Goal: Transaction & Acquisition: Purchase product/service

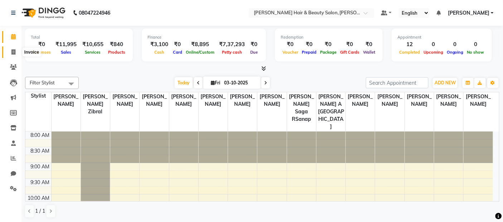
click at [11, 49] on span at bounding box center [13, 52] width 13 height 8
select select "service"
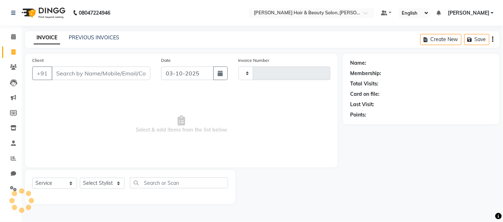
type input "3887"
select select "7927"
click at [130, 74] on input "Client" at bounding box center [102, 74] width 100 height 14
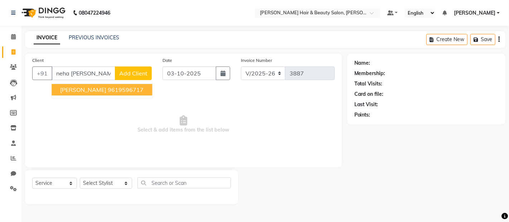
click at [91, 88] on span "Neha Saloke" at bounding box center [83, 89] width 46 height 7
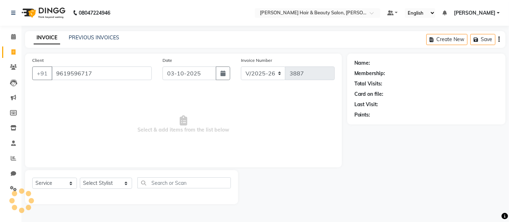
type input "9619596717"
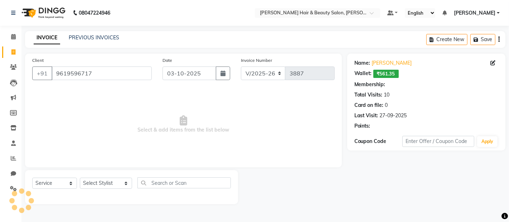
select select "2: Object"
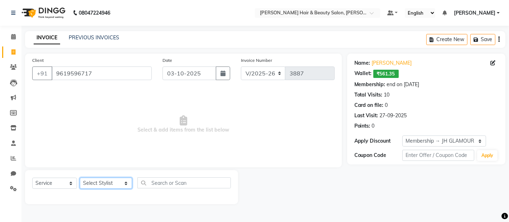
click at [99, 186] on select "Select Stylist [PERSON_NAME] Zibral [PERSON_NAME] [PERSON_NAME] [PERSON_NAME] […" at bounding box center [106, 183] width 52 height 11
select select "72240"
click at [80, 178] on select "Select Stylist [PERSON_NAME] Zibral [PERSON_NAME] [PERSON_NAME] [PERSON_NAME] […" at bounding box center [106, 183] width 52 height 11
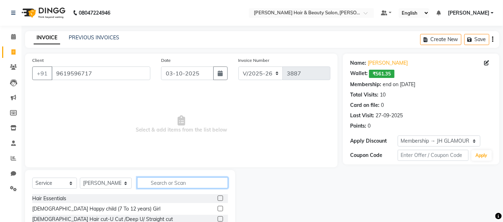
click at [160, 184] on input "text" at bounding box center [182, 183] width 91 height 11
type input "hair"
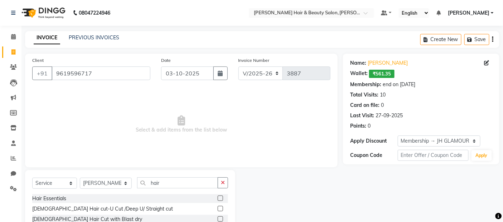
click at [218, 219] on label at bounding box center [220, 219] width 5 height 5
click at [218, 219] on input "checkbox" at bounding box center [220, 219] width 5 height 5
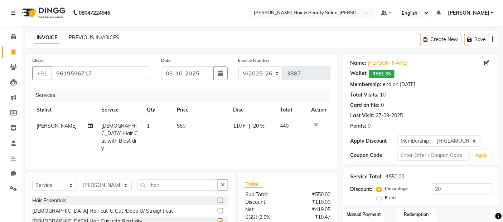
checkbox input "false"
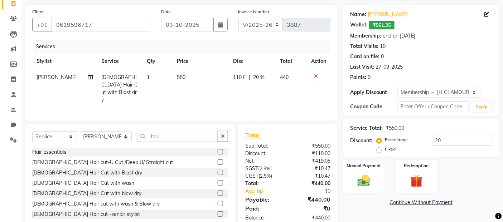
scroll to position [64, 0]
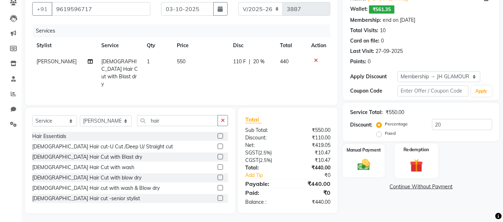
click at [416, 157] on div "Redemption" at bounding box center [416, 161] width 43 height 35
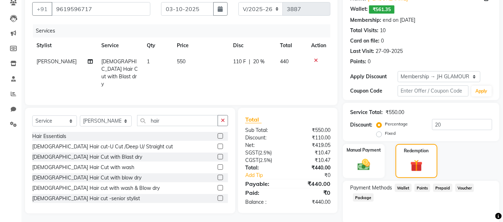
scroll to position [91, 0]
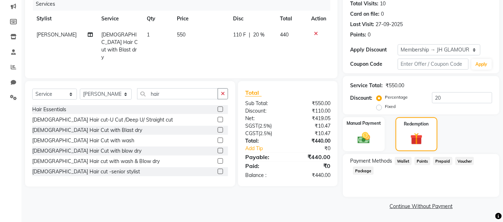
click at [405, 160] on span "Wallet" at bounding box center [403, 161] width 17 height 8
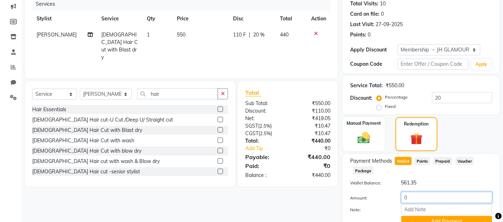
drag, startPoint x: 414, startPoint y: 196, endPoint x: 404, endPoint y: 199, distance: 11.0
click at [404, 199] on input "0" at bounding box center [447, 197] width 91 height 11
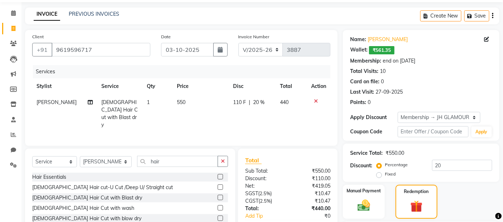
scroll to position [0, 0]
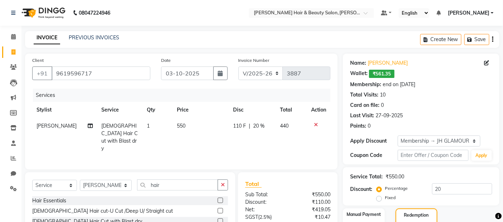
type input "440"
drag, startPoint x: 97, startPoint y: 73, endPoint x: 51, endPoint y: 73, distance: 46.2
click at [52, 73] on input "9619596717" at bounding box center [101, 74] width 99 height 14
click at [14, 67] on icon at bounding box center [13, 66] width 7 height 5
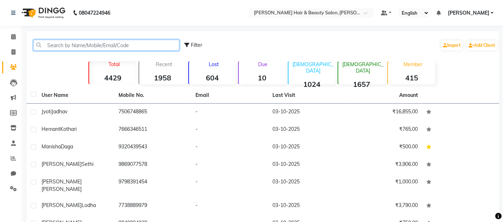
click at [100, 45] on input "text" at bounding box center [106, 45] width 146 height 11
paste input "9619596717"
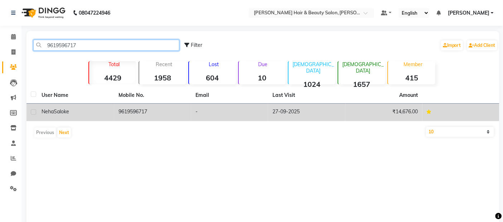
type input "9619596717"
click at [36, 113] on label at bounding box center [33, 112] width 5 height 5
click at [35, 113] on input "checkbox" at bounding box center [33, 112] width 5 height 5
checkbox input "true"
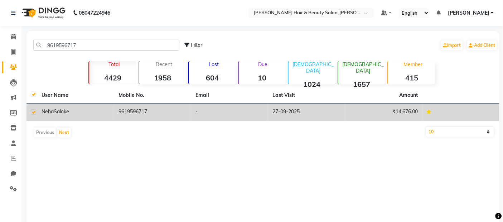
checkbox input "true"
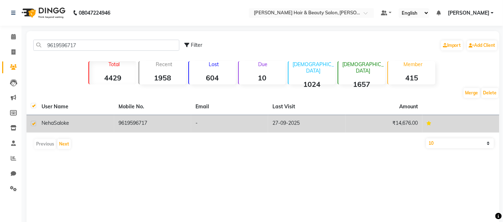
click at [60, 123] on span "Saloke" at bounding box center [61, 123] width 15 height 6
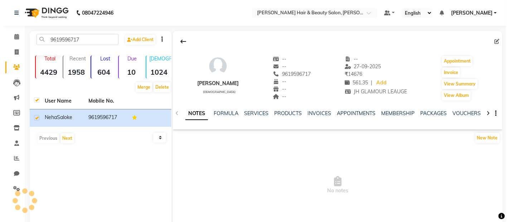
scroll to position [34, 0]
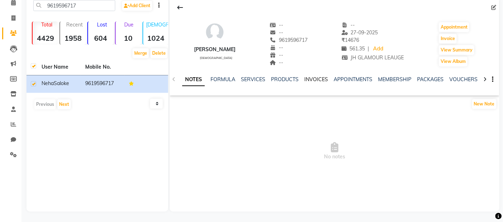
click at [312, 77] on link "INVOICES" at bounding box center [316, 79] width 24 height 6
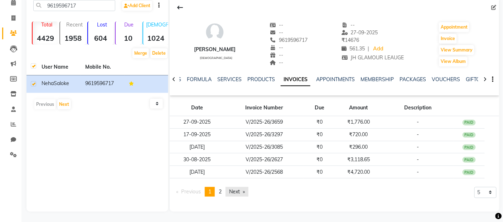
click at [237, 192] on link "Next page" at bounding box center [237, 192] width 23 height 10
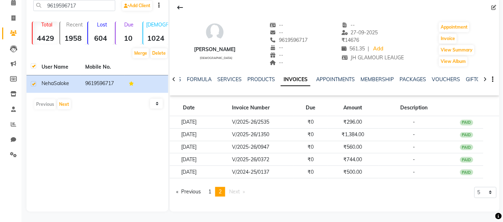
click at [237, 192] on span "Next page" at bounding box center [234, 192] width 11 height 6
click at [209, 190] on link "page 1" at bounding box center [210, 192] width 10 height 10
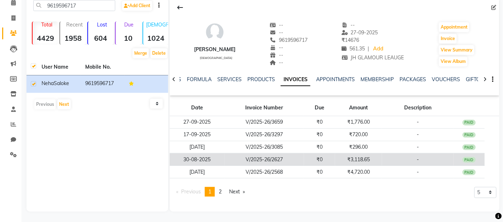
click at [359, 159] on td "₹3,118.65" at bounding box center [358, 160] width 47 height 13
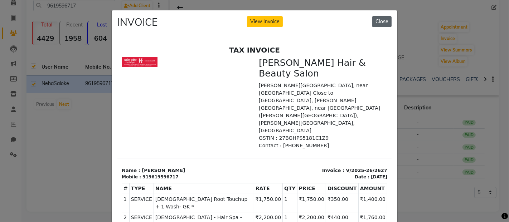
click at [379, 21] on button "Close" at bounding box center [382, 21] width 19 height 11
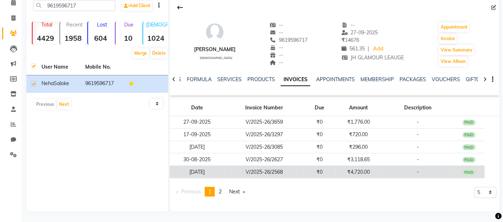
click at [355, 173] on td "₹4,720.00" at bounding box center [358, 172] width 47 height 13
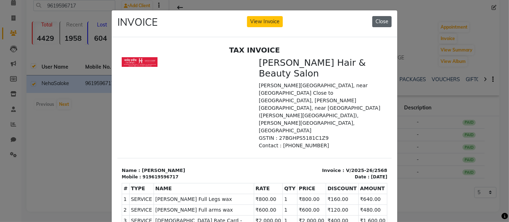
click at [384, 20] on button "Close" at bounding box center [382, 21] width 19 height 11
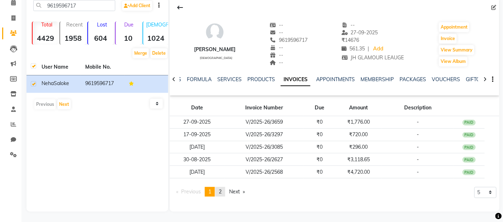
click at [221, 192] on span "2" at bounding box center [220, 192] width 3 height 6
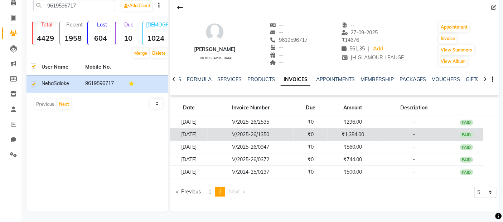
click at [361, 135] on td "₹1,384.00" at bounding box center [353, 135] width 51 height 13
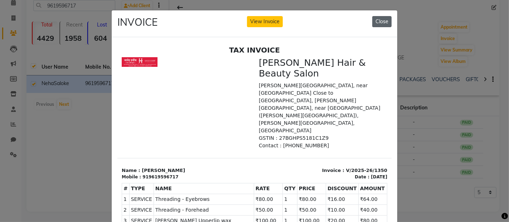
click at [377, 23] on button "Close" at bounding box center [382, 21] width 19 height 11
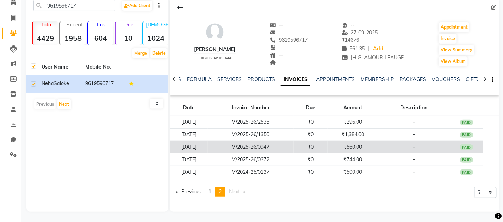
click at [363, 148] on td "₹560.00" at bounding box center [353, 147] width 51 height 13
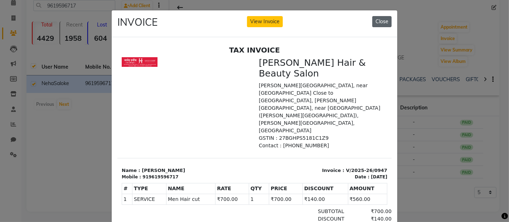
click at [380, 23] on button "Close" at bounding box center [382, 21] width 19 height 11
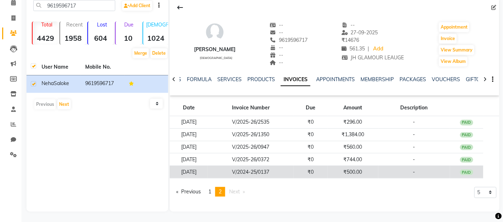
click at [355, 172] on td "₹500.00" at bounding box center [353, 172] width 51 height 13
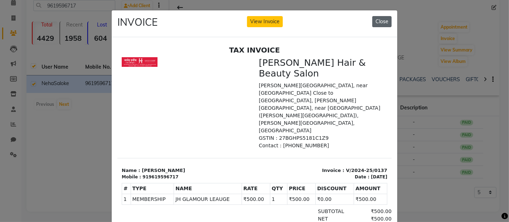
click at [377, 23] on button "Close" at bounding box center [382, 21] width 19 height 11
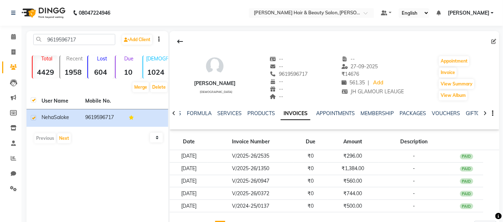
click at [484, 112] on icon at bounding box center [485, 113] width 3 height 5
click at [488, 114] on div at bounding box center [485, 113] width 8 height 14
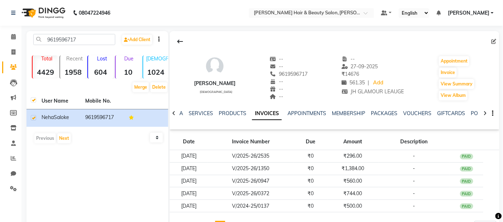
click at [488, 114] on div at bounding box center [485, 113] width 8 height 14
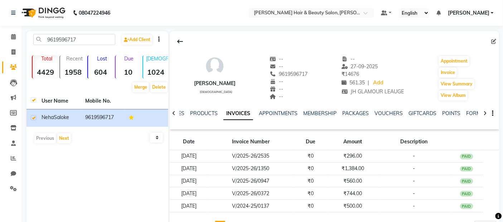
click at [488, 114] on div at bounding box center [485, 113] width 8 height 14
click at [488, 114] on div "NOTES FORMULA SERVICES PRODUCTS INVOICES APPOINTMENTS MEMBERSHIP PACKAGES VOUCH…" at bounding box center [335, 113] width 330 height 25
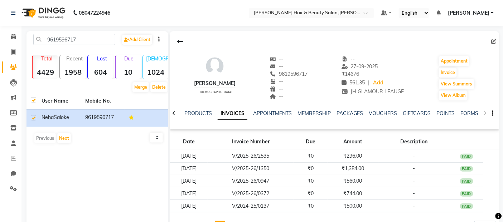
click at [484, 114] on div "NOTES FORMULA SERVICES PRODUCTS INVOICES APPOINTMENTS MEMBERSHIP PACKAGES VOUCH…" at bounding box center [335, 113] width 330 height 25
click at [174, 112] on icon at bounding box center [173, 113] width 3 height 5
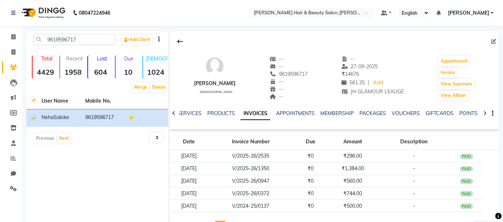
click at [174, 112] on icon at bounding box center [173, 113] width 3 height 5
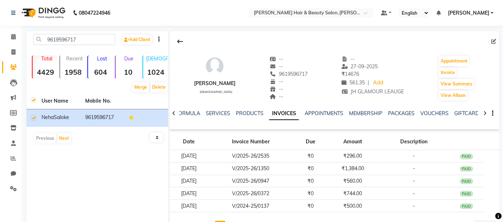
click at [174, 112] on icon at bounding box center [173, 113] width 3 height 5
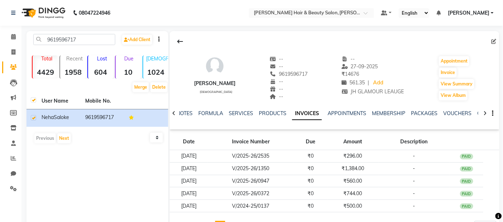
click at [174, 112] on div "NOTES FORMULA SERVICES PRODUCTS INVOICES APPOINTMENTS MEMBERSHIP PACKAGES VOUCH…" at bounding box center [335, 113] width 330 height 25
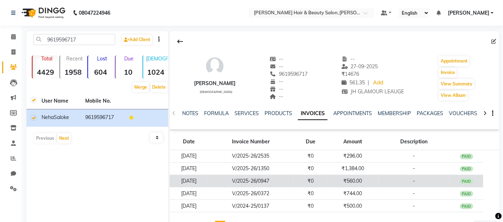
scroll to position [34, 0]
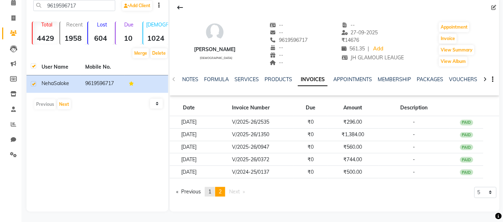
click at [211, 191] on span "1" at bounding box center [209, 192] width 3 height 6
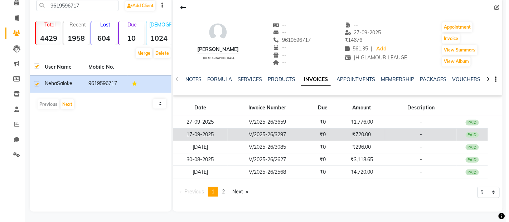
scroll to position [0, 0]
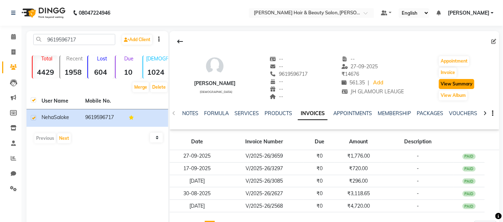
click at [449, 85] on button "View Summary" at bounding box center [456, 84] width 35 height 10
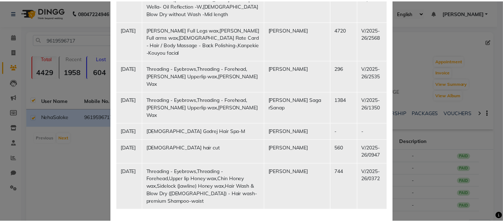
scroll to position [316, 0]
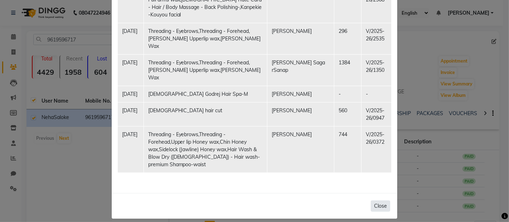
click at [376, 201] on button "Close" at bounding box center [380, 206] width 19 height 11
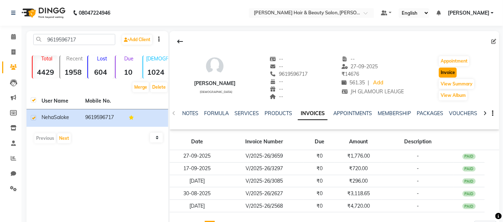
click at [450, 74] on button "Invoice" at bounding box center [448, 73] width 18 height 10
select select "service"
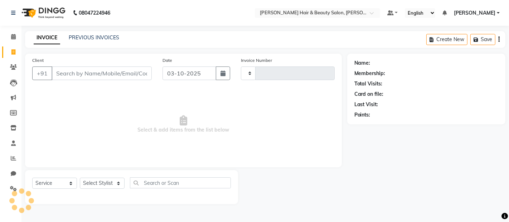
type input "3887"
select select "7927"
type input "9619596717"
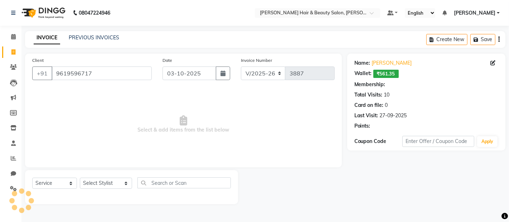
select select "2: Object"
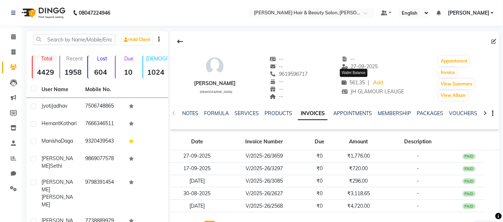
click at [344, 83] on icon at bounding box center [344, 82] width 5 height 5
click at [353, 83] on span "561.35" at bounding box center [353, 83] width 23 height 6
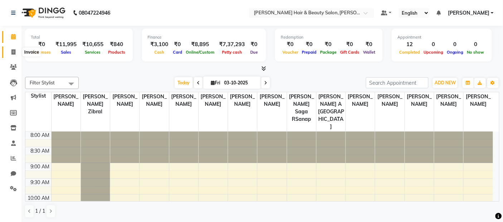
click at [13, 52] on icon at bounding box center [13, 51] width 4 height 5
select select "7927"
select select "service"
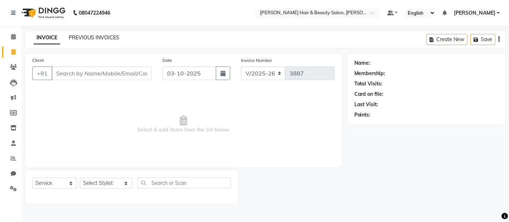
click at [94, 37] on link "PREVIOUS INVOICES" at bounding box center [94, 37] width 51 height 6
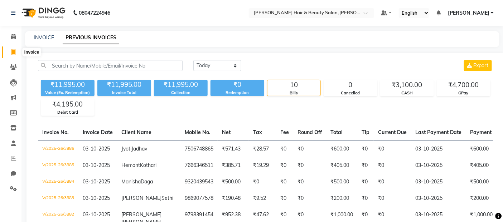
click at [13, 53] on icon at bounding box center [13, 51] width 4 height 5
select select "service"
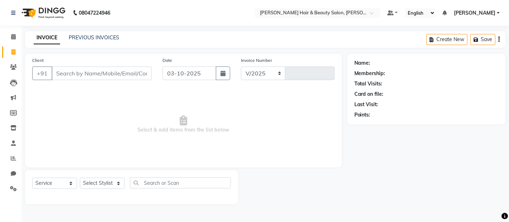
select select "7927"
type input "3887"
click at [97, 70] on input "Client" at bounding box center [102, 74] width 100 height 14
type input "9836728688"
click at [128, 70] on span "Add Client" at bounding box center [133, 73] width 28 height 7
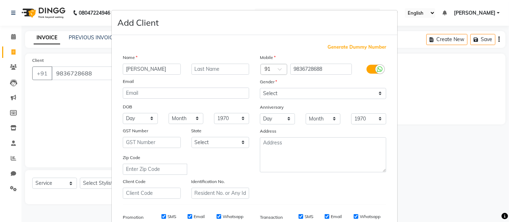
type input "[PERSON_NAME]"
click at [198, 67] on input "text" at bounding box center [221, 69] width 58 height 11
type input "T"
click at [373, 92] on select "Select [DEMOGRAPHIC_DATA] [DEMOGRAPHIC_DATA] Other Prefer Not To Say" at bounding box center [323, 93] width 126 height 11
select select "[DEMOGRAPHIC_DATA]"
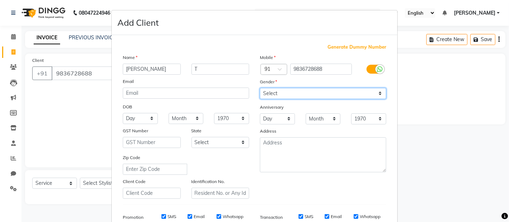
click at [260, 88] on select "Select [DEMOGRAPHIC_DATA] [DEMOGRAPHIC_DATA] Other Prefer Not To Say" at bounding box center [323, 93] width 126 height 11
click at [168, 215] on label "SMS" at bounding box center [172, 217] width 9 height 6
click at [166, 215] on input "SMS" at bounding box center [164, 217] width 5 height 5
checkbox input "false"
click at [195, 216] on label "Email" at bounding box center [199, 217] width 11 height 6
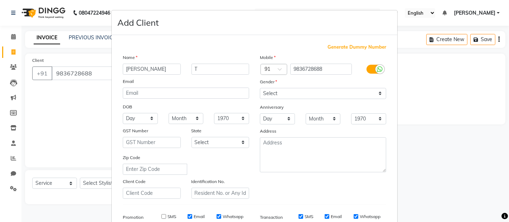
click at [192, 216] on input "Email" at bounding box center [190, 217] width 5 height 5
checkbox input "false"
click at [223, 216] on label "Whatsapp" at bounding box center [233, 217] width 21 height 6
click at [220, 216] on input "Whatsapp" at bounding box center [219, 217] width 5 height 5
checkbox input "false"
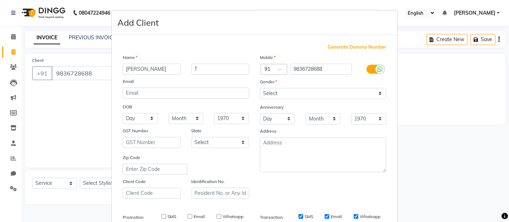
click at [308, 217] on label "SMS" at bounding box center [309, 217] width 9 height 6
click at [303, 217] on input "SMS" at bounding box center [301, 217] width 5 height 5
checkbox input "false"
click at [335, 216] on label "Email" at bounding box center [336, 217] width 11 height 6
click at [330, 216] on input "Email" at bounding box center [327, 217] width 5 height 5
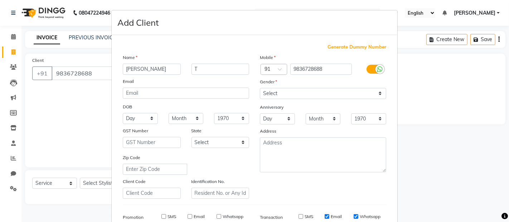
checkbox input "false"
click at [360, 217] on label "Whatsapp" at bounding box center [370, 217] width 21 height 6
click at [359, 217] on input "Whatsapp" at bounding box center [356, 217] width 5 height 5
checkbox input "false"
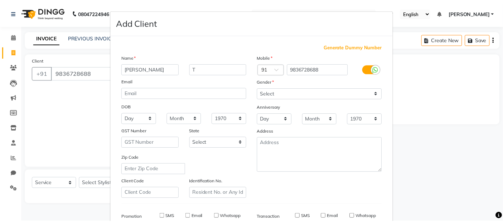
scroll to position [109, 0]
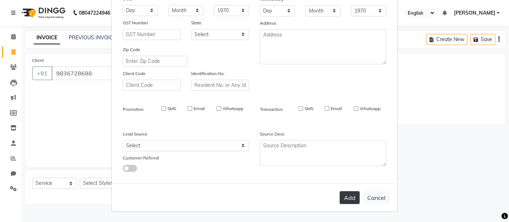
click at [349, 198] on button "Add" at bounding box center [350, 198] width 20 height 13
select select
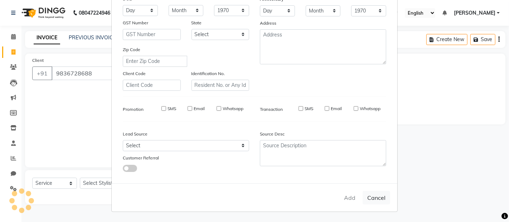
select select
checkbox input "false"
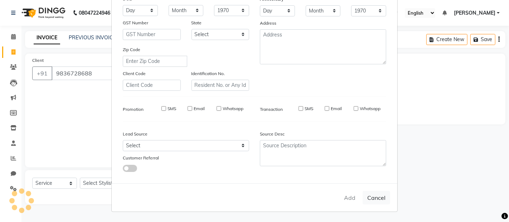
checkbox input "false"
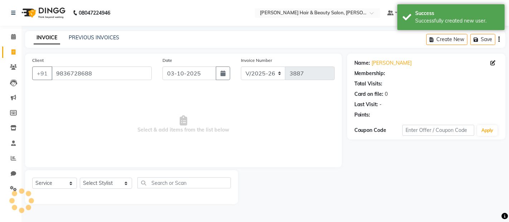
select select "1: Object"
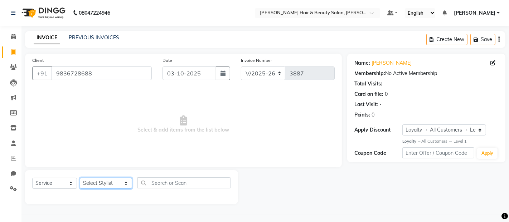
click at [117, 182] on select "Select Stylist [PERSON_NAME] Zibral [PERSON_NAME] [PERSON_NAME] [PERSON_NAME] […" at bounding box center [106, 183] width 52 height 11
select select "72245"
click at [80, 178] on select "Select Stylist [PERSON_NAME] Zibral [PERSON_NAME] [PERSON_NAME] [PERSON_NAME] […" at bounding box center [106, 183] width 52 height 11
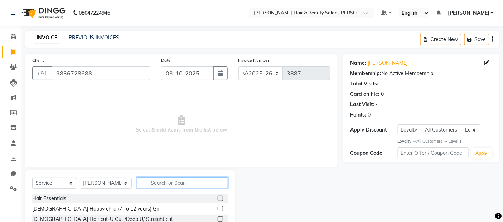
click at [179, 184] on input "text" at bounding box center [182, 183] width 91 height 11
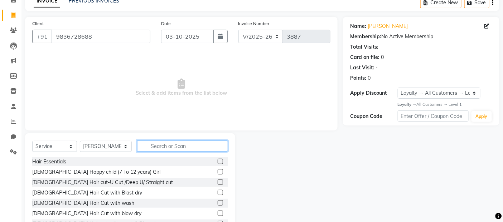
scroll to position [64, 0]
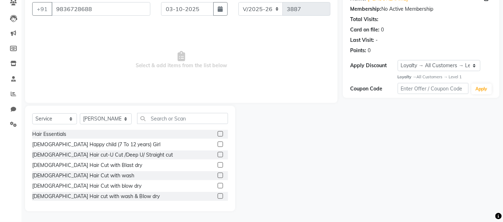
click at [218, 167] on label at bounding box center [220, 165] width 5 height 5
click at [218, 167] on input "checkbox" at bounding box center [220, 165] width 5 height 5
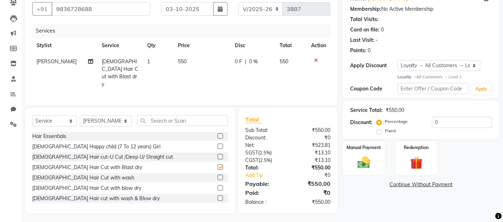
checkbox input "false"
click at [362, 165] on img at bounding box center [364, 162] width 21 height 15
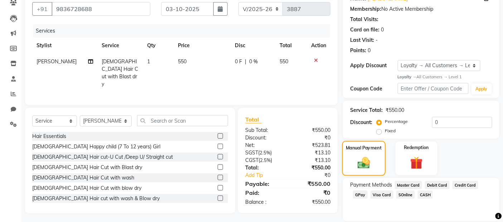
scroll to position [88, 0]
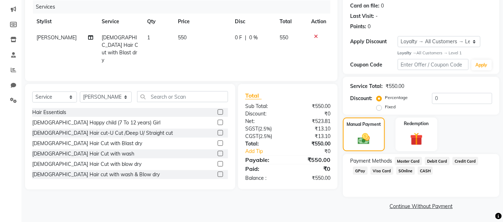
click at [418, 170] on span "CASH" at bounding box center [425, 171] width 15 height 8
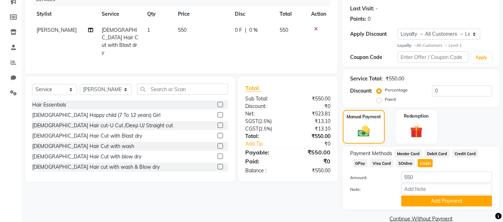
scroll to position [109, 0]
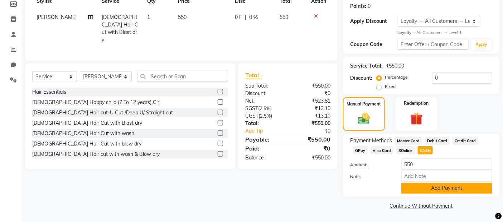
click at [420, 189] on button "Add Payment" at bounding box center [447, 188] width 91 height 11
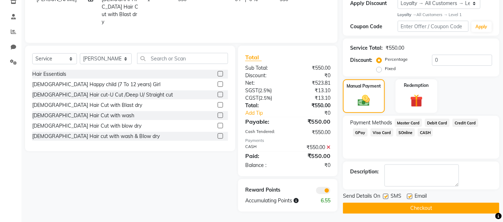
scroll to position [129, 0]
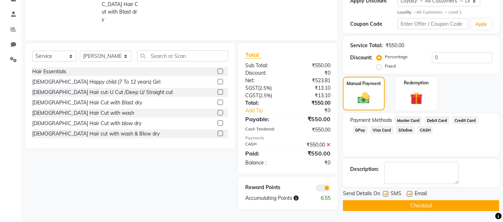
click at [385, 192] on label at bounding box center [385, 194] width 5 height 5
click at [385, 192] on input "checkbox" at bounding box center [385, 194] width 5 height 5
checkbox input "false"
click at [407, 194] on label at bounding box center [409, 194] width 5 height 5
click at [407, 194] on input "checkbox" at bounding box center [409, 194] width 5 height 5
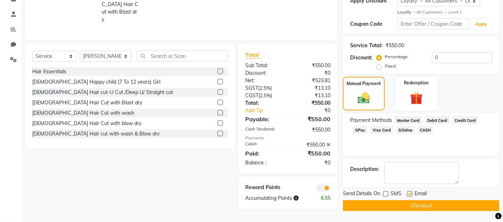
checkbox input "false"
click at [404, 206] on button "Checkout" at bounding box center [421, 206] width 157 height 11
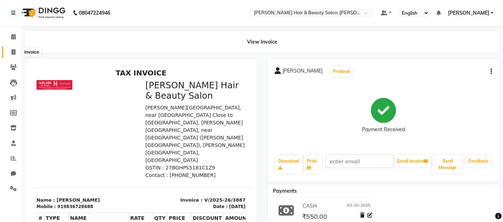
click at [13, 49] on icon at bounding box center [13, 51] width 4 height 5
select select "service"
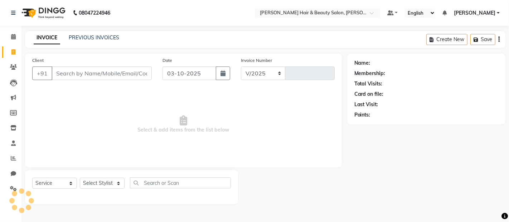
select select "7927"
type input "3888"
click at [68, 76] on input "Client" at bounding box center [102, 74] width 100 height 14
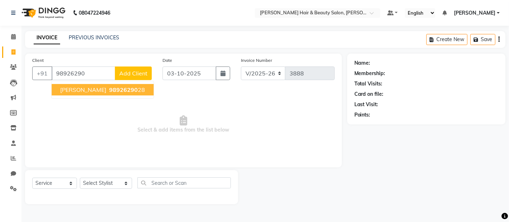
click at [109, 92] on span "98926290" at bounding box center [123, 89] width 29 height 7
type input "9892629028"
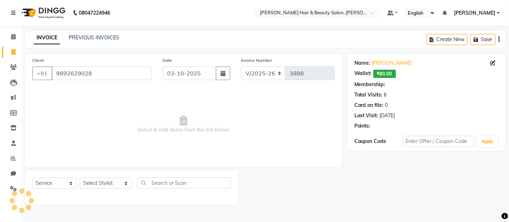
select select "1: Object"
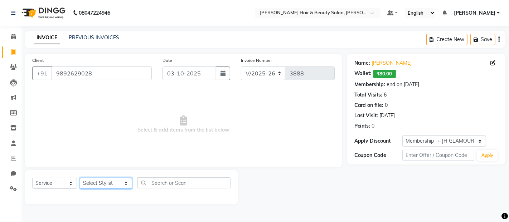
click at [119, 181] on select "Select Stylist [PERSON_NAME] Zibral [PERSON_NAME] [PERSON_NAME] [PERSON_NAME] […" at bounding box center [106, 183] width 52 height 11
select select "74422"
click at [80, 178] on select "Select Stylist [PERSON_NAME] Zibral [PERSON_NAME] [PERSON_NAME] [PERSON_NAME] […" at bounding box center [106, 183] width 52 height 11
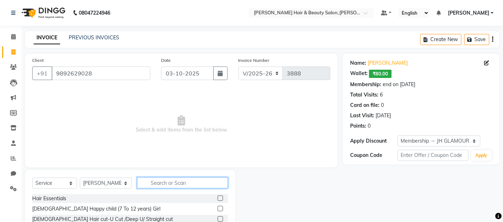
click at [173, 180] on input "text" at bounding box center [182, 183] width 91 height 11
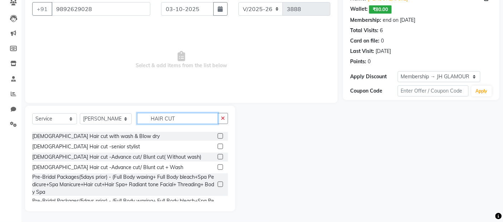
scroll to position [119, 0]
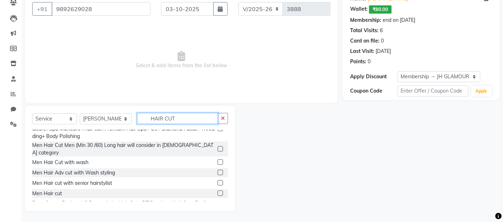
type input "HAIR CUT"
click at [218, 191] on label at bounding box center [220, 193] width 5 height 5
click at [218, 192] on input "checkbox" at bounding box center [220, 194] width 5 height 5
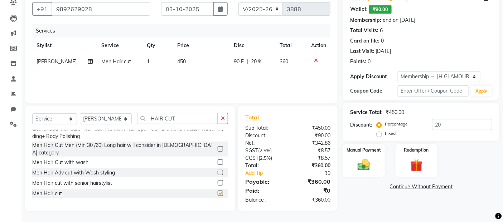
checkbox input "false"
click at [368, 163] on img at bounding box center [364, 165] width 21 height 15
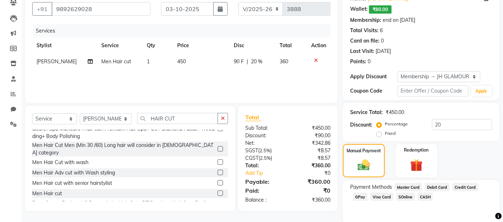
click at [423, 195] on span "CASH" at bounding box center [425, 197] width 15 height 8
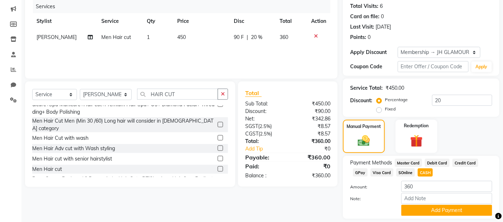
scroll to position [111, 0]
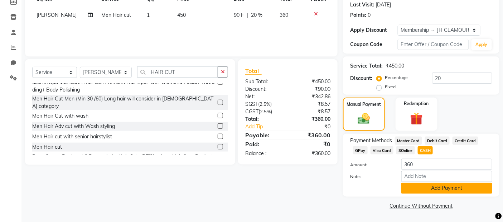
click at [442, 188] on button "Add Payment" at bounding box center [447, 188] width 91 height 11
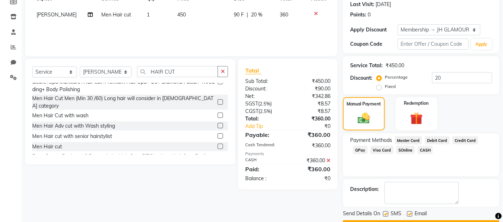
click at [388, 213] on label at bounding box center [385, 214] width 5 height 5
click at [388, 213] on input "checkbox" at bounding box center [385, 214] width 5 height 5
checkbox input "false"
click at [412, 214] on label at bounding box center [409, 214] width 5 height 5
click at [412, 214] on input "checkbox" at bounding box center [409, 214] width 5 height 5
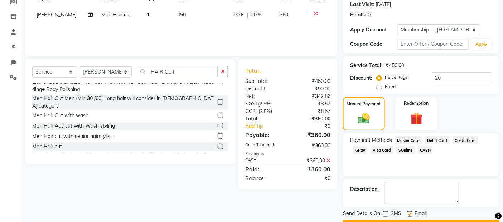
checkbox input "false"
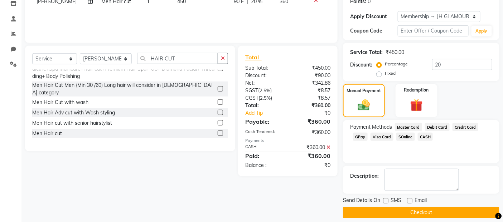
scroll to position [131, 0]
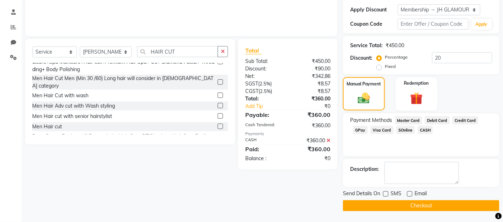
click at [391, 207] on button "Checkout" at bounding box center [421, 206] width 157 height 11
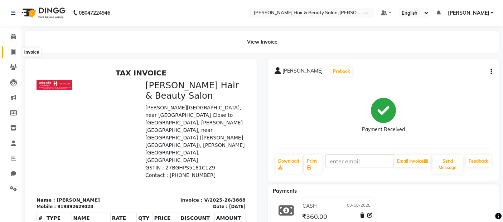
click at [12, 52] on icon at bounding box center [13, 51] width 4 height 5
select select "service"
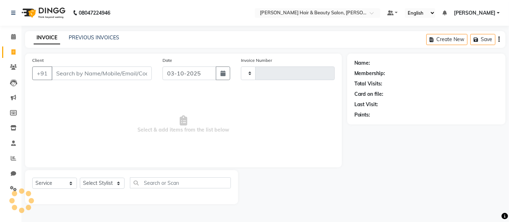
type input "3889"
select select "7927"
click at [102, 71] on input "Client" at bounding box center [102, 74] width 100 height 14
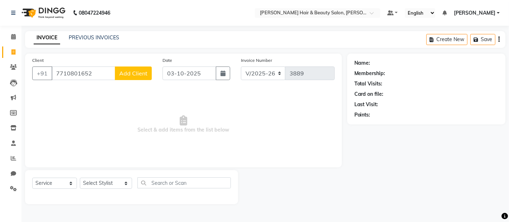
type input "7710801652"
click at [128, 72] on span "Add Client" at bounding box center [133, 73] width 28 height 7
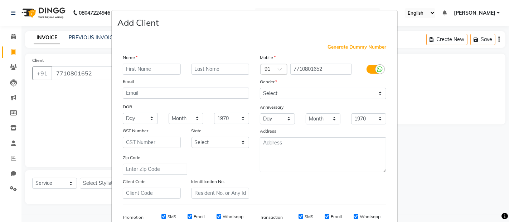
click at [149, 69] on input "text" at bounding box center [152, 69] width 58 height 11
type input "m"
type input "[PERSON_NAME]"
click at [203, 69] on input "text" at bounding box center [221, 69] width 58 height 11
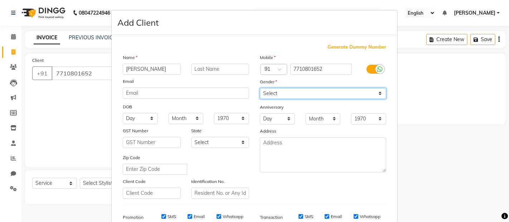
drag, startPoint x: 371, startPoint y: 93, endPoint x: 355, endPoint y: 99, distance: 16.2
click at [371, 93] on select "Select [DEMOGRAPHIC_DATA] [DEMOGRAPHIC_DATA] Other Prefer Not To Say" at bounding box center [323, 93] width 126 height 11
select select "[DEMOGRAPHIC_DATA]"
click at [260, 88] on select "Select [DEMOGRAPHIC_DATA] [DEMOGRAPHIC_DATA] Other Prefer Not To Say" at bounding box center [323, 93] width 126 height 11
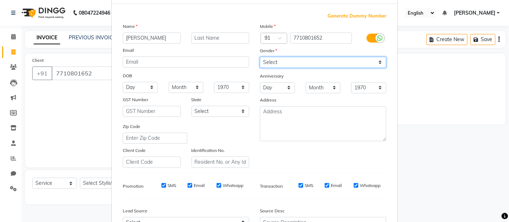
scroll to position [80, 0]
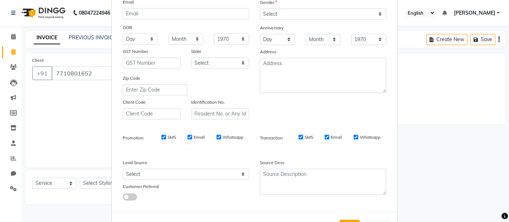
click at [171, 136] on label "SMS" at bounding box center [172, 137] width 9 height 6
click at [166, 136] on input "SMS" at bounding box center [164, 137] width 5 height 5
checkbox input "false"
click at [195, 138] on label "Email" at bounding box center [199, 137] width 11 height 6
click at [192, 138] on input "Email" at bounding box center [190, 137] width 5 height 5
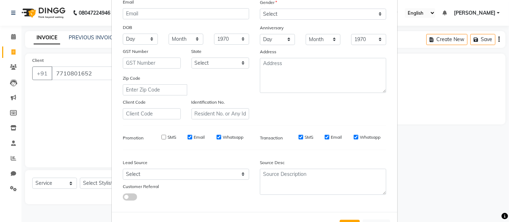
checkbox input "false"
click at [234, 138] on label "Whatsapp" at bounding box center [233, 137] width 21 height 6
click at [221, 138] on input "Whatsapp" at bounding box center [219, 137] width 5 height 5
checkbox input "false"
click at [307, 136] on label "SMS" at bounding box center [309, 137] width 9 height 6
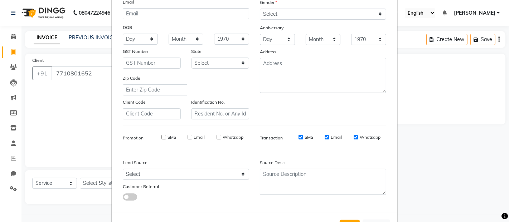
click at [303, 136] on input "SMS" at bounding box center [301, 137] width 5 height 5
checkbox input "false"
click at [332, 136] on label "Email" at bounding box center [336, 137] width 11 height 6
click at [330, 136] on input "Email" at bounding box center [327, 137] width 5 height 5
checkbox input "false"
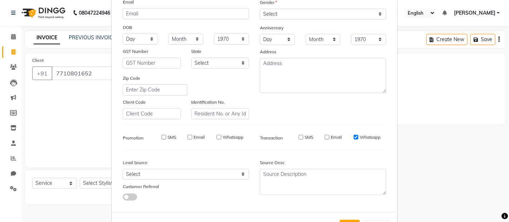
click at [362, 138] on label "Whatsapp" at bounding box center [370, 137] width 21 height 6
click at [359, 138] on input "Whatsapp" at bounding box center [356, 137] width 5 height 5
checkbox input "false"
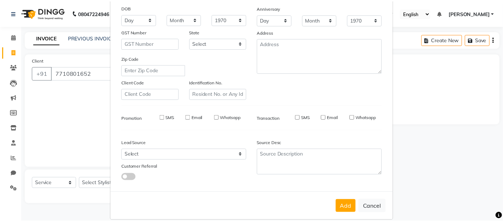
scroll to position [109, 0]
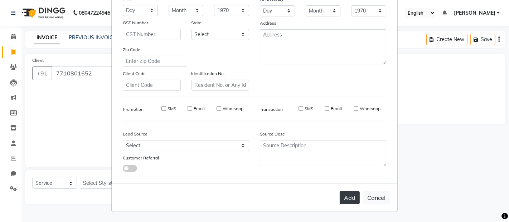
click at [340, 196] on button "Add" at bounding box center [350, 198] width 20 height 13
select select
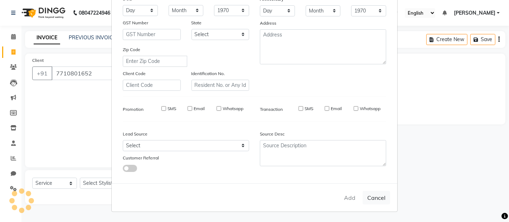
select select
checkbox input "false"
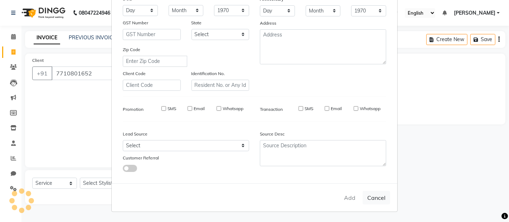
checkbox input "false"
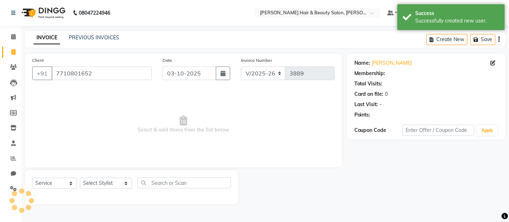
select select "1: Object"
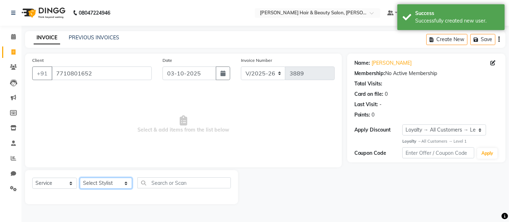
click at [120, 186] on select "Select Stylist [PERSON_NAME] Zibral [PERSON_NAME] [PERSON_NAME] [PERSON_NAME] […" at bounding box center [106, 183] width 52 height 11
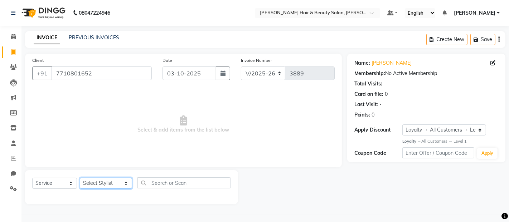
select select "72244"
click at [80, 178] on select "Select Stylist [PERSON_NAME] Zibral [PERSON_NAME] [PERSON_NAME] [PERSON_NAME] […" at bounding box center [106, 183] width 52 height 11
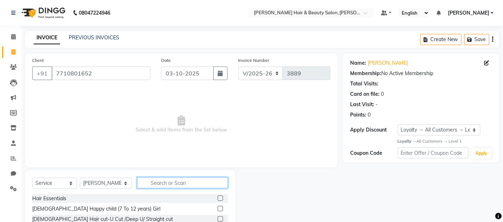
click at [157, 184] on input "text" at bounding box center [182, 183] width 91 height 11
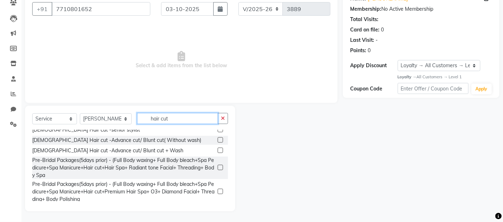
scroll to position [119, 0]
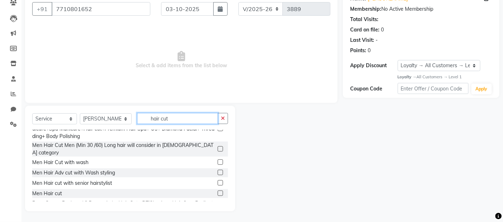
type input "hair cut"
click at [218, 191] on label at bounding box center [220, 193] width 5 height 5
click at [218, 192] on input "checkbox" at bounding box center [220, 194] width 5 height 5
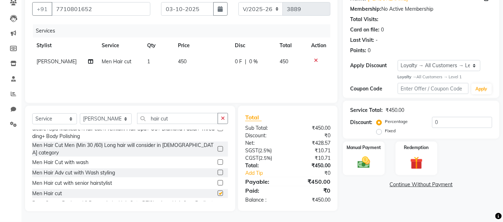
checkbox input "false"
click at [170, 119] on input "hair cut" at bounding box center [177, 118] width 81 height 11
type input "h"
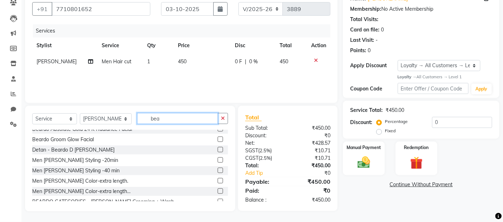
scroll to position [5, 0]
type input "beard"
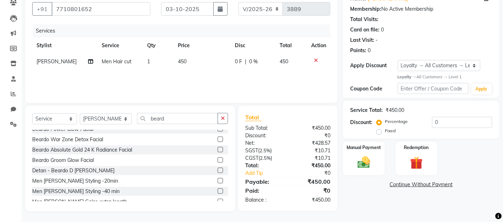
click at [218, 182] on label at bounding box center [220, 180] width 5 height 5
click at [218, 182] on input "checkbox" at bounding box center [220, 181] width 5 height 5
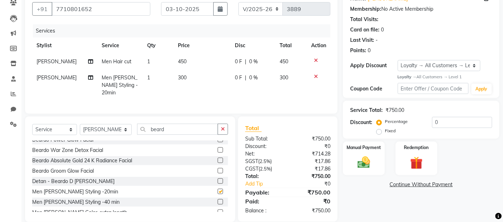
checkbox input "false"
click at [178, 126] on input "beard" at bounding box center [177, 129] width 81 height 11
type input "b"
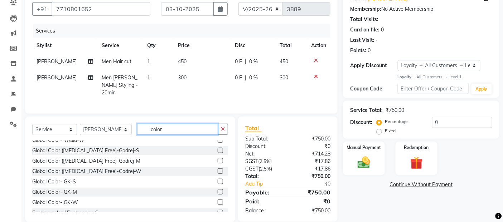
scroll to position [216, 0]
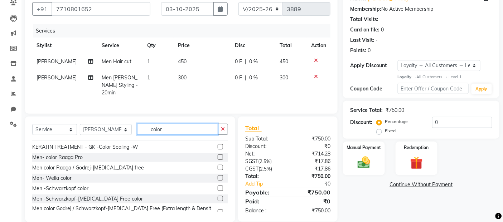
type input "color"
click at [218, 155] on label at bounding box center [220, 157] width 5 height 5
click at [218, 155] on input "checkbox" at bounding box center [220, 157] width 5 height 5
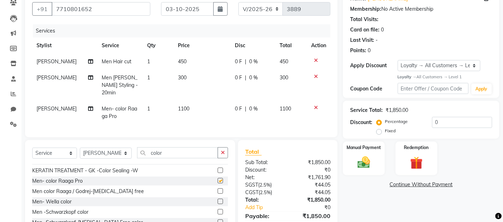
checkbox input "false"
click at [188, 111] on td "1100" at bounding box center [202, 113] width 57 height 24
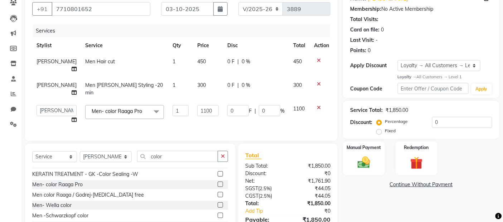
click at [195, 61] on td "450" at bounding box center [208, 66] width 30 height 24
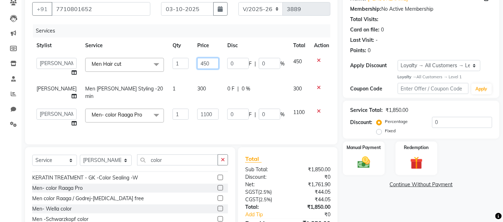
click at [197, 63] on input "450" at bounding box center [207, 63] width 21 height 11
type input "400"
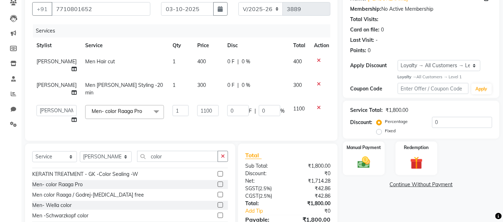
click at [264, 77] on tbody "[PERSON_NAME] Men Hair cut 1 400 0 F | 0 % 400 [PERSON_NAME] Men [PERSON_NAME] …" at bounding box center [182, 91] width 301 height 75
click at [369, 165] on img at bounding box center [364, 162] width 21 height 15
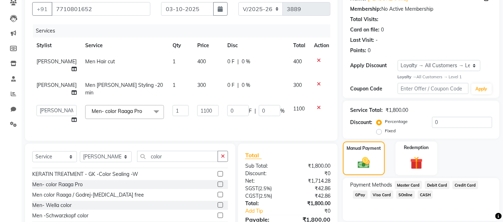
click at [358, 194] on span "GPay" at bounding box center [360, 195] width 15 height 8
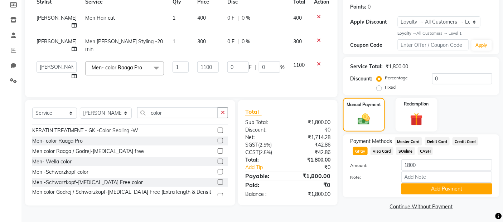
scroll to position [109, 0]
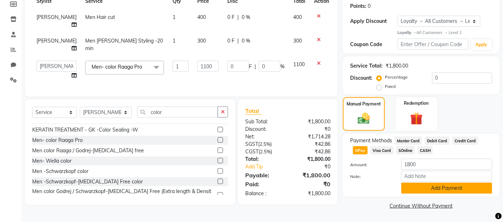
click at [414, 188] on button "Add Payment" at bounding box center [447, 188] width 91 height 11
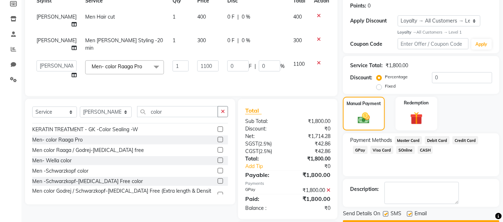
click at [385, 212] on label at bounding box center [385, 214] width 5 height 5
click at [385, 212] on input "checkbox" at bounding box center [385, 214] width 5 height 5
checkbox input "false"
click at [411, 213] on label at bounding box center [409, 214] width 5 height 5
click at [411, 213] on input "checkbox" at bounding box center [409, 214] width 5 height 5
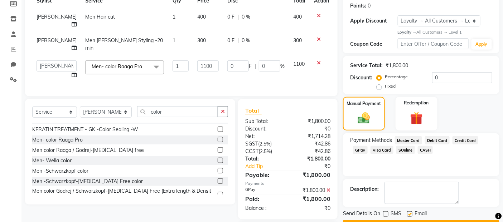
checkbox input "false"
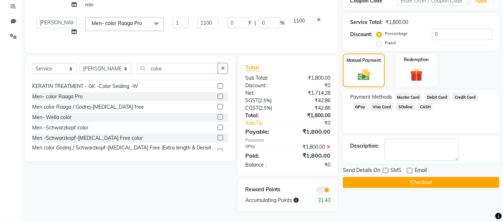
scroll to position [158, 0]
click at [413, 177] on button "Checkout" at bounding box center [421, 182] width 157 height 11
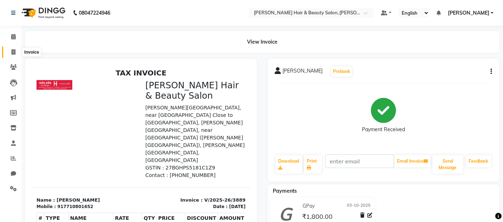
click at [15, 49] on span at bounding box center [13, 52] width 13 height 8
select select "service"
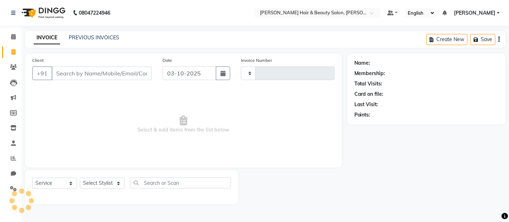
click at [66, 69] on input "Client" at bounding box center [102, 74] width 100 height 14
type input "3890"
select select "7927"
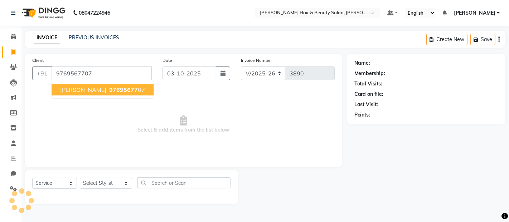
type input "9769567707"
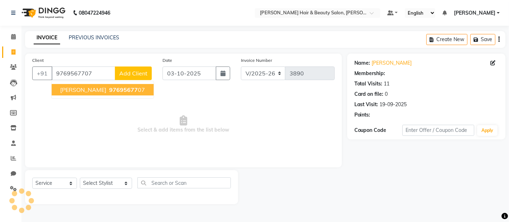
select select "2: Object"
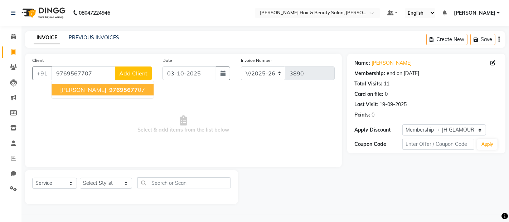
click at [81, 89] on span "[PERSON_NAME]" at bounding box center [83, 89] width 46 height 7
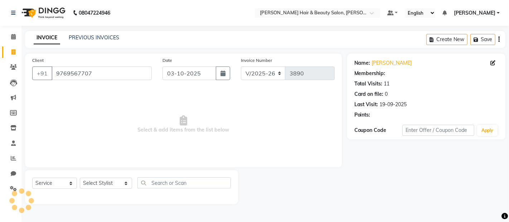
select select "2: Object"
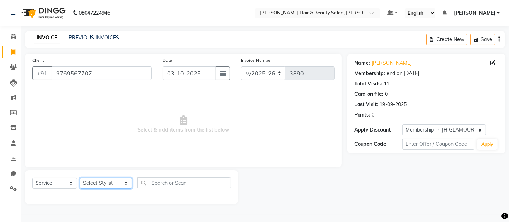
click at [116, 183] on select "Select Stylist [PERSON_NAME] Zibral [PERSON_NAME] [PERSON_NAME] [PERSON_NAME] […" at bounding box center [106, 183] width 52 height 11
select select "88034"
click at [80, 178] on select "Select Stylist [PERSON_NAME] Zibral [PERSON_NAME] [PERSON_NAME] [PERSON_NAME] […" at bounding box center [106, 183] width 52 height 11
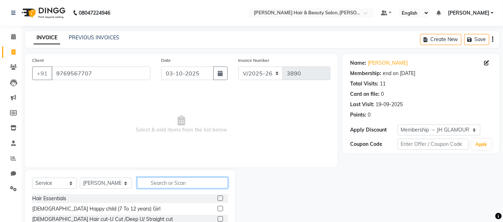
click at [170, 184] on input "text" at bounding box center [182, 183] width 91 height 11
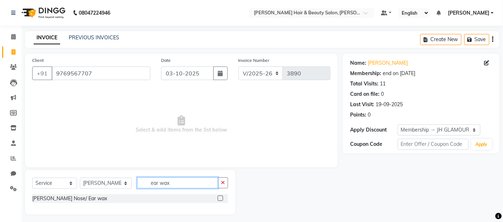
type input "ear wax"
click at [222, 196] on label at bounding box center [220, 198] width 5 height 5
click at [222, 197] on input "checkbox" at bounding box center [220, 199] width 5 height 5
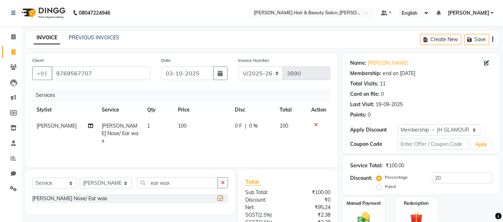
checkbox input "false"
click at [179, 124] on span "100" at bounding box center [182, 126] width 9 height 6
select select "88034"
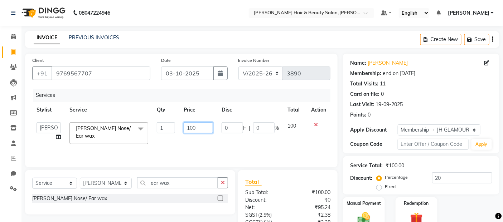
click at [191, 127] on input "100" at bounding box center [198, 128] width 29 height 11
type input "200"
click at [232, 148] on div "Services Stylist Service Qty Price Disc Total Action [PERSON_NAME] Zibral [PERS…" at bounding box center [181, 125] width 298 height 72
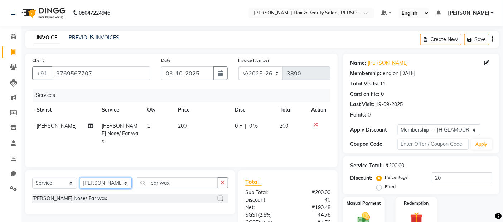
click at [119, 184] on select "Select Stylist [PERSON_NAME] Zibral [PERSON_NAME] [PERSON_NAME] [PERSON_NAME] […" at bounding box center [106, 183] width 52 height 11
select select "72242"
click at [80, 178] on select "Select Stylist [PERSON_NAME] Zibral [PERSON_NAME] [PERSON_NAME] [PERSON_NAME] […" at bounding box center [106, 183] width 52 height 11
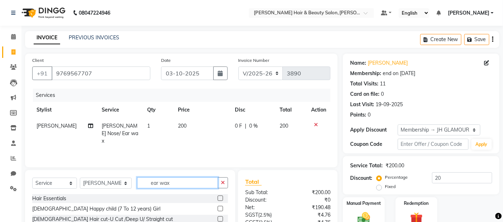
click at [169, 183] on input "ear wax" at bounding box center [177, 183] width 81 height 11
type input "e"
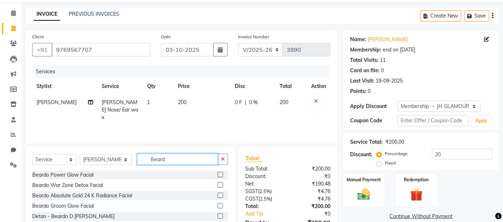
scroll to position [64, 0]
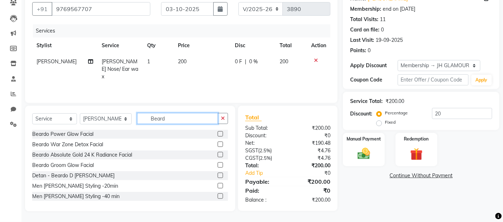
type input "Beard"
click at [218, 186] on label at bounding box center [220, 185] width 5 height 5
click at [218, 186] on input "checkbox" at bounding box center [220, 186] width 5 height 5
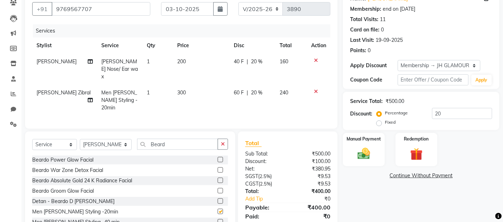
checkbox input "false"
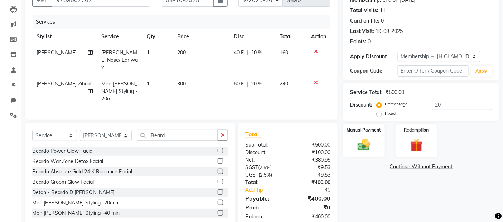
scroll to position [81, 0]
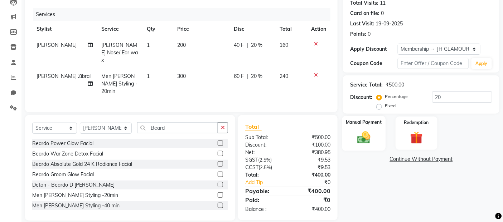
click at [365, 142] on img at bounding box center [364, 137] width 21 height 15
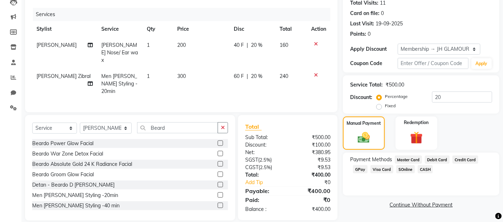
click at [430, 160] on span "Debit Card" at bounding box center [437, 160] width 25 height 8
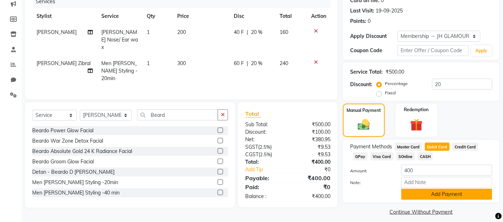
scroll to position [101, 0]
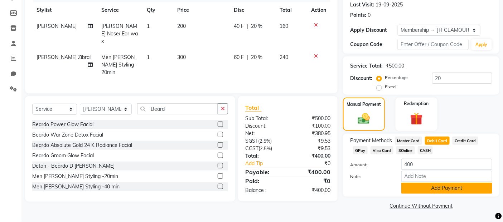
click at [430, 187] on button "Add Payment" at bounding box center [447, 188] width 91 height 11
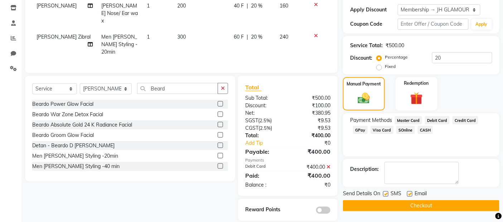
scroll to position [121, 0]
click at [388, 192] on label at bounding box center [385, 193] width 5 height 5
click at [388, 192] on input "checkbox" at bounding box center [385, 194] width 5 height 5
checkbox input "false"
click at [408, 195] on label at bounding box center [409, 193] width 5 height 5
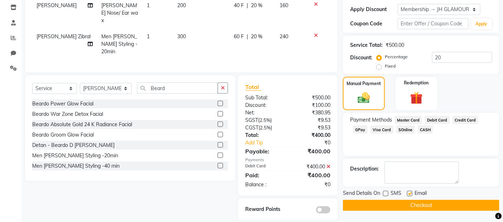
click at [408, 195] on input "checkbox" at bounding box center [409, 194] width 5 height 5
checkbox input "false"
click at [410, 205] on button "Checkout" at bounding box center [421, 205] width 157 height 11
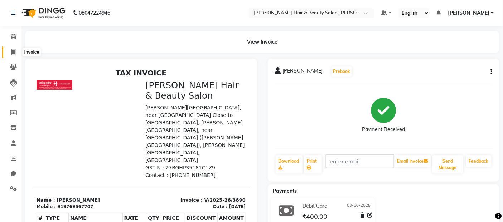
click at [15, 51] on icon at bounding box center [13, 51] width 4 height 5
select select "service"
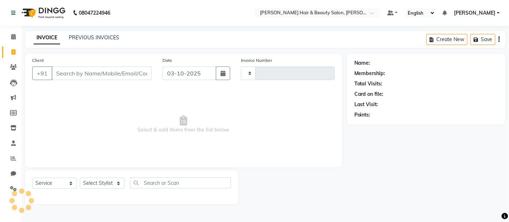
type input "3891"
select select "7927"
click at [63, 75] on input "Client" at bounding box center [102, 74] width 100 height 14
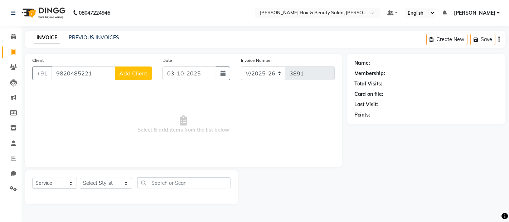
type input "9820485221"
click at [127, 70] on span "Add Client" at bounding box center [133, 73] width 28 height 7
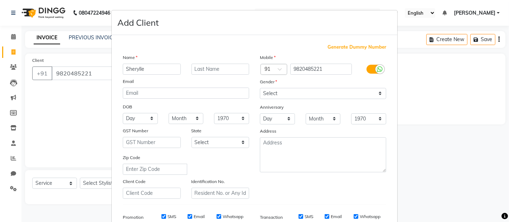
type input "Sherylle"
drag, startPoint x: 370, startPoint y: 91, endPoint x: 359, endPoint y: 94, distance: 11.2
click at [370, 91] on select "Select [DEMOGRAPHIC_DATA] [DEMOGRAPHIC_DATA] Other Prefer Not To Say" at bounding box center [323, 93] width 126 height 11
select select "[DEMOGRAPHIC_DATA]"
click at [260, 88] on select "Select [DEMOGRAPHIC_DATA] [DEMOGRAPHIC_DATA] Other Prefer Not To Say" at bounding box center [323, 93] width 126 height 11
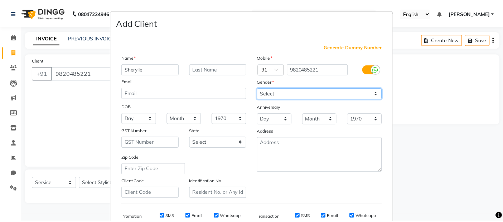
scroll to position [109, 0]
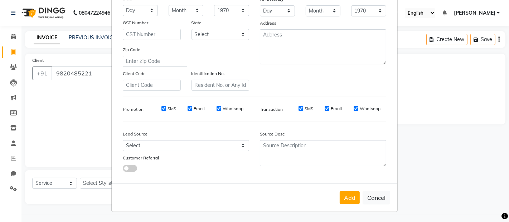
click at [172, 107] on label "SMS" at bounding box center [172, 109] width 9 height 6
click at [166, 107] on input "SMS" at bounding box center [164, 108] width 5 height 5
checkbox input "false"
click at [200, 107] on label "Email" at bounding box center [199, 109] width 11 height 6
click at [192, 107] on input "Email" at bounding box center [190, 108] width 5 height 5
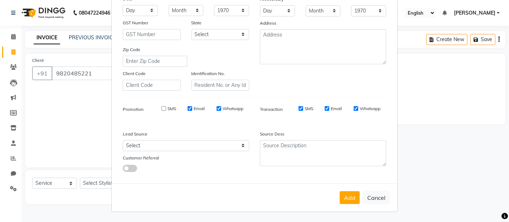
checkbox input "false"
click at [226, 107] on label "Whatsapp" at bounding box center [233, 109] width 21 height 6
click at [221, 107] on input "Whatsapp" at bounding box center [219, 108] width 5 height 5
checkbox input "false"
click at [305, 109] on label "SMS" at bounding box center [309, 109] width 9 height 6
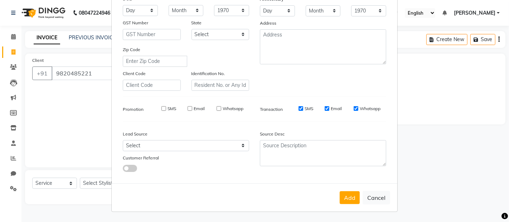
click at [303, 109] on input "SMS" at bounding box center [301, 108] width 5 height 5
checkbox input "false"
click at [331, 107] on label "Email" at bounding box center [336, 109] width 11 height 6
click at [366, 109] on label "Whatsapp" at bounding box center [370, 109] width 21 height 6
click at [359, 109] on input "Whatsapp" at bounding box center [356, 108] width 5 height 5
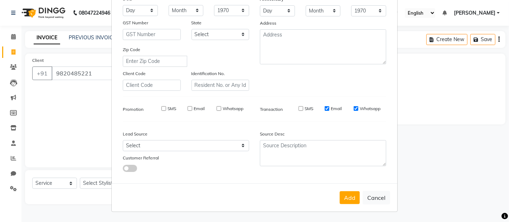
checkbox input "false"
click at [331, 109] on label "Email" at bounding box center [336, 109] width 11 height 6
click at [330, 109] on input "Email" at bounding box center [327, 108] width 5 height 5
checkbox input "false"
click at [352, 195] on button "Add" at bounding box center [350, 198] width 20 height 13
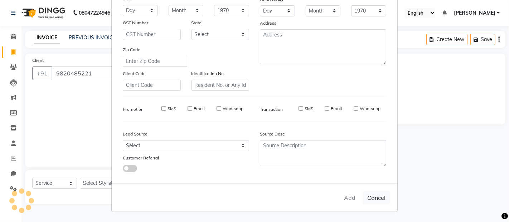
select select
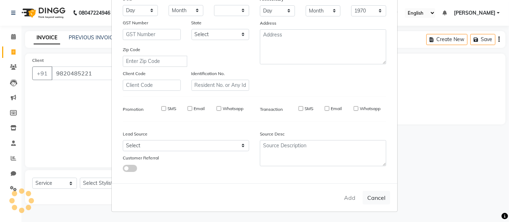
select select
checkbox input "false"
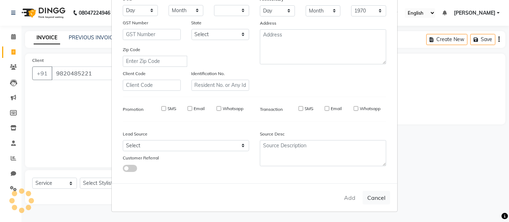
checkbox input "false"
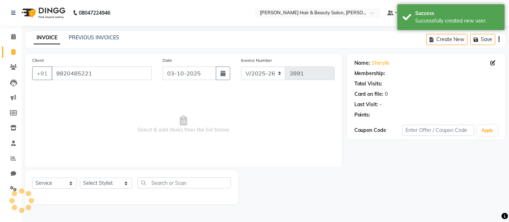
select select "1: Object"
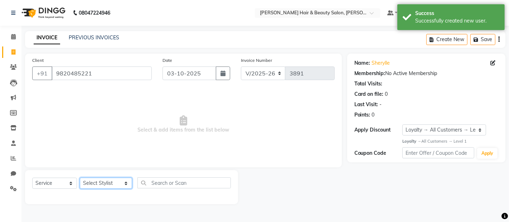
click at [117, 184] on select "Select Stylist [PERSON_NAME] Zibral [PERSON_NAME] [PERSON_NAME] [PERSON_NAME] […" at bounding box center [106, 183] width 52 height 11
select select "72245"
click at [80, 178] on select "Select Stylist [PERSON_NAME] Zibral [PERSON_NAME] [PERSON_NAME] [PERSON_NAME] […" at bounding box center [106, 183] width 52 height 11
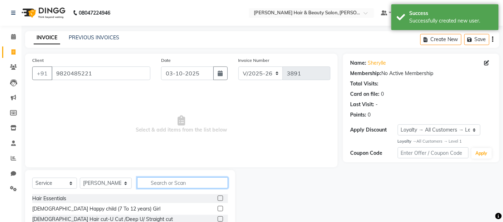
click at [178, 186] on input "text" at bounding box center [182, 183] width 91 height 11
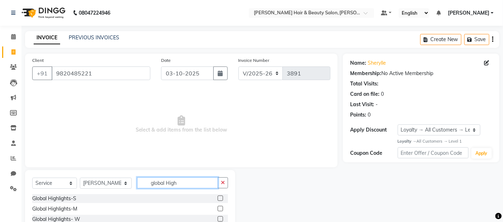
type input "global High"
click at [221, 210] on label at bounding box center [220, 208] width 5 height 5
click at [221, 210] on input "checkbox" at bounding box center [220, 209] width 5 height 5
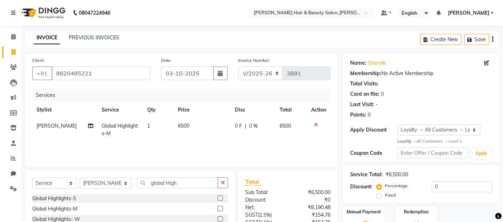
click at [221, 208] on label at bounding box center [220, 208] width 5 height 5
click at [221, 208] on input "checkbox" at bounding box center [220, 209] width 5 height 5
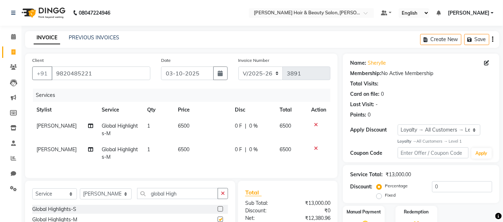
checkbox input "false"
click at [317, 149] on icon at bounding box center [316, 148] width 4 height 5
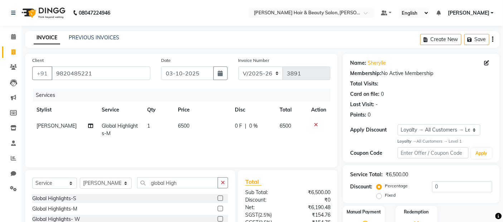
click at [315, 124] on icon at bounding box center [316, 125] width 4 height 5
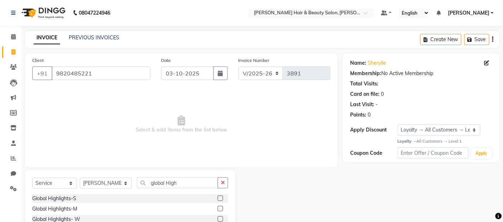
scroll to position [34, 0]
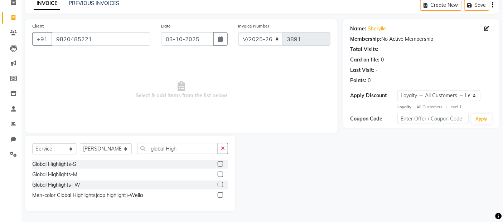
click at [222, 184] on label at bounding box center [220, 184] width 5 height 5
click at [222, 184] on input "checkbox" at bounding box center [220, 185] width 5 height 5
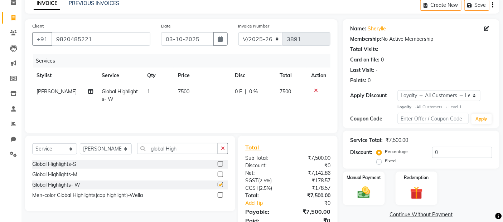
checkbox input "false"
click at [193, 91] on td "7500" at bounding box center [202, 96] width 57 height 24
select select "72245"
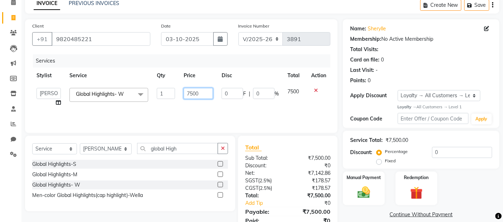
click at [206, 92] on input "7500" at bounding box center [198, 93] width 29 height 11
click at [190, 93] on input "7500" at bounding box center [198, 93] width 29 height 11
type input "10500"
click at [224, 108] on div "Services Stylist Service Qty Price Disc Total Action [PERSON_NAME] Zibral [PERS…" at bounding box center [181, 90] width 298 height 72
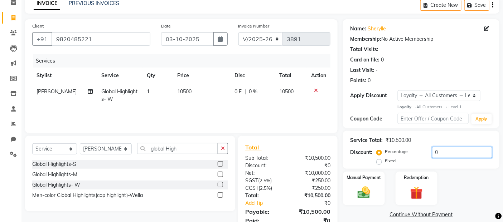
click at [441, 150] on input "0" at bounding box center [462, 152] width 60 height 11
type input "20"
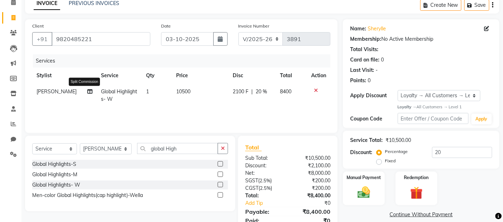
click at [87, 91] on icon at bounding box center [89, 91] width 5 height 5
select select "72245"
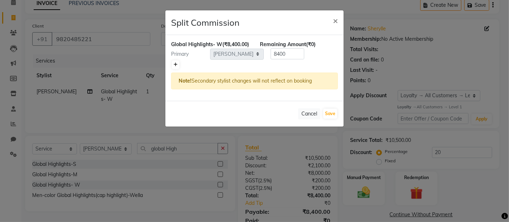
click at [177, 67] on icon at bounding box center [176, 65] width 4 height 4
type input "4200"
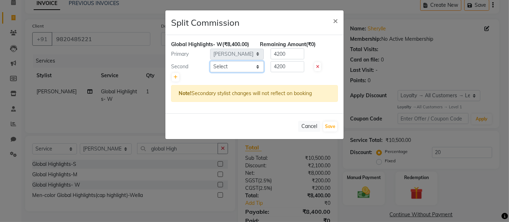
click at [255, 72] on select "Select [PERSON_NAME] Zibral [PERSON_NAME] [PERSON_NAME] [PERSON_NAME] Shetty [P…" at bounding box center [237, 66] width 54 height 11
select select "72240"
click at [210, 68] on select "Select [PERSON_NAME] Zibral [PERSON_NAME] [PERSON_NAME] [PERSON_NAME] Shetty [P…" at bounding box center [237, 66] width 54 height 11
click at [332, 132] on button "Save" at bounding box center [330, 127] width 14 height 10
select select "Select"
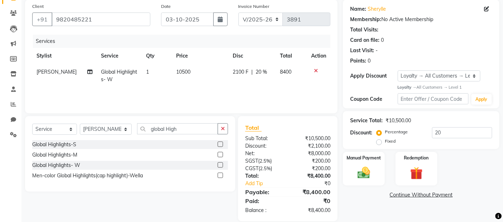
scroll to position [64, 0]
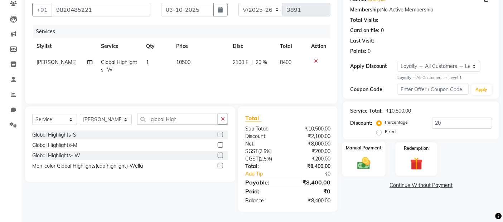
click at [360, 165] on img at bounding box center [364, 163] width 21 height 15
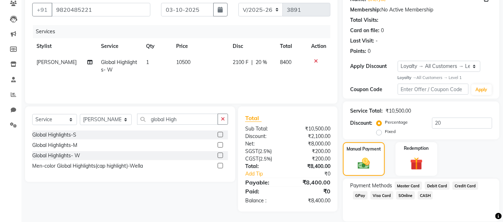
click at [360, 197] on span "GPay" at bounding box center [360, 196] width 15 height 8
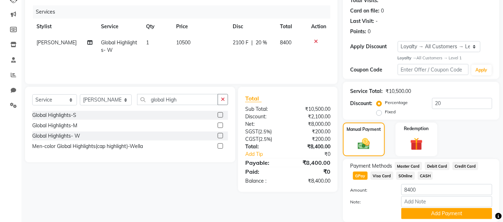
scroll to position [109, 0]
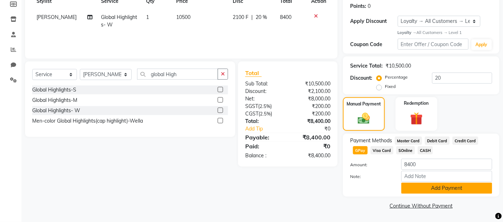
click at [437, 187] on button "Add Payment" at bounding box center [447, 188] width 91 height 11
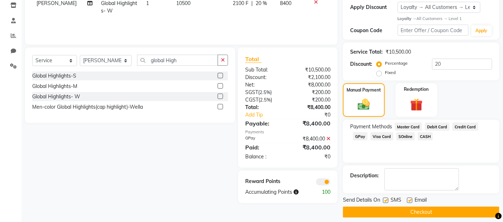
scroll to position [129, 0]
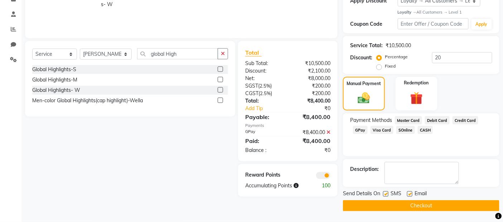
click at [386, 196] on label at bounding box center [385, 194] width 5 height 5
click at [386, 196] on input "checkbox" at bounding box center [385, 194] width 5 height 5
checkbox input "false"
click at [411, 195] on label at bounding box center [409, 194] width 5 height 5
click at [411, 195] on input "checkbox" at bounding box center [409, 194] width 5 height 5
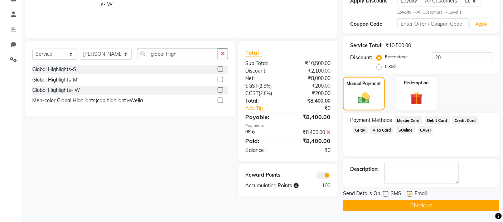
checkbox input "false"
click at [407, 203] on button "Checkout" at bounding box center [421, 206] width 157 height 11
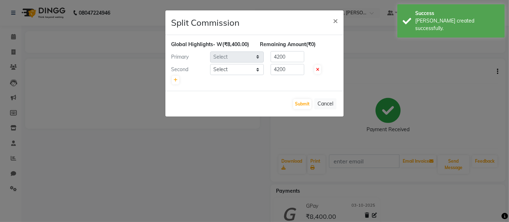
select select "72245"
select select "72240"
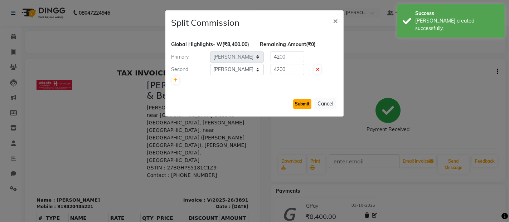
click at [304, 109] on button "Submit" at bounding box center [302, 104] width 18 height 10
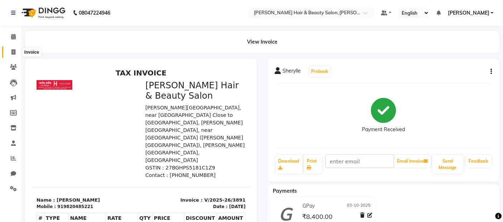
click at [16, 51] on span at bounding box center [13, 52] width 13 height 8
select select "service"
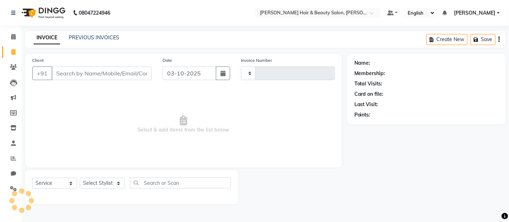
type input "3892"
select select "7927"
click at [93, 75] on input "Client" at bounding box center [102, 74] width 100 height 14
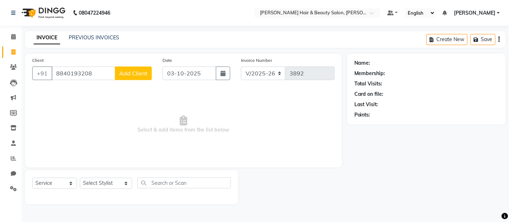
type input "8840193208"
click at [133, 71] on span "Add Client" at bounding box center [133, 73] width 28 height 7
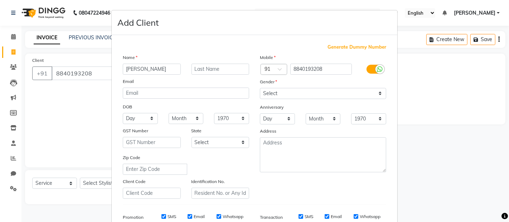
type input "[PERSON_NAME]"
click at [217, 67] on input "text" at bounding box center [221, 69] width 58 height 11
type input "Ahuja"
click at [379, 91] on select "Select [DEMOGRAPHIC_DATA] [DEMOGRAPHIC_DATA] Other Prefer Not To Say" at bounding box center [323, 93] width 126 height 11
select select "[DEMOGRAPHIC_DATA]"
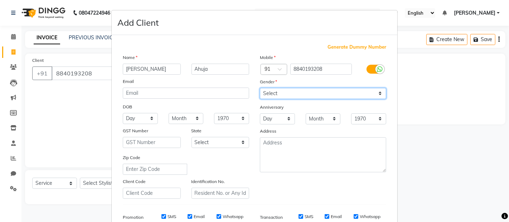
click at [260, 88] on select "Select [DEMOGRAPHIC_DATA] [DEMOGRAPHIC_DATA] Other Prefer Not To Say" at bounding box center [323, 93] width 126 height 11
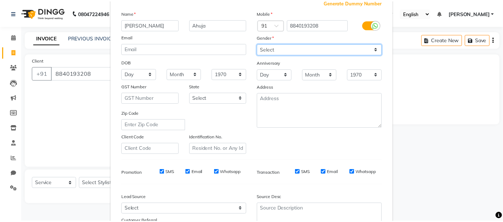
scroll to position [109, 0]
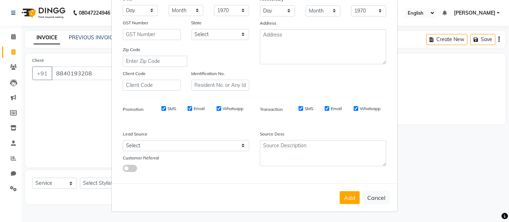
click at [170, 108] on label "SMS" at bounding box center [172, 109] width 9 height 6
click at [166, 108] on input "SMS" at bounding box center [164, 108] width 5 height 5
checkbox input "false"
click at [196, 107] on label "Email" at bounding box center [199, 109] width 11 height 6
click at [192, 107] on input "Email" at bounding box center [190, 108] width 5 height 5
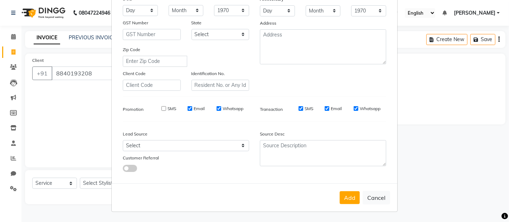
checkbox input "false"
click at [232, 106] on label "Whatsapp" at bounding box center [233, 109] width 21 height 6
click at [221, 106] on input "Whatsapp" at bounding box center [219, 108] width 5 height 5
checkbox input "false"
click at [269, 107] on label "Transaction" at bounding box center [271, 109] width 23 height 6
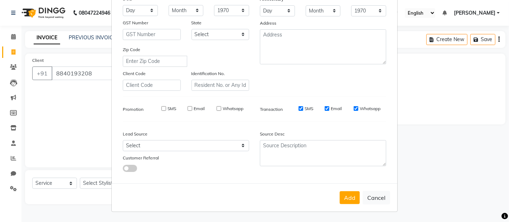
click at [306, 109] on label "SMS" at bounding box center [309, 109] width 9 height 6
click at [303, 109] on input "SMS" at bounding box center [301, 108] width 5 height 5
checkbox input "false"
click at [332, 107] on label "Email" at bounding box center [336, 109] width 11 height 6
click at [330, 107] on input "Email" at bounding box center [327, 108] width 5 height 5
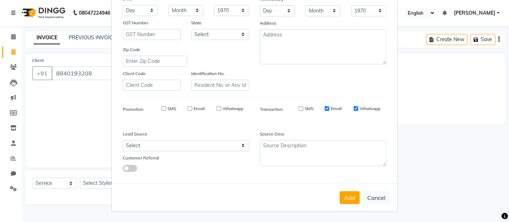
checkbox input "false"
click at [375, 109] on label "Whatsapp" at bounding box center [370, 109] width 21 height 6
click at [359, 109] on input "Whatsapp" at bounding box center [356, 108] width 5 height 5
checkbox input "false"
click at [346, 198] on button "Add" at bounding box center [350, 198] width 20 height 13
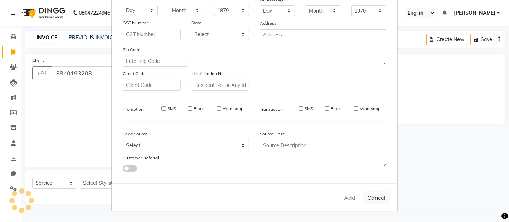
select select
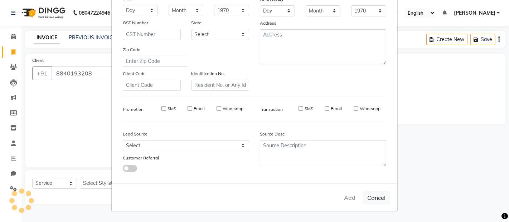
select select
checkbox input "false"
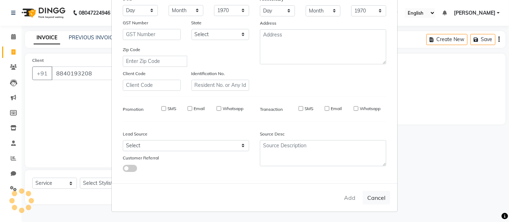
checkbox input "false"
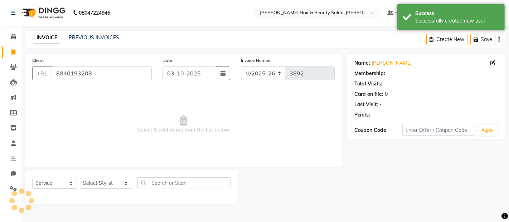
select select "1: Object"
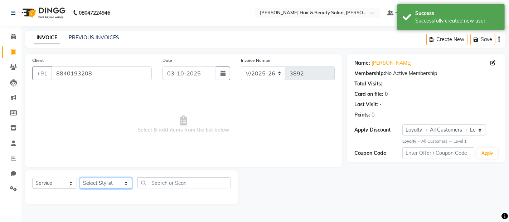
click at [115, 185] on select "Select Stylist [PERSON_NAME] Zibral [PERSON_NAME] [PERSON_NAME] [PERSON_NAME] […" at bounding box center [106, 183] width 52 height 11
select select "72241"
click at [80, 178] on select "Select Stylist [PERSON_NAME] Zibral [PERSON_NAME] [PERSON_NAME] [PERSON_NAME] […" at bounding box center [106, 183] width 52 height 11
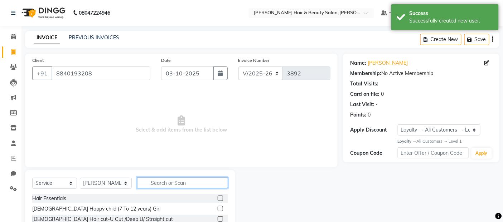
click at [167, 184] on input "text" at bounding box center [182, 183] width 91 height 11
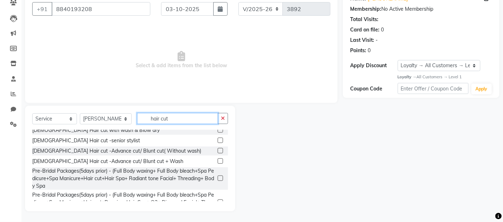
scroll to position [119, 0]
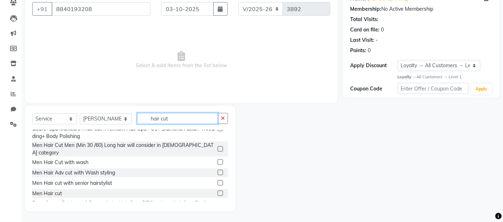
type input "hair cut"
click at [218, 191] on label at bounding box center [220, 193] width 5 height 5
click at [218, 192] on input "checkbox" at bounding box center [220, 194] width 5 height 5
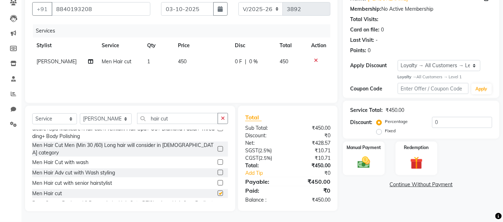
checkbox input "false"
click at [363, 165] on img at bounding box center [364, 162] width 21 height 15
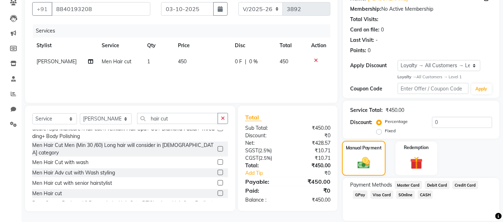
click at [364, 163] on img at bounding box center [364, 163] width 20 height 14
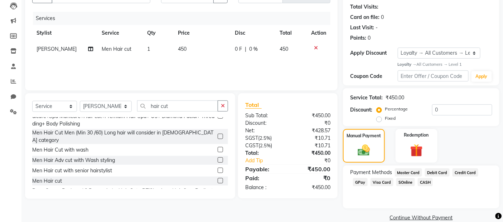
scroll to position [88, 0]
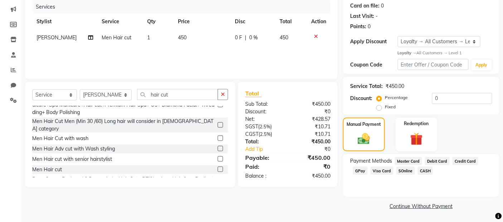
click at [362, 168] on span "GPay" at bounding box center [360, 171] width 15 height 8
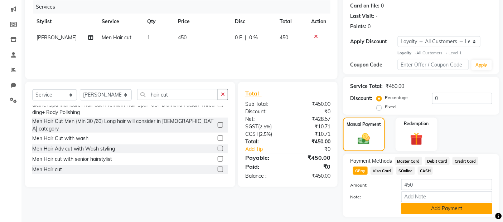
click at [421, 210] on button "Add Payment" at bounding box center [447, 208] width 91 height 11
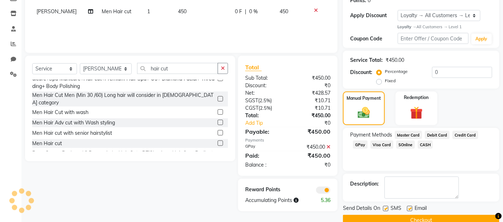
scroll to position [129, 0]
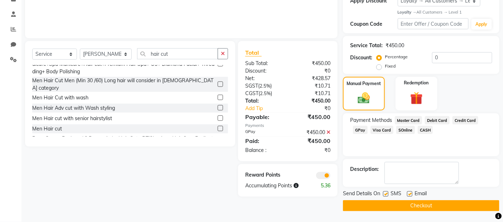
click at [384, 192] on label at bounding box center [385, 194] width 5 height 5
click at [384, 192] on input "checkbox" at bounding box center [385, 194] width 5 height 5
checkbox input "false"
click at [410, 194] on label at bounding box center [409, 194] width 5 height 5
click at [410, 194] on input "checkbox" at bounding box center [409, 194] width 5 height 5
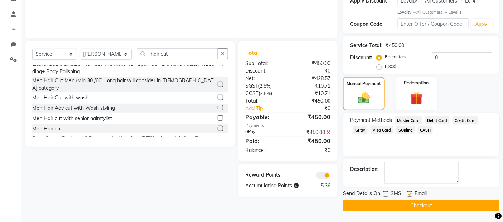
checkbox input "false"
click at [403, 207] on button "Checkout" at bounding box center [421, 206] width 157 height 11
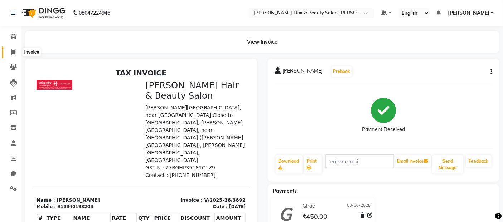
click at [13, 51] on icon at bounding box center [13, 51] width 4 height 5
select select "service"
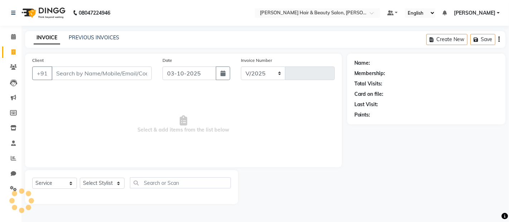
select select "7927"
type input "3893"
click at [116, 73] on input "Client" at bounding box center [102, 74] width 100 height 14
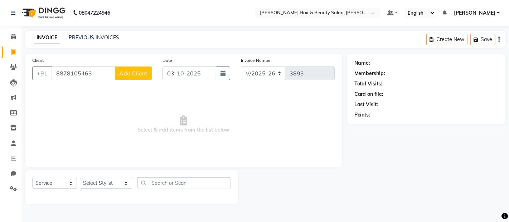
type input "8878105463"
click at [123, 73] on span "Add Client" at bounding box center [133, 73] width 28 height 7
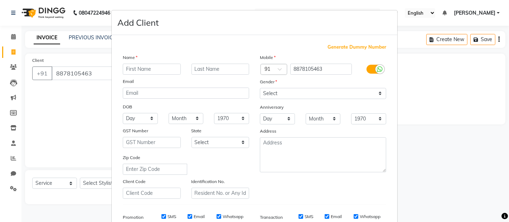
click at [155, 69] on input "text" at bounding box center [152, 69] width 58 height 11
type input "[PERSON_NAME]"
click at [216, 68] on input "text" at bounding box center [221, 69] width 58 height 11
type input "[PERSON_NAME]"
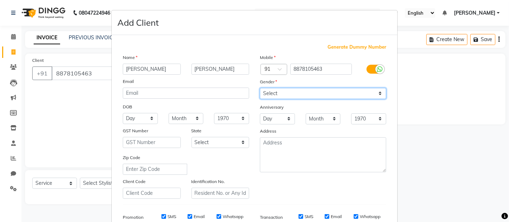
click at [374, 93] on select "Select [DEMOGRAPHIC_DATA] [DEMOGRAPHIC_DATA] Other Prefer Not To Say" at bounding box center [323, 93] width 126 height 11
select select "[DEMOGRAPHIC_DATA]"
click at [260, 88] on select "Select [DEMOGRAPHIC_DATA] [DEMOGRAPHIC_DATA] Other Prefer Not To Say" at bounding box center [323, 93] width 126 height 11
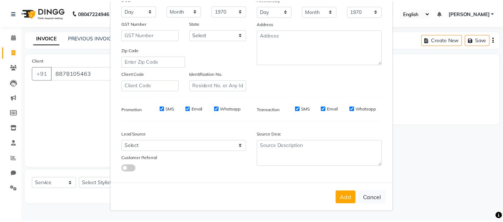
scroll to position [109, 0]
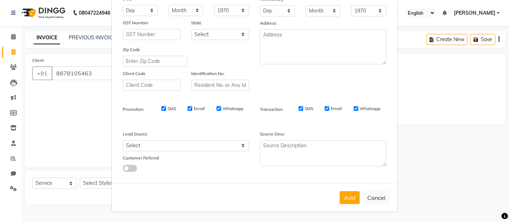
click at [170, 110] on label "SMS" at bounding box center [172, 109] width 9 height 6
click at [166, 110] on input "SMS" at bounding box center [164, 108] width 5 height 5
checkbox input "false"
click at [195, 108] on label "Email" at bounding box center [199, 109] width 11 height 6
click at [192, 108] on input "Email" at bounding box center [190, 108] width 5 height 5
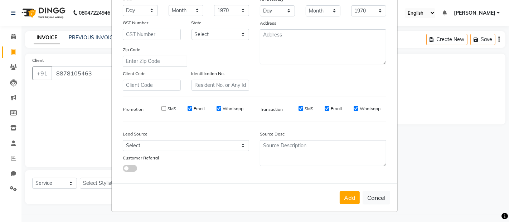
checkbox input "false"
click at [227, 109] on label "Whatsapp" at bounding box center [233, 109] width 21 height 6
click at [221, 109] on input "Whatsapp" at bounding box center [219, 108] width 5 height 5
checkbox input "false"
click at [305, 108] on label "SMS" at bounding box center [309, 109] width 9 height 6
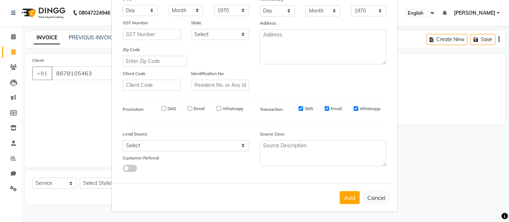
click at [303, 108] on input "SMS" at bounding box center [301, 108] width 5 height 5
checkbox input "false"
click at [334, 108] on label "Email" at bounding box center [336, 109] width 11 height 6
click at [330, 108] on input "Email" at bounding box center [327, 108] width 5 height 5
checkbox input "false"
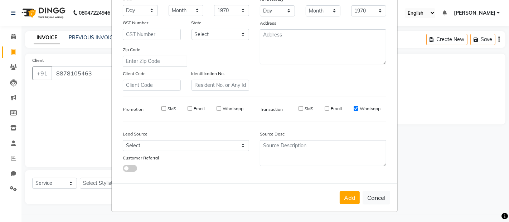
click at [364, 108] on label "Whatsapp" at bounding box center [370, 109] width 21 height 6
click at [359, 108] on input "Whatsapp" at bounding box center [356, 108] width 5 height 5
checkbox input "false"
click at [352, 199] on button "Add" at bounding box center [350, 198] width 20 height 13
select select
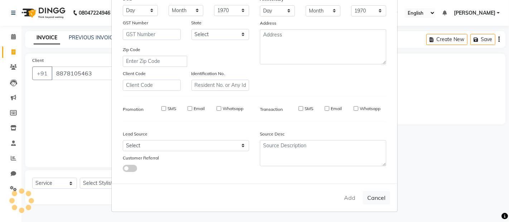
select select
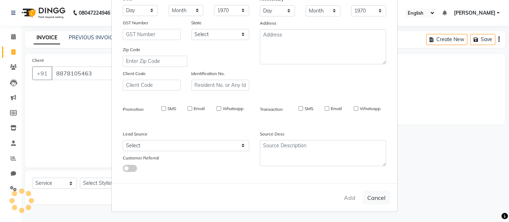
select select
checkbox input "false"
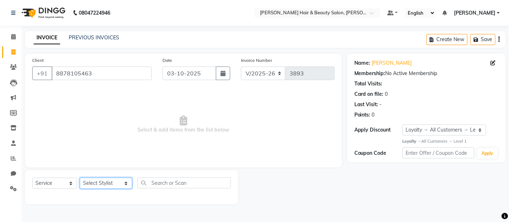
click at [115, 184] on select "Select Stylist [PERSON_NAME] Zibral [PERSON_NAME] [PERSON_NAME] [PERSON_NAME] […" at bounding box center [106, 183] width 52 height 11
click at [80, 178] on select "Select Stylist [PERSON_NAME] Zibral [PERSON_NAME] [PERSON_NAME] [PERSON_NAME] […" at bounding box center [106, 183] width 52 height 11
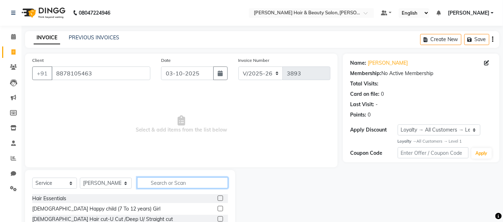
click at [210, 185] on input "text" at bounding box center [182, 183] width 91 height 11
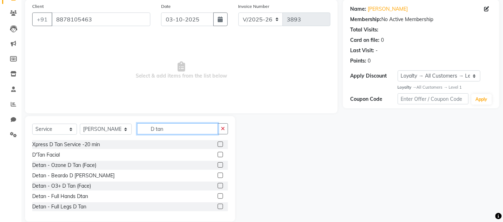
scroll to position [64, 0]
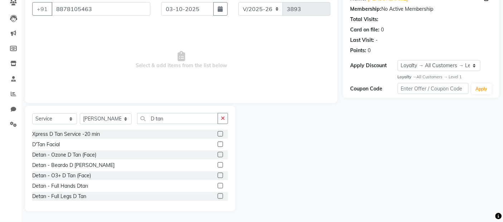
click at [218, 164] on label at bounding box center [220, 165] width 5 height 5
click at [218, 164] on input "checkbox" at bounding box center [220, 165] width 5 height 5
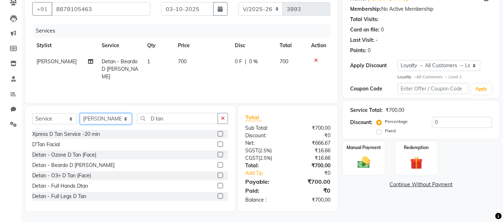
click at [118, 120] on select "Select Stylist [PERSON_NAME] Zibral [PERSON_NAME] [PERSON_NAME] [PERSON_NAME] […" at bounding box center [106, 119] width 52 height 11
click at [80, 114] on select "Select Stylist [PERSON_NAME] Zibral [PERSON_NAME] [PERSON_NAME] [PERSON_NAME] […" at bounding box center [106, 119] width 52 height 11
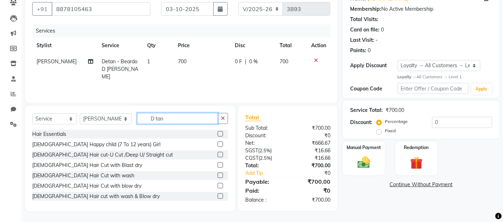
click at [169, 121] on input "D tan" at bounding box center [177, 118] width 81 height 11
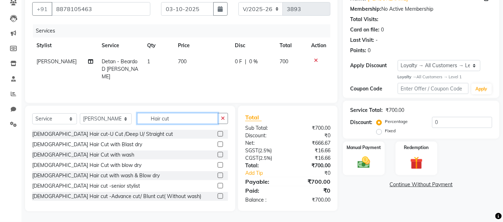
scroll to position [119, 0]
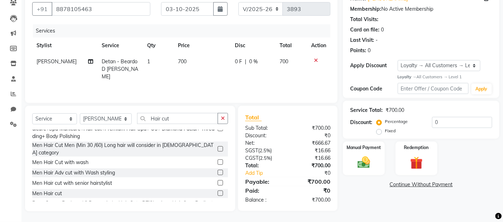
click at [218, 191] on label at bounding box center [220, 193] width 5 height 5
click at [218, 192] on input "checkbox" at bounding box center [220, 194] width 5 height 5
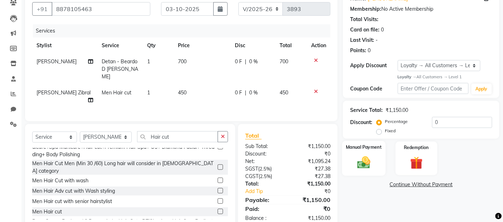
click at [364, 165] on img at bounding box center [364, 162] width 21 height 15
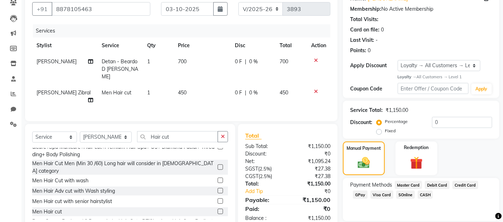
click at [362, 196] on span "GPay" at bounding box center [360, 195] width 15 height 8
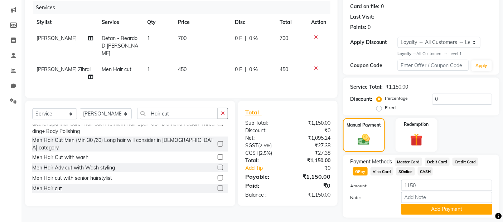
scroll to position [109, 0]
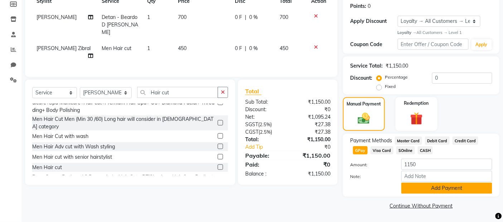
click at [419, 186] on button "Add Payment" at bounding box center [447, 188] width 91 height 11
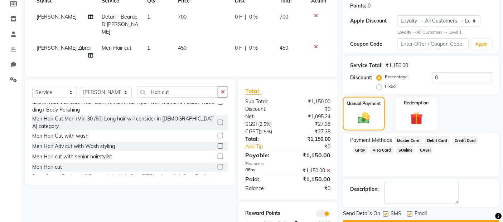
scroll to position [129, 0]
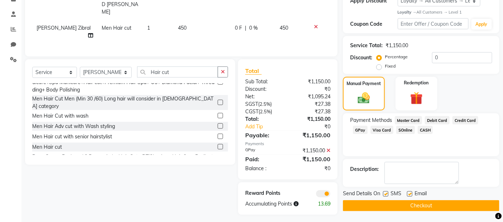
click at [385, 193] on label at bounding box center [385, 194] width 5 height 5
click at [385, 193] on input "checkbox" at bounding box center [385, 194] width 5 height 5
click at [410, 195] on label at bounding box center [409, 194] width 5 height 5
click at [410, 195] on input "checkbox" at bounding box center [409, 194] width 5 height 5
click at [410, 202] on button "Checkout" at bounding box center [421, 206] width 157 height 11
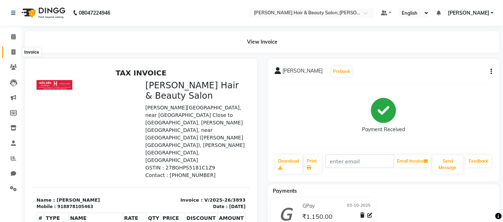
click at [12, 51] on icon at bounding box center [13, 51] width 4 height 5
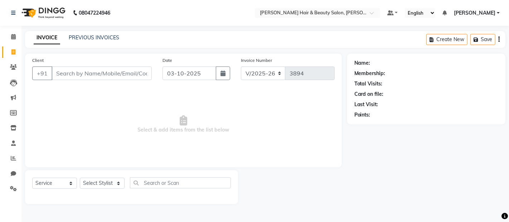
click at [74, 77] on input "Client" at bounding box center [102, 74] width 100 height 14
click at [77, 87] on div "Client [PHONE_NUMBER] Add Client Date [DATE] Invoice Number V/2025 V/[PHONE_NUM…" at bounding box center [183, 111] width 317 height 114
click at [131, 75] on span "Add Client" at bounding box center [133, 73] width 28 height 7
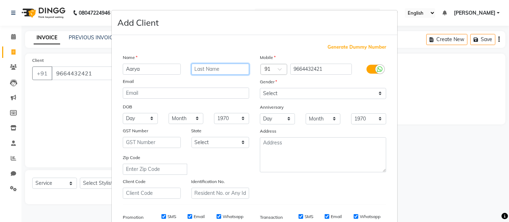
click at [213, 72] on input "text" at bounding box center [221, 69] width 58 height 11
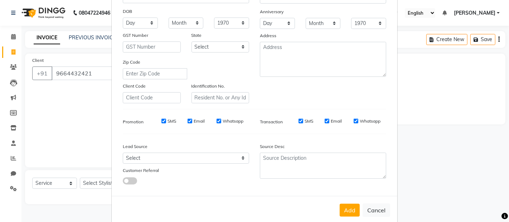
scroll to position [109, 0]
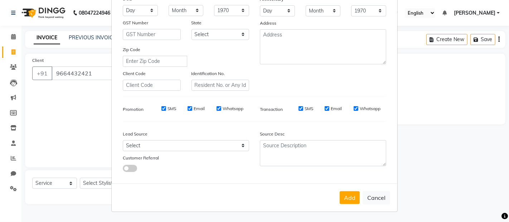
click at [168, 107] on label "SMS" at bounding box center [172, 109] width 9 height 6
click at [165, 107] on input "SMS" at bounding box center [164, 108] width 5 height 5
click at [195, 107] on label "Email" at bounding box center [199, 109] width 11 height 6
click at [192, 107] on input "Email" at bounding box center [190, 108] width 5 height 5
click at [226, 109] on label "Whatsapp" at bounding box center [233, 109] width 21 height 6
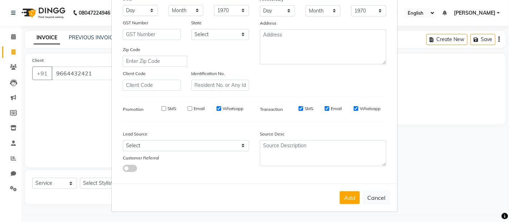
click at [221, 109] on input "Whatsapp" at bounding box center [219, 108] width 5 height 5
click at [306, 110] on label "SMS" at bounding box center [309, 109] width 9 height 6
click at [303, 110] on input "SMS" at bounding box center [301, 108] width 5 height 5
click at [335, 108] on label "Email" at bounding box center [336, 109] width 11 height 6
click at [330, 108] on input "Email" at bounding box center [327, 108] width 5 height 5
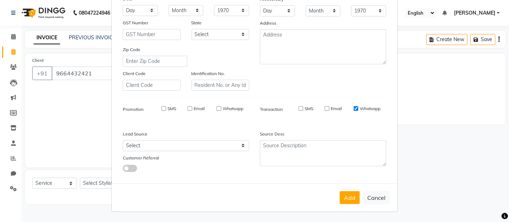
click at [361, 108] on label "Whatsapp" at bounding box center [370, 109] width 21 height 6
click at [359, 108] on input "Whatsapp" at bounding box center [356, 108] width 5 height 5
click at [350, 196] on button "Add" at bounding box center [350, 198] width 20 height 13
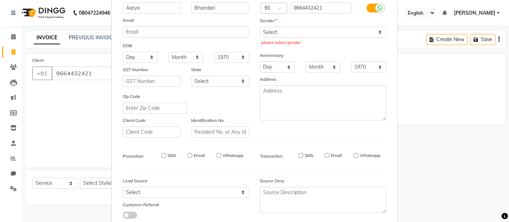
scroll to position [0, 0]
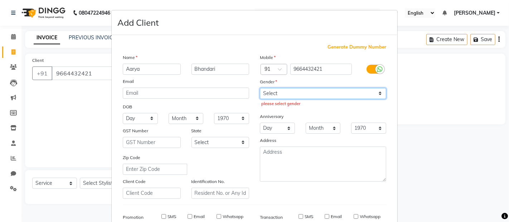
click at [376, 92] on select "Select [DEMOGRAPHIC_DATA] [DEMOGRAPHIC_DATA] Other Prefer Not To Say" at bounding box center [323, 93] width 126 height 11
click at [260, 88] on select "Select [DEMOGRAPHIC_DATA] [DEMOGRAPHIC_DATA] Other Prefer Not To Say" at bounding box center [323, 93] width 126 height 11
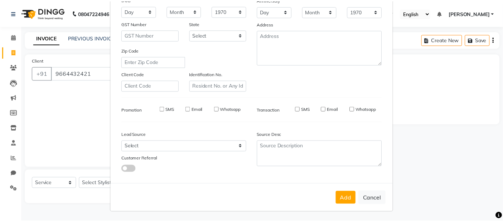
scroll to position [109, 0]
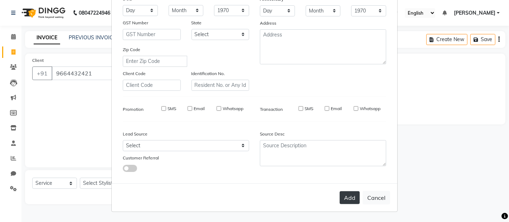
click at [342, 198] on button "Add" at bounding box center [350, 198] width 20 height 13
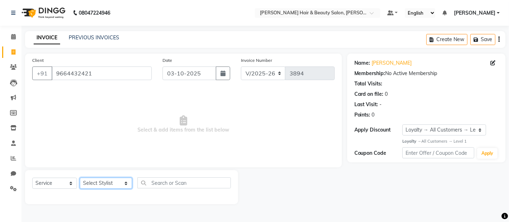
click at [116, 184] on select "Select Stylist [PERSON_NAME] Zibral [PERSON_NAME] [PERSON_NAME] [PERSON_NAME] […" at bounding box center [106, 183] width 52 height 11
click at [80, 178] on select "Select Stylist [PERSON_NAME] Zibral [PERSON_NAME] [PERSON_NAME] [PERSON_NAME] […" at bounding box center [106, 183] width 52 height 11
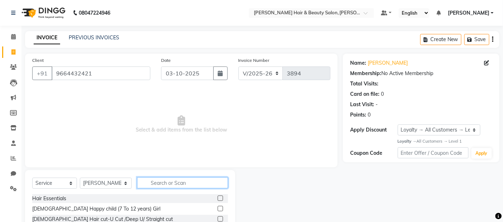
click at [184, 183] on input "text" at bounding box center [182, 183] width 91 height 11
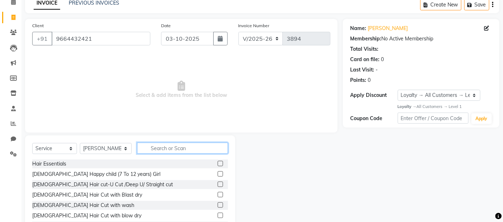
scroll to position [64, 0]
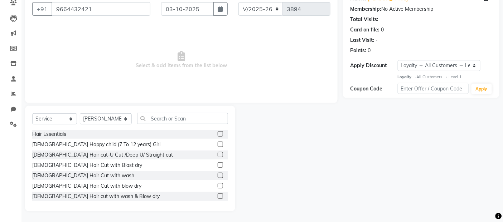
click at [218, 195] on label at bounding box center [220, 196] width 5 height 5
click at [218, 195] on input "checkbox" at bounding box center [220, 197] width 5 height 5
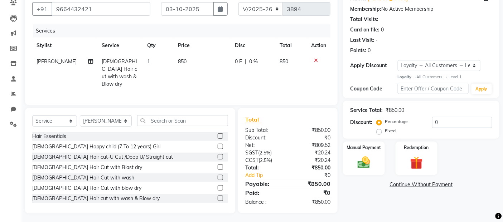
click at [189, 63] on td "850" at bounding box center [202, 73] width 57 height 39
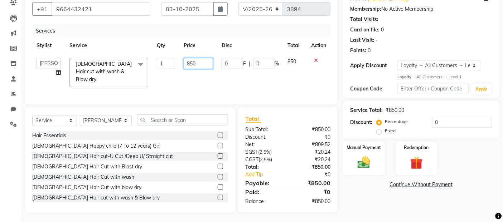
click at [202, 61] on input "850" at bounding box center [198, 63] width 29 height 11
click at [264, 73] on td "0 F | 0 %" at bounding box center [250, 73] width 66 height 38
click at [364, 167] on img at bounding box center [364, 162] width 21 height 15
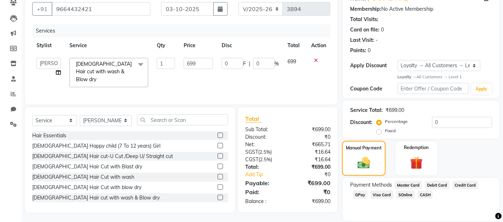
click at [364, 163] on img at bounding box center [364, 163] width 20 height 14
click at [360, 197] on span "GPay" at bounding box center [360, 195] width 15 height 8
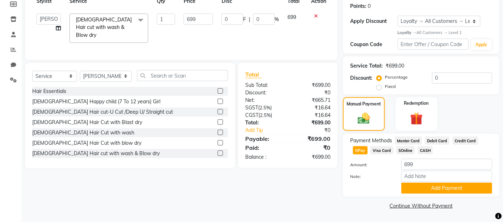
scroll to position [109, 0]
click at [416, 183] on button "Add Payment" at bounding box center [447, 188] width 91 height 11
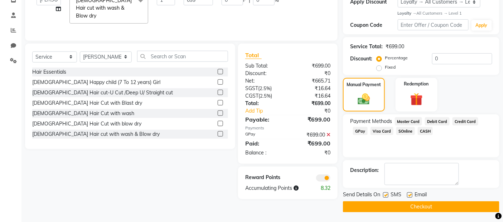
scroll to position [129, 0]
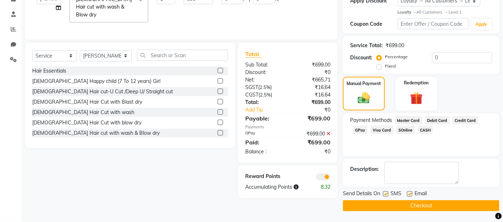
click at [385, 194] on label at bounding box center [385, 194] width 5 height 5
click at [385, 194] on input "checkbox" at bounding box center [385, 194] width 5 height 5
click at [411, 194] on label at bounding box center [409, 194] width 5 height 5
click at [411, 194] on input "checkbox" at bounding box center [409, 194] width 5 height 5
click at [411, 208] on button "Checkout" at bounding box center [421, 206] width 157 height 11
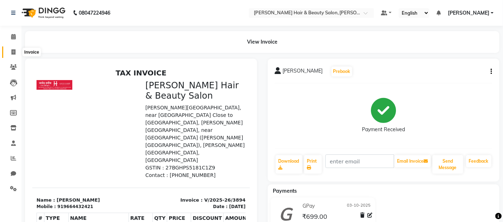
click at [13, 51] on icon at bounding box center [13, 51] width 4 height 5
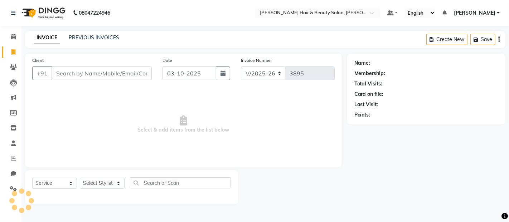
click at [92, 72] on input "Client" at bounding box center [102, 74] width 100 height 14
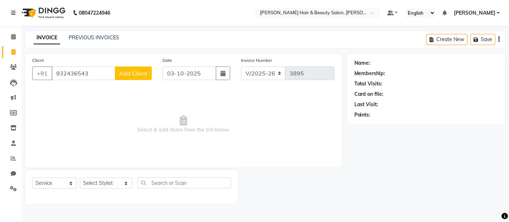
click at [65, 73] on input "932436543" at bounding box center [84, 74] width 64 height 14
click at [81, 75] on input "9320436543" at bounding box center [84, 74] width 64 height 14
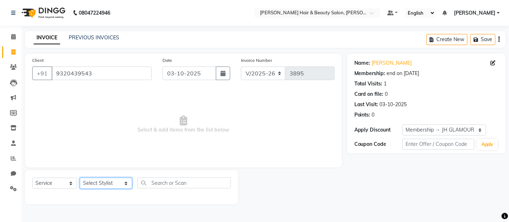
click at [119, 187] on select "Select Stylist [PERSON_NAME] Zibral [PERSON_NAME] [PERSON_NAME] [PERSON_NAME] […" at bounding box center [106, 183] width 52 height 11
click at [80, 178] on select "Select Stylist [PERSON_NAME] Zibral [PERSON_NAME] [PERSON_NAME] [PERSON_NAME] […" at bounding box center [106, 183] width 52 height 11
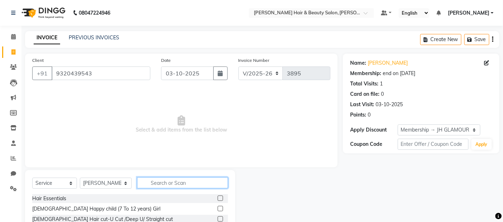
click at [170, 183] on input "text" at bounding box center [182, 183] width 91 height 11
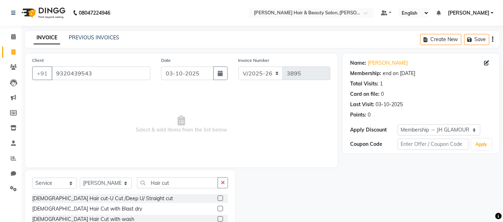
click at [218, 208] on label at bounding box center [220, 208] width 5 height 5
click at [218, 208] on input "checkbox" at bounding box center [220, 209] width 5 height 5
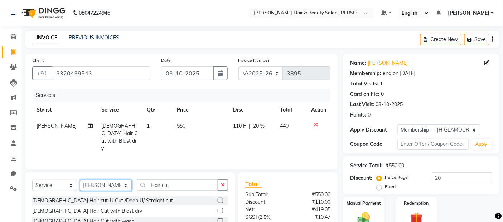
click at [120, 185] on select "Select Stylist [PERSON_NAME] Zibral [PERSON_NAME] [PERSON_NAME] [PERSON_NAME] […" at bounding box center [106, 185] width 52 height 11
click at [80, 180] on select "Select Stylist [PERSON_NAME] Zibral [PERSON_NAME] [PERSON_NAME] [PERSON_NAME] […" at bounding box center [106, 185] width 52 height 11
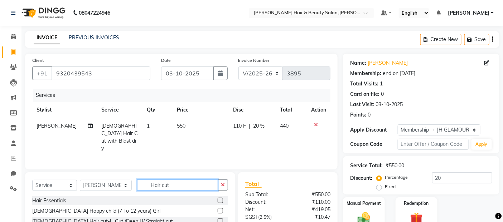
click at [180, 182] on input "Hair cut" at bounding box center [177, 185] width 81 height 11
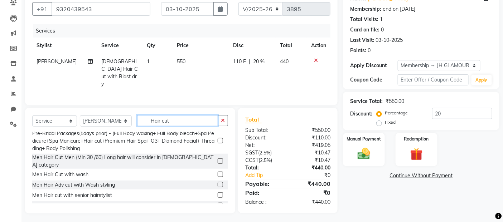
scroll to position [119, 0]
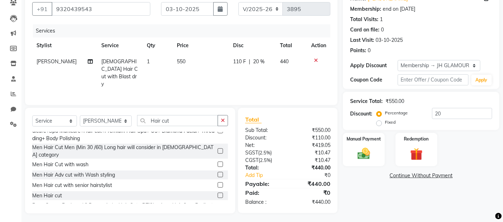
click at [218, 162] on label at bounding box center [220, 164] width 5 height 5
click at [218, 163] on input "checkbox" at bounding box center [220, 165] width 5 height 5
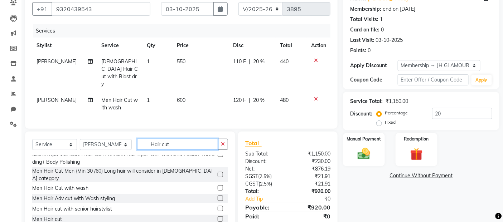
click at [171, 139] on input "Hair cut" at bounding box center [177, 144] width 81 height 11
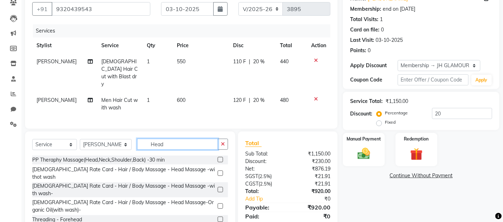
scroll to position [17, 0]
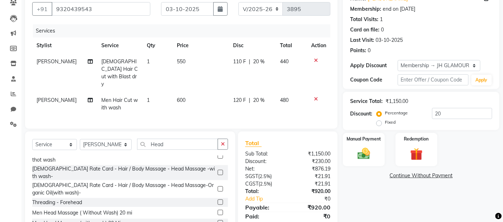
click at [218, 221] on label at bounding box center [220, 223] width 5 height 5
click at [218, 221] on input "checkbox" at bounding box center [220, 223] width 5 height 5
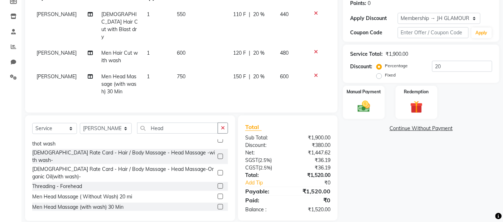
scroll to position [112, 0]
click at [316, 73] on icon at bounding box center [316, 75] width 4 height 5
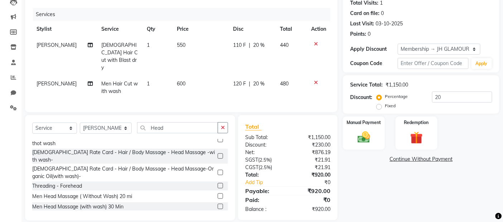
click at [218, 204] on label at bounding box center [220, 206] width 5 height 5
click at [218, 205] on input "checkbox" at bounding box center [220, 207] width 5 height 5
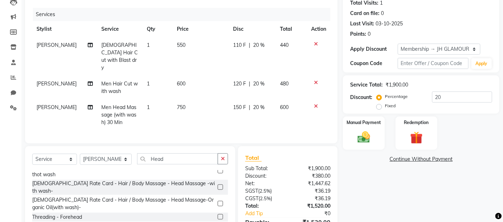
scroll to position [112, 0]
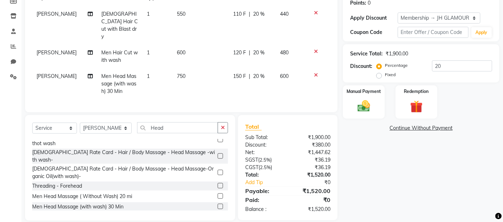
click at [316, 73] on icon at bounding box center [316, 75] width 4 height 5
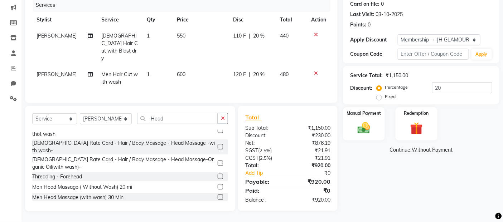
scroll to position [81, 0]
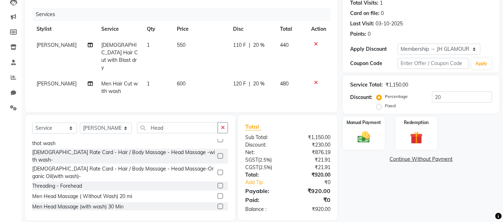
click at [218, 194] on label at bounding box center [220, 196] width 5 height 5
click at [218, 195] on input "checkbox" at bounding box center [220, 197] width 5 height 5
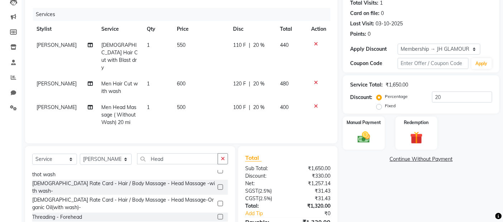
scroll to position [112, 0]
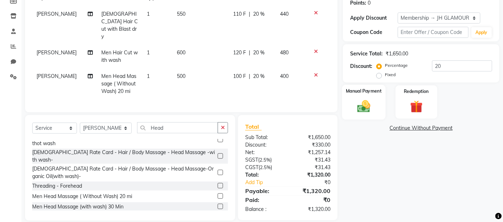
click at [367, 109] on img at bounding box center [364, 106] width 21 height 15
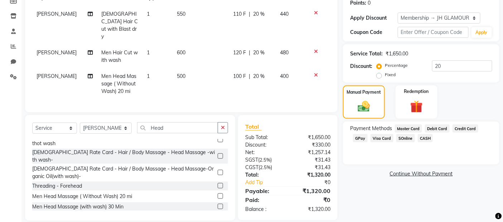
click at [361, 138] on span "GPay" at bounding box center [360, 138] width 15 height 8
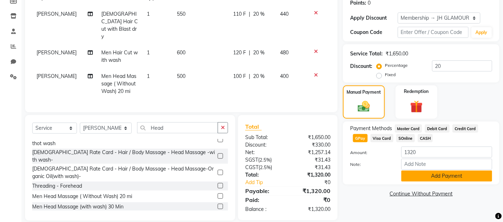
click at [430, 177] on button "Add Payment" at bounding box center [447, 176] width 91 height 11
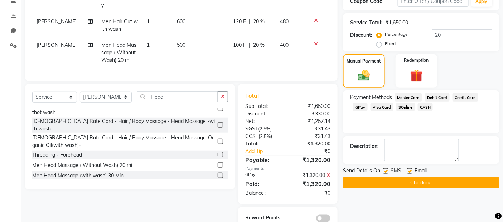
scroll to position [152, 0]
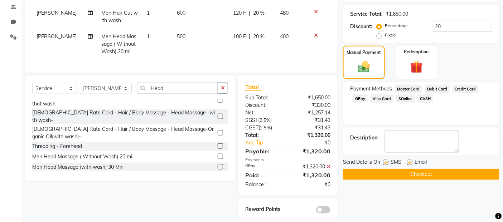
click at [385, 164] on label at bounding box center [385, 162] width 5 height 5
click at [385, 164] on input "checkbox" at bounding box center [385, 163] width 5 height 5
click at [410, 160] on label at bounding box center [409, 162] width 5 height 5
click at [410, 161] on input "checkbox" at bounding box center [409, 163] width 5 height 5
click at [410, 177] on button "Checkout" at bounding box center [421, 174] width 157 height 11
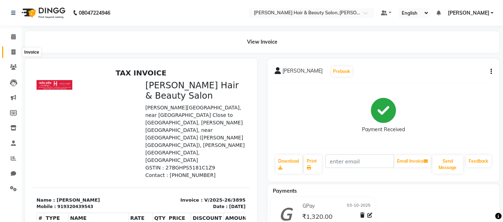
click at [12, 51] on icon at bounding box center [13, 51] width 4 height 5
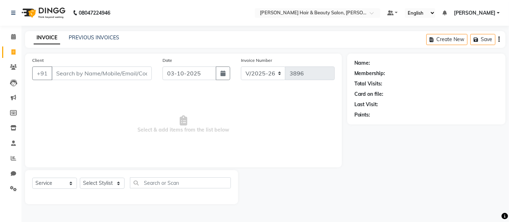
click at [105, 76] on input "Client" at bounding box center [102, 74] width 100 height 14
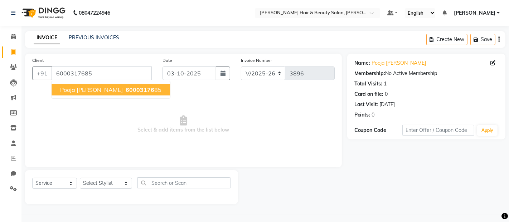
click at [88, 87] on span "pooja [PERSON_NAME]" at bounding box center [91, 89] width 63 height 7
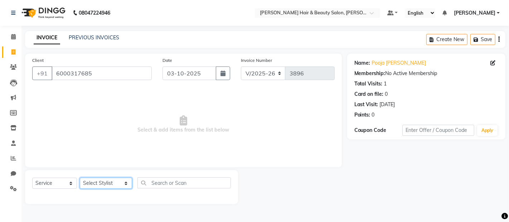
click at [116, 179] on select "Select Stylist [PERSON_NAME] Zibral [PERSON_NAME] [PERSON_NAME] [PERSON_NAME] […" at bounding box center [106, 183] width 52 height 11
click at [80, 178] on select "Select Stylist [PERSON_NAME] Zibral [PERSON_NAME] [PERSON_NAME] [PERSON_NAME] […" at bounding box center [106, 183] width 52 height 11
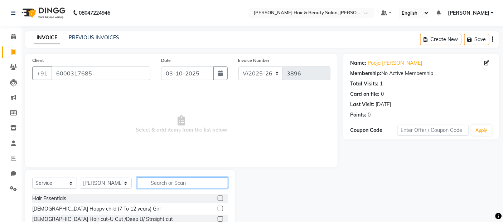
click at [167, 184] on input "text" at bounding box center [182, 183] width 91 height 11
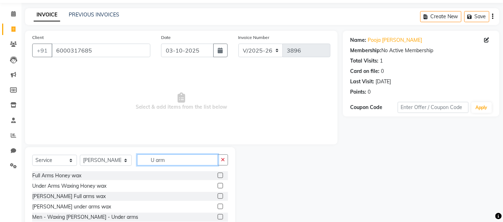
scroll to position [45, 0]
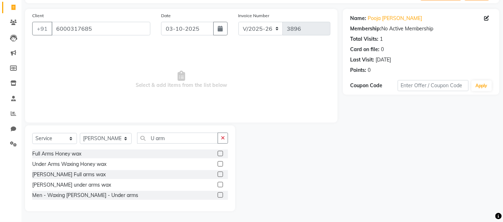
click at [223, 184] on label at bounding box center [220, 184] width 5 height 5
click at [222, 184] on input "checkbox" at bounding box center [220, 185] width 5 height 5
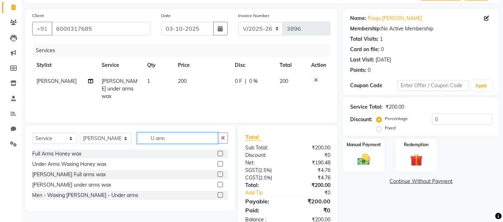
click at [174, 136] on input "U arm" at bounding box center [177, 138] width 81 height 11
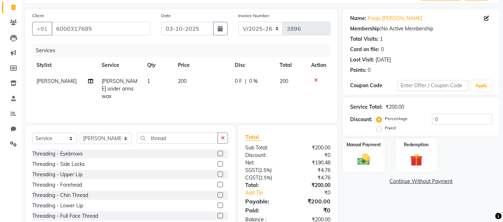
click at [218, 152] on label at bounding box center [220, 153] width 5 height 5
click at [218, 152] on input "checkbox" at bounding box center [220, 154] width 5 height 5
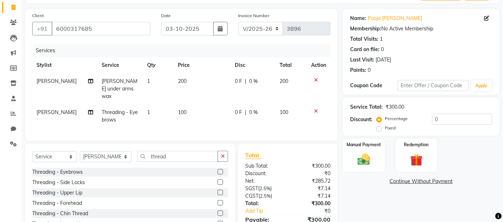
click at [218, 191] on label at bounding box center [220, 192] width 5 height 5
click at [218, 191] on input "checkbox" at bounding box center [220, 193] width 5 height 5
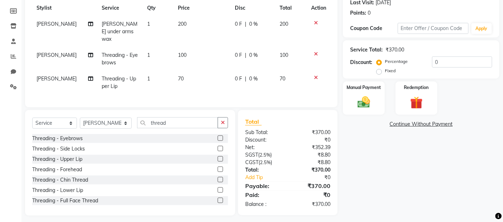
scroll to position [105, 0]
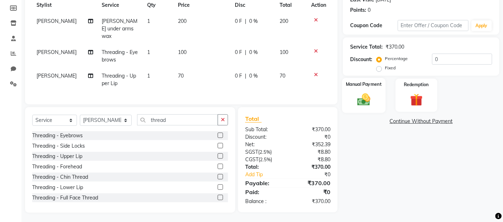
click at [364, 106] on img at bounding box center [364, 99] width 21 height 15
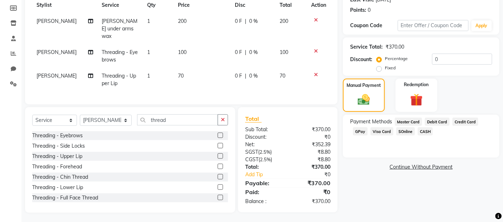
click at [360, 131] on span "GPay" at bounding box center [360, 132] width 15 height 8
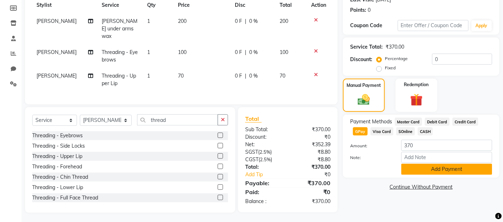
click at [421, 168] on button "Add Payment" at bounding box center [447, 169] width 91 height 11
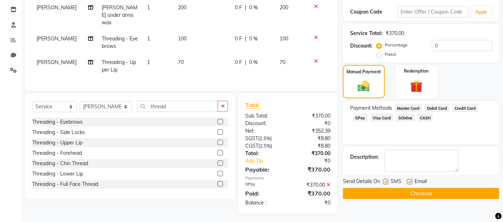
scroll to position [119, 0]
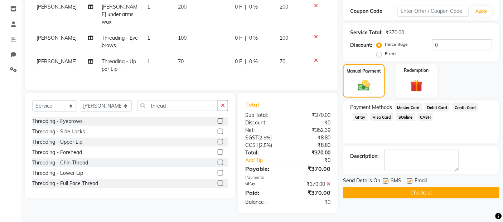
click at [386, 179] on label at bounding box center [385, 181] width 5 height 5
click at [386, 179] on input "checkbox" at bounding box center [385, 181] width 5 height 5
click at [413, 180] on div "Email" at bounding box center [419, 181] width 25 height 9
click at [412, 183] on label at bounding box center [409, 181] width 5 height 5
click at [412, 183] on input "checkbox" at bounding box center [409, 181] width 5 height 5
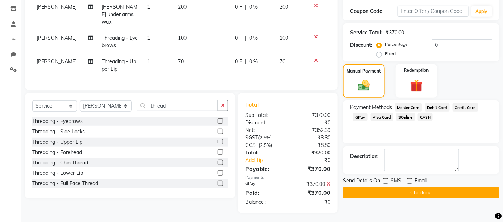
click at [414, 196] on button "Checkout" at bounding box center [421, 193] width 157 height 11
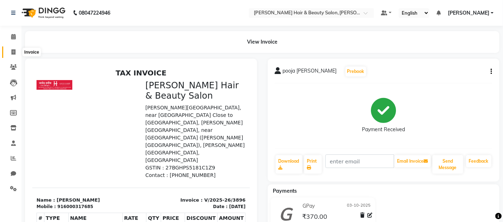
click at [15, 51] on icon at bounding box center [13, 51] width 4 height 5
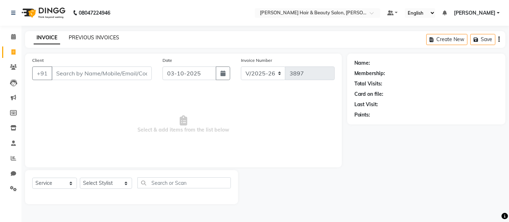
click at [97, 36] on link "PREVIOUS INVOICES" at bounding box center [94, 37] width 51 height 6
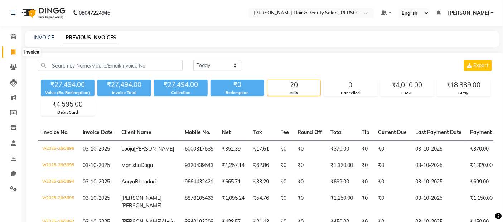
click at [10, 51] on span at bounding box center [13, 52] width 13 height 8
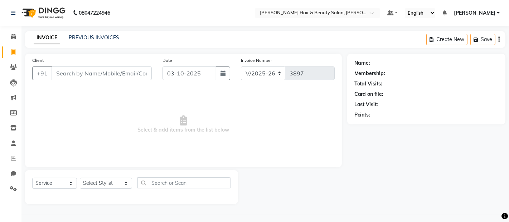
click at [72, 74] on input "Client" at bounding box center [102, 74] width 100 height 14
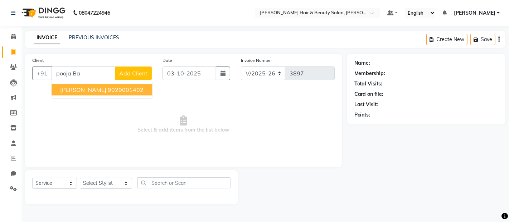
click at [79, 91] on span "[PERSON_NAME]" at bounding box center [83, 89] width 46 height 7
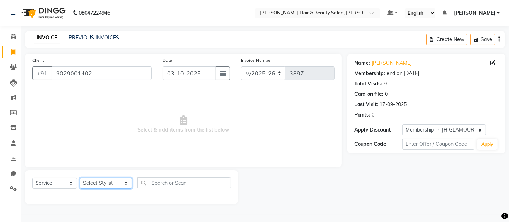
click at [119, 180] on select "Select Stylist [PERSON_NAME] Zibral [PERSON_NAME] [PERSON_NAME] [PERSON_NAME] […" at bounding box center [106, 183] width 52 height 11
click at [80, 178] on select "Select Stylist [PERSON_NAME] Zibral [PERSON_NAME] [PERSON_NAME] [PERSON_NAME] […" at bounding box center [106, 183] width 52 height 11
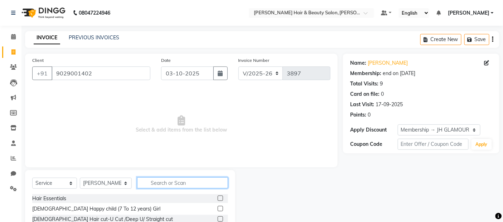
click at [192, 180] on input "text" at bounding box center [182, 183] width 91 height 11
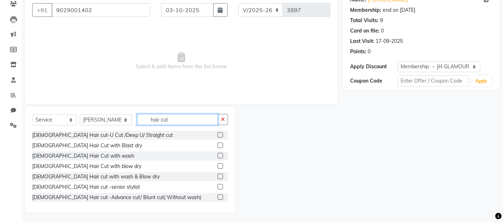
scroll to position [64, 0]
click at [173, 120] on input "hair cut" at bounding box center [177, 118] width 81 height 11
click at [137, 116] on input "hair cut" at bounding box center [177, 118] width 81 height 11
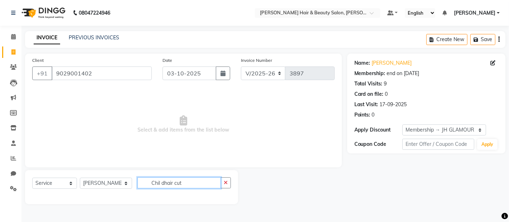
click at [154, 184] on input "Chil dhair cut" at bounding box center [179, 183] width 83 height 11
click at [157, 183] on input "Childhair cut" at bounding box center [179, 183] width 83 height 11
click at [185, 182] on input "Child hair cut" at bounding box center [179, 183] width 83 height 11
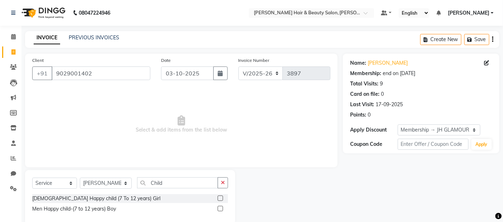
click at [222, 211] on label at bounding box center [220, 208] width 5 height 5
click at [222, 211] on input "checkbox" at bounding box center [220, 209] width 5 height 5
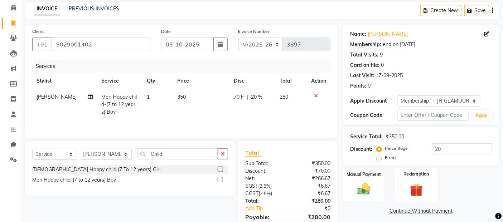
scroll to position [65, 0]
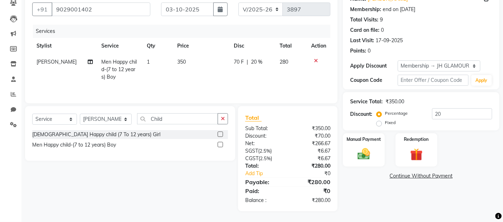
click at [414, 178] on link "Continue Without Payment" at bounding box center [422, 177] width 154 height 8
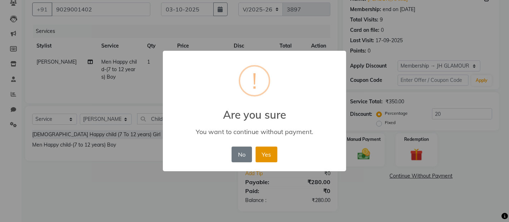
click at [269, 152] on button "Yes" at bounding box center [267, 155] width 22 height 16
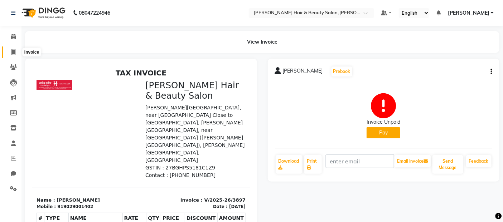
click at [14, 50] on icon at bounding box center [13, 51] width 4 height 5
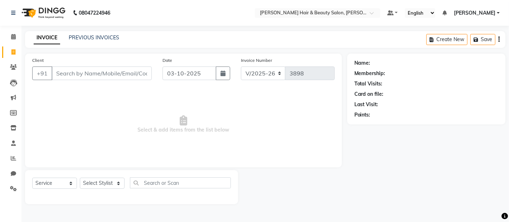
click at [124, 73] on input "Client" at bounding box center [102, 74] width 100 height 14
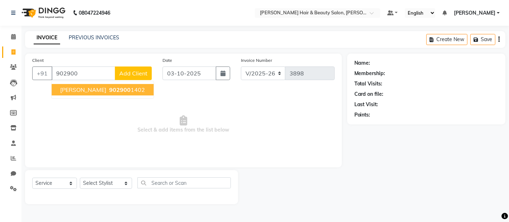
click at [109, 88] on span "902900" at bounding box center [119, 89] width 21 height 7
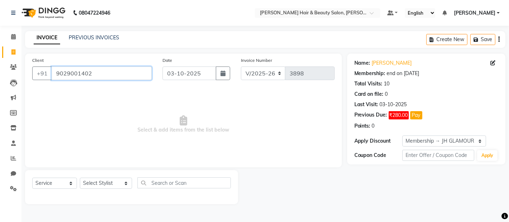
click at [96, 76] on input "9029001402" at bounding box center [102, 74] width 100 height 14
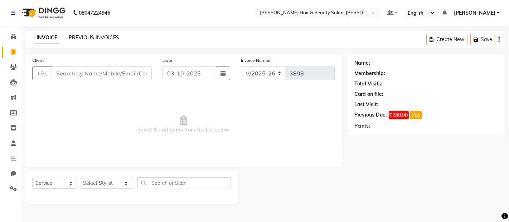
click at [72, 35] on link "PREVIOUS INVOICES" at bounding box center [94, 37] width 51 height 6
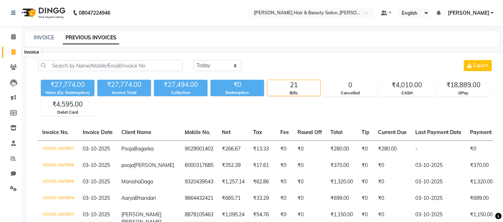
click at [16, 52] on span at bounding box center [13, 52] width 13 height 8
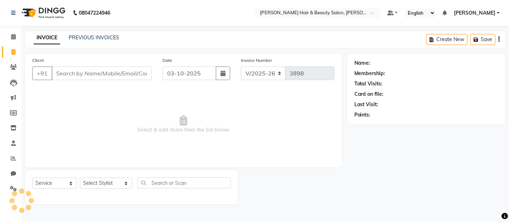
click at [83, 77] on input "Client" at bounding box center [102, 74] width 100 height 14
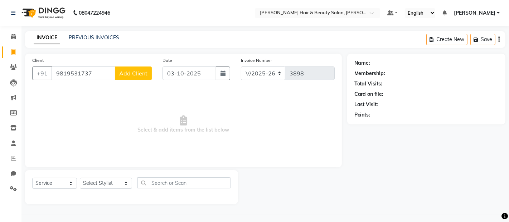
click at [129, 73] on span "Add Client" at bounding box center [133, 73] width 28 height 7
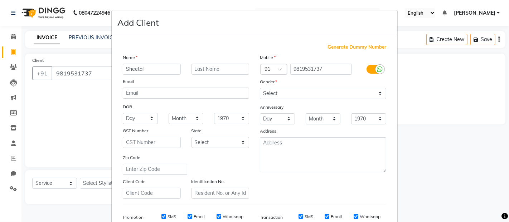
click at [135, 71] on input "Sheetal" at bounding box center [152, 69] width 58 height 11
click at [211, 72] on input "text" at bounding box center [221, 69] width 58 height 11
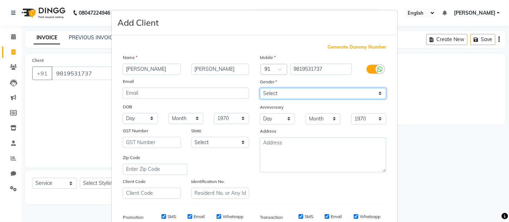
click at [373, 92] on select "Select [DEMOGRAPHIC_DATA] [DEMOGRAPHIC_DATA] Other Prefer Not To Say" at bounding box center [323, 93] width 126 height 11
click at [260, 88] on select "Select [DEMOGRAPHIC_DATA] [DEMOGRAPHIC_DATA] Other Prefer Not To Say" at bounding box center [323, 93] width 126 height 11
click at [173, 215] on label "SMS" at bounding box center [172, 217] width 9 height 6
click at [166, 215] on input "SMS" at bounding box center [164, 217] width 5 height 5
click at [196, 217] on label "Email" at bounding box center [199, 217] width 11 height 6
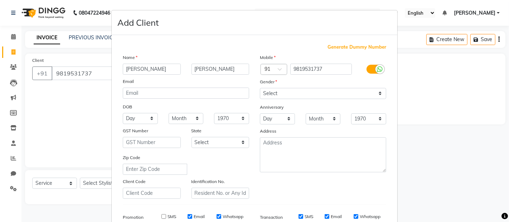
click at [192, 217] on input "Email" at bounding box center [190, 217] width 5 height 5
click at [223, 219] on label "Whatsapp" at bounding box center [233, 217] width 21 height 6
click at [221, 219] on input "Whatsapp" at bounding box center [219, 217] width 5 height 5
click at [306, 219] on label "SMS" at bounding box center [309, 217] width 9 height 6
click at [303, 219] on input "SMS" at bounding box center [301, 217] width 5 height 5
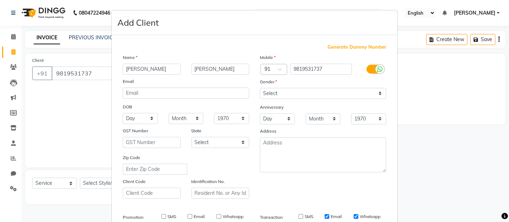
click at [331, 216] on label "Email" at bounding box center [336, 217] width 11 height 6
click at [330, 216] on input "Email" at bounding box center [327, 217] width 5 height 5
click at [360, 216] on label "Whatsapp" at bounding box center [370, 217] width 21 height 6
click at [358, 216] on input "Whatsapp" at bounding box center [356, 217] width 5 height 5
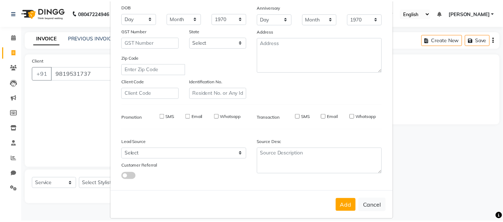
scroll to position [109, 0]
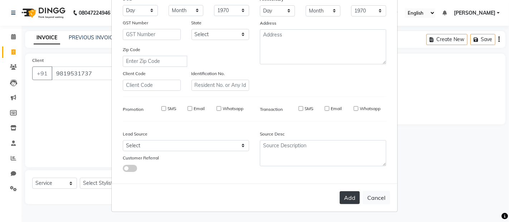
click at [343, 195] on button "Add" at bounding box center [350, 198] width 20 height 13
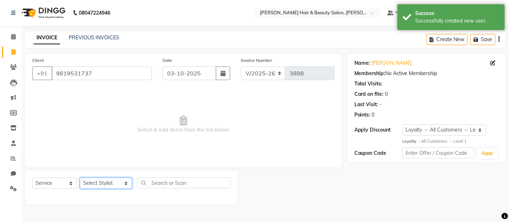
click at [115, 185] on select "Select Stylist [PERSON_NAME] Zibral [PERSON_NAME] [PERSON_NAME] [PERSON_NAME] […" at bounding box center [106, 183] width 52 height 11
click at [80, 178] on select "Select Stylist [PERSON_NAME] Zibral [PERSON_NAME] [PERSON_NAME] [PERSON_NAME] […" at bounding box center [106, 183] width 52 height 11
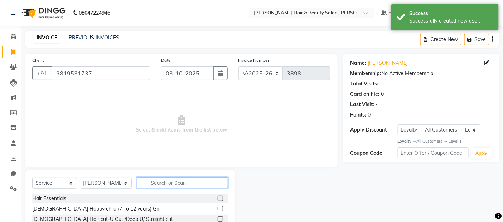
click at [180, 180] on input "text" at bounding box center [182, 183] width 91 height 11
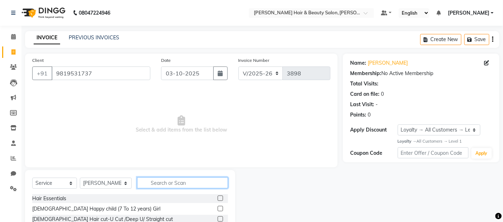
click at [184, 182] on input "text" at bounding box center [182, 183] width 91 height 11
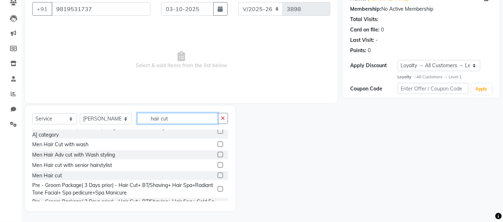
scroll to position [144, 0]
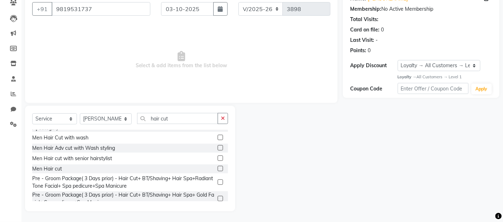
click at [218, 166] on label at bounding box center [220, 168] width 5 height 5
click at [218, 167] on input "checkbox" at bounding box center [220, 169] width 5 height 5
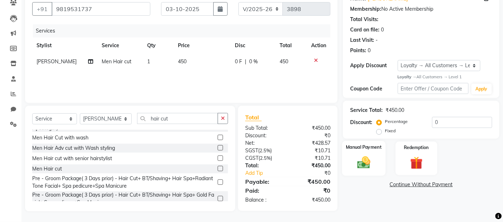
click at [363, 166] on img at bounding box center [364, 162] width 21 height 15
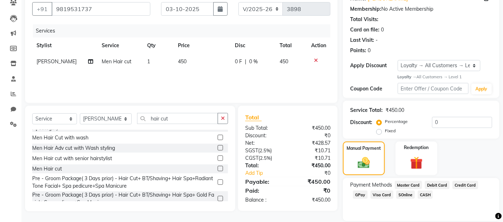
click at [363, 192] on span "GPay" at bounding box center [360, 195] width 15 height 8
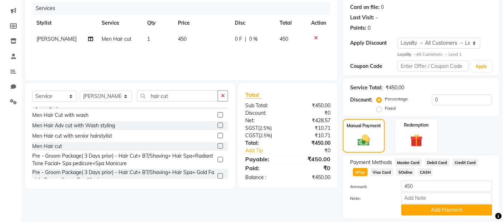
scroll to position [109, 0]
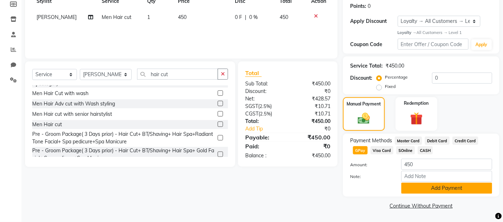
click at [414, 188] on button "Add Payment" at bounding box center [447, 188] width 91 height 11
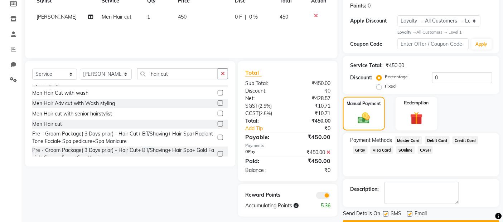
scroll to position [129, 0]
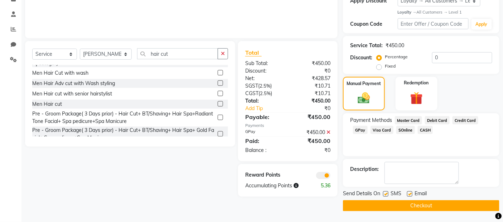
click at [387, 195] on label at bounding box center [385, 194] width 5 height 5
click at [387, 195] on input "checkbox" at bounding box center [385, 194] width 5 height 5
click at [410, 194] on label at bounding box center [409, 194] width 5 height 5
click at [410, 194] on input "checkbox" at bounding box center [409, 194] width 5 height 5
click at [402, 206] on button "Checkout" at bounding box center [421, 206] width 157 height 11
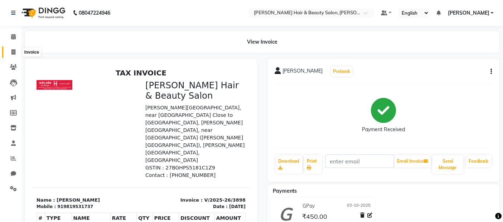
click at [11, 53] on icon at bounding box center [13, 51] width 4 height 5
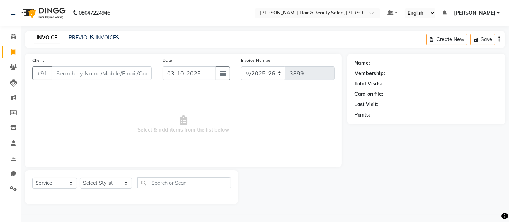
click at [88, 73] on input "Client" at bounding box center [102, 74] width 100 height 14
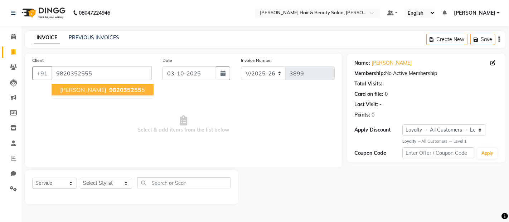
click at [109, 87] on span "982035255" at bounding box center [125, 89] width 32 height 7
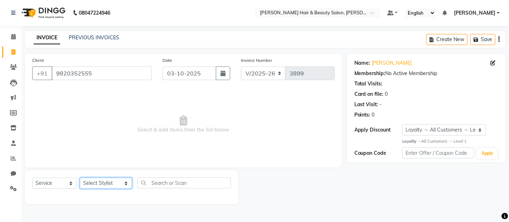
click at [115, 184] on select "Select Stylist [PERSON_NAME] Zibral [PERSON_NAME] [PERSON_NAME] [PERSON_NAME] […" at bounding box center [106, 183] width 52 height 11
click at [80, 178] on select "Select Stylist [PERSON_NAME] Zibral [PERSON_NAME] [PERSON_NAME] [PERSON_NAME] […" at bounding box center [106, 183] width 52 height 11
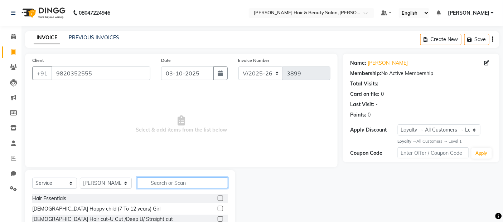
click at [172, 183] on input "text" at bounding box center [182, 183] width 91 height 11
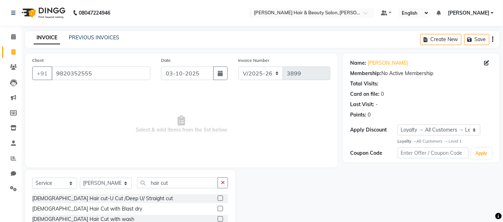
click at [218, 209] on label at bounding box center [220, 208] width 5 height 5
click at [218, 209] on input "checkbox" at bounding box center [220, 209] width 5 height 5
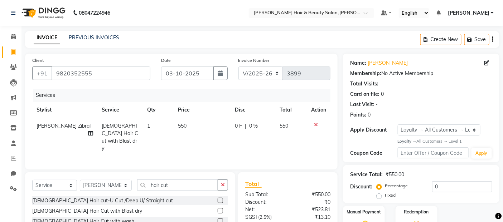
click at [183, 131] on td "550" at bounding box center [202, 137] width 57 height 39
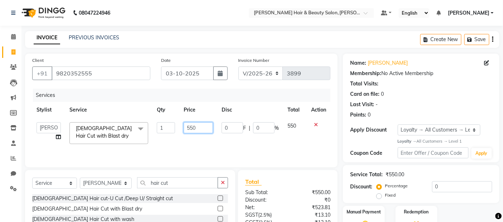
click at [199, 127] on input "550" at bounding box center [198, 128] width 29 height 11
click at [239, 139] on td "0 F | 0 %" at bounding box center [250, 133] width 66 height 30
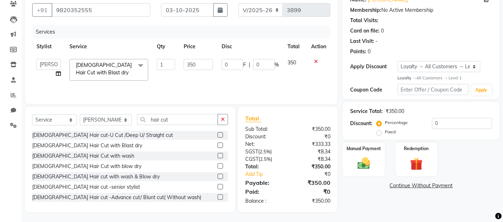
scroll to position [64, 0]
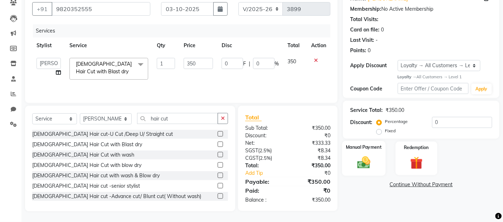
click at [366, 167] on img at bounding box center [364, 162] width 21 height 15
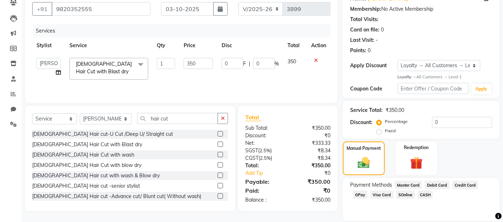
click at [363, 194] on span "GPay" at bounding box center [360, 195] width 15 height 8
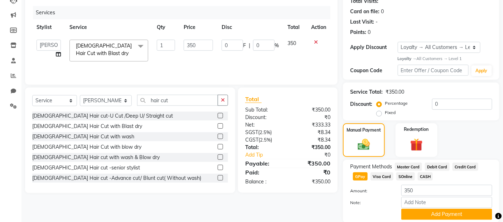
scroll to position [109, 0]
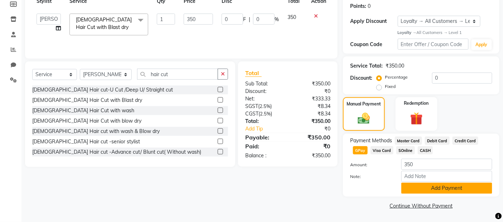
click at [413, 190] on button "Add Payment" at bounding box center [447, 188] width 91 height 11
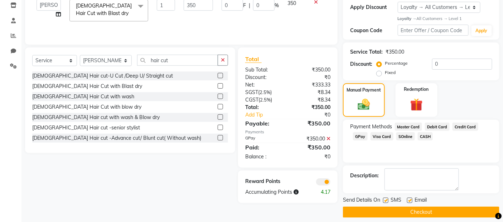
scroll to position [129, 0]
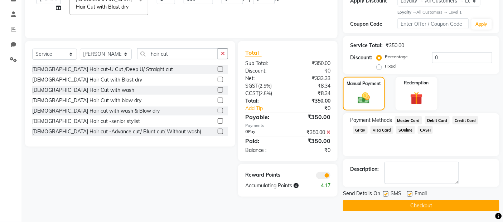
click at [386, 192] on label at bounding box center [385, 194] width 5 height 5
click at [386, 192] on input "checkbox" at bounding box center [385, 194] width 5 height 5
click at [409, 195] on label at bounding box center [409, 194] width 5 height 5
click at [409, 195] on input "checkbox" at bounding box center [409, 194] width 5 height 5
click at [411, 209] on button "Checkout" at bounding box center [421, 206] width 157 height 11
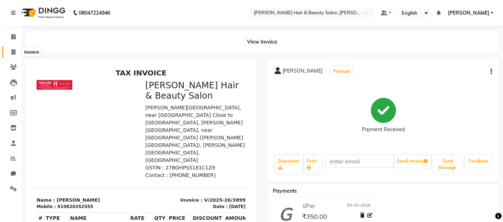
click at [13, 55] on icon at bounding box center [13, 51] width 4 height 5
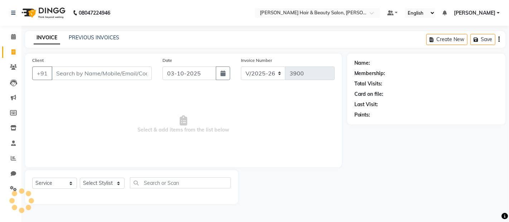
click at [63, 70] on input "Client" at bounding box center [102, 74] width 100 height 14
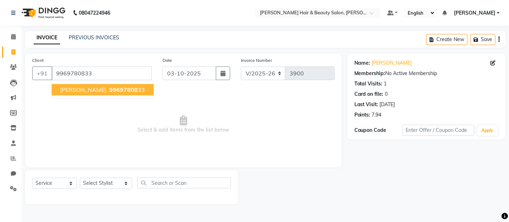
click at [78, 87] on span "[PERSON_NAME]" at bounding box center [83, 89] width 46 height 7
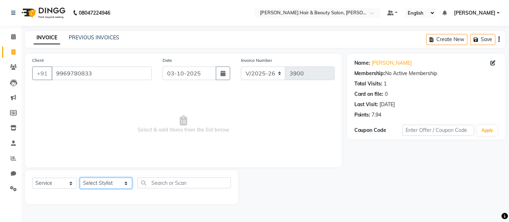
click at [113, 186] on select "Select Stylist [PERSON_NAME] Zibral [PERSON_NAME] [PERSON_NAME] [PERSON_NAME] […" at bounding box center [106, 183] width 52 height 11
click at [80, 178] on select "Select Stylist [PERSON_NAME] Zibral [PERSON_NAME] [PERSON_NAME] [PERSON_NAME] […" at bounding box center [106, 183] width 52 height 11
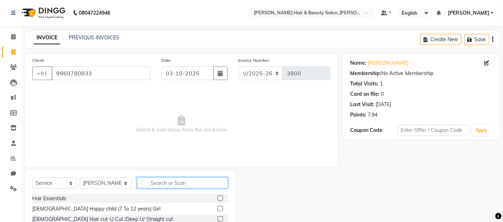
click at [171, 182] on input "text" at bounding box center [182, 183] width 91 height 11
click at [188, 183] on input "text" at bounding box center [182, 183] width 91 height 11
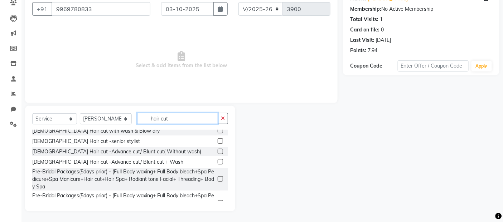
scroll to position [119, 0]
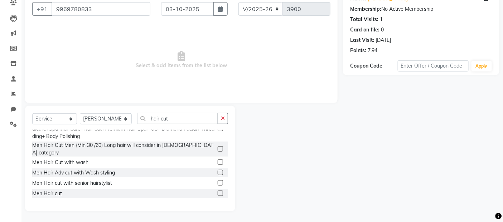
click at [218, 191] on label at bounding box center [220, 193] width 5 height 5
click at [218, 192] on input "checkbox" at bounding box center [220, 194] width 5 height 5
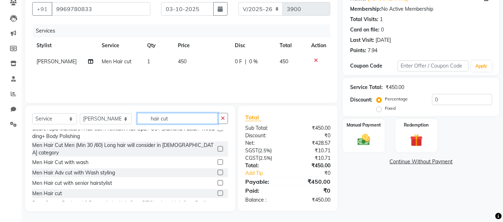
click at [164, 117] on input "hair cut" at bounding box center [177, 118] width 81 height 11
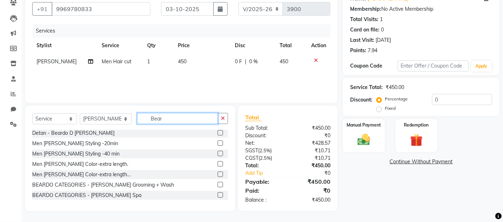
scroll to position [42, 0]
click at [218, 144] on label at bounding box center [220, 143] width 5 height 5
click at [218, 144] on input "checkbox" at bounding box center [220, 144] width 5 height 5
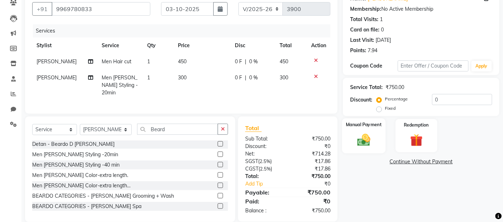
click at [366, 146] on img at bounding box center [364, 140] width 21 height 15
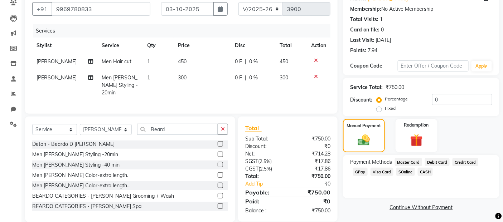
click at [362, 171] on span "GPay" at bounding box center [360, 172] width 15 height 8
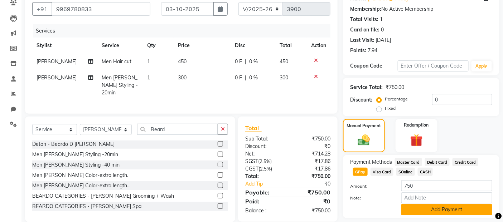
click at [430, 212] on button "Add Payment" at bounding box center [447, 210] width 91 height 11
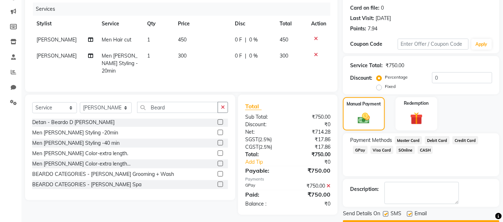
scroll to position [106, 0]
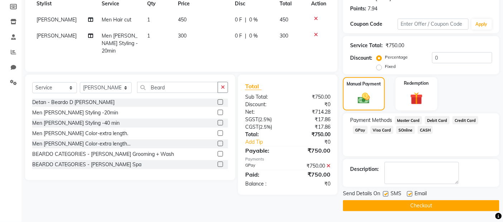
click at [387, 194] on label at bounding box center [385, 194] width 5 height 5
click at [387, 194] on input "checkbox" at bounding box center [385, 194] width 5 height 5
click at [407, 193] on label at bounding box center [409, 194] width 5 height 5
click at [407, 193] on input "checkbox" at bounding box center [409, 194] width 5 height 5
click at [407, 208] on button "Checkout" at bounding box center [421, 206] width 157 height 11
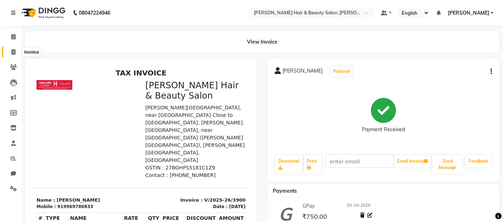
click at [13, 49] on icon at bounding box center [13, 51] width 4 height 5
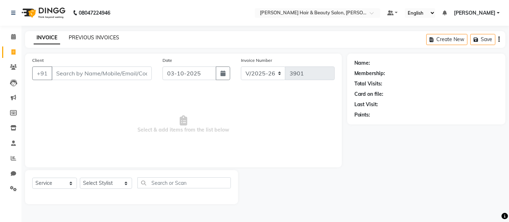
click at [92, 37] on link "PREVIOUS INVOICES" at bounding box center [94, 37] width 51 height 6
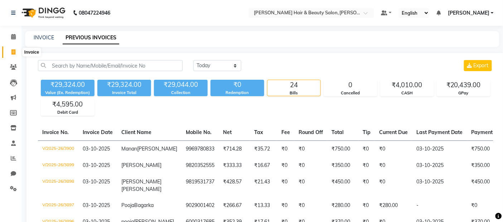
click at [13, 54] on icon at bounding box center [13, 51] width 4 height 5
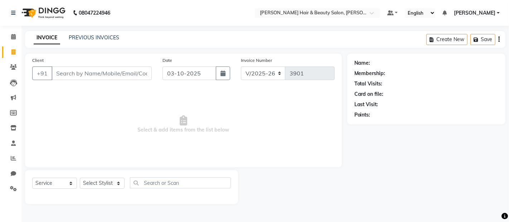
click at [111, 74] on input "Client" at bounding box center [102, 74] width 100 height 14
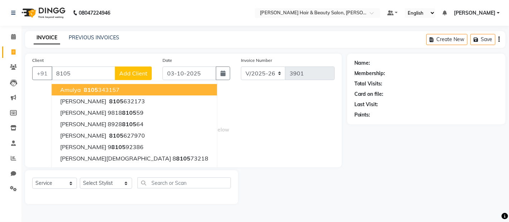
click at [106, 90] on ngb-highlight "8105 343157" at bounding box center [100, 89] width 37 height 7
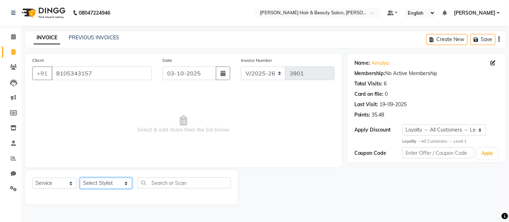
click at [112, 181] on select "Select Stylist [PERSON_NAME] Zibral [PERSON_NAME] [PERSON_NAME] [PERSON_NAME] […" at bounding box center [106, 183] width 52 height 11
click at [80, 178] on select "Select Stylist [PERSON_NAME] Zibral [PERSON_NAME] [PERSON_NAME] [PERSON_NAME] […" at bounding box center [106, 183] width 52 height 11
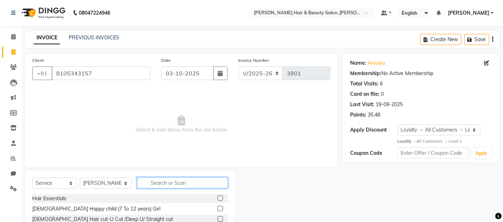
click at [171, 181] on input "text" at bounding box center [182, 183] width 91 height 11
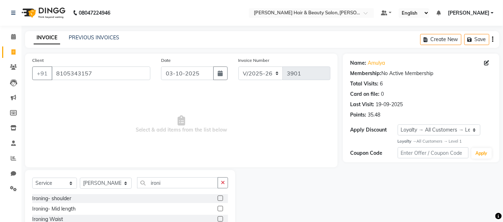
click at [221, 197] on label at bounding box center [220, 198] width 5 height 5
click at [221, 197] on input "checkbox" at bounding box center [220, 199] width 5 height 5
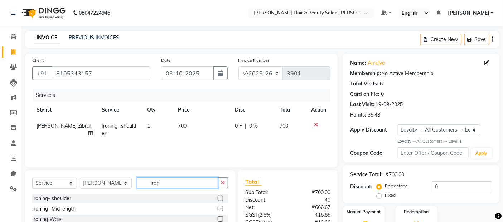
click at [165, 183] on input "ironi" at bounding box center [177, 183] width 81 height 11
click at [116, 185] on select "Select Stylist [PERSON_NAME] Zibral [PERSON_NAME] [PERSON_NAME] [PERSON_NAME] […" at bounding box center [106, 183] width 52 height 11
click at [80, 178] on select "Select Stylist [PERSON_NAME] Zibral [PERSON_NAME] [PERSON_NAME] [PERSON_NAME] […" at bounding box center [106, 183] width 52 height 11
click at [162, 181] on input "ironi" at bounding box center [177, 183] width 81 height 11
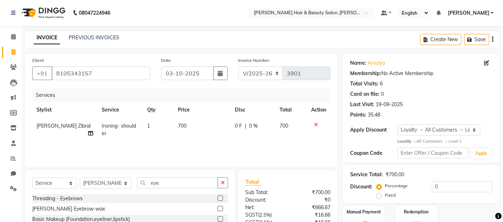
click at [221, 198] on label at bounding box center [220, 198] width 5 height 5
click at [221, 198] on input "checkbox" at bounding box center [220, 199] width 5 height 5
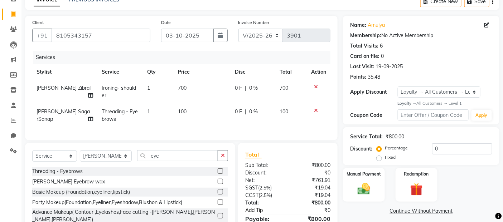
scroll to position [80, 0]
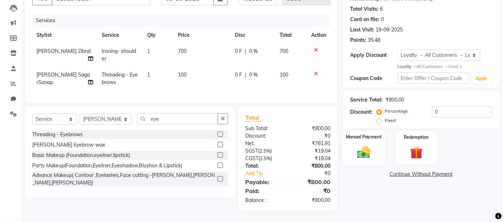
click at [362, 149] on img at bounding box center [364, 152] width 21 height 15
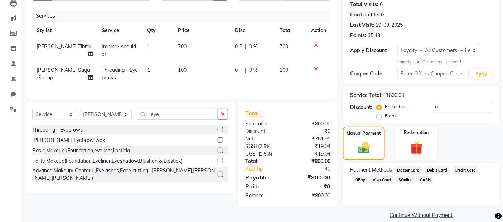
click at [361, 179] on span "GPay" at bounding box center [360, 180] width 15 height 8
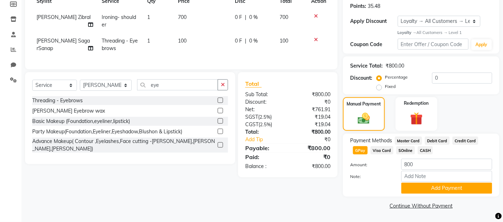
scroll to position [109, 0]
click at [436, 192] on button "Add Payment" at bounding box center [447, 188] width 91 height 11
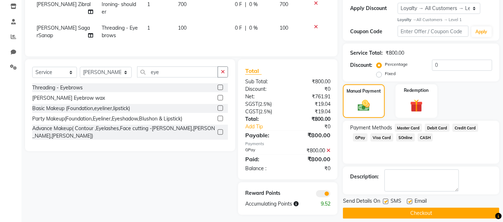
scroll to position [131, 0]
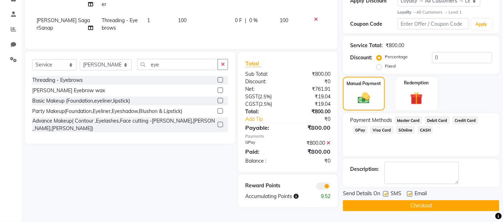
click at [387, 193] on label at bounding box center [385, 194] width 5 height 5
click at [387, 193] on input "checkbox" at bounding box center [385, 194] width 5 height 5
click at [411, 192] on label at bounding box center [409, 194] width 5 height 5
click at [411, 192] on input "checkbox" at bounding box center [409, 194] width 5 height 5
click at [416, 202] on button "Checkout" at bounding box center [421, 206] width 157 height 11
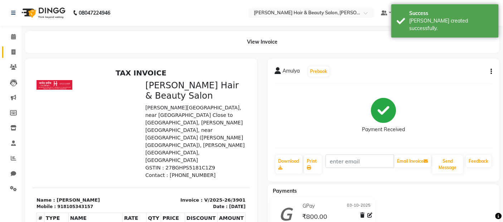
click at [12, 54] on icon at bounding box center [13, 51] width 4 height 5
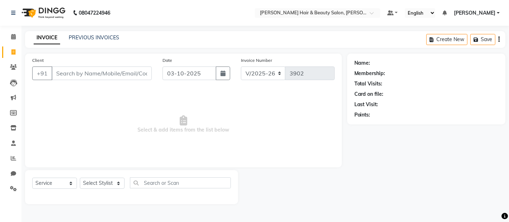
click at [75, 74] on input "Client" at bounding box center [102, 74] width 100 height 14
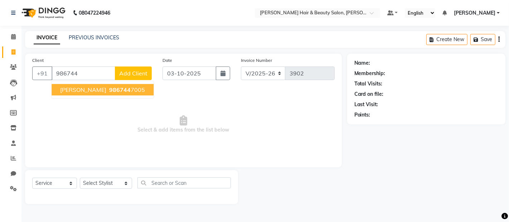
click at [79, 93] on span "[PERSON_NAME]" at bounding box center [83, 89] width 46 height 7
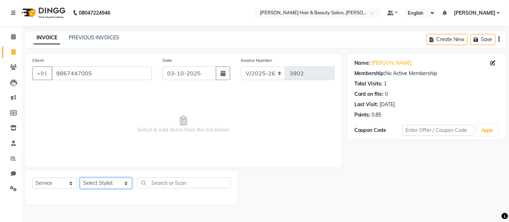
click at [114, 183] on select "Select Stylist [PERSON_NAME] Zibral [PERSON_NAME] [PERSON_NAME] [PERSON_NAME] […" at bounding box center [106, 183] width 52 height 11
click at [80, 178] on select "Select Stylist [PERSON_NAME] Zibral [PERSON_NAME] [PERSON_NAME] [PERSON_NAME] […" at bounding box center [106, 183] width 52 height 11
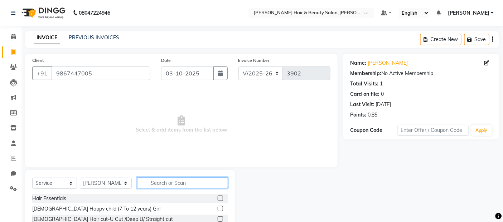
click at [163, 181] on input "text" at bounding box center [182, 183] width 91 height 11
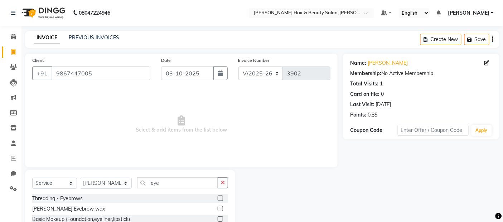
click at [219, 198] on label at bounding box center [220, 198] width 5 height 5
click at [219, 198] on input "checkbox" at bounding box center [220, 199] width 5 height 5
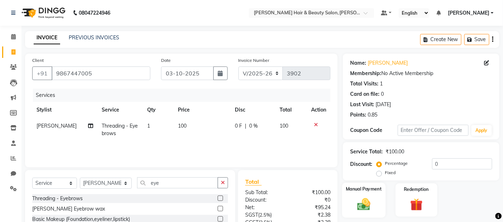
click at [363, 206] on img at bounding box center [364, 204] width 21 height 15
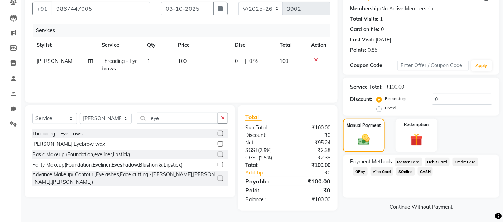
scroll to position [66, 0]
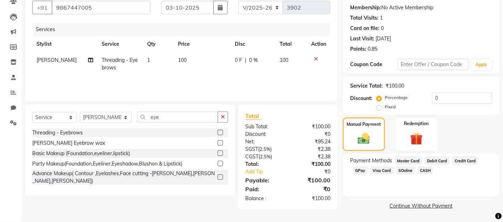
click at [360, 169] on span "GPay" at bounding box center [360, 171] width 15 height 8
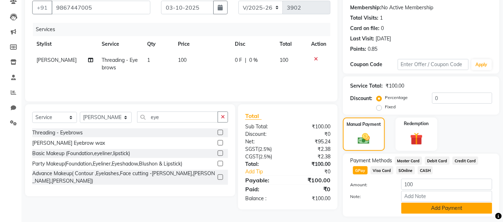
click at [426, 213] on button "Add Payment" at bounding box center [447, 208] width 91 height 11
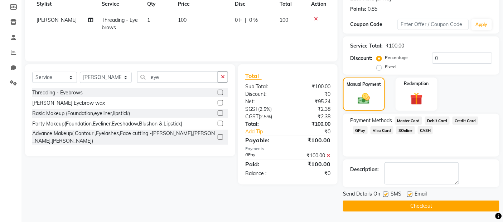
scroll to position [106, 0]
click at [386, 195] on label at bounding box center [385, 194] width 5 height 5
click at [386, 195] on input "checkbox" at bounding box center [385, 194] width 5 height 5
click at [410, 195] on label at bounding box center [409, 194] width 5 height 5
click at [410, 195] on input "checkbox" at bounding box center [409, 194] width 5 height 5
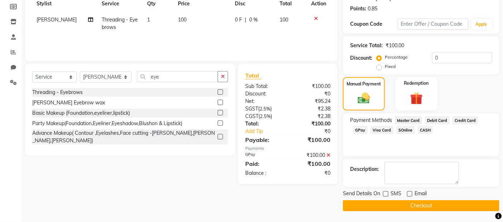
click at [403, 209] on button "Checkout" at bounding box center [421, 206] width 157 height 11
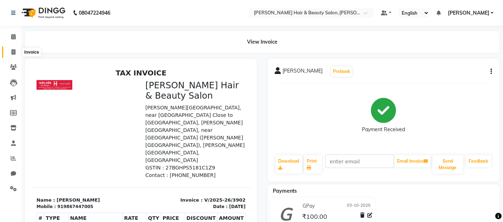
click at [13, 52] on icon at bounding box center [13, 51] width 4 height 5
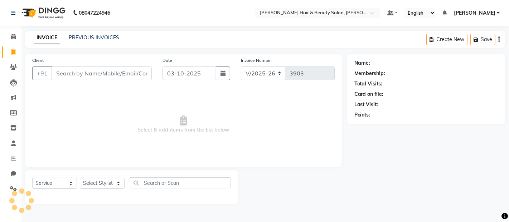
click at [66, 72] on input "Client" at bounding box center [102, 74] width 100 height 14
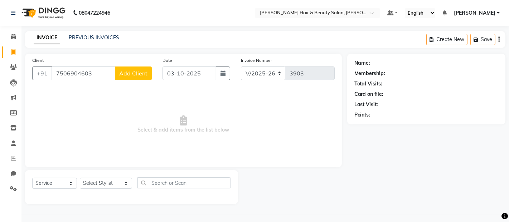
click at [124, 74] on span "Add Client" at bounding box center [133, 73] width 28 height 7
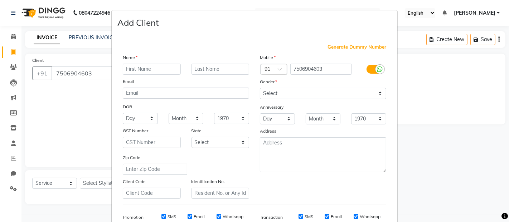
click at [150, 68] on input "text" at bounding box center [152, 69] width 58 height 11
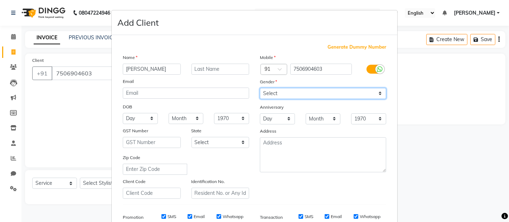
click at [378, 95] on select "Select [DEMOGRAPHIC_DATA] [DEMOGRAPHIC_DATA] Other Prefer Not To Say" at bounding box center [323, 93] width 126 height 11
click at [260, 88] on select "Select [DEMOGRAPHIC_DATA] [DEMOGRAPHIC_DATA] Other Prefer Not To Say" at bounding box center [323, 93] width 126 height 11
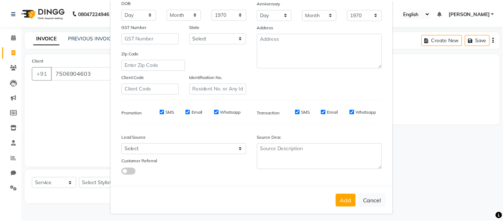
scroll to position [109, 0]
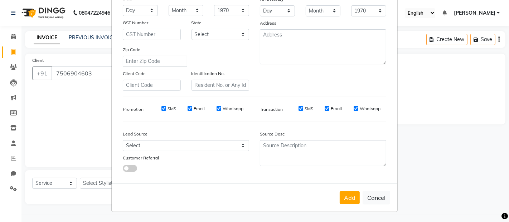
click at [169, 108] on label "SMS" at bounding box center [172, 109] width 9 height 6
click at [166, 108] on input "SMS" at bounding box center [164, 108] width 5 height 5
click at [195, 108] on label "Email" at bounding box center [199, 109] width 11 height 6
click at [192, 108] on input "Email" at bounding box center [190, 108] width 5 height 5
click at [235, 109] on label "Whatsapp" at bounding box center [233, 109] width 21 height 6
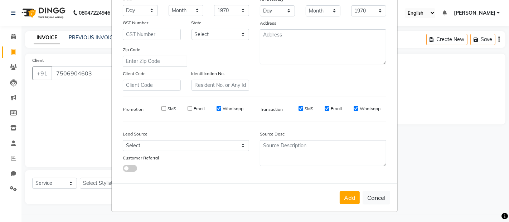
click at [221, 109] on input "Whatsapp" at bounding box center [219, 108] width 5 height 5
click at [308, 108] on label "SMS" at bounding box center [309, 109] width 9 height 6
click at [303, 108] on input "SMS" at bounding box center [301, 108] width 5 height 5
click at [335, 106] on label "Email" at bounding box center [336, 109] width 11 height 6
click at [330, 106] on input "Email" at bounding box center [327, 108] width 5 height 5
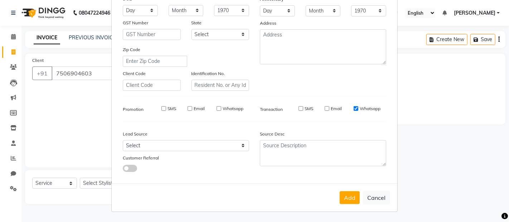
click at [360, 108] on label "Whatsapp" at bounding box center [370, 109] width 21 height 6
click at [357, 108] on input "Whatsapp" at bounding box center [356, 108] width 5 height 5
click at [346, 195] on button "Add" at bounding box center [350, 198] width 20 height 13
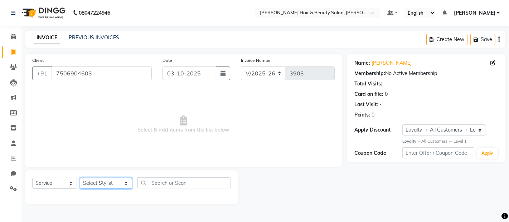
click at [118, 182] on select "Select Stylist [PERSON_NAME] Zibral [PERSON_NAME] [PERSON_NAME] [PERSON_NAME] […" at bounding box center [106, 183] width 52 height 11
click at [80, 178] on select "Select Stylist [PERSON_NAME] Zibral [PERSON_NAME] [PERSON_NAME] [PERSON_NAME] […" at bounding box center [106, 183] width 52 height 11
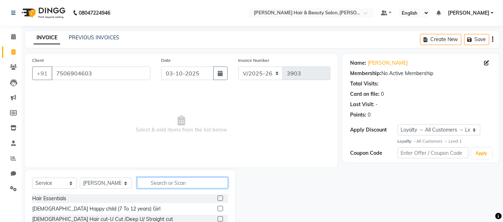
click at [190, 183] on input "text" at bounding box center [182, 183] width 91 height 11
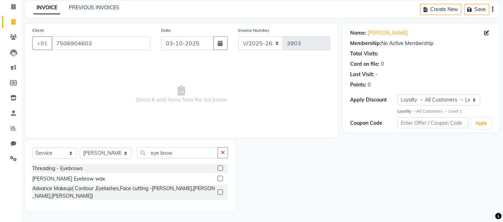
click at [219, 178] on label at bounding box center [220, 178] width 5 height 5
click at [219, 178] on input "checkbox" at bounding box center [220, 179] width 5 height 5
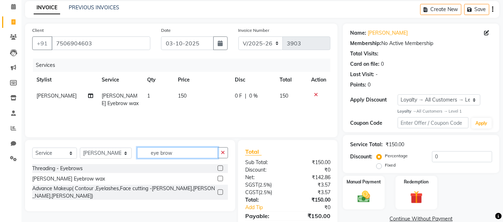
click at [170, 153] on input "eye brow" at bounding box center [177, 153] width 81 height 11
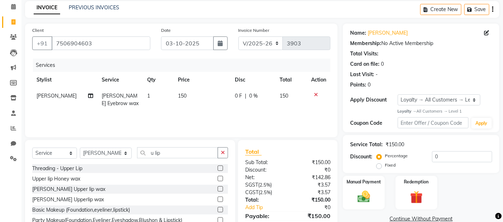
click at [221, 190] on label at bounding box center [220, 189] width 5 height 5
click at [221, 190] on input "checkbox" at bounding box center [220, 189] width 5 height 5
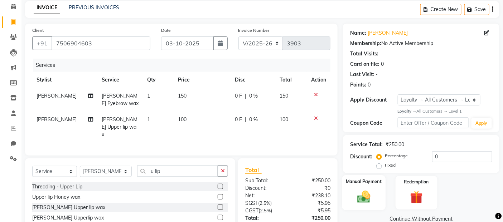
click at [364, 198] on img at bounding box center [364, 197] width 21 height 15
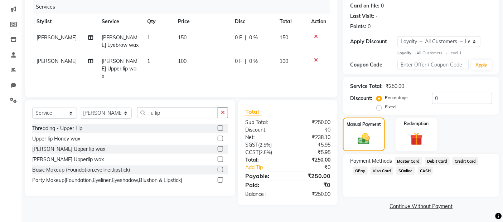
click at [423, 170] on span "CASH" at bounding box center [425, 171] width 15 height 8
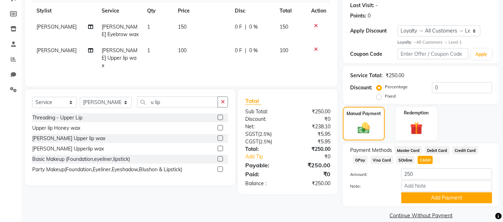
scroll to position [109, 0]
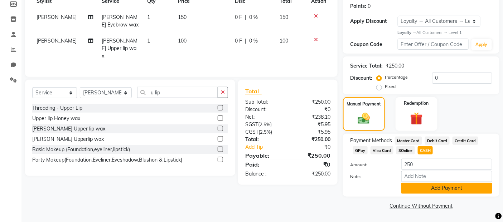
click at [412, 186] on button "Add Payment" at bounding box center [447, 188] width 91 height 11
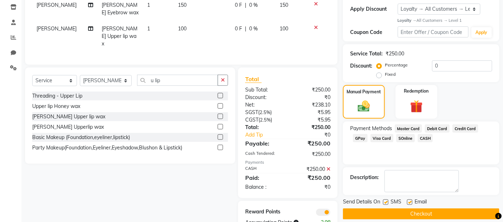
scroll to position [141, 0]
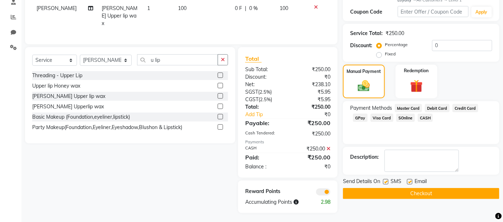
click at [387, 180] on label at bounding box center [385, 181] width 5 height 5
click at [387, 180] on input "checkbox" at bounding box center [385, 182] width 5 height 5
click at [409, 181] on label at bounding box center [409, 181] width 5 height 5
click at [409, 181] on input "checkbox" at bounding box center [409, 182] width 5 height 5
click at [407, 196] on button "Checkout" at bounding box center [421, 193] width 157 height 11
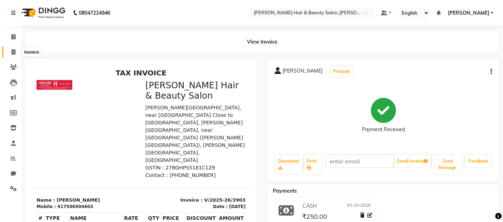
click at [12, 53] on icon at bounding box center [13, 51] width 4 height 5
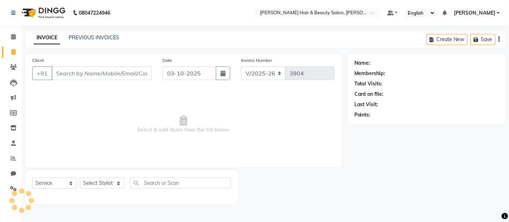
click at [79, 73] on input "Client" at bounding box center [102, 74] width 100 height 14
click at [80, 73] on input "Client" at bounding box center [102, 74] width 100 height 14
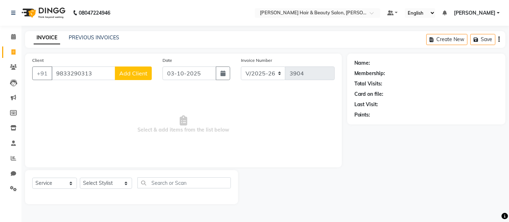
click at [132, 73] on span "Add Client" at bounding box center [133, 73] width 28 height 7
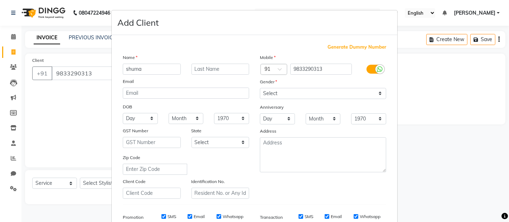
click at [126, 68] on input "shuma" at bounding box center [152, 69] width 58 height 11
click at [227, 71] on input "text" at bounding box center [221, 69] width 58 height 11
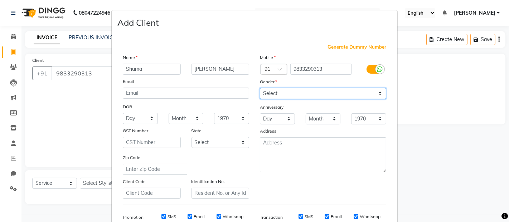
click at [375, 91] on select "Select [DEMOGRAPHIC_DATA] [DEMOGRAPHIC_DATA] Other Prefer Not To Say" at bounding box center [323, 93] width 126 height 11
click at [260, 88] on select "Select [DEMOGRAPHIC_DATA] [DEMOGRAPHIC_DATA] Other Prefer Not To Say" at bounding box center [323, 93] width 126 height 11
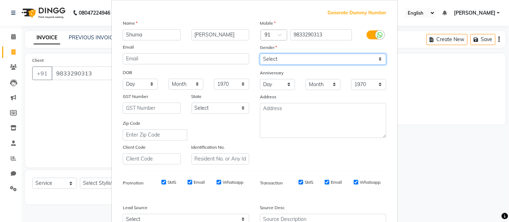
scroll to position [80, 0]
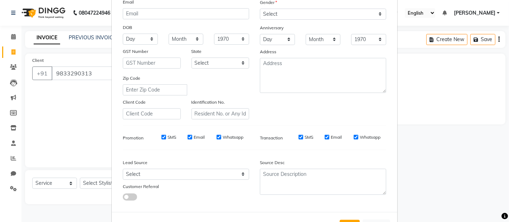
click at [169, 137] on label "SMS" at bounding box center [172, 137] width 9 height 6
click at [166, 137] on input "SMS" at bounding box center [164, 137] width 5 height 5
click at [196, 139] on label "Email" at bounding box center [199, 137] width 11 height 6
click at [192, 139] on input "Email" at bounding box center [190, 137] width 5 height 5
drag, startPoint x: 233, startPoint y: 139, endPoint x: 275, endPoint y: 139, distance: 41.9
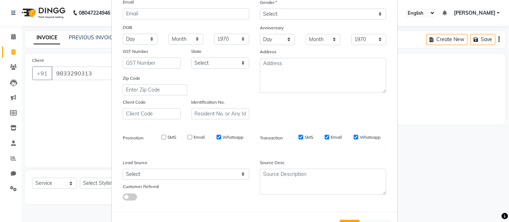
click at [234, 139] on label "Whatsapp" at bounding box center [233, 137] width 21 height 6
click at [221, 139] on input "Whatsapp" at bounding box center [219, 137] width 5 height 5
click at [306, 138] on label "SMS" at bounding box center [309, 137] width 9 height 6
click at [303, 138] on input "SMS" at bounding box center [301, 137] width 5 height 5
click at [333, 137] on label "Email" at bounding box center [336, 137] width 11 height 6
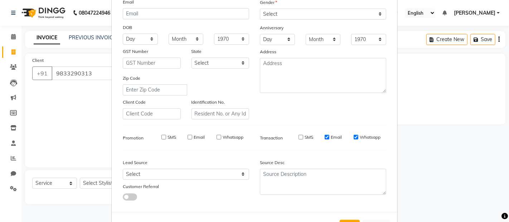
click at [330, 137] on input "Email" at bounding box center [327, 137] width 5 height 5
click at [367, 137] on label "Whatsapp" at bounding box center [370, 137] width 21 height 6
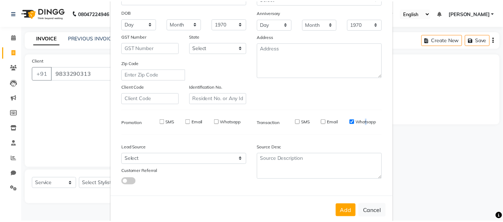
scroll to position [109, 0]
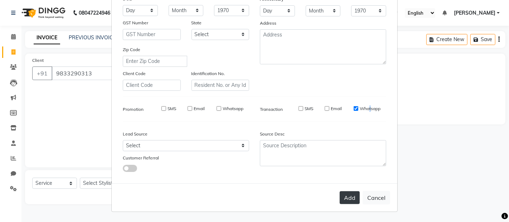
click at [350, 201] on button "Add" at bounding box center [350, 198] width 20 height 13
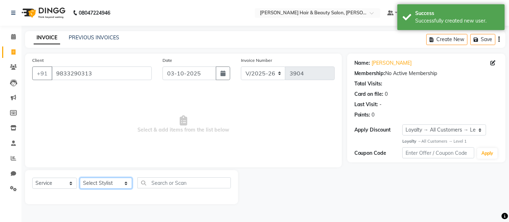
click at [116, 186] on select "Select Stylist [PERSON_NAME] Zibral [PERSON_NAME] [PERSON_NAME] [PERSON_NAME] […" at bounding box center [106, 183] width 52 height 11
click at [80, 178] on select "Select Stylist [PERSON_NAME] Zibral [PERSON_NAME] [PERSON_NAME] [PERSON_NAME] […" at bounding box center [106, 183] width 52 height 11
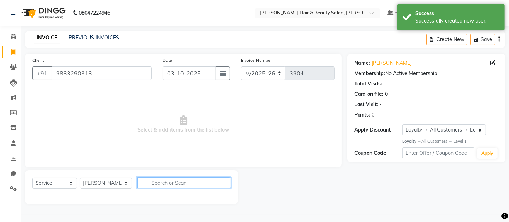
click at [178, 179] on input "text" at bounding box center [184, 183] width 93 height 11
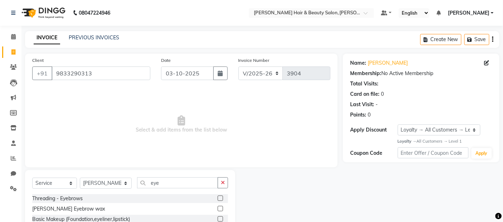
click at [221, 198] on label at bounding box center [220, 198] width 5 height 5
click at [221, 198] on input "checkbox" at bounding box center [220, 199] width 5 height 5
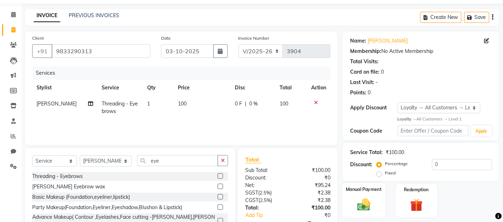
scroll to position [40, 0]
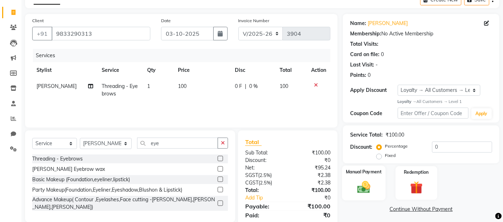
click at [363, 191] on img at bounding box center [364, 187] width 21 height 15
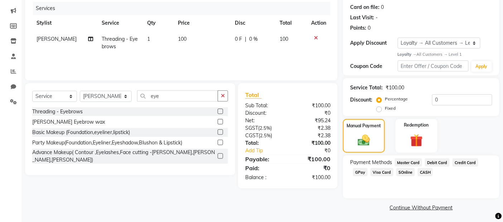
scroll to position [88, 0]
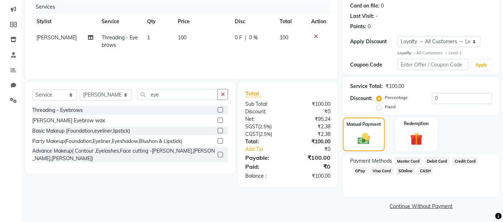
click at [424, 170] on span "CASH" at bounding box center [425, 171] width 15 height 8
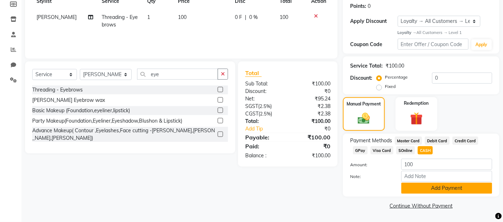
click at [436, 186] on button "Add Payment" at bounding box center [447, 188] width 91 height 11
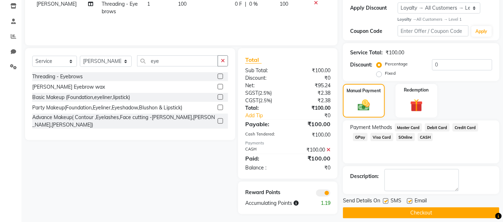
scroll to position [129, 0]
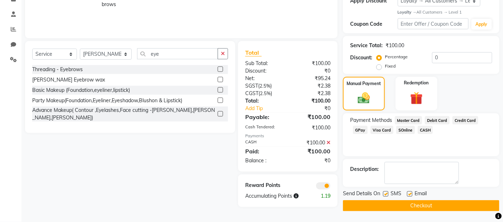
click at [386, 195] on label at bounding box center [385, 194] width 5 height 5
click at [386, 195] on input "checkbox" at bounding box center [385, 194] width 5 height 5
click at [408, 194] on label at bounding box center [409, 194] width 5 height 5
click at [408, 194] on input "checkbox" at bounding box center [409, 194] width 5 height 5
click at [405, 208] on button "Checkout" at bounding box center [421, 206] width 157 height 11
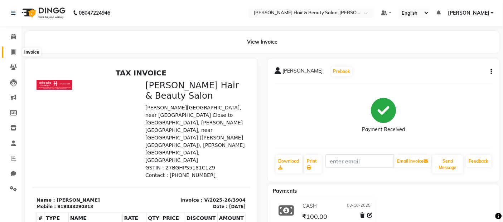
click at [16, 54] on span at bounding box center [13, 52] width 13 height 8
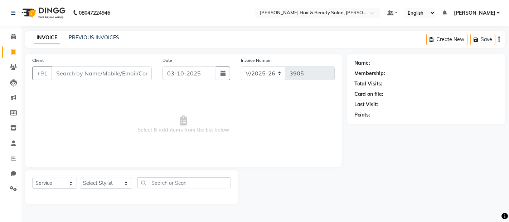
click at [78, 73] on input "Client" at bounding box center [102, 74] width 100 height 14
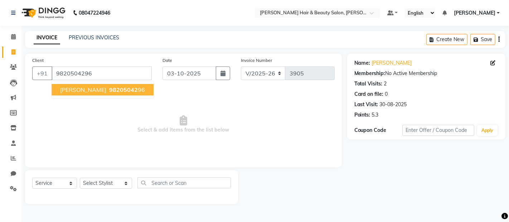
click at [82, 92] on span "[PERSON_NAME]" at bounding box center [83, 89] width 46 height 7
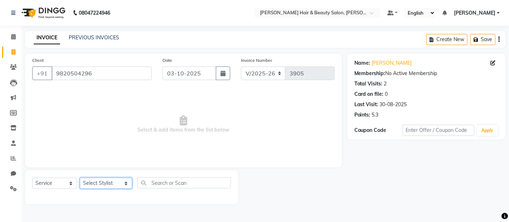
click at [119, 183] on select "Select Stylist [PERSON_NAME] Zibral [PERSON_NAME] [PERSON_NAME] [PERSON_NAME] […" at bounding box center [106, 183] width 52 height 11
click at [80, 178] on select "Select Stylist [PERSON_NAME] Zibral [PERSON_NAME] [PERSON_NAME] [PERSON_NAME] […" at bounding box center [106, 183] width 52 height 11
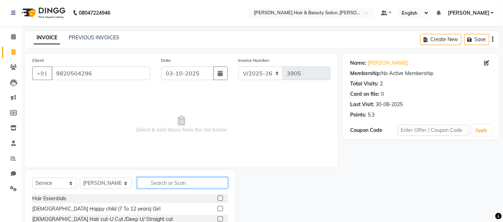
click at [160, 183] on input "text" at bounding box center [182, 183] width 91 height 11
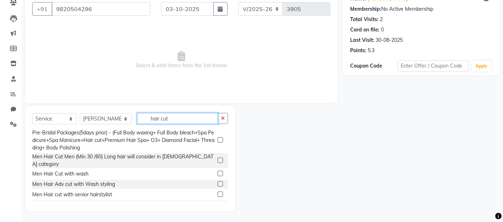
scroll to position [119, 0]
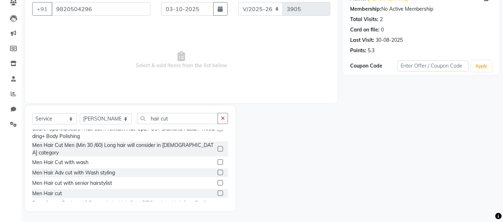
click at [218, 191] on label at bounding box center [220, 193] width 5 height 5
click at [218, 192] on input "checkbox" at bounding box center [220, 194] width 5 height 5
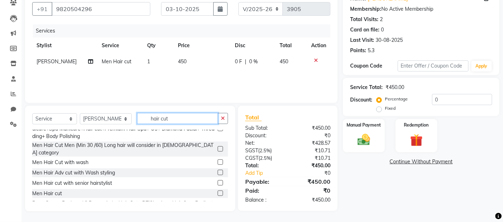
click at [171, 118] on input "hair cut" at bounding box center [177, 118] width 81 height 11
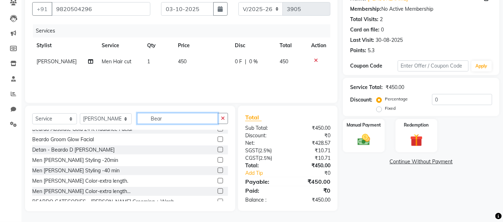
scroll to position [5, 0]
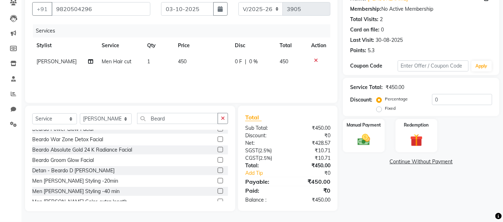
click at [218, 180] on label at bounding box center [220, 180] width 5 height 5
click at [218, 180] on input "checkbox" at bounding box center [220, 181] width 5 height 5
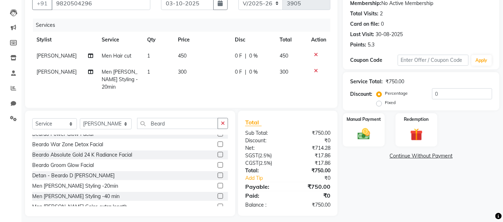
scroll to position [73, 0]
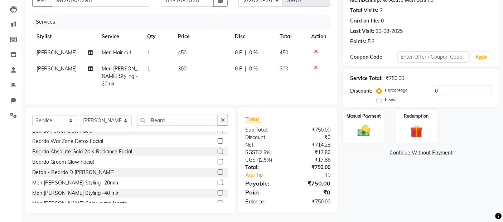
click at [317, 66] on icon at bounding box center [316, 67] width 4 height 5
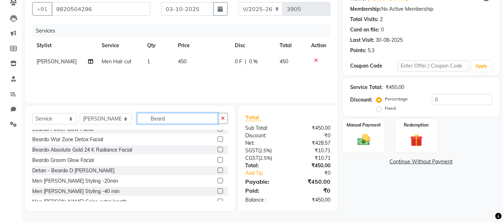
click at [172, 118] on input "Beard" at bounding box center [177, 118] width 81 height 11
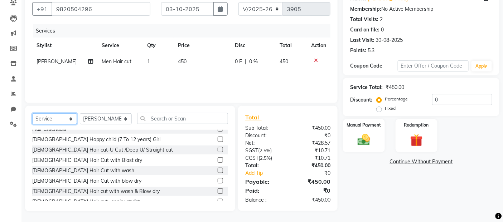
click at [69, 122] on select "Select Service Product Membership Package Voucher Prepaid Gift Card" at bounding box center [54, 119] width 45 height 11
click at [32, 114] on select "Select Service Product Membership Package Voucher Prepaid Gift Card" at bounding box center [54, 119] width 45 height 11
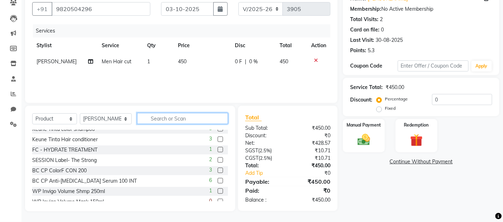
click at [154, 116] on input "text" at bounding box center [182, 118] width 91 height 11
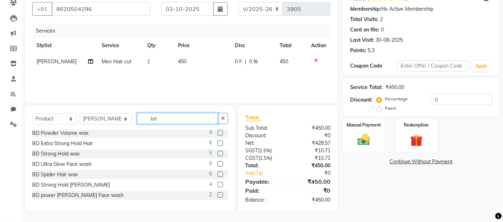
scroll to position [0, 0]
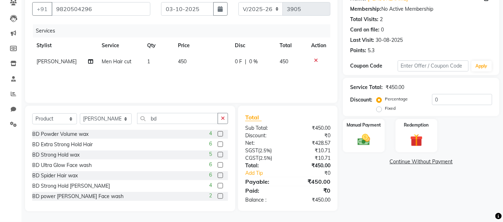
click at [218, 132] on label at bounding box center [220, 133] width 5 height 5
click at [218, 132] on input "checkbox" at bounding box center [220, 134] width 5 height 5
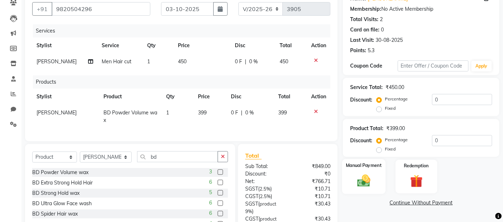
click at [362, 182] on img at bounding box center [364, 181] width 21 height 15
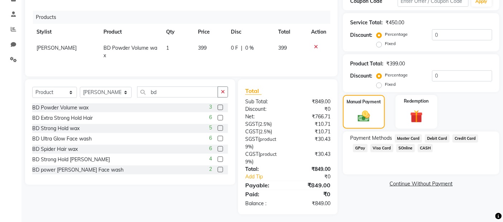
scroll to position [138, 0]
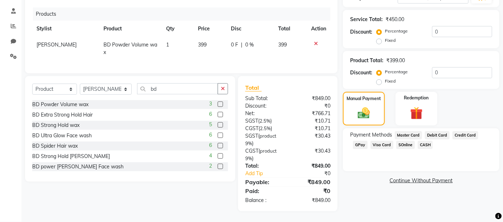
click at [358, 141] on span "GPay" at bounding box center [360, 145] width 15 height 8
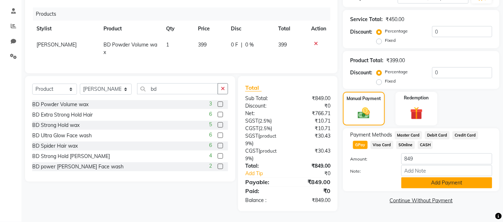
click at [448, 179] on button "Add Payment" at bounding box center [447, 183] width 91 height 11
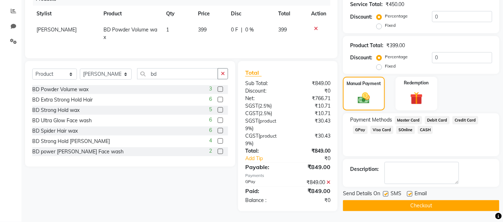
scroll to position [153, 0]
click at [386, 192] on label at bounding box center [385, 194] width 5 height 5
click at [386, 192] on input "checkbox" at bounding box center [385, 194] width 5 height 5
click at [407, 192] on label at bounding box center [409, 194] width 5 height 5
click at [407, 192] on input "checkbox" at bounding box center [409, 194] width 5 height 5
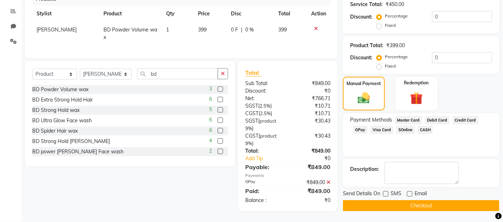
click at [410, 201] on button "Checkout" at bounding box center [421, 206] width 157 height 11
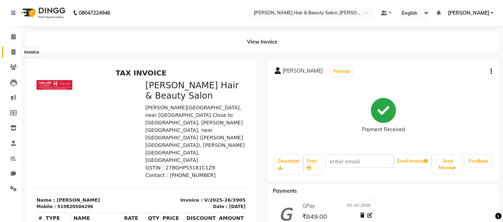
click at [11, 51] on icon at bounding box center [13, 51] width 4 height 5
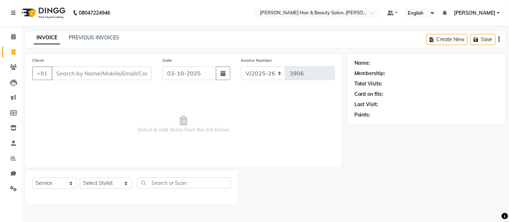
click at [77, 78] on input "Client" at bounding box center [102, 74] width 100 height 14
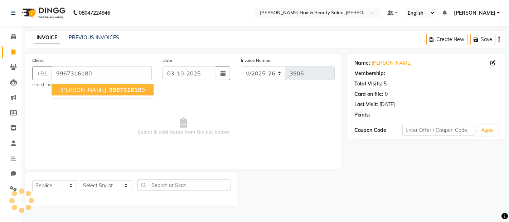
click at [81, 89] on span "[PERSON_NAME]" at bounding box center [83, 89] width 46 height 7
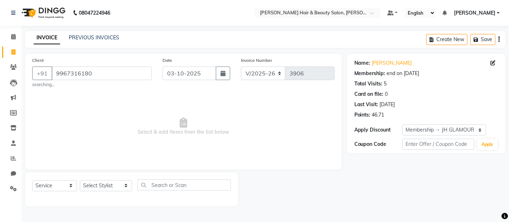
click at [84, 89] on div "Client [PHONE_NUMBER] searching... Date [DATE] Invoice Number V/2025 V/[PHONE_N…" at bounding box center [183, 112] width 317 height 116
click at [117, 184] on select "Select Stylist [PERSON_NAME] Zibral [PERSON_NAME] [PERSON_NAME] [PERSON_NAME] […" at bounding box center [106, 186] width 52 height 11
click at [80, 181] on select "Select Stylist [PERSON_NAME] Zibral [PERSON_NAME] [PERSON_NAME] [PERSON_NAME] […" at bounding box center [106, 186] width 52 height 11
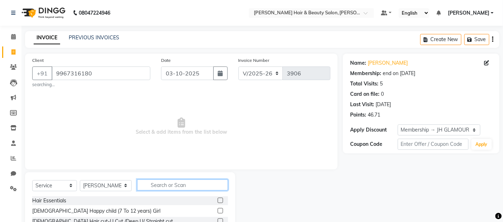
click at [189, 181] on input "text" at bounding box center [182, 185] width 91 height 11
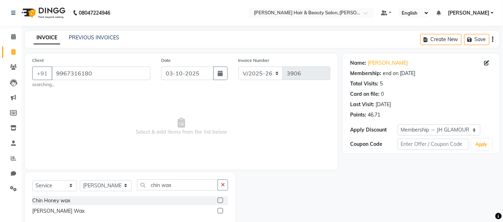
click at [218, 211] on label at bounding box center [220, 210] width 5 height 5
click at [218, 211] on input "checkbox" at bounding box center [220, 211] width 5 height 5
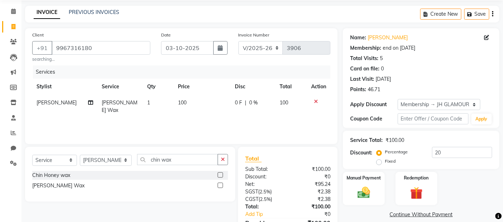
scroll to position [66, 0]
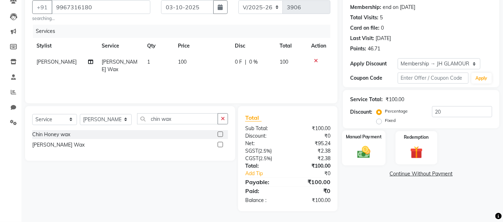
click at [364, 155] on img at bounding box center [364, 152] width 21 height 15
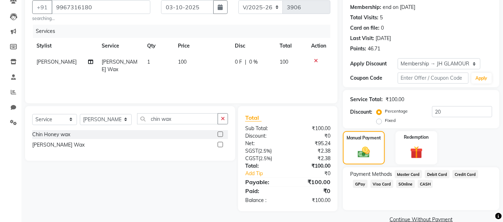
click at [361, 185] on span "GPay" at bounding box center [360, 184] width 15 height 8
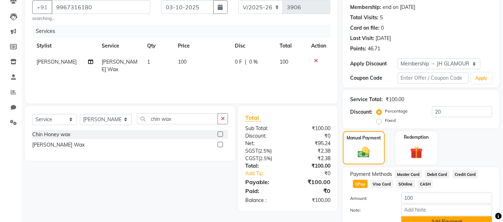
scroll to position [101, 0]
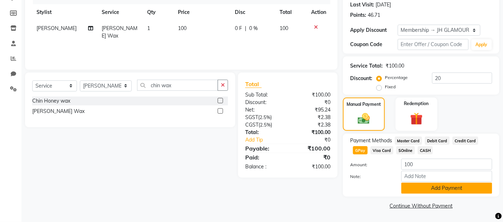
click at [443, 191] on button "Add Payment" at bounding box center [447, 188] width 91 height 11
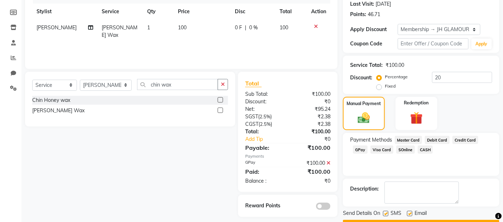
scroll to position [120, 0]
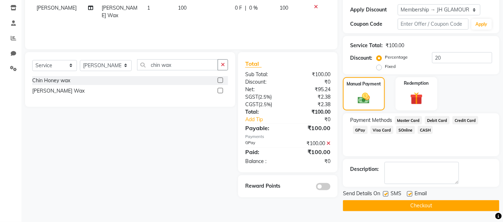
click at [388, 192] on label at bounding box center [385, 194] width 5 height 5
click at [388, 192] on input "checkbox" at bounding box center [385, 194] width 5 height 5
click at [409, 195] on label at bounding box center [409, 194] width 5 height 5
click at [409, 195] on input "checkbox" at bounding box center [409, 194] width 5 height 5
click at [400, 205] on button "Checkout" at bounding box center [421, 206] width 157 height 11
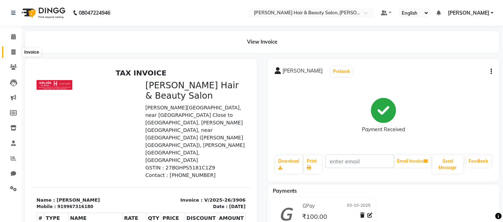
click at [13, 53] on icon at bounding box center [13, 51] width 4 height 5
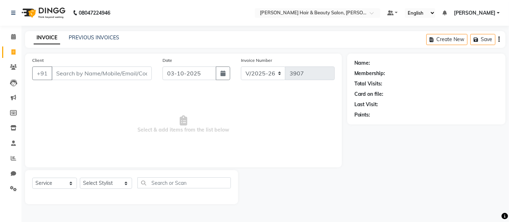
click at [112, 75] on input "Client" at bounding box center [102, 74] width 100 height 14
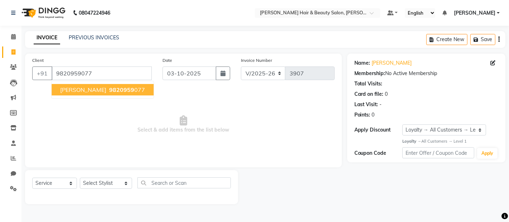
click at [80, 88] on span "[PERSON_NAME]" at bounding box center [83, 89] width 46 height 7
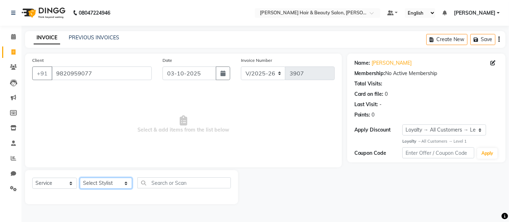
click at [120, 184] on select "Select Stylist [PERSON_NAME] Zibral [PERSON_NAME] [PERSON_NAME] [PERSON_NAME] […" at bounding box center [106, 183] width 52 height 11
click at [80, 178] on select "Select Stylist [PERSON_NAME] Zibral [PERSON_NAME] [PERSON_NAME] [PERSON_NAME] […" at bounding box center [106, 183] width 52 height 11
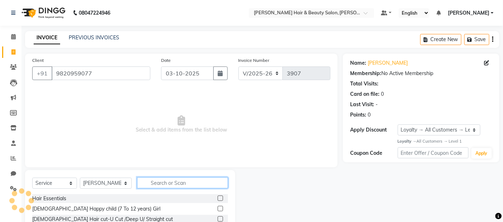
click at [168, 181] on input "text" at bounding box center [182, 183] width 91 height 11
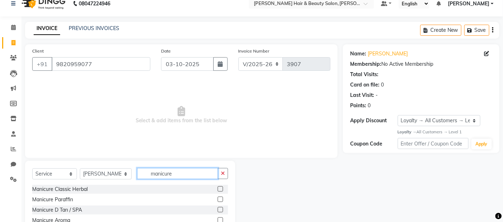
scroll to position [40, 0]
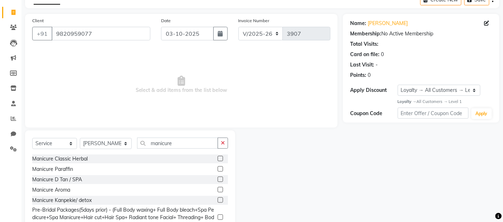
click at [218, 157] on label at bounding box center [220, 158] width 5 height 5
click at [218, 157] on input "checkbox" at bounding box center [220, 159] width 5 height 5
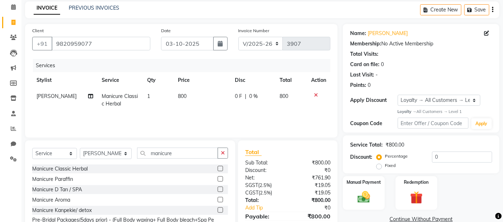
scroll to position [64, 0]
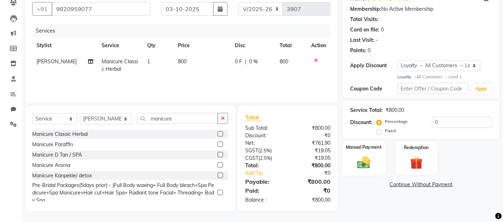
click at [360, 163] on img at bounding box center [364, 162] width 21 height 15
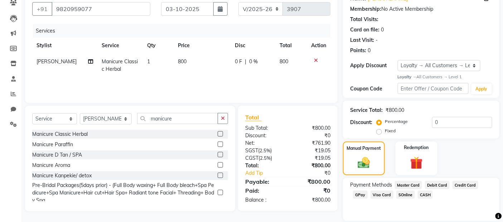
click at [359, 195] on span "GPay" at bounding box center [360, 195] width 15 height 8
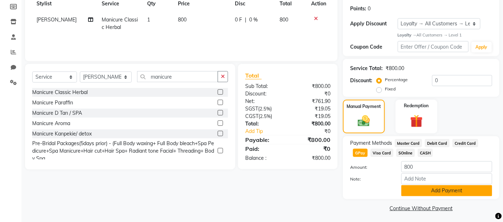
scroll to position [109, 0]
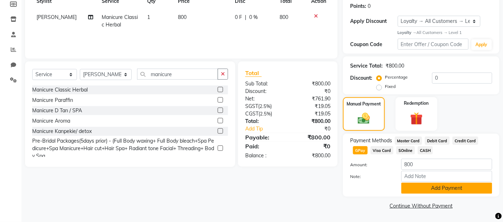
click at [416, 188] on button "Add Payment" at bounding box center [447, 188] width 91 height 11
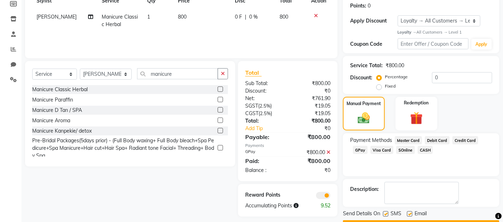
scroll to position [129, 0]
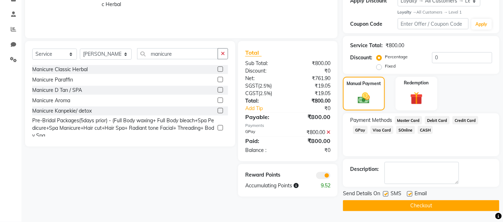
click at [386, 195] on label at bounding box center [385, 194] width 5 height 5
click at [386, 195] on input "checkbox" at bounding box center [385, 194] width 5 height 5
click at [409, 195] on label at bounding box center [409, 194] width 5 height 5
click at [409, 195] on input "checkbox" at bounding box center [409, 194] width 5 height 5
click at [408, 206] on button "Checkout" at bounding box center [421, 206] width 157 height 11
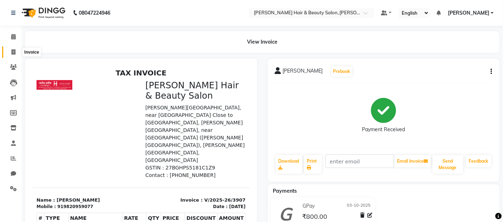
click at [13, 53] on icon at bounding box center [13, 51] width 4 height 5
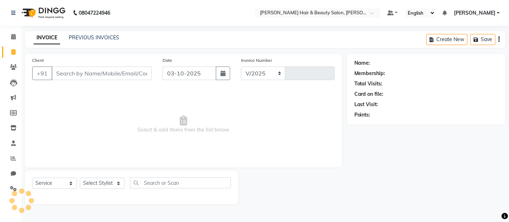
click at [77, 72] on input "Client" at bounding box center [102, 74] width 100 height 14
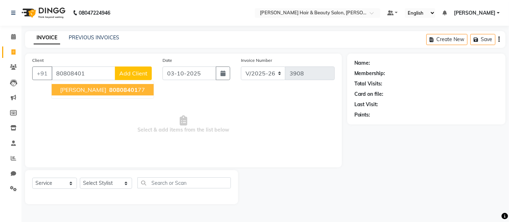
click at [83, 93] on button "[PERSON_NAME] 80808401 77" at bounding box center [103, 89] width 102 height 11
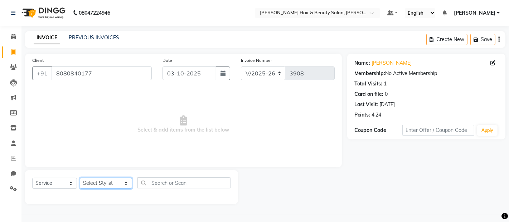
click at [120, 183] on select "Select Stylist [PERSON_NAME] Zibral [PERSON_NAME] [PERSON_NAME] [PERSON_NAME] […" at bounding box center [106, 183] width 52 height 11
click at [80, 178] on select "Select Stylist [PERSON_NAME] Zibral [PERSON_NAME] [PERSON_NAME] [PERSON_NAME] […" at bounding box center [106, 183] width 52 height 11
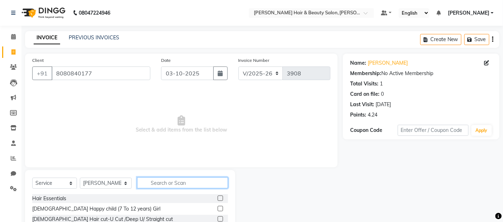
click at [182, 185] on input "text" at bounding box center [182, 183] width 91 height 11
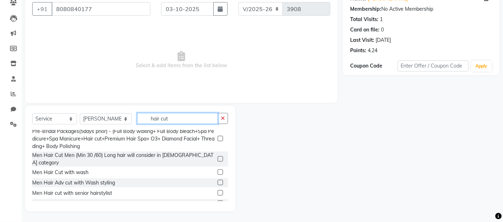
scroll to position [119, 0]
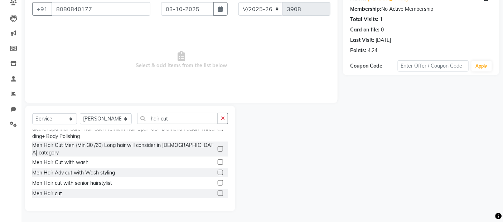
click at [218, 191] on label at bounding box center [220, 193] width 5 height 5
click at [218, 192] on input "checkbox" at bounding box center [220, 194] width 5 height 5
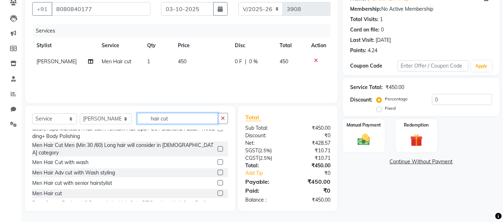
click at [173, 118] on input "hair cut" at bounding box center [177, 118] width 81 height 11
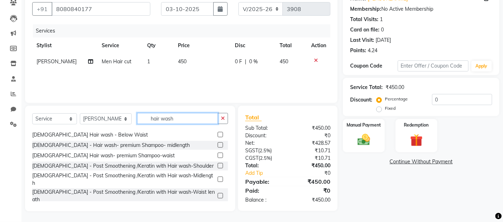
scroll to position [165, 0]
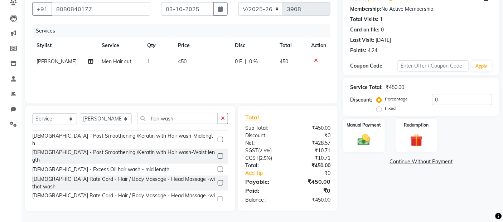
click at [197, 73] on td "150" at bounding box center [202, 78] width 57 height 16
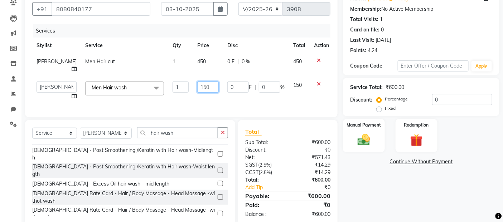
click at [200, 85] on input "150" at bounding box center [207, 87] width 21 height 11
click at [243, 97] on div "Services Stylist Service Qty Price Disc Total Action [PERSON_NAME] Men Hair cut…" at bounding box center [181, 67] width 298 height 86
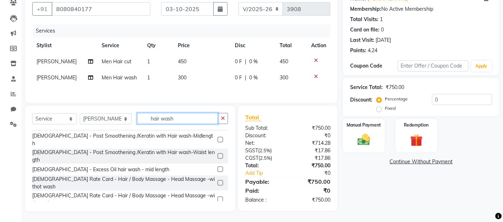
click at [173, 119] on input "hair wash" at bounding box center [177, 118] width 81 height 11
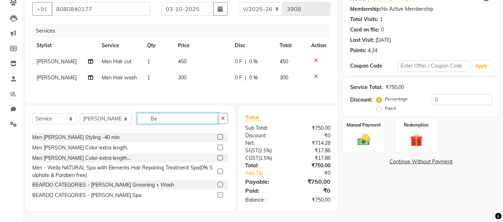
scroll to position [0, 0]
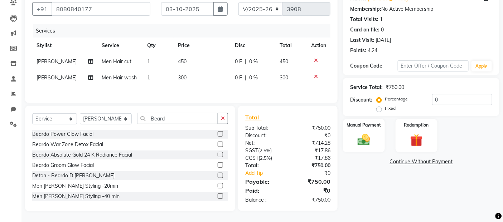
click at [218, 187] on label at bounding box center [220, 185] width 5 height 5
click at [218, 187] on input "checkbox" at bounding box center [220, 186] width 5 height 5
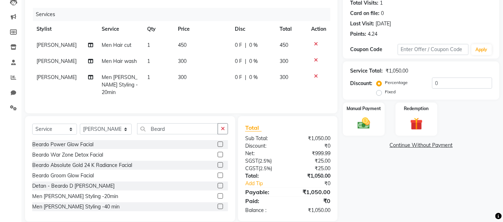
scroll to position [90, 0]
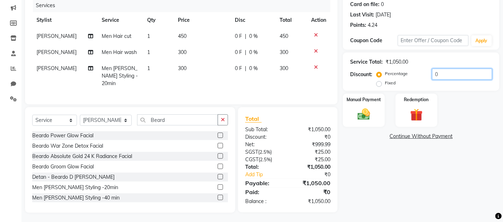
click at [455, 72] on input "0" at bounding box center [462, 74] width 60 height 11
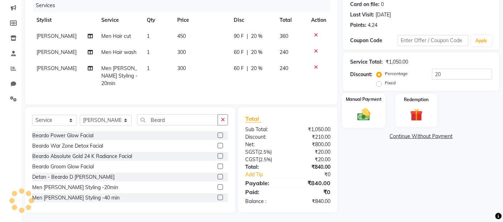
click at [361, 113] on img at bounding box center [364, 114] width 21 height 15
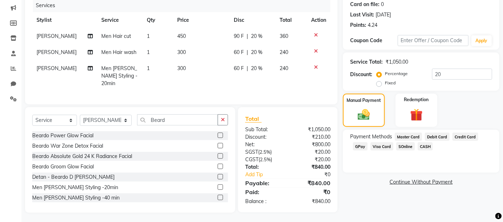
click at [360, 145] on span "GPay" at bounding box center [360, 147] width 15 height 8
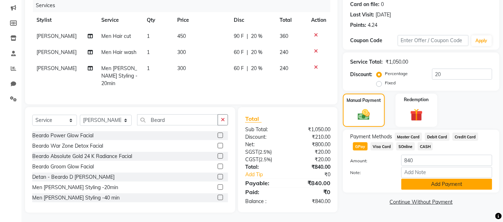
click at [424, 184] on button "Add Payment" at bounding box center [447, 184] width 91 height 11
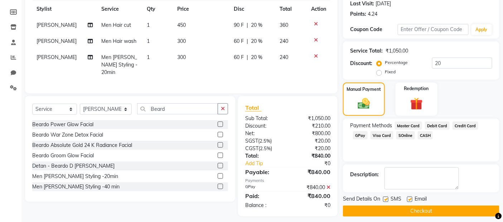
scroll to position [106, 0]
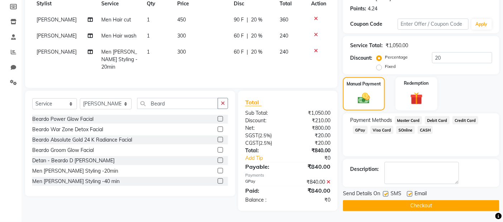
click at [387, 196] on label at bounding box center [385, 194] width 5 height 5
click at [387, 196] on input "checkbox" at bounding box center [385, 194] width 5 height 5
click at [410, 194] on label at bounding box center [409, 194] width 5 height 5
click at [410, 194] on input "checkbox" at bounding box center [409, 194] width 5 height 5
click at [409, 206] on button "Checkout" at bounding box center [421, 206] width 157 height 11
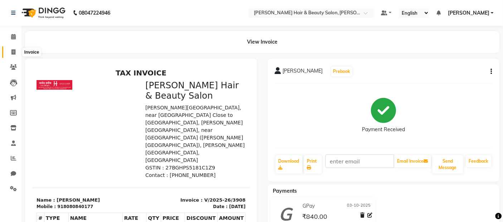
click at [14, 54] on icon at bounding box center [13, 51] width 4 height 5
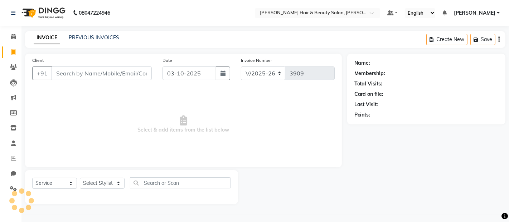
click at [72, 69] on input "Client" at bounding box center [102, 74] width 100 height 14
click at [129, 72] on span "Add Client" at bounding box center [133, 73] width 28 height 7
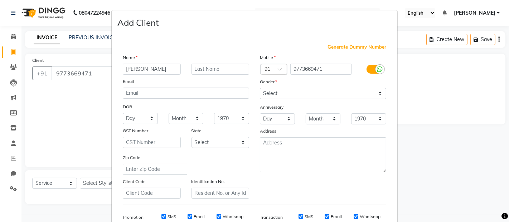
click at [124, 67] on input "[PERSON_NAME]" at bounding box center [152, 69] width 58 height 11
click at [126, 68] on input "[PERSON_NAME]" at bounding box center [152, 69] width 58 height 11
click at [124, 69] on input "[PERSON_NAME]" at bounding box center [152, 69] width 58 height 11
click at [207, 72] on input "text" at bounding box center [221, 69] width 58 height 11
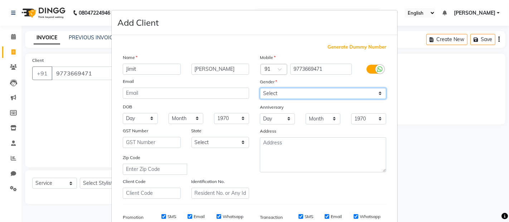
click at [375, 92] on select "Select [DEMOGRAPHIC_DATA] [DEMOGRAPHIC_DATA] Other Prefer Not To Say" at bounding box center [323, 93] width 126 height 11
click at [260, 88] on select "Select [DEMOGRAPHIC_DATA] [DEMOGRAPHIC_DATA] Other Prefer Not To Say" at bounding box center [323, 93] width 126 height 11
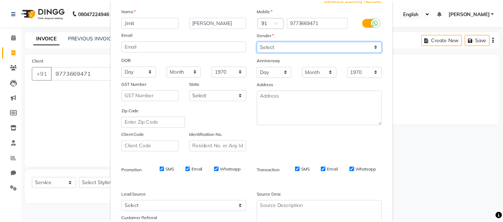
scroll to position [109, 0]
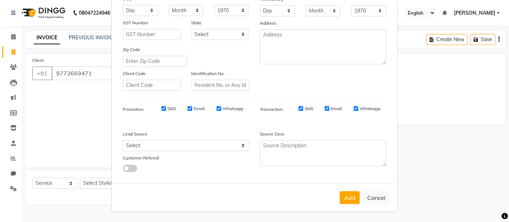
click at [168, 107] on label "SMS" at bounding box center [172, 109] width 9 height 6
click at [166, 107] on input "SMS" at bounding box center [164, 108] width 5 height 5
click at [196, 109] on label "Email" at bounding box center [199, 109] width 11 height 6
click at [192, 109] on input "Email" at bounding box center [190, 108] width 5 height 5
click at [230, 107] on label "Whatsapp" at bounding box center [233, 109] width 21 height 6
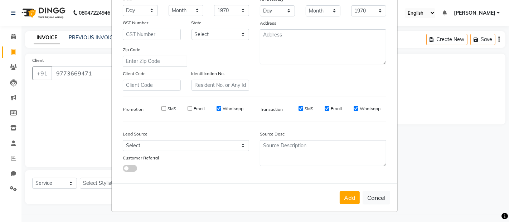
click at [221, 107] on input "Whatsapp" at bounding box center [219, 108] width 5 height 5
click at [305, 108] on label "SMS" at bounding box center [309, 109] width 9 height 6
click at [303, 108] on input "SMS" at bounding box center [301, 108] width 5 height 5
click at [334, 107] on label "Email" at bounding box center [336, 109] width 11 height 6
click at [330, 107] on input "Email" at bounding box center [327, 108] width 5 height 5
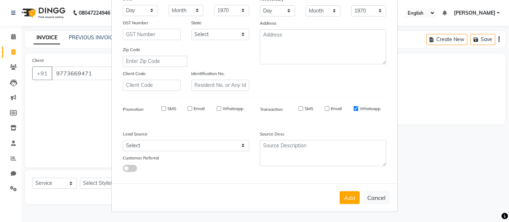
click at [364, 107] on label "Whatsapp" at bounding box center [370, 109] width 21 height 6
click at [359, 107] on input "Whatsapp" at bounding box center [356, 108] width 5 height 5
click at [351, 198] on button "Add" at bounding box center [350, 198] width 20 height 13
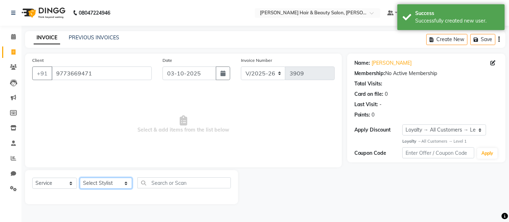
click at [119, 185] on select "Select Stylist [PERSON_NAME] Zibral [PERSON_NAME] [PERSON_NAME] [PERSON_NAME] […" at bounding box center [106, 183] width 52 height 11
click at [80, 178] on select "Select Stylist [PERSON_NAME] Zibral [PERSON_NAME] [PERSON_NAME] [PERSON_NAME] […" at bounding box center [106, 183] width 52 height 11
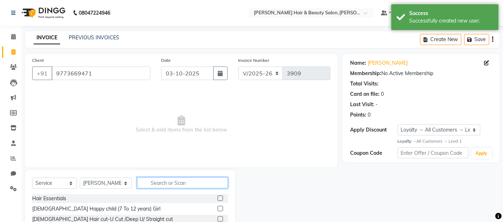
click at [180, 183] on input "text" at bounding box center [182, 183] width 91 height 11
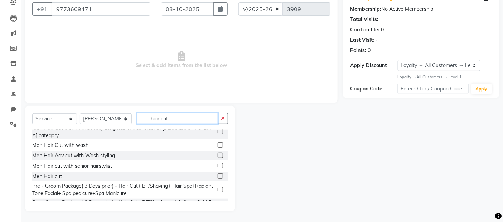
scroll to position [144, 0]
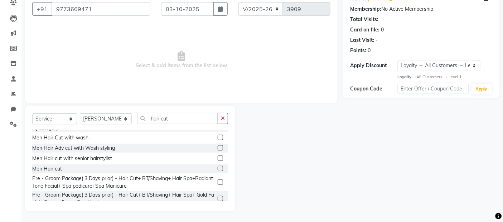
click at [218, 166] on label at bounding box center [220, 168] width 5 height 5
click at [218, 167] on input "checkbox" at bounding box center [220, 169] width 5 height 5
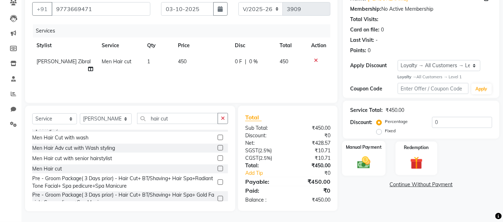
click at [362, 168] on img at bounding box center [364, 162] width 21 height 15
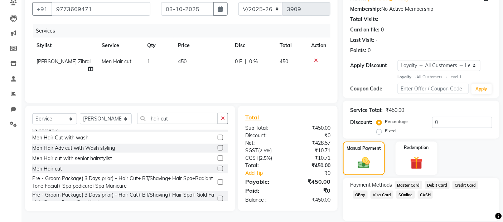
click at [439, 184] on span "Debit Card" at bounding box center [437, 185] width 25 height 8
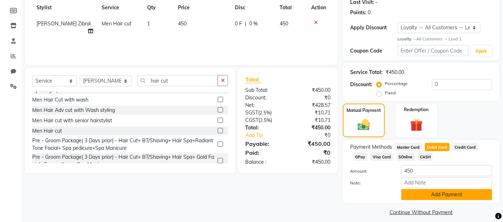
scroll to position [109, 0]
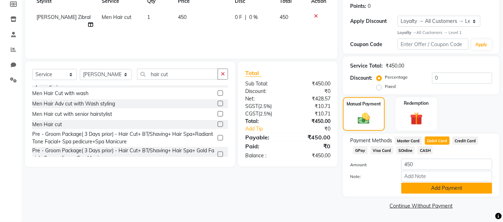
click at [406, 188] on button "Add Payment" at bounding box center [447, 188] width 91 height 11
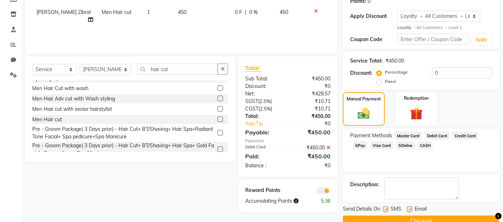
scroll to position [129, 0]
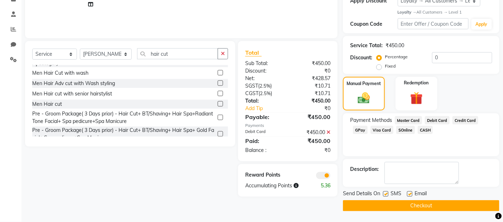
click at [407, 193] on label at bounding box center [409, 194] width 5 height 5
click at [407, 193] on input "checkbox" at bounding box center [409, 194] width 5 height 5
click at [389, 196] on div "SMS" at bounding box center [395, 194] width 24 height 9
click at [385, 195] on label at bounding box center [385, 194] width 5 height 5
click at [385, 195] on input "checkbox" at bounding box center [385, 194] width 5 height 5
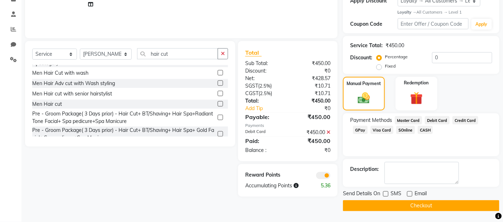
click at [391, 207] on button "Checkout" at bounding box center [421, 206] width 157 height 11
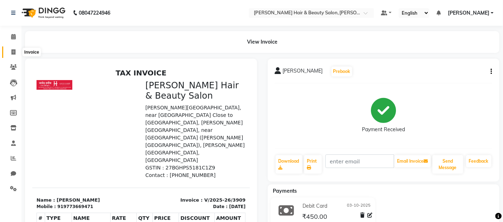
click at [11, 51] on icon at bounding box center [13, 51] width 4 height 5
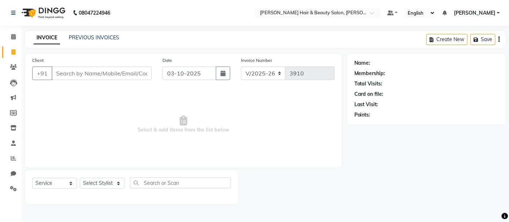
click at [80, 76] on input "Client" at bounding box center [102, 74] width 100 height 14
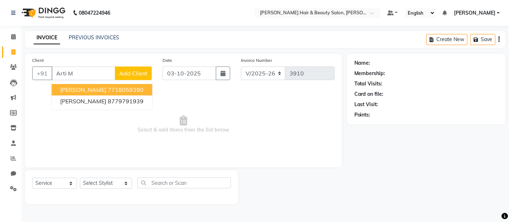
click at [74, 88] on span "[PERSON_NAME]" at bounding box center [83, 89] width 46 height 7
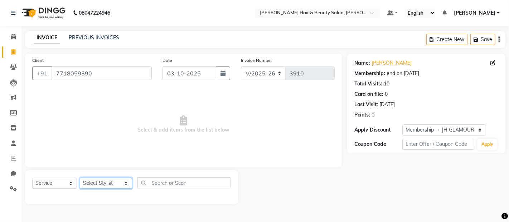
click at [118, 185] on select "Select Stylist [PERSON_NAME] Zibral [PERSON_NAME] [PERSON_NAME] [PERSON_NAME] […" at bounding box center [106, 183] width 52 height 11
click at [80, 178] on select "Select Stylist [PERSON_NAME] Zibral [PERSON_NAME] [PERSON_NAME] [PERSON_NAME] […" at bounding box center [106, 183] width 52 height 11
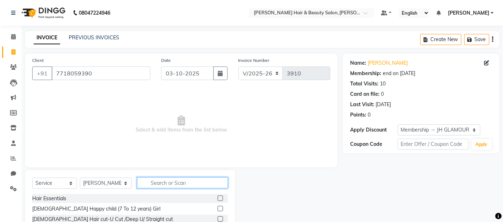
click at [171, 184] on input "text" at bounding box center [182, 183] width 91 height 11
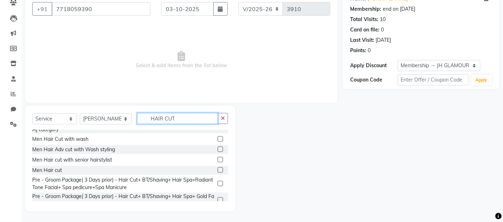
scroll to position [144, 0]
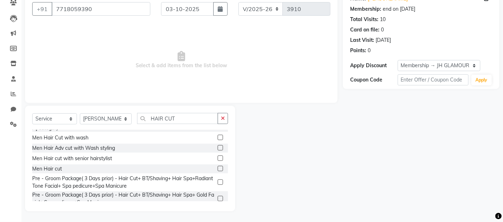
click at [218, 166] on label at bounding box center [220, 168] width 5 height 5
click at [218, 167] on input "checkbox" at bounding box center [220, 169] width 5 height 5
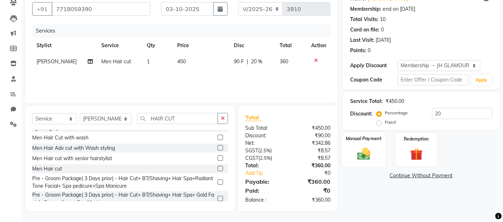
click at [366, 156] on img at bounding box center [364, 154] width 21 height 15
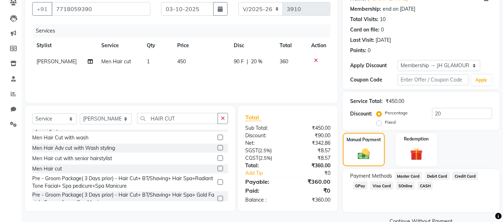
click at [426, 188] on span "CASH" at bounding box center [425, 186] width 15 height 8
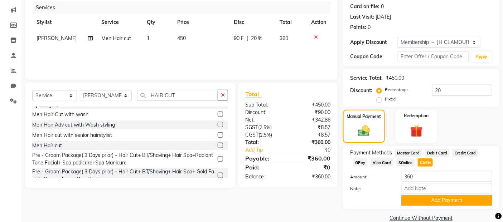
scroll to position [101, 0]
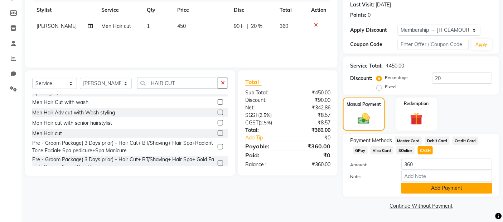
click at [419, 187] on button "Add Payment" at bounding box center [447, 188] width 91 height 11
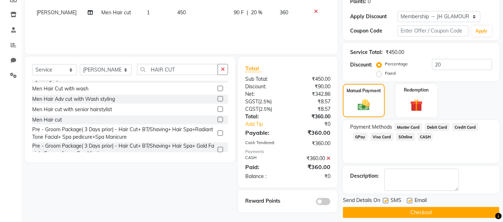
scroll to position [120, 0]
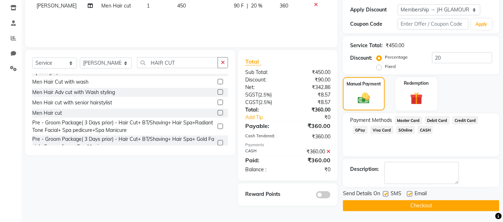
click at [387, 196] on label at bounding box center [385, 194] width 5 height 5
click at [387, 196] on input "checkbox" at bounding box center [385, 194] width 5 height 5
click at [407, 194] on label at bounding box center [409, 194] width 5 height 5
click at [407, 194] on input "checkbox" at bounding box center [409, 194] width 5 height 5
click at [408, 206] on button "Checkout" at bounding box center [421, 206] width 157 height 11
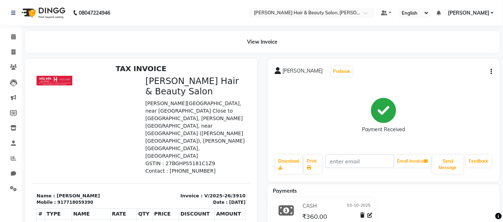
scroll to position [5, 0]
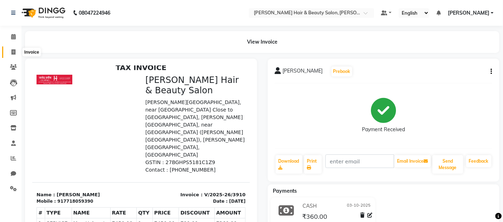
click at [13, 52] on icon at bounding box center [13, 51] width 4 height 5
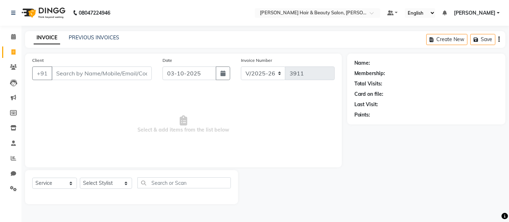
click at [82, 69] on input "Client" at bounding box center [102, 74] width 100 height 14
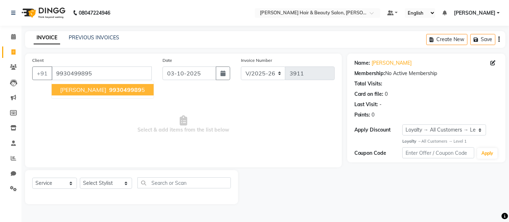
click at [109, 86] on span "993049989" at bounding box center [125, 89] width 32 height 7
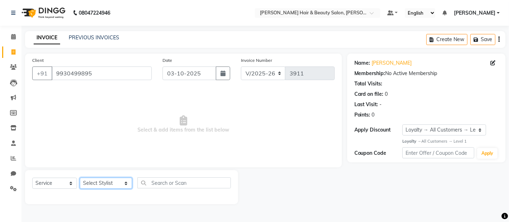
click at [116, 184] on select "Select Stylist [PERSON_NAME] Zibral [PERSON_NAME] [PERSON_NAME] [PERSON_NAME] […" at bounding box center [106, 183] width 52 height 11
click at [80, 178] on select "Select Stylist [PERSON_NAME] Zibral [PERSON_NAME] [PERSON_NAME] [PERSON_NAME] […" at bounding box center [106, 183] width 52 height 11
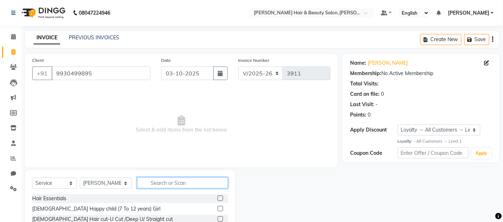
click at [181, 178] on input "text" at bounding box center [182, 183] width 91 height 11
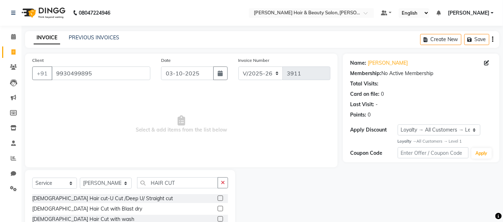
click at [218, 208] on label at bounding box center [220, 208] width 5 height 5
click at [218, 208] on input "checkbox" at bounding box center [220, 209] width 5 height 5
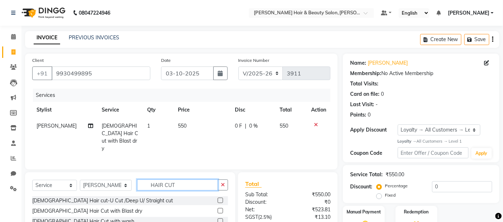
click at [185, 185] on input "HAIR CUT" at bounding box center [177, 185] width 81 height 11
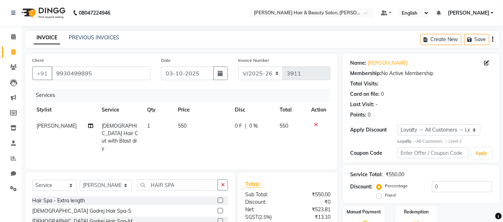
click at [218, 219] on label at bounding box center [220, 221] width 5 height 5
click at [218, 220] on input "checkbox" at bounding box center [220, 222] width 5 height 5
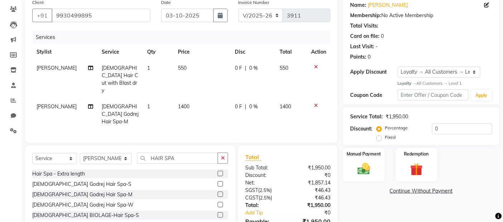
scroll to position [80, 0]
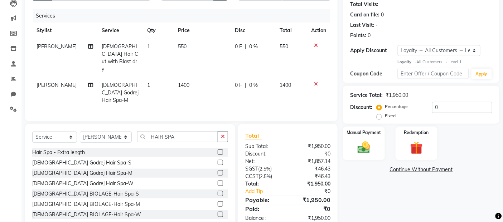
click at [296, 77] on td "1400" at bounding box center [291, 92] width 32 height 31
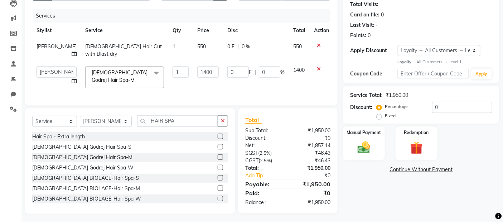
click at [306, 71] on td "1400" at bounding box center [299, 77] width 21 height 30
click at [305, 68] on td "1400" at bounding box center [299, 77] width 21 height 30
click at [202, 72] on input "1400" at bounding box center [207, 72] width 21 height 11
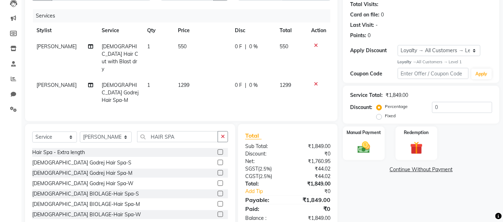
click at [246, 86] on div "Services Stylist Service Qty Price Disc Total Action [PERSON_NAME] [DEMOGRAPHIC…" at bounding box center [181, 61] width 298 height 105
click at [188, 77] on td "1299" at bounding box center [202, 92] width 57 height 31
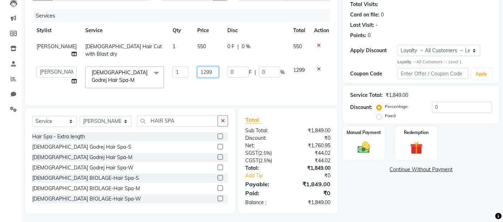
click at [197, 69] on input "1299" at bounding box center [207, 72] width 21 height 11
click at [225, 83] on tr "[PERSON_NAME] Zibral [PERSON_NAME] [PERSON_NAME] [PERSON_NAME] [PERSON_NAME] [P…" at bounding box center [182, 77] width 301 height 30
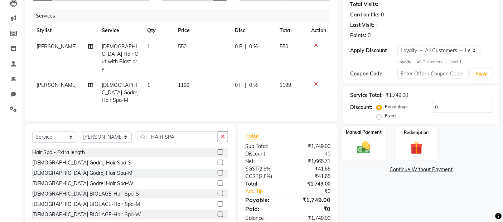
click at [366, 149] on img at bounding box center [364, 147] width 21 height 15
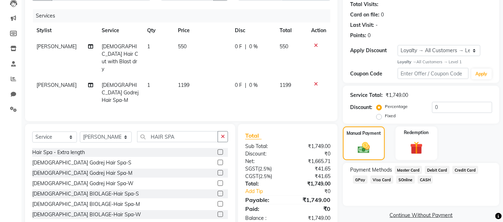
click at [436, 171] on span "Debit Card" at bounding box center [437, 170] width 25 height 8
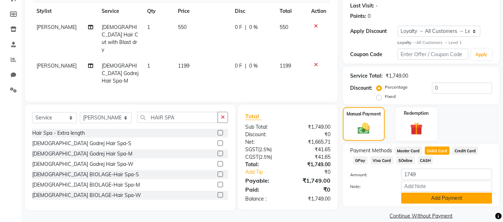
scroll to position [109, 0]
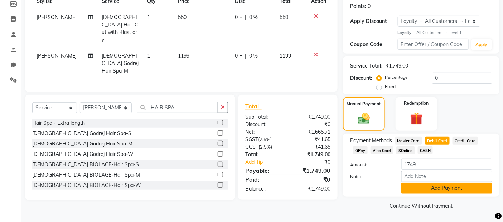
click at [424, 190] on button "Add Payment" at bounding box center [447, 188] width 91 height 11
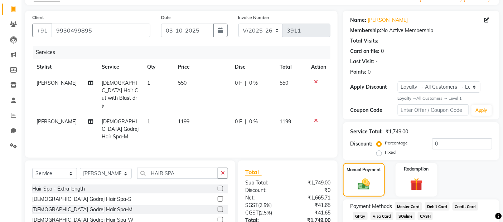
scroll to position [91, 0]
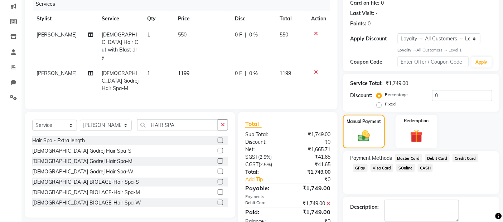
click at [220, 66] on td "1199" at bounding box center [202, 81] width 57 height 31
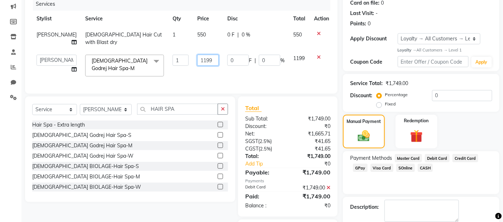
click at [201, 61] on input "1199" at bounding box center [207, 60] width 21 height 11
click at [253, 76] on div "Services Stylist Service Qty Price Disc Total Action [PERSON_NAME] [DEMOGRAPHIC…" at bounding box center [181, 41] width 298 height 89
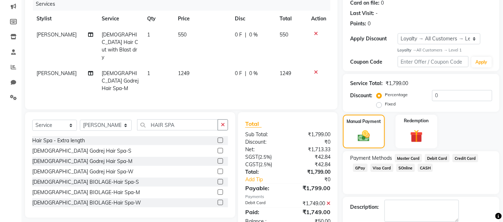
click at [328, 201] on icon at bounding box center [329, 203] width 4 height 5
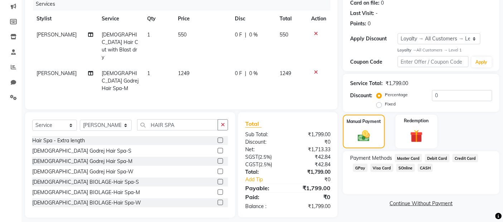
scroll to position [88, 0]
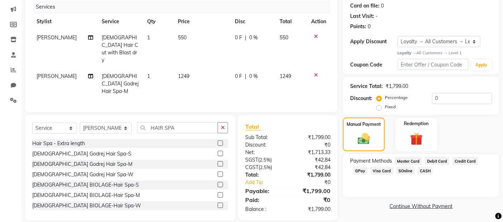
click at [428, 161] on span "Debit Card" at bounding box center [437, 161] width 25 height 8
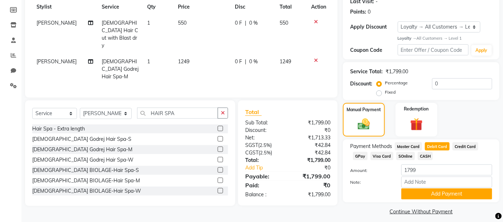
scroll to position [109, 0]
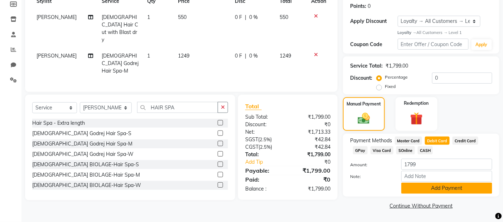
click at [423, 191] on button "Add Payment" at bounding box center [447, 188] width 91 height 11
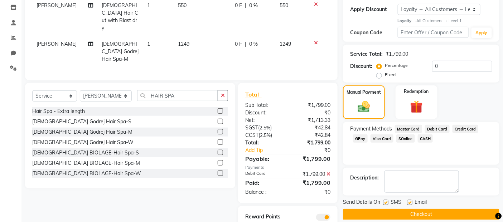
scroll to position [131, 0]
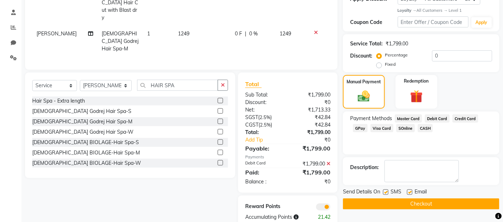
click at [387, 194] on label at bounding box center [385, 192] width 5 height 5
click at [387, 194] on input "checkbox" at bounding box center [385, 193] width 5 height 5
click at [410, 192] on label at bounding box center [409, 192] width 5 height 5
click at [410, 192] on input "checkbox" at bounding box center [409, 193] width 5 height 5
click at [416, 204] on button "Checkout" at bounding box center [421, 204] width 157 height 11
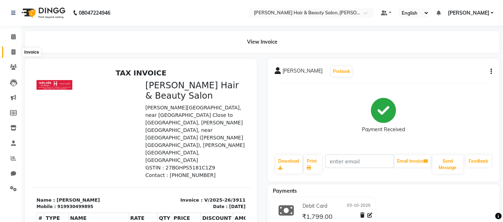
click at [16, 50] on span at bounding box center [13, 52] width 13 height 8
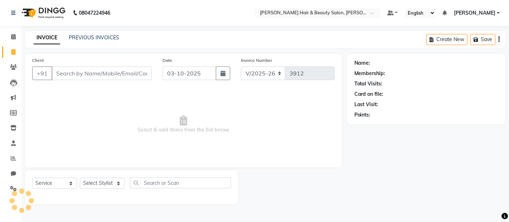
click at [88, 73] on input "Client" at bounding box center [102, 74] width 100 height 14
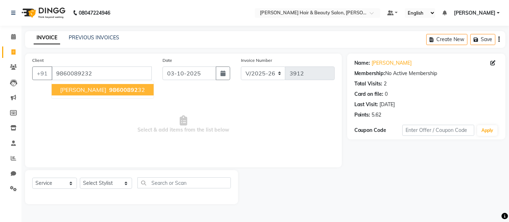
click at [80, 85] on button "[PERSON_NAME] 98600892 32" at bounding box center [103, 89] width 102 height 11
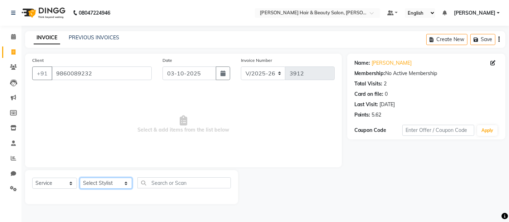
click at [116, 181] on select "Select Stylist [PERSON_NAME] Zibral [PERSON_NAME] [PERSON_NAME] [PERSON_NAME] […" at bounding box center [106, 183] width 52 height 11
click at [80, 178] on select "Select Stylist [PERSON_NAME] Zibral [PERSON_NAME] [PERSON_NAME] [PERSON_NAME] […" at bounding box center [106, 183] width 52 height 11
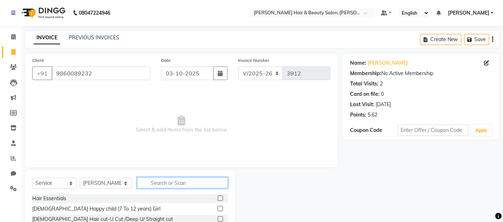
click at [194, 185] on input "text" at bounding box center [182, 183] width 91 height 11
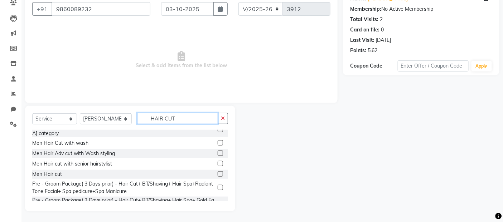
scroll to position [144, 0]
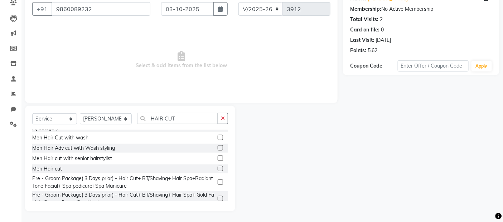
click at [218, 166] on label at bounding box center [220, 168] width 5 height 5
click at [218, 167] on input "checkbox" at bounding box center [220, 169] width 5 height 5
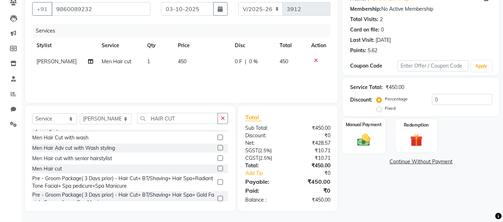
click at [364, 139] on img at bounding box center [364, 140] width 21 height 15
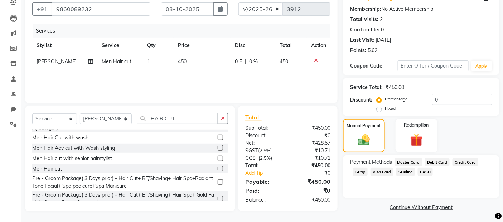
click at [364, 173] on span "GPay" at bounding box center [360, 172] width 15 height 8
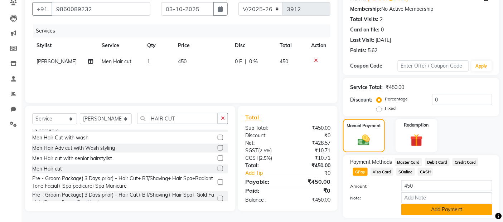
click at [426, 213] on button "Add Payment" at bounding box center [447, 210] width 91 height 11
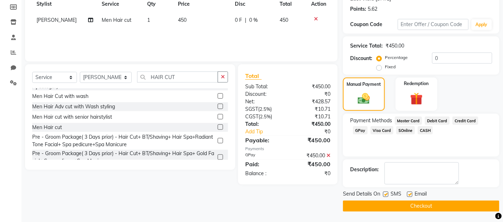
scroll to position [106, 0]
click at [385, 194] on label at bounding box center [385, 194] width 5 height 5
click at [385, 194] on input "checkbox" at bounding box center [385, 194] width 5 height 5
click at [412, 195] on label at bounding box center [409, 194] width 5 height 5
click at [412, 195] on input "checkbox" at bounding box center [409, 194] width 5 height 5
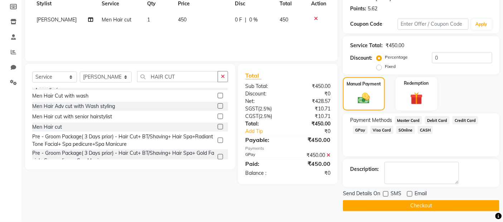
click at [406, 208] on button "Checkout" at bounding box center [421, 206] width 157 height 11
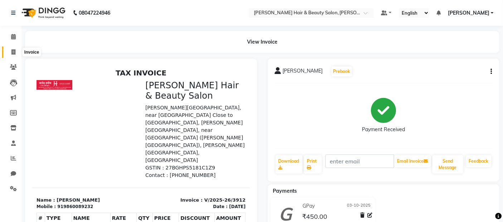
click at [16, 51] on span at bounding box center [13, 52] width 13 height 8
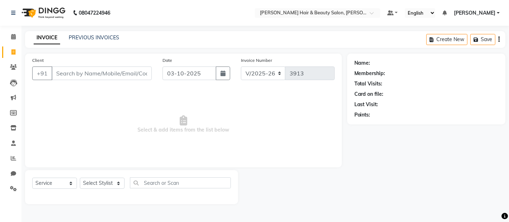
click at [86, 73] on input "Client" at bounding box center [102, 74] width 100 height 14
click at [144, 76] on span "Add Client" at bounding box center [133, 73] width 28 height 7
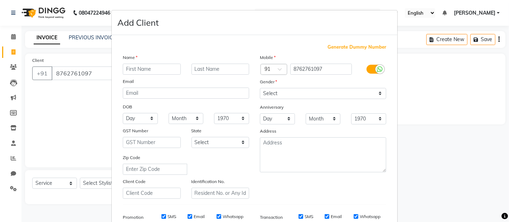
click at [149, 68] on input "text" at bounding box center [152, 69] width 58 height 11
click at [213, 68] on input "text" at bounding box center [221, 69] width 58 height 11
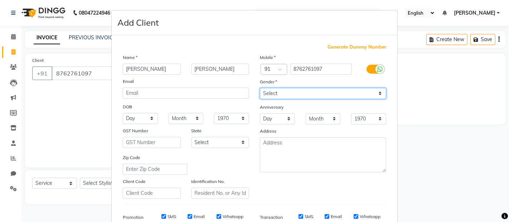
click at [370, 96] on select "Select [DEMOGRAPHIC_DATA] [DEMOGRAPHIC_DATA] Other Prefer Not To Say" at bounding box center [323, 93] width 126 height 11
click at [260, 88] on select "Select [DEMOGRAPHIC_DATA] [DEMOGRAPHIC_DATA] Other Prefer Not To Say" at bounding box center [323, 93] width 126 height 11
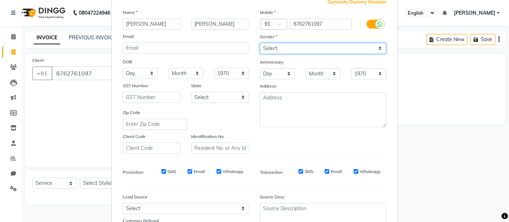
scroll to position [80, 0]
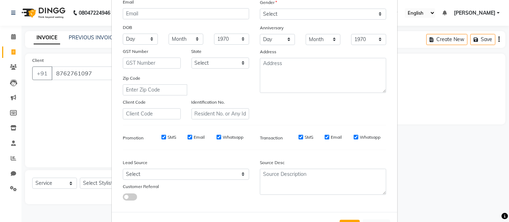
click at [171, 136] on label "SMS" at bounding box center [172, 137] width 9 height 6
click at [166, 136] on input "SMS" at bounding box center [164, 137] width 5 height 5
click at [198, 135] on label "Email" at bounding box center [199, 137] width 11 height 6
click at [192, 135] on input "Email" at bounding box center [190, 137] width 5 height 5
click at [225, 137] on label "Whatsapp" at bounding box center [233, 137] width 21 height 6
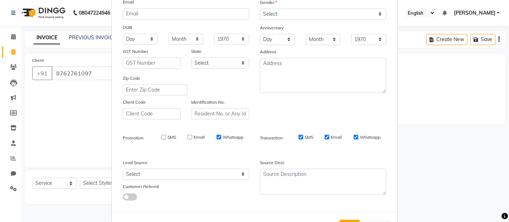
click at [221, 137] on input "Whatsapp" at bounding box center [219, 137] width 5 height 5
click at [306, 136] on label "SMS" at bounding box center [309, 137] width 9 height 6
click at [303, 136] on input "SMS" at bounding box center [301, 137] width 5 height 5
click at [331, 137] on label "Email" at bounding box center [336, 137] width 11 height 6
click at [330, 137] on input "Email" at bounding box center [327, 137] width 5 height 5
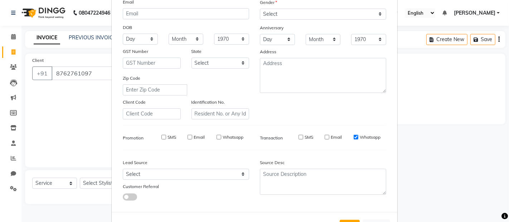
click at [361, 135] on label "Whatsapp" at bounding box center [370, 137] width 21 height 6
click at [359, 135] on input "Whatsapp" at bounding box center [356, 137] width 5 height 5
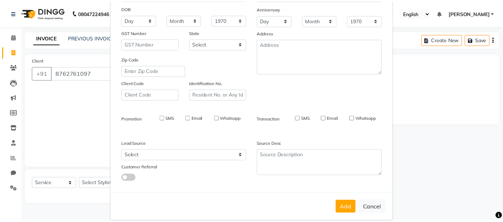
scroll to position [109, 0]
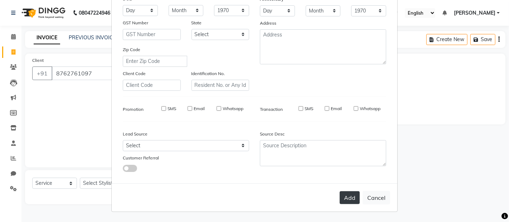
click at [346, 197] on button "Add" at bounding box center [350, 198] width 20 height 13
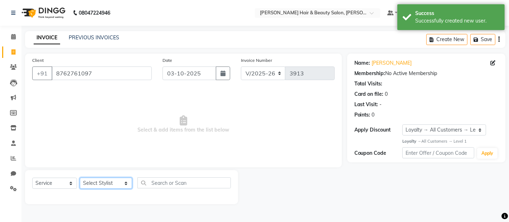
click at [117, 185] on select "Select Stylist [PERSON_NAME] Zibral [PERSON_NAME] [PERSON_NAME] [PERSON_NAME] […" at bounding box center [106, 183] width 52 height 11
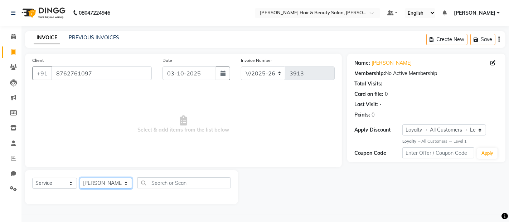
click at [80, 178] on select "Select Stylist [PERSON_NAME] Zibral [PERSON_NAME] [PERSON_NAME] [PERSON_NAME] […" at bounding box center [106, 183] width 52 height 11
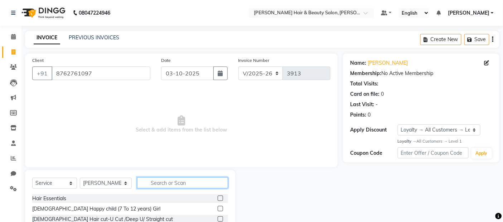
click at [166, 181] on input "text" at bounding box center [182, 183] width 91 height 11
click at [173, 186] on input "text" at bounding box center [182, 183] width 91 height 11
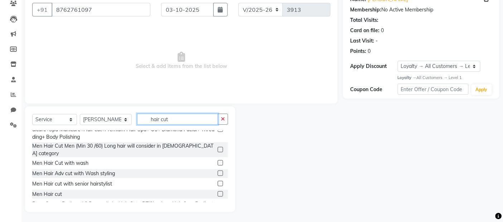
scroll to position [64, 0]
click at [218, 191] on label at bounding box center [220, 193] width 5 height 5
click at [218, 192] on input "checkbox" at bounding box center [220, 194] width 5 height 5
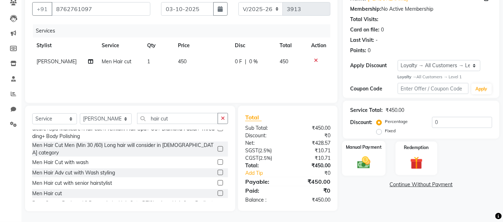
click at [360, 163] on img at bounding box center [364, 162] width 21 height 15
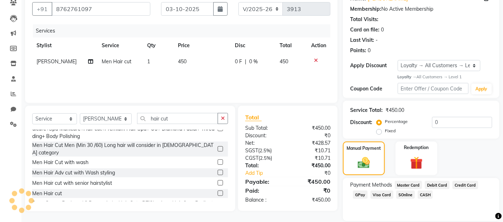
click at [437, 184] on span "Debit Card" at bounding box center [437, 185] width 25 height 8
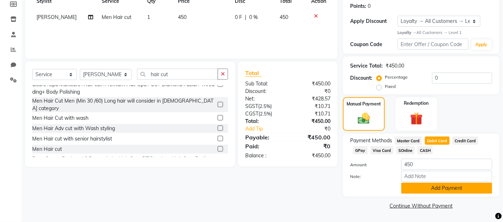
click at [416, 189] on button "Add Payment" at bounding box center [447, 188] width 91 height 11
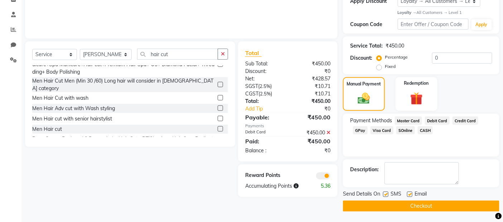
scroll to position [129, 0]
click at [387, 193] on label at bounding box center [385, 194] width 5 height 5
click at [387, 193] on input "checkbox" at bounding box center [385, 194] width 5 height 5
click at [409, 196] on label at bounding box center [409, 194] width 5 height 5
click at [409, 196] on input "checkbox" at bounding box center [409, 194] width 5 height 5
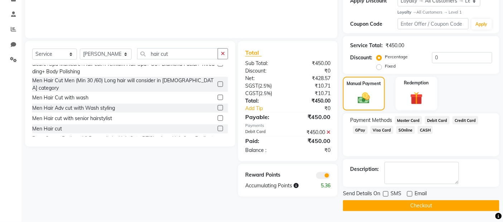
click at [405, 205] on button "Checkout" at bounding box center [421, 206] width 157 height 11
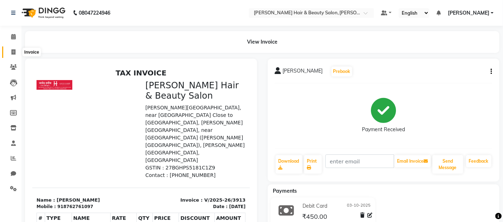
click at [16, 53] on span at bounding box center [13, 52] width 13 height 8
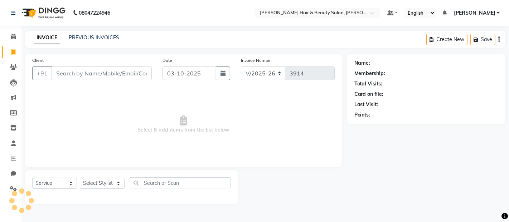
click at [92, 70] on input "Client" at bounding box center [102, 74] width 100 height 14
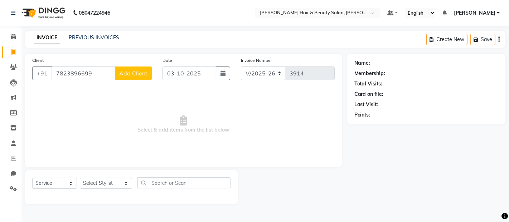
click at [124, 75] on span "Add Client" at bounding box center [133, 73] width 28 height 7
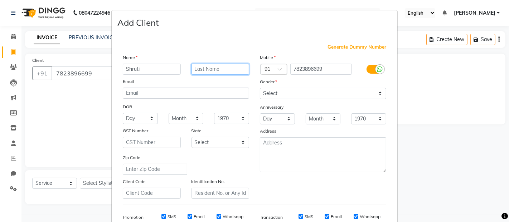
click at [212, 69] on input "text" at bounding box center [221, 69] width 58 height 11
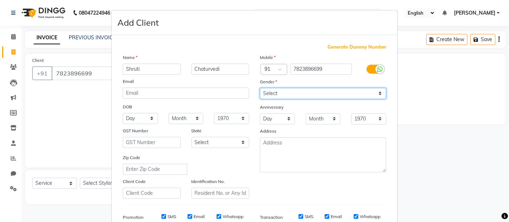
click at [377, 92] on select "Select [DEMOGRAPHIC_DATA] [DEMOGRAPHIC_DATA] Other Prefer Not To Say" at bounding box center [323, 93] width 126 height 11
click at [260, 88] on select "Select [DEMOGRAPHIC_DATA] [DEMOGRAPHIC_DATA] Other Prefer Not To Say" at bounding box center [323, 93] width 126 height 11
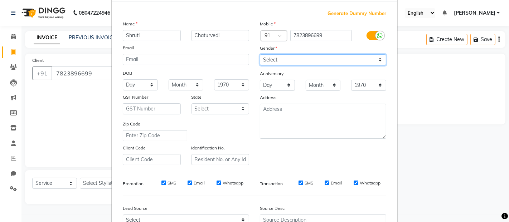
scroll to position [80, 0]
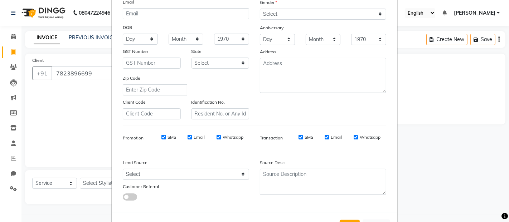
click at [171, 138] on label "SMS" at bounding box center [172, 137] width 9 height 6
click at [166, 138] on input "SMS" at bounding box center [164, 137] width 5 height 5
click at [200, 138] on label "Email" at bounding box center [199, 137] width 11 height 6
click at [192, 138] on input "Email" at bounding box center [190, 137] width 5 height 5
click at [233, 137] on label "Whatsapp" at bounding box center [233, 137] width 21 height 6
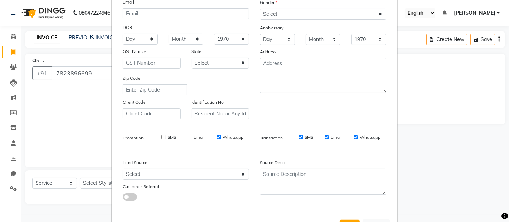
click at [221, 137] on input "Whatsapp" at bounding box center [219, 137] width 5 height 5
click at [306, 136] on label "SMS" at bounding box center [309, 137] width 9 height 6
click at [303, 136] on input "SMS" at bounding box center [301, 137] width 5 height 5
click at [332, 136] on label "Email" at bounding box center [336, 137] width 11 height 6
click at [330, 136] on input "Email" at bounding box center [327, 137] width 5 height 5
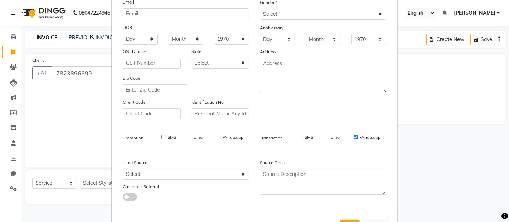
click at [364, 136] on label "Whatsapp" at bounding box center [370, 137] width 21 height 6
click at [359, 136] on input "Whatsapp" at bounding box center [356, 137] width 5 height 5
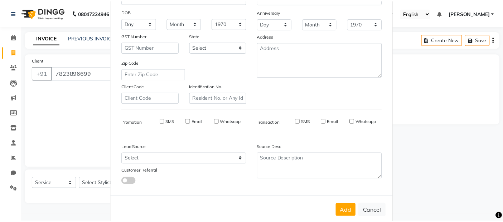
scroll to position [109, 0]
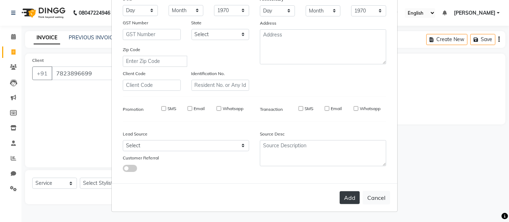
click at [344, 202] on button "Add" at bounding box center [350, 198] width 20 height 13
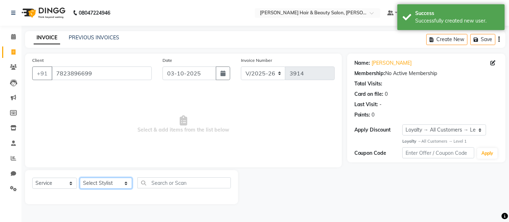
click at [117, 183] on select "Select Stylist [PERSON_NAME] Zibral [PERSON_NAME] [PERSON_NAME] [PERSON_NAME] […" at bounding box center [106, 183] width 52 height 11
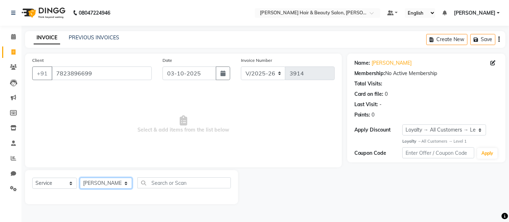
click at [80, 178] on select "Select Stylist [PERSON_NAME] Zibral [PERSON_NAME] [PERSON_NAME] [PERSON_NAME] […" at bounding box center [106, 183] width 52 height 11
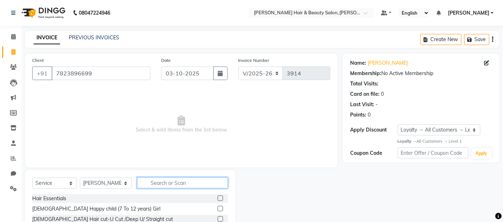
click at [190, 183] on input "text" at bounding box center [182, 183] width 91 height 11
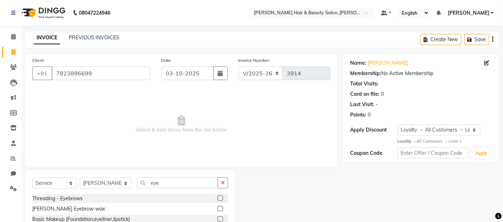
click at [218, 198] on label at bounding box center [220, 198] width 5 height 5
click at [218, 198] on input "checkbox" at bounding box center [220, 199] width 5 height 5
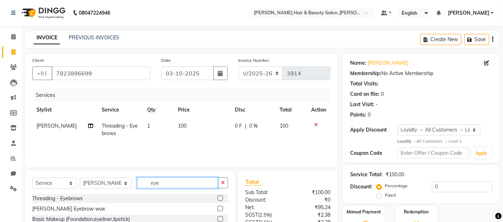
click at [160, 183] on input "eye" at bounding box center [177, 183] width 81 height 11
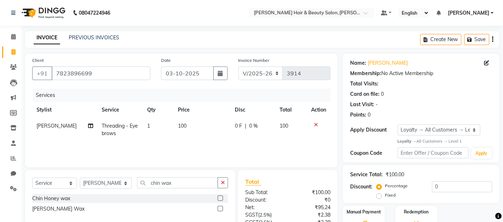
click at [222, 209] on label at bounding box center [220, 208] width 5 height 5
click at [222, 209] on input "checkbox" at bounding box center [220, 209] width 5 height 5
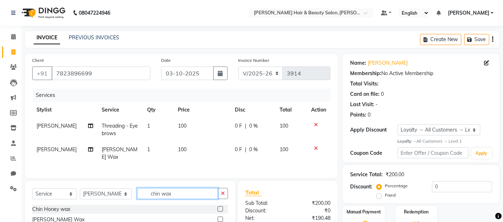
click at [173, 191] on input "chin wax" at bounding box center [177, 193] width 81 height 11
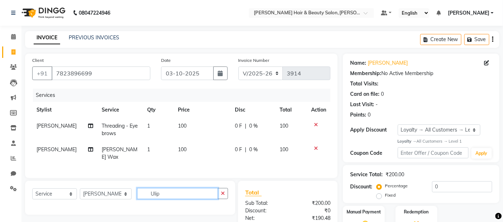
click at [148, 193] on input "Ulip" at bounding box center [177, 193] width 81 height 11
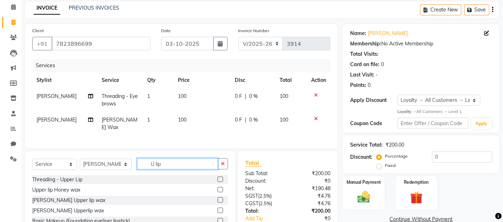
scroll to position [73, 0]
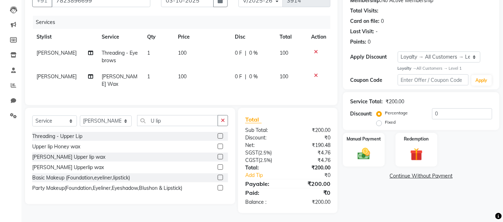
click at [221, 157] on label at bounding box center [220, 156] width 5 height 5
click at [221, 157] on input "checkbox" at bounding box center [220, 157] width 5 height 5
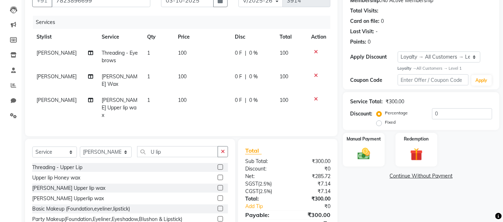
click at [186, 78] on td "100" at bounding box center [202, 81] width 57 height 24
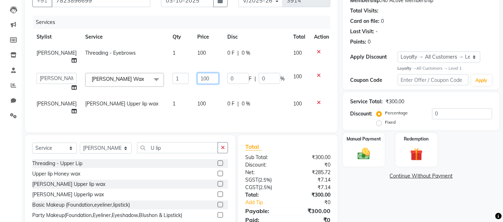
click at [197, 77] on input "100" at bounding box center [207, 78] width 21 height 11
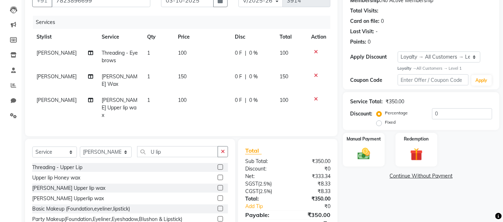
click at [201, 101] on td "100" at bounding box center [202, 107] width 57 height 31
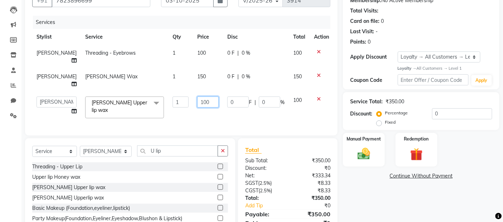
click at [197, 99] on input "100" at bounding box center [207, 102] width 21 height 11
click at [206, 112] on div "Services Stylist Service Qty Price Disc Total Action [PERSON_NAME] Threading - …" at bounding box center [181, 72] width 298 height 113
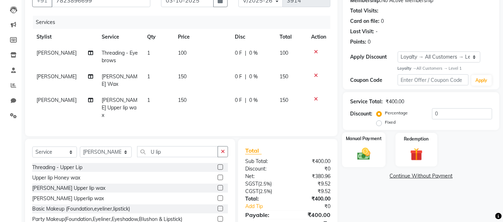
click at [365, 157] on img at bounding box center [364, 154] width 21 height 15
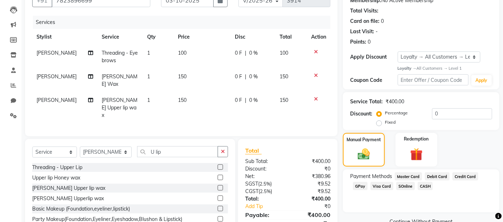
click at [361, 187] on span "GPay" at bounding box center [360, 186] width 15 height 8
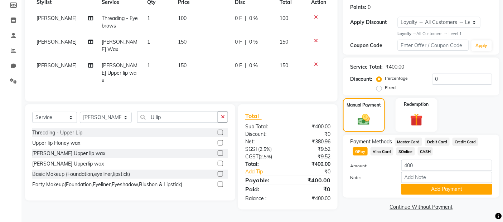
scroll to position [109, 0]
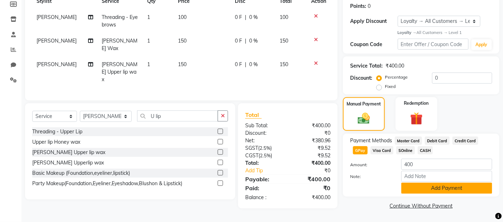
click at [416, 183] on button "Add Payment" at bounding box center [447, 188] width 91 height 11
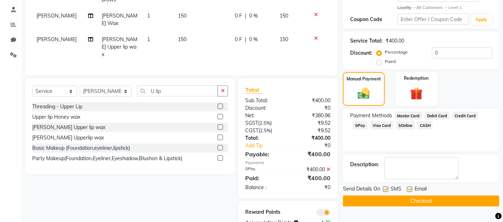
scroll to position [148, 0]
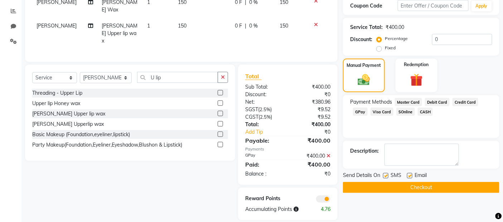
click at [385, 177] on label at bounding box center [385, 175] width 5 height 5
click at [385, 177] on input "checkbox" at bounding box center [385, 176] width 5 height 5
click at [410, 174] on label at bounding box center [409, 175] width 5 height 5
click at [410, 174] on input "checkbox" at bounding box center [409, 176] width 5 height 5
click at [402, 187] on button "Checkout" at bounding box center [421, 187] width 157 height 11
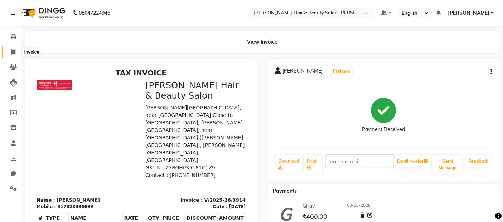
click at [16, 50] on span at bounding box center [13, 52] width 13 height 8
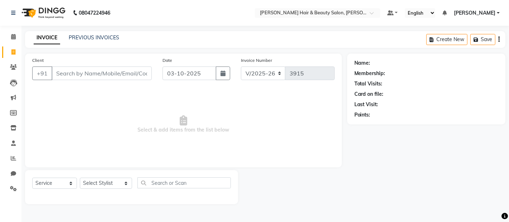
click at [96, 76] on input "Client" at bounding box center [102, 74] width 100 height 14
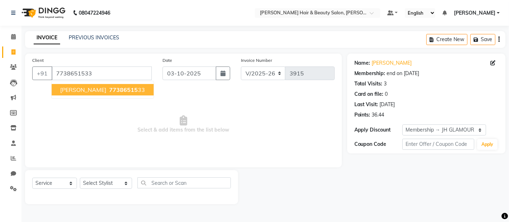
click at [109, 91] on span "77386515" at bounding box center [123, 89] width 29 height 7
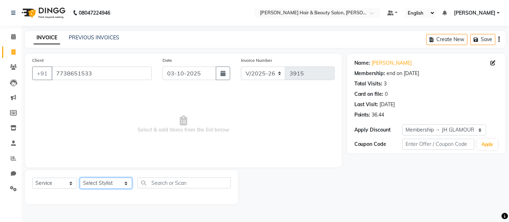
click at [117, 185] on select "Select Stylist [PERSON_NAME] Zibral [PERSON_NAME] [PERSON_NAME] [PERSON_NAME] […" at bounding box center [106, 183] width 52 height 11
click at [80, 178] on select "Select Stylist [PERSON_NAME] Zibral [PERSON_NAME] [PERSON_NAME] [PERSON_NAME] […" at bounding box center [106, 183] width 52 height 11
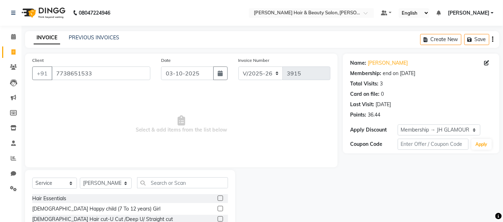
click at [184, 177] on div "Select Service Product Membership Package Voucher Prepaid Gift Card Select Styl…" at bounding box center [130, 224] width 210 height 106
click at [183, 184] on input "text" at bounding box center [182, 183] width 91 height 11
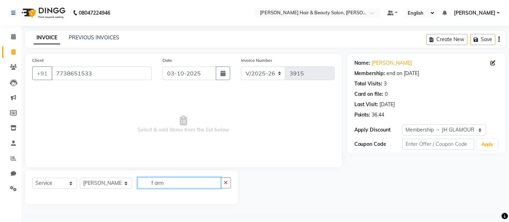
click at [148, 183] on input "f arm" at bounding box center [179, 183] width 83 height 11
click at [147, 183] on input "f arm" at bounding box center [179, 183] width 83 height 11
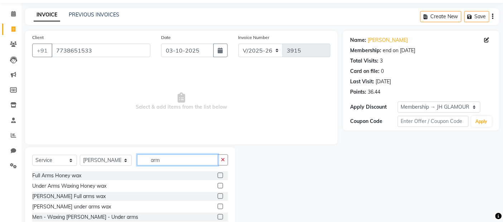
scroll to position [45, 0]
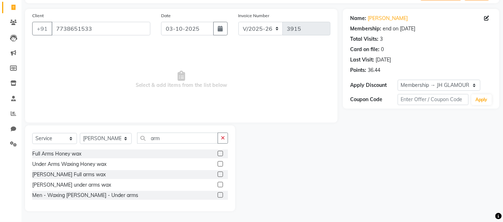
click at [219, 175] on label at bounding box center [220, 174] width 5 height 5
click at [219, 175] on input "checkbox" at bounding box center [220, 175] width 5 height 5
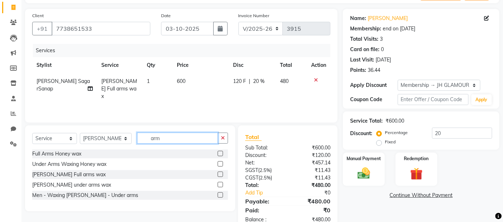
click at [168, 138] on input "arm" at bounding box center [177, 138] width 81 height 11
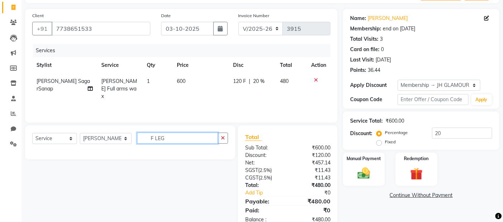
click at [149, 138] on input "F LEG" at bounding box center [177, 138] width 81 height 11
click at [178, 139] on input "LEG" at bounding box center [177, 138] width 81 height 11
click at [177, 159] on div "Select Service Product Membership Package Voucher Prepaid Gift Card Select Styl…" at bounding box center [130, 143] width 210 height 34
click at [158, 138] on input "LEG WAX" at bounding box center [177, 138] width 81 height 11
click at [173, 159] on div "Select Service Product Membership Package Voucher Prepaid Gift Card Select Styl…" at bounding box center [130, 143] width 210 height 34
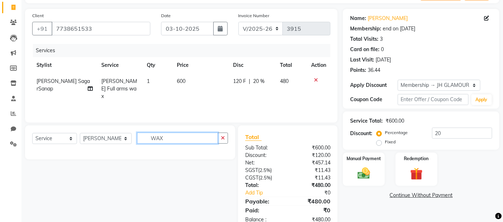
click at [176, 135] on input "WAX" at bounding box center [177, 138] width 81 height 11
click at [169, 139] on input "[PERSON_NAME]" at bounding box center [177, 138] width 81 height 11
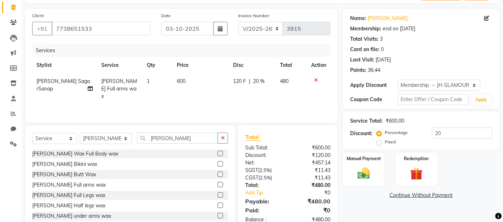
click at [218, 195] on label at bounding box center [220, 195] width 5 height 5
click at [218, 195] on input "checkbox" at bounding box center [220, 195] width 5 height 5
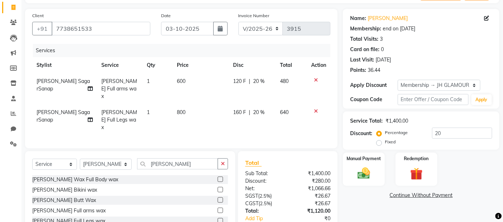
click at [218, 187] on label at bounding box center [220, 189] width 5 height 5
click at [218, 188] on input "checkbox" at bounding box center [220, 190] width 5 height 5
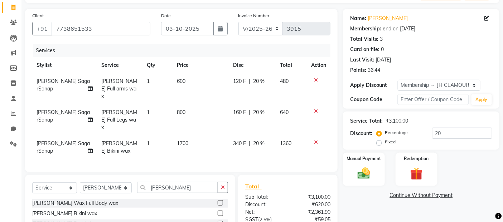
click at [218, 221] on label at bounding box center [220, 223] width 5 height 5
click at [218, 222] on input "checkbox" at bounding box center [220, 224] width 5 height 5
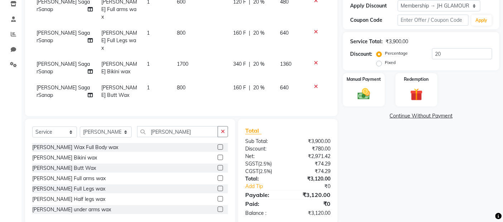
scroll to position [40, 0]
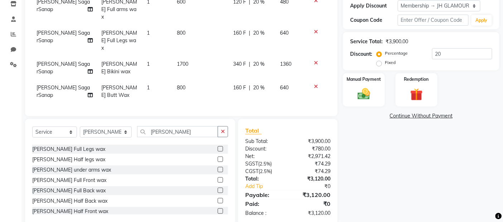
click at [218, 188] on label at bounding box center [220, 190] width 5 height 5
click at [218, 189] on input "checkbox" at bounding box center [220, 191] width 5 height 5
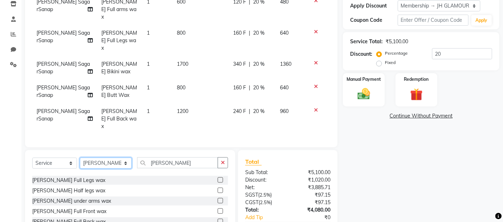
click at [119, 158] on select "Select Stylist [PERSON_NAME] Zibral [PERSON_NAME] [PERSON_NAME] [PERSON_NAME] […" at bounding box center [106, 163] width 52 height 11
click at [80, 158] on select "Select Stylist [PERSON_NAME] Zibral [PERSON_NAME] [PERSON_NAME] [PERSON_NAME] […" at bounding box center [106, 163] width 52 height 11
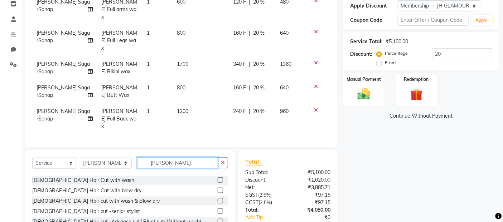
click at [168, 158] on input "[PERSON_NAME]" at bounding box center [177, 163] width 81 height 11
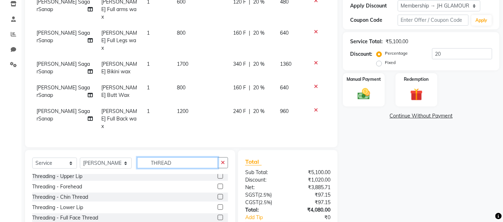
scroll to position [0, 0]
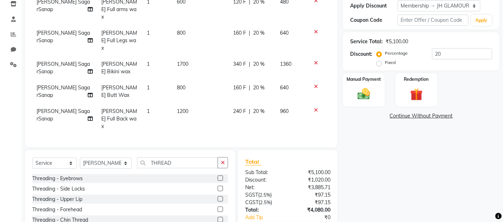
click at [218, 176] on label at bounding box center [220, 178] width 5 height 5
click at [218, 177] on input "checkbox" at bounding box center [220, 179] width 5 height 5
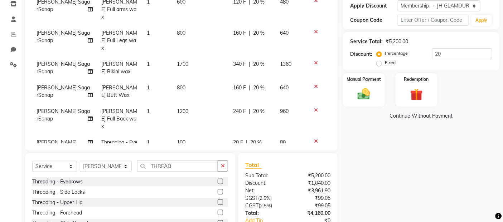
click at [218, 202] on label at bounding box center [220, 202] width 5 height 5
click at [218, 202] on input "checkbox" at bounding box center [220, 203] width 5 height 5
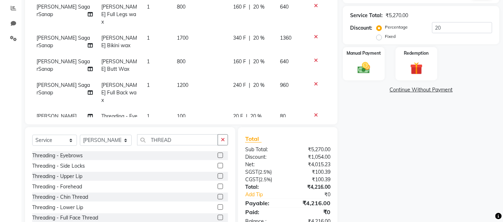
scroll to position [164, 0]
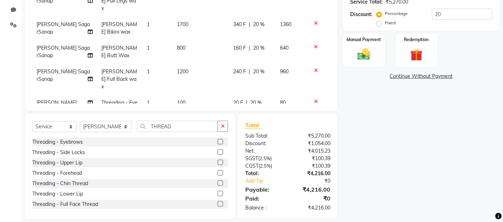
click at [218, 183] on label at bounding box center [220, 183] width 5 height 5
click at [218, 183] on input "checkbox" at bounding box center [220, 184] width 5 height 5
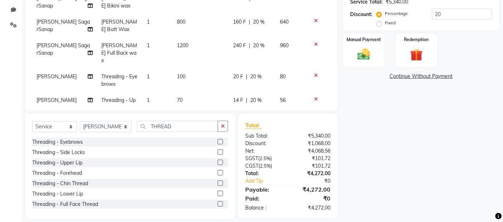
scroll to position [51, 0]
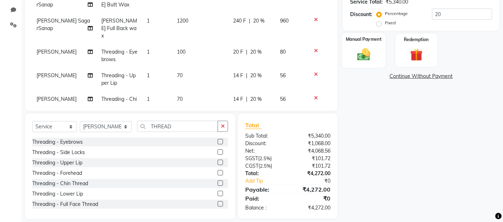
click at [363, 60] on img at bounding box center [364, 54] width 21 height 15
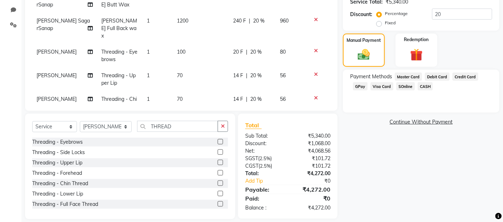
click at [429, 78] on span "Debit Card" at bounding box center [437, 77] width 25 height 8
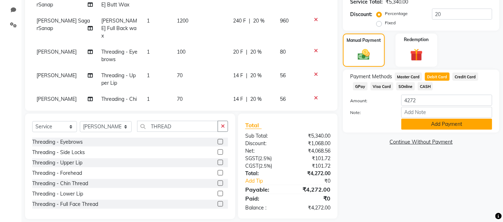
click at [427, 127] on button "Add Payment" at bounding box center [447, 124] width 91 height 11
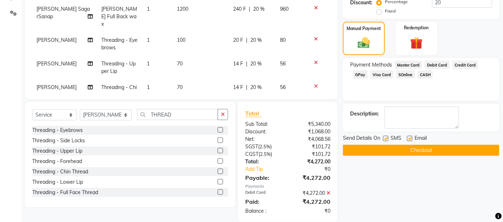
scroll to position [187, 0]
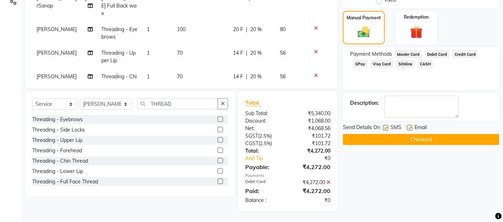
click at [384, 126] on label at bounding box center [385, 127] width 5 height 5
click at [384, 126] on input "checkbox" at bounding box center [385, 128] width 5 height 5
click at [411, 128] on label at bounding box center [409, 127] width 5 height 5
click at [411, 128] on input "checkbox" at bounding box center [409, 128] width 5 height 5
click at [407, 139] on button "Checkout" at bounding box center [421, 139] width 157 height 11
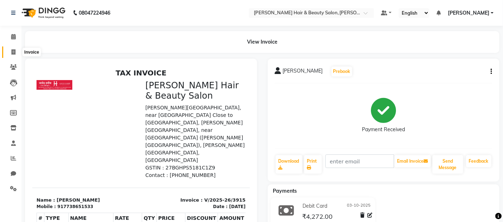
click at [13, 49] on icon at bounding box center [13, 51] width 4 height 5
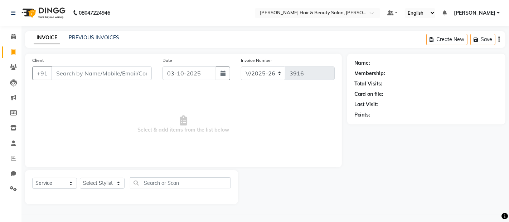
click at [116, 76] on input "Client" at bounding box center [102, 74] width 100 height 14
click at [133, 73] on span "Add Client" at bounding box center [133, 73] width 28 height 7
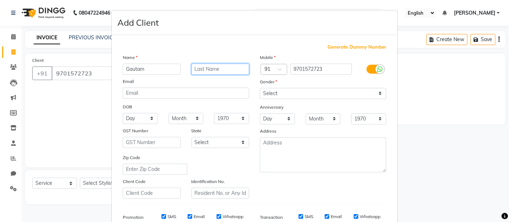
click at [216, 70] on input "text" at bounding box center [221, 69] width 58 height 11
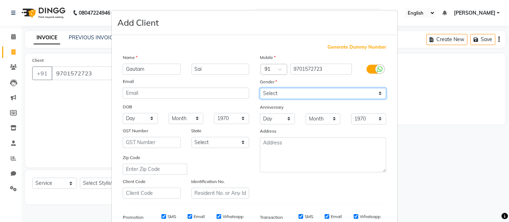
click at [378, 94] on select "Select [DEMOGRAPHIC_DATA] [DEMOGRAPHIC_DATA] Other Prefer Not To Say" at bounding box center [323, 93] width 126 height 11
click at [260, 88] on select "Select [DEMOGRAPHIC_DATA] [DEMOGRAPHIC_DATA] Other Prefer Not To Say" at bounding box center [323, 93] width 126 height 11
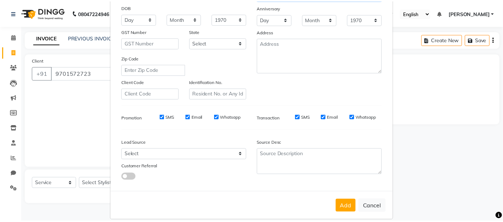
scroll to position [109, 0]
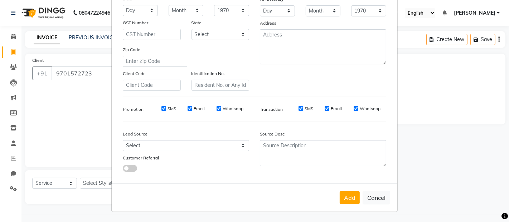
click at [168, 107] on label "SMS" at bounding box center [172, 109] width 9 height 6
click at [166, 107] on input "SMS" at bounding box center [164, 108] width 5 height 5
click at [196, 107] on label "Email" at bounding box center [199, 109] width 11 height 6
click at [192, 107] on input "Email" at bounding box center [190, 108] width 5 height 5
click at [223, 110] on label "Whatsapp" at bounding box center [233, 109] width 21 height 6
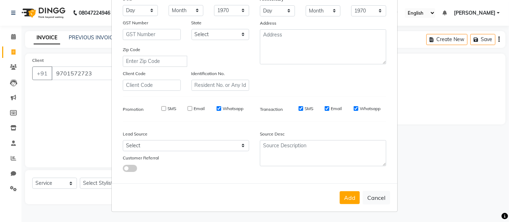
click at [221, 110] on input "Whatsapp" at bounding box center [219, 108] width 5 height 5
click at [307, 107] on label "SMS" at bounding box center [309, 109] width 9 height 6
click at [303, 107] on input "SMS" at bounding box center [301, 108] width 5 height 5
click at [333, 106] on label "Email" at bounding box center [336, 109] width 11 height 6
click at [330, 106] on input "Email" at bounding box center [327, 108] width 5 height 5
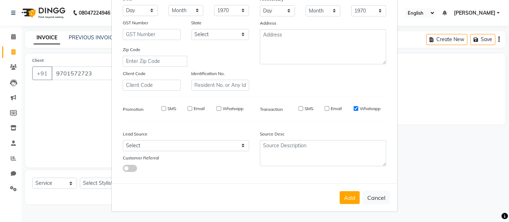
click at [360, 108] on label "Whatsapp" at bounding box center [370, 109] width 21 height 6
click at [357, 108] on input "Whatsapp" at bounding box center [356, 108] width 5 height 5
click at [350, 199] on button "Add" at bounding box center [350, 198] width 20 height 13
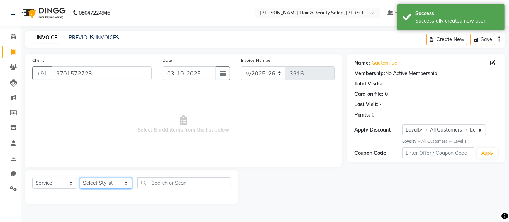
click at [118, 183] on select "Select Stylist [PERSON_NAME] Zibral [PERSON_NAME] [PERSON_NAME] [PERSON_NAME] […" at bounding box center [106, 183] width 52 height 11
click at [80, 178] on select "Select Stylist [PERSON_NAME] Zibral [PERSON_NAME] [PERSON_NAME] [PERSON_NAME] […" at bounding box center [106, 183] width 52 height 11
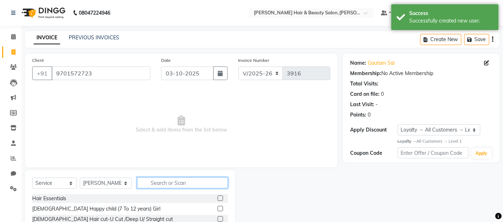
click at [186, 181] on input "text" at bounding box center [182, 183] width 91 height 11
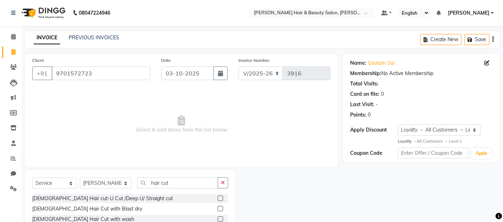
select select "7927"
select select "service"
select select "72242"
select select "1: Object"
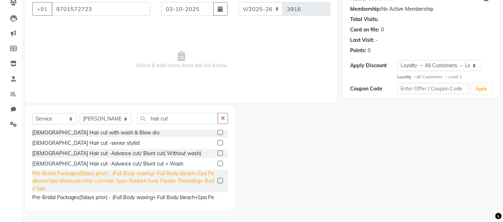
scroll to position [144, 0]
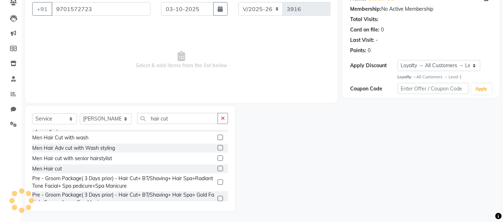
type input "hair cut"
click at [218, 166] on label at bounding box center [220, 168] width 5 height 5
click at [218, 167] on input "checkbox" at bounding box center [220, 169] width 5 height 5
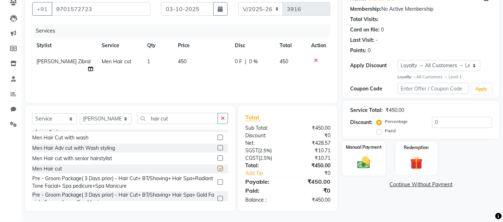
checkbox input "false"
click at [360, 160] on img at bounding box center [364, 162] width 21 height 15
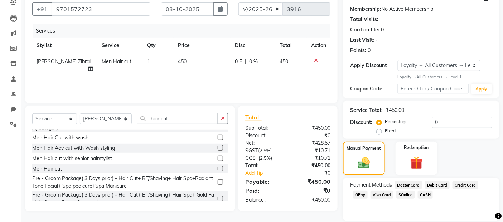
click at [363, 193] on span "GPay" at bounding box center [360, 195] width 15 height 8
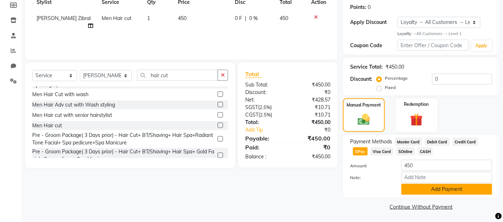
scroll to position [109, 0]
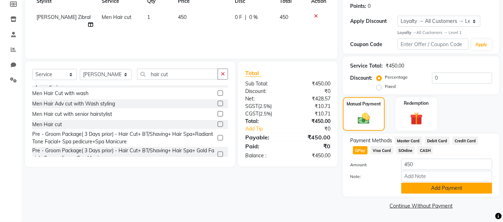
click at [416, 184] on button "Add Payment" at bounding box center [447, 188] width 91 height 11
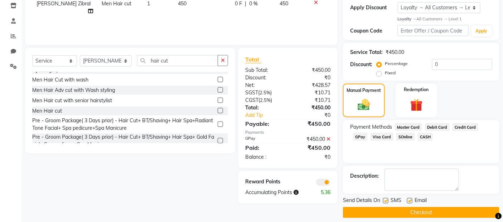
scroll to position [129, 0]
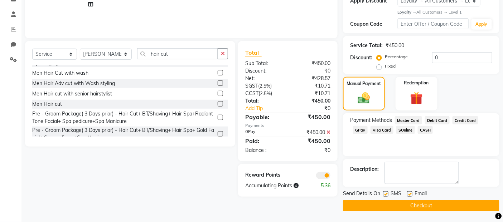
click at [388, 193] on label at bounding box center [385, 194] width 5 height 5
click at [388, 193] on input "checkbox" at bounding box center [385, 194] width 5 height 5
checkbox input "false"
click at [408, 196] on label at bounding box center [409, 194] width 5 height 5
click at [408, 196] on input "checkbox" at bounding box center [409, 194] width 5 height 5
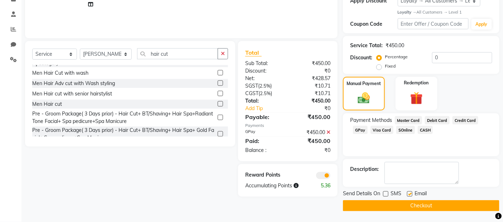
checkbox input "false"
click at [408, 205] on button "Checkout" at bounding box center [421, 206] width 157 height 11
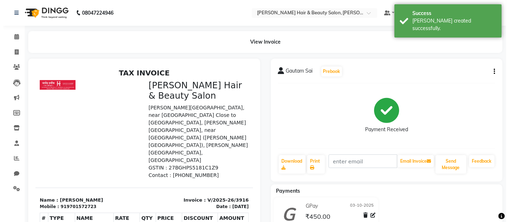
scroll to position [5, 0]
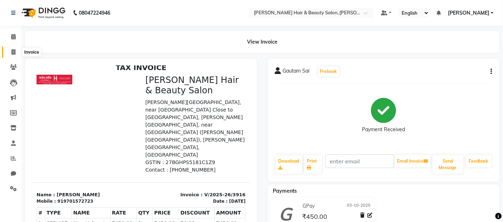
click at [10, 49] on span at bounding box center [13, 52] width 13 height 8
select select "service"
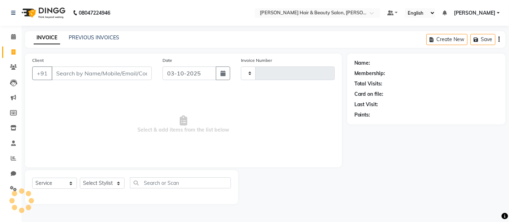
type input "3917"
click at [97, 74] on input "Client" at bounding box center [102, 74] width 100 height 14
select select "7927"
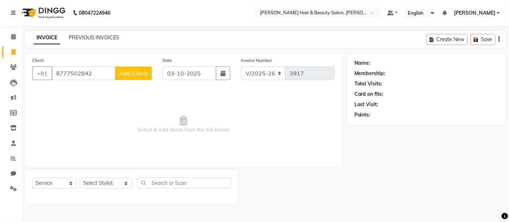
type input "8777502842"
click at [141, 69] on button "Add Client" at bounding box center [133, 74] width 37 height 14
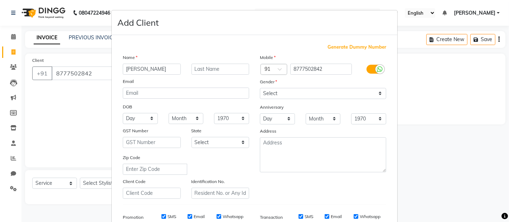
drag, startPoint x: 156, startPoint y: 69, endPoint x: 142, endPoint y: 69, distance: 14.3
click at [142, 69] on input "Shivani Sahu" at bounding box center [152, 69] width 58 height 11
type input "Shivani Sahu"
click at [196, 70] on input "text" at bounding box center [221, 69] width 58 height 11
paste input "Sahu"
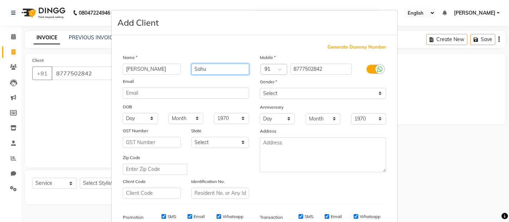
type input "Sahu"
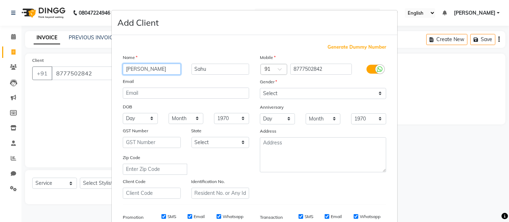
click at [172, 67] on input "Shivani Sahu" at bounding box center [152, 69] width 58 height 11
type input "Shivani"
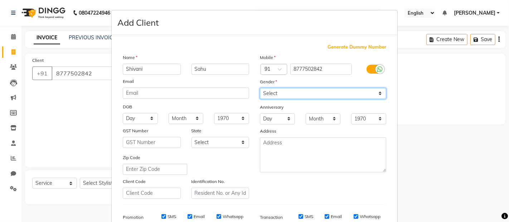
click at [377, 94] on select "Select [DEMOGRAPHIC_DATA] [DEMOGRAPHIC_DATA] Other Prefer Not To Say" at bounding box center [323, 93] width 126 height 11
select select "[DEMOGRAPHIC_DATA]"
click at [260, 88] on select "Select [DEMOGRAPHIC_DATA] [DEMOGRAPHIC_DATA] Other Prefer Not To Say" at bounding box center [323, 93] width 126 height 11
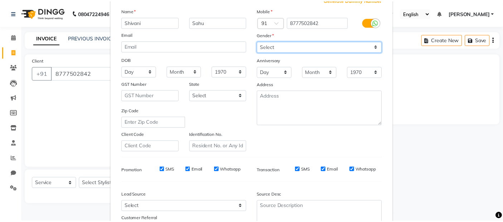
scroll to position [109, 0]
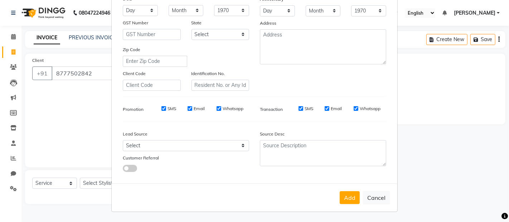
click at [305, 107] on label "SMS" at bounding box center [309, 109] width 9 height 6
click at [303, 107] on input "SMS" at bounding box center [301, 108] width 5 height 5
checkbox input "false"
click at [347, 201] on button "Add" at bounding box center [350, 198] width 20 height 13
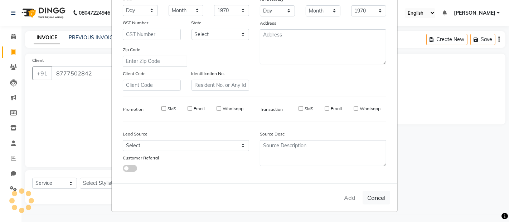
select select
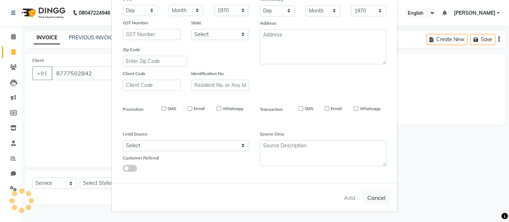
select select
checkbox input "false"
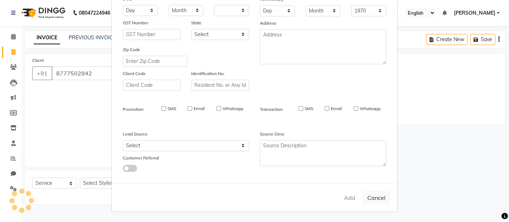
checkbox input "false"
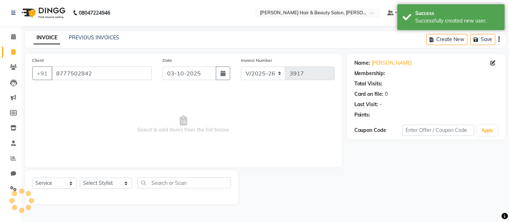
select select "1: Object"
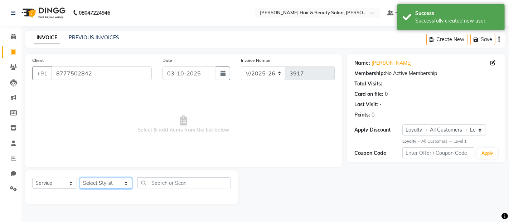
click at [113, 183] on select "Select Stylist [PERSON_NAME] Zibral [PERSON_NAME] [PERSON_NAME] [PERSON_NAME] […" at bounding box center [106, 183] width 52 height 11
select select "72244"
click at [80, 178] on select "Select Stylist [PERSON_NAME] Zibral [PERSON_NAME] [PERSON_NAME] [PERSON_NAME] […" at bounding box center [106, 183] width 52 height 11
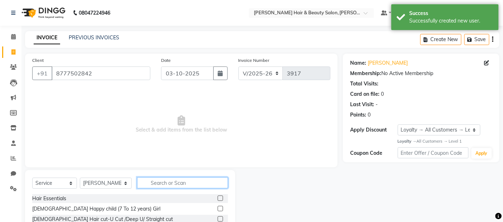
click at [179, 183] on input "text" at bounding box center [182, 183] width 91 height 11
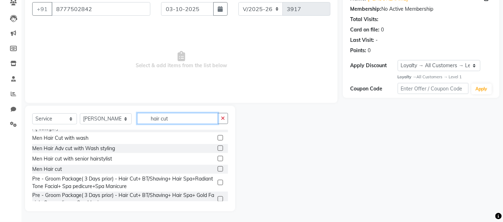
scroll to position [144, 0]
type input "hair cut"
click at [218, 166] on label at bounding box center [220, 168] width 5 height 5
click at [218, 167] on input "checkbox" at bounding box center [220, 169] width 5 height 5
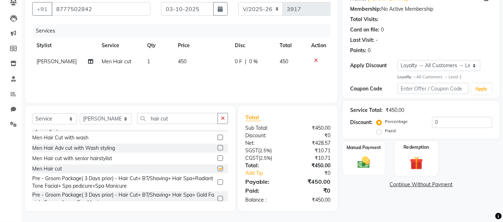
checkbox input "false"
click at [317, 58] on icon at bounding box center [316, 60] width 4 height 5
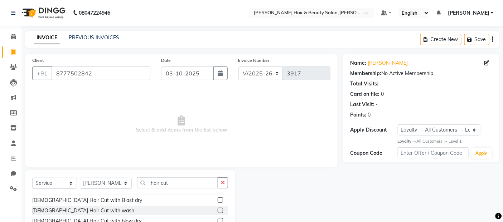
scroll to position [0, 0]
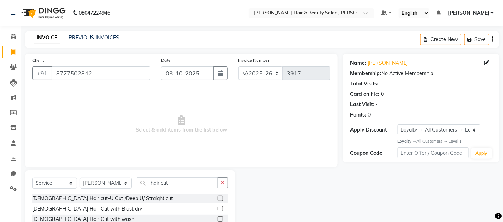
click at [218, 208] on label at bounding box center [220, 208] width 5 height 5
click at [218, 208] on input "checkbox" at bounding box center [220, 209] width 5 height 5
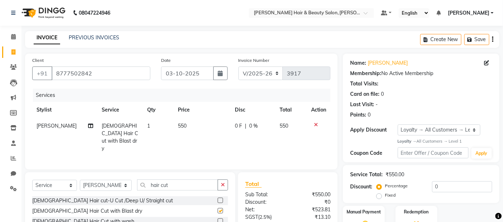
checkbox input "false"
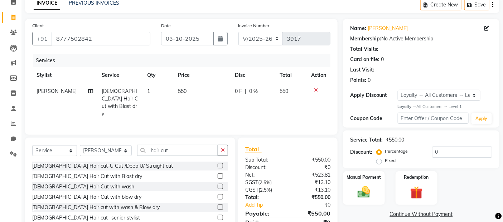
scroll to position [64, 0]
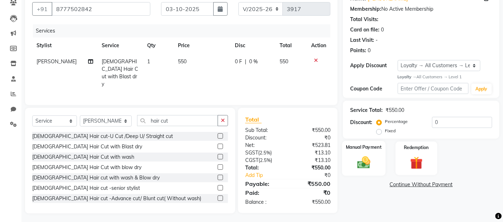
click at [364, 164] on img at bounding box center [364, 162] width 21 height 15
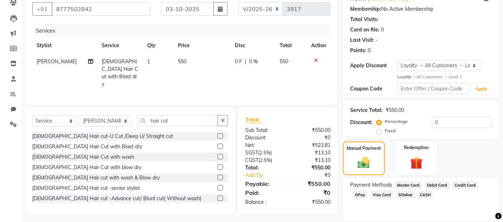
click at [362, 193] on span "GPay" at bounding box center [360, 195] width 15 height 8
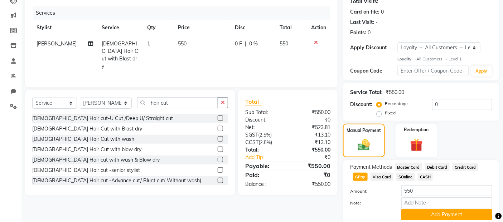
scroll to position [109, 0]
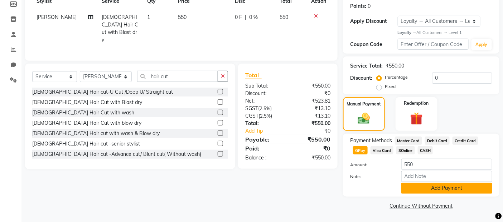
click at [431, 187] on button "Add Payment" at bounding box center [447, 188] width 91 height 11
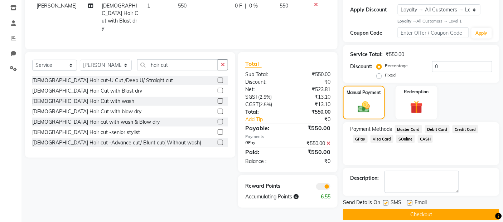
scroll to position [129, 0]
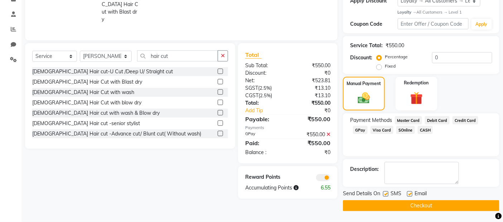
click at [385, 195] on label at bounding box center [385, 194] width 5 height 5
click at [385, 195] on input "checkbox" at bounding box center [385, 194] width 5 height 5
checkbox input "false"
click at [411, 194] on label at bounding box center [409, 194] width 5 height 5
click at [411, 194] on input "checkbox" at bounding box center [409, 194] width 5 height 5
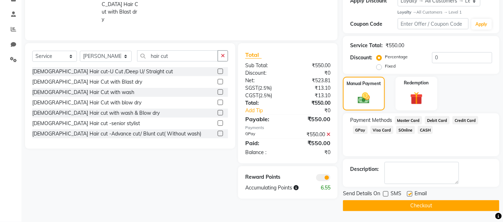
checkbox input "false"
click at [407, 207] on button "Checkout" at bounding box center [421, 206] width 157 height 11
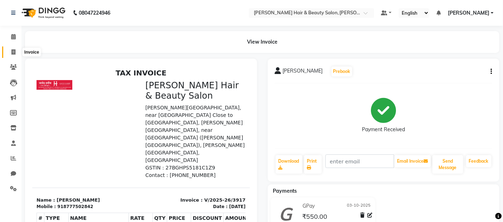
click at [13, 50] on icon at bounding box center [13, 51] width 4 height 5
select select "service"
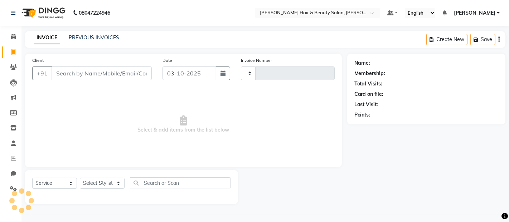
type input "3918"
select select "7927"
click at [79, 75] on input "Client" at bounding box center [102, 74] width 100 height 14
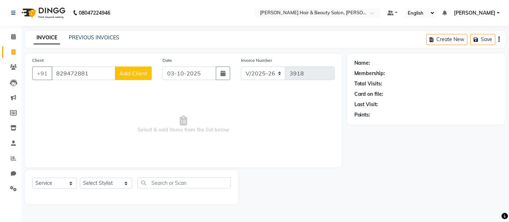
click at [69, 73] on input "829472881" at bounding box center [84, 74] width 64 height 14
type input "8294172881"
click at [135, 73] on span "Add Client" at bounding box center [133, 73] width 28 height 7
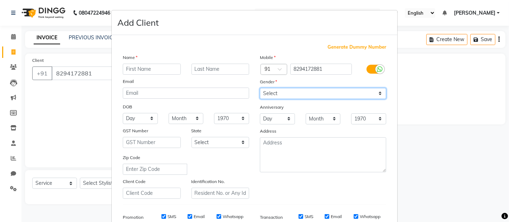
click at [364, 92] on select "Select [DEMOGRAPHIC_DATA] [DEMOGRAPHIC_DATA] Other Prefer Not To Say" at bounding box center [323, 93] width 126 height 11
select select "[DEMOGRAPHIC_DATA]"
click at [260, 88] on select "Select [DEMOGRAPHIC_DATA] [DEMOGRAPHIC_DATA] Other Prefer Not To Say" at bounding box center [323, 93] width 126 height 11
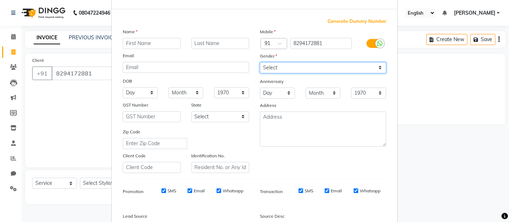
scroll to position [40, 0]
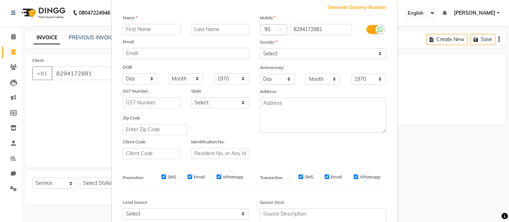
click at [171, 175] on label "SMS" at bounding box center [172, 177] width 9 height 6
click at [166, 175] on input "SMS" at bounding box center [164, 177] width 5 height 5
checkbox input "false"
click at [199, 177] on label "Email" at bounding box center [199, 177] width 11 height 6
click at [192, 177] on input "Email" at bounding box center [190, 177] width 5 height 5
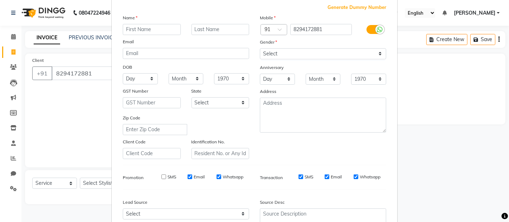
checkbox input "false"
click at [227, 177] on label "Whatsapp" at bounding box center [233, 177] width 21 height 6
click at [221, 177] on input "Whatsapp" at bounding box center [219, 177] width 5 height 5
checkbox input "false"
click at [305, 178] on label "SMS" at bounding box center [309, 177] width 9 height 6
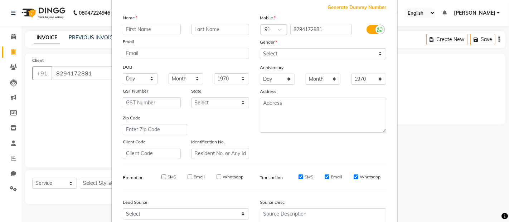
click at [303, 178] on input "SMS" at bounding box center [301, 177] width 5 height 5
checkbox input "false"
click at [332, 176] on label "Email" at bounding box center [336, 177] width 11 height 6
click at [330, 176] on input "Email" at bounding box center [327, 177] width 5 height 5
checkbox input "false"
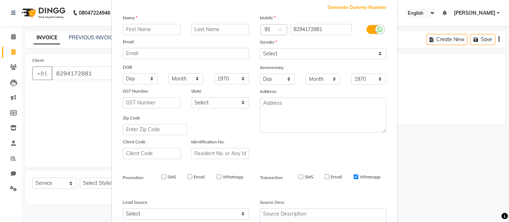
click at [360, 175] on label "Whatsapp" at bounding box center [370, 177] width 21 height 6
click at [359, 175] on input "Whatsapp" at bounding box center [356, 177] width 5 height 5
checkbox input "false"
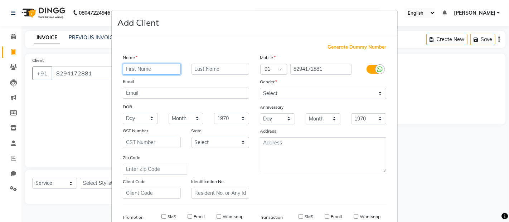
click at [167, 70] on input "text" at bounding box center [152, 69] width 58 height 11
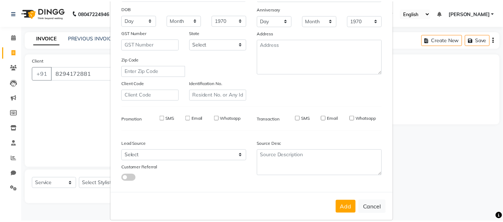
scroll to position [109, 0]
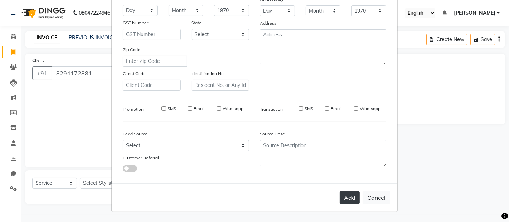
type input "Apurva"
click at [349, 198] on button "Add" at bounding box center [350, 198] width 20 height 13
select select
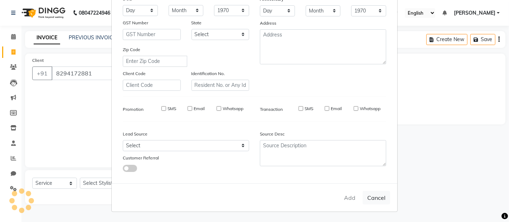
select select
checkbox input "false"
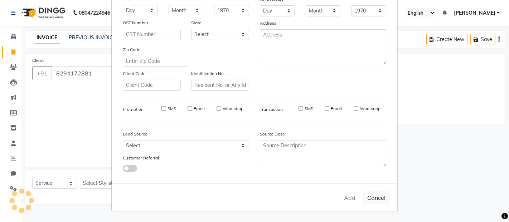
checkbox input "false"
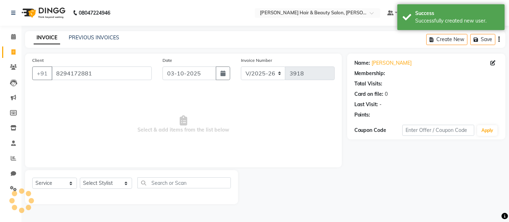
select select "1: Object"
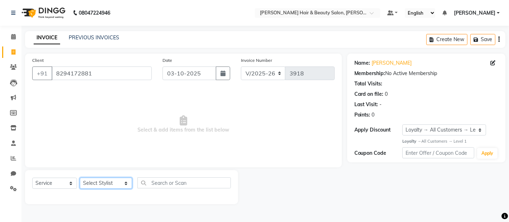
click at [117, 187] on select "Select Stylist [PERSON_NAME] Zibral [PERSON_NAME] [PERSON_NAME] [PERSON_NAME] […" at bounding box center [106, 183] width 52 height 11
select select "72240"
click at [80, 178] on select "Select Stylist [PERSON_NAME] Zibral [PERSON_NAME] [PERSON_NAME] [PERSON_NAME] […" at bounding box center [106, 183] width 52 height 11
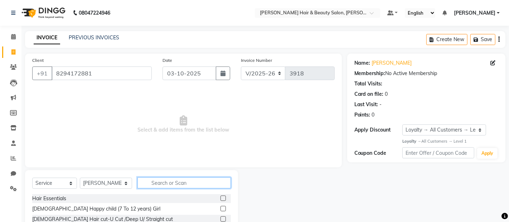
click at [175, 182] on input "text" at bounding box center [184, 183] width 93 height 11
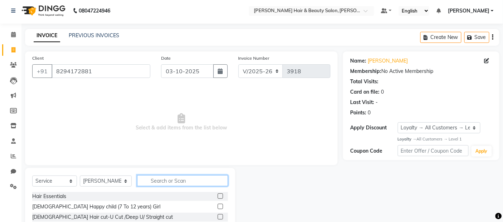
scroll to position [64, 0]
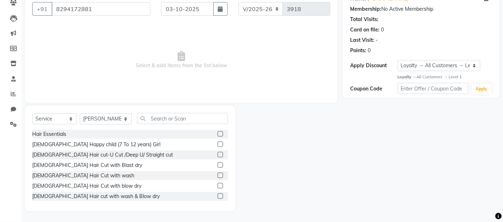
click at [218, 195] on label at bounding box center [220, 196] width 5 height 5
click at [218, 195] on input "checkbox" at bounding box center [220, 197] width 5 height 5
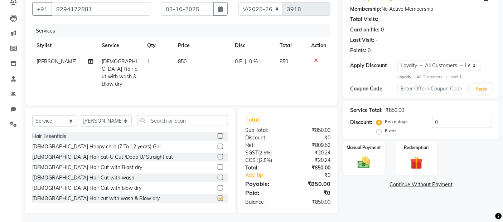
checkbox input "false"
click at [198, 58] on td "850" at bounding box center [202, 73] width 57 height 39
select select "72240"
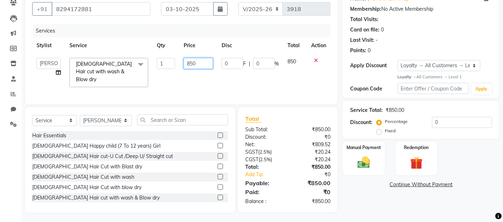
click at [191, 64] on input "850" at bounding box center [198, 63] width 29 height 11
type input "950"
click at [244, 77] on td "0 F | 0 %" at bounding box center [250, 73] width 66 height 38
select select "72240"
click at [364, 166] on img at bounding box center [364, 162] width 21 height 15
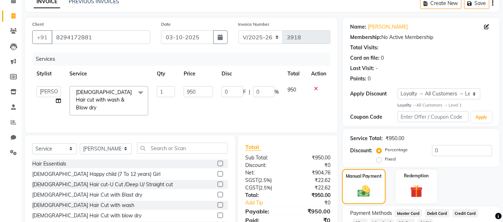
scroll to position [88, 0]
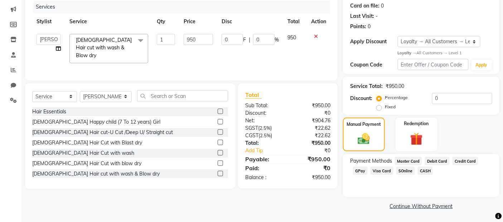
click at [360, 172] on span "GPay" at bounding box center [360, 171] width 15 height 8
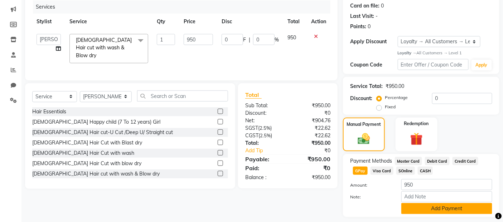
click at [417, 209] on button "Add Payment" at bounding box center [447, 208] width 91 height 11
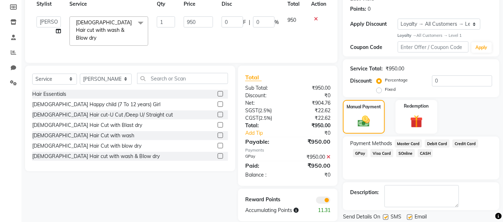
scroll to position [129, 0]
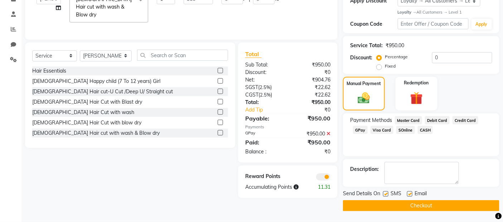
click at [387, 195] on label at bounding box center [385, 194] width 5 height 5
click at [387, 195] on input "checkbox" at bounding box center [385, 194] width 5 height 5
checkbox input "false"
click at [410, 195] on label at bounding box center [409, 194] width 5 height 5
click at [410, 195] on input "checkbox" at bounding box center [409, 194] width 5 height 5
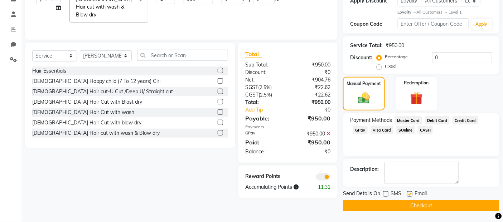
checkbox input "false"
click at [393, 209] on button "Checkout" at bounding box center [421, 206] width 157 height 11
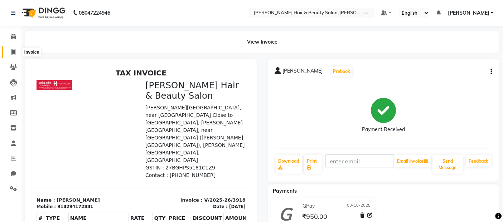
click at [15, 51] on icon at bounding box center [13, 51] width 4 height 5
select select "service"
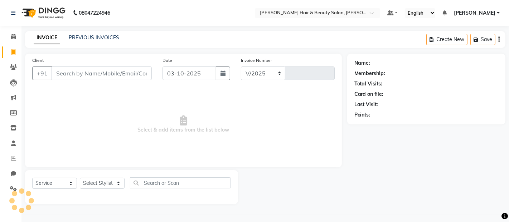
select select "7927"
type input "3919"
click at [71, 73] on input "Client" at bounding box center [102, 74] width 100 height 14
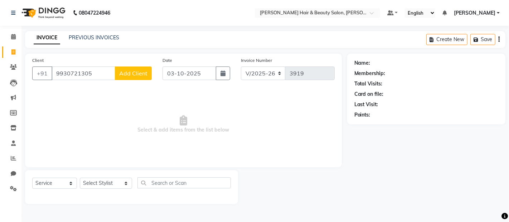
type input "9930721305"
click at [142, 71] on span "Add Client" at bounding box center [133, 73] width 28 height 7
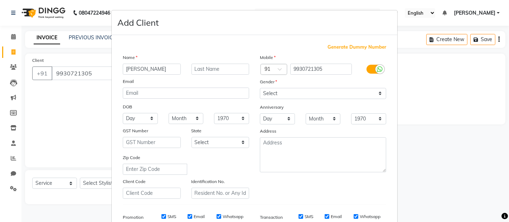
type input "[PERSON_NAME]"
click at [205, 68] on input "text" at bounding box center [221, 69] width 58 height 11
type input "Gupte"
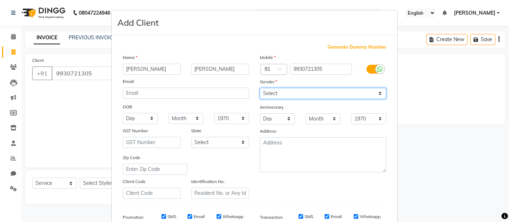
click at [375, 93] on select "Select [DEMOGRAPHIC_DATA] [DEMOGRAPHIC_DATA] Other Prefer Not To Say" at bounding box center [323, 93] width 126 height 11
select select "[DEMOGRAPHIC_DATA]"
click at [260, 88] on select "Select [DEMOGRAPHIC_DATA] [DEMOGRAPHIC_DATA] Other Prefer Not To Say" at bounding box center [323, 93] width 126 height 11
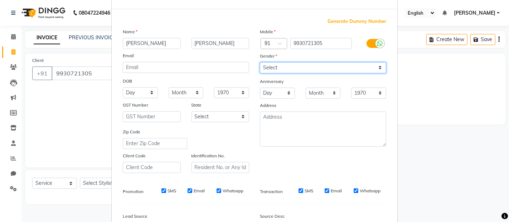
scroll to position [40, 0]
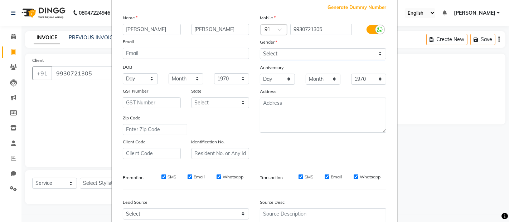
click at [305, 178] on label "SMS" at bounding box center [309, 177] width 9 height 6
click at [303, 178] on input "SMS" at bounding box center [301, 177] width 5 height 5
checkbox input "false"
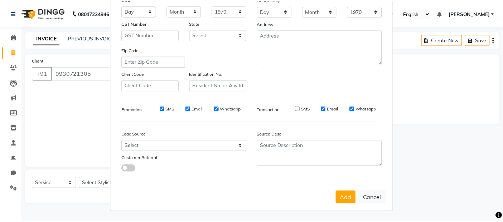
scroll to position [109, 0]
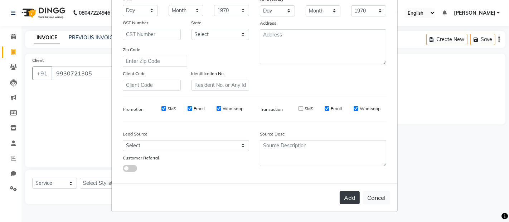
click at [343, 195] on button "Add" at bounding box center [350, 198] width 20 height 13
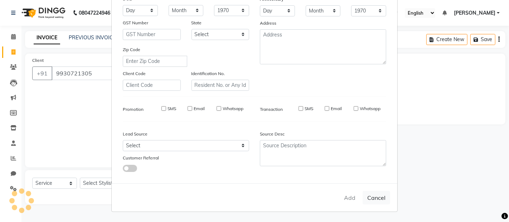
select select
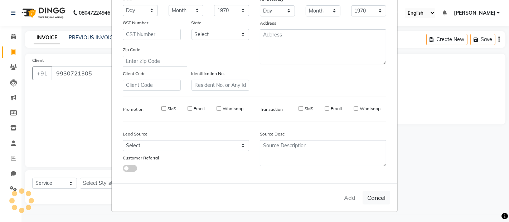
select select
checkbox input "false"
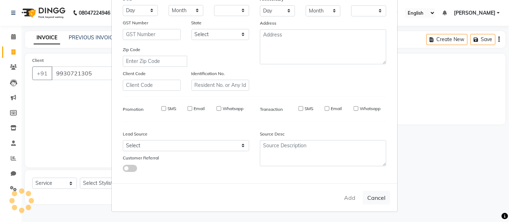
checkbox input "false"
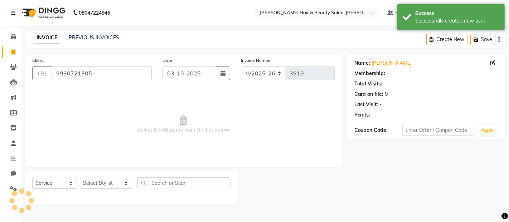
select select "1: Object"
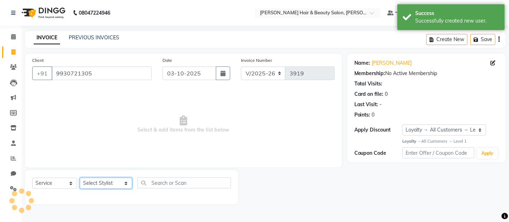
click at [112, 186] on select "Select Stylist [PERSON_NAME] Zibral [PERSON_NAME] [PERSON_NAME] [PERSON_NAME] […" at bounding box center [106, 183] width 52 height 11
select select "72239"
click at [80, 178] on select "Select Stylist [PERSON_NAME] Zibral [PERSON_NAME] [PERSON_NAME] [PERSON_NAME] […" at bounding box center [106, 183] width 52 height 11
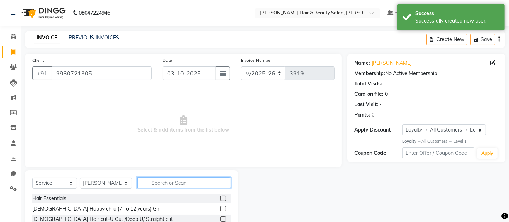
click at [184, 179] on input "text" at bounding box center [184, 183] width 93 height 11
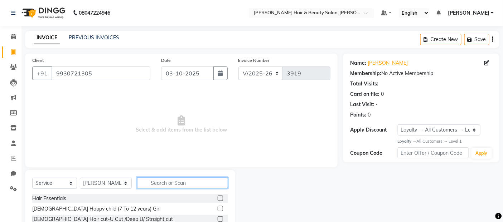
scroll to position [40, 0]
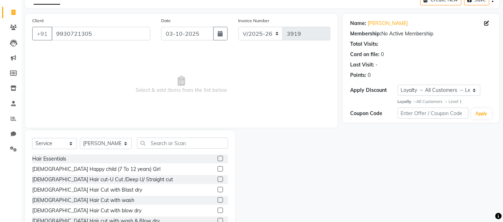
click at [218, 199] on label at bounding box center [220, 200] width 5 height 5
click at [218, 199] on input "checkbox" at bounding box center [220, 200] width 5 height 5
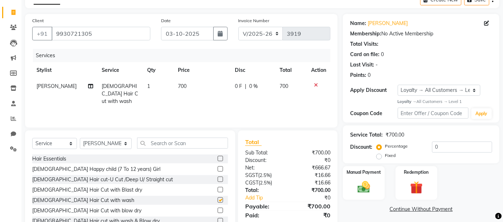
checkbox input "false"
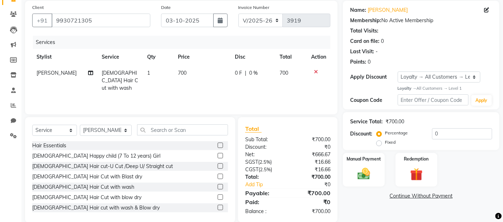
scroll to position [64, 0]
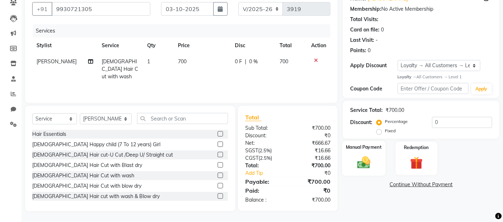
click at [362, 165] on img at bounding box center [364, 162] width 21 height 15
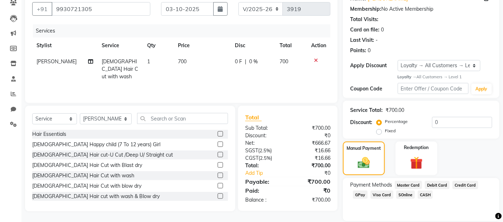
click at [363, 195] on span "GPay" at bounding box center [360, 195] width 15 height 8
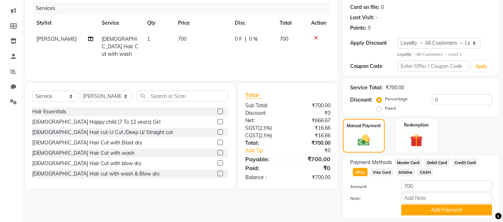
scroll to position [109, 0]
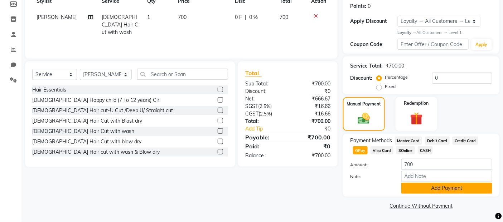
click at [413, 188] on button "Add Payment" at bounding box center [447, 188] width 91 height 11
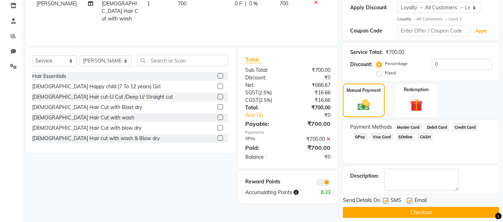
scroll to position [129, 0]
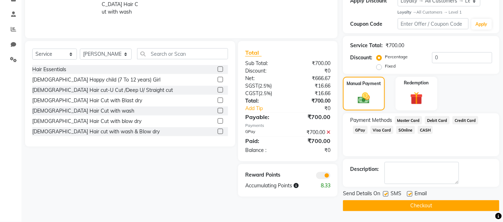
click at [386, 195] on label at bounding box center [385, 194] width 5 height 5
click at [386, 195] on input "checkbox" at bounding box center [385, 194] width 5 height 5
checkbox input "false"
click at [409, 193] on label at bounding box center [409, 194] width 5 height 5
click at [409, 193] on input "checkbox" at bounding box center [409, 194] width 5 height 5
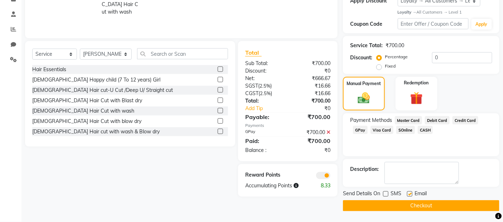
checkbox input "false"
click at [410, 205] on button "Checkout" at bounding box center [421, 206] width 157 height 11
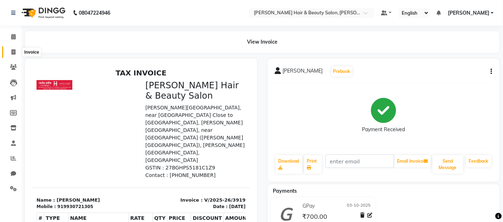
click at [14, 49] on icon at bounding box center [13, 51] width 4 height 5
select select "service"
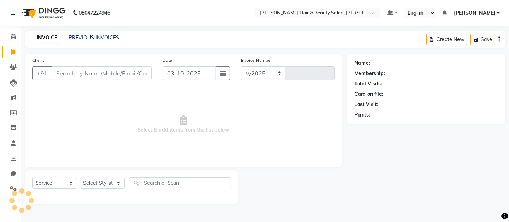
select select "7927"
type input "3920"
click at [90, 73] on input "Client" at bounding box center [102, 74] width 100 height 14
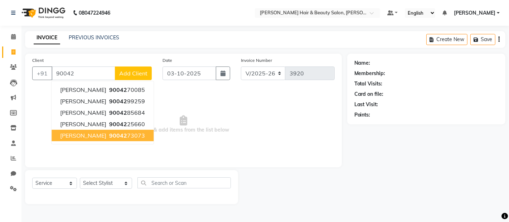
click at [87, 136] on span "Mani Sharma" at bounding box center [83, 135] width 46 height 7
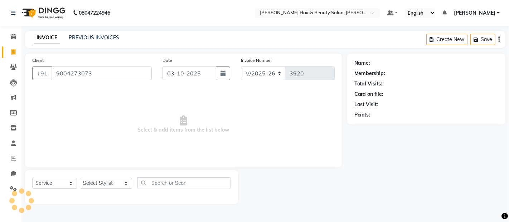
type input "9004273073"
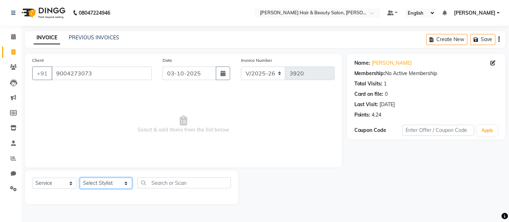
click at [119, 183] on select "Select Stylist [PERSON_NAME] Zibral [PERSON_NAME] [PERSON_NAME] [PERSON_NAME] […" at bounding box center [106, 183] width 52 height 11
select select "74422"
click at [80, 178] on select "Select Stylist [PERSON_NAME] Zibral [PERSON_NAME] [PERSON_NAME] [PERSON_NAME] […" at bounding box center [106, 183] width 52 height 11
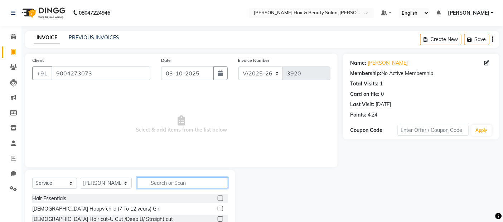
click at [173, 185] on input "text" at bounding box center [182, 183] width 91 height 11
click at [193, 184] on input "text" at bounding box center [182, 183] width 91 height 11
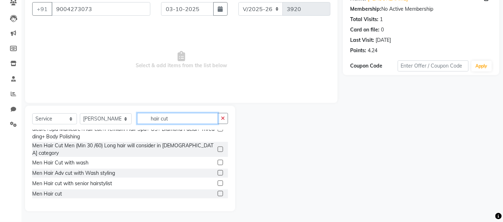
scroll to position [119, 0]
type input "hair cut"
click at [218, 170] on label at bounding box center [220, 172] width 5 height 5
click at [218, 171] on input "checkbox" at bounding box center [220, 173] width 5 height 5
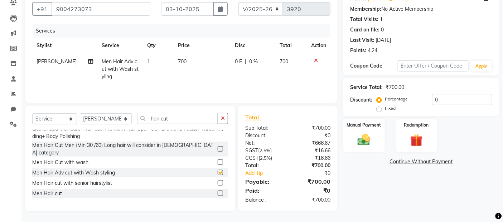
checkbox input "false"
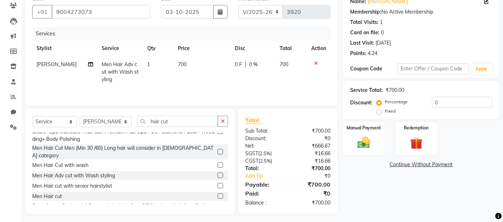
scroll to position [65, 0]
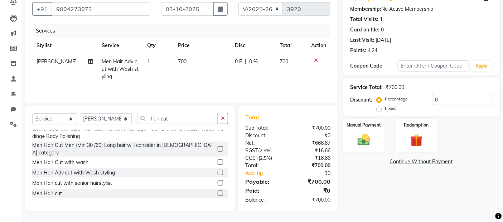
click at [192, 58] on td "700" at bounding box center [202, 69] width 57 height 31
select select "74422"
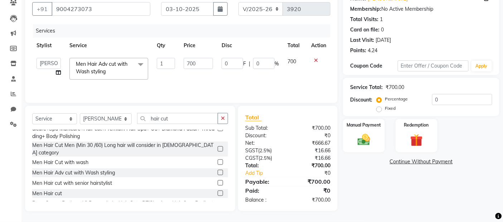
scroll to position [64, 0]
click at [193, 60] on input "700" at bounding box center [198, 63] width 29 height 11
type input "750"
click at [292, 68] on td "700" at bounding box center [295, 69] width 24 height 30
select select "74422"
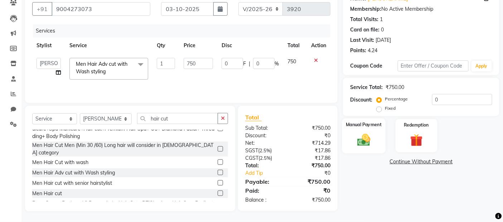
click at [360, 140] on img at bounding box center [364, 140] width 21 height 15
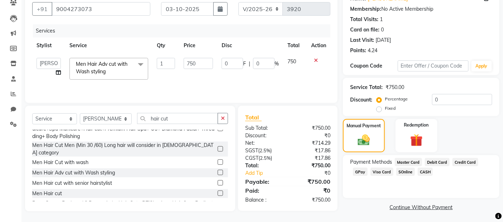
click at [428, 171] on span "CASH" at bounding box center [425, 172] width 15 height 8
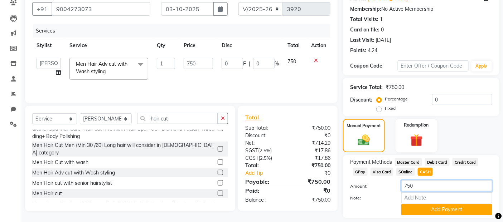
click at [420, 184] on input "750" at bounding box center [447, 186] width 91 height 11
type input "7"
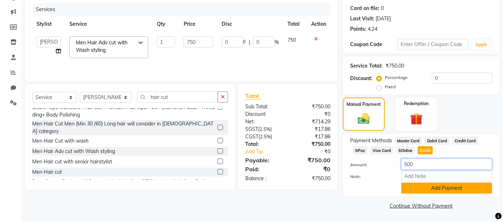
type input "500"
click at [428, 191] on button "Add Payment" at bounding box center [447, 188] width 91 height 11
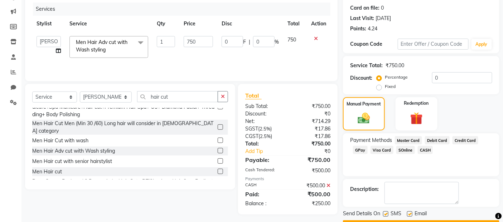
scroll to position [106, 0]
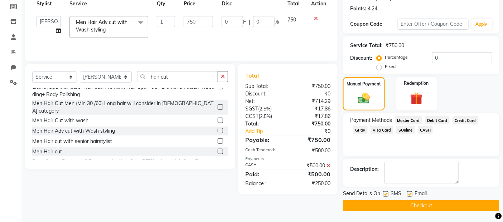
click at [361, 130] on span "GPay" at bounding box center [360, 130] width 15 height 8
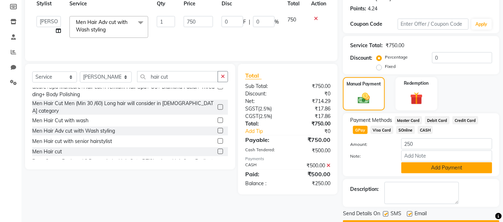
click at [426, 170] on button "Add Payment" at bounding box center [447, 168] width 91 height 11
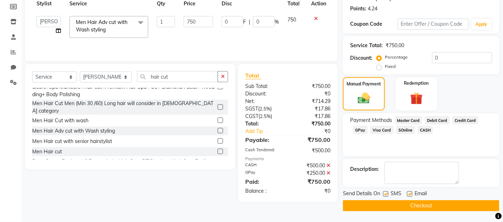
click at [384, 194] on label at bounding box center [385, 194] width 5 height 5
click at [384, 194] on input "checkbox" at bounding box center [385, 194] width 5 height 5
checkbox input "false"
click at [411, 195] on label at bounding box center [409, 194] width 5 height 5
click at [411, 195] on input "checkbox" at bounding box center [409, 194] width 5 height 5
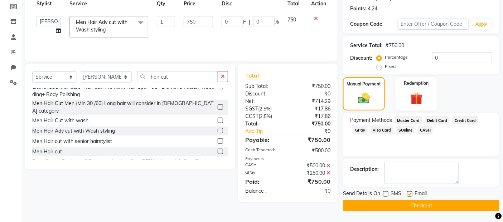
checkbox input "false"
click at [394, 204] on button "Checkout" at bounding box center [421, 206] width 157 height 11
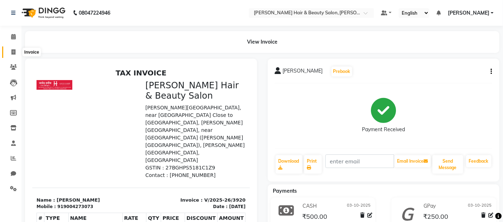
click at [11, 51] on icon at bounding box center [13, 51] width 4 height 5
select select "service"
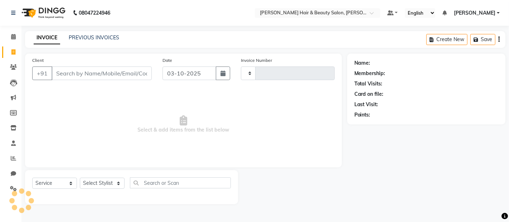
type input "3921"
select select "7927"
click at [73, 75] on input "Client" at bounding box center [102, 74] width 100 height 14
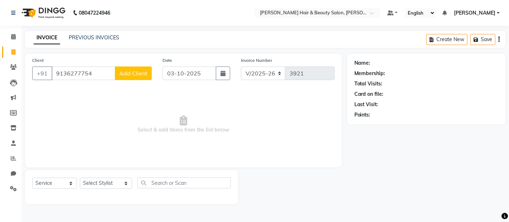
type input "9136277754"
click at [126, 76] on span "Add Client" at bounding box center [133, 73] width 28 height 7
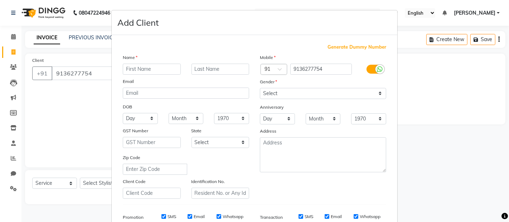
click at [147, 71] on input "text" at bounding box center [152, 69] width 58 height 11
type input "Ankita"
click at [213, 70] on input "text" at bounding box center [221, 69] width 58 height 11
type input "Dhokia"
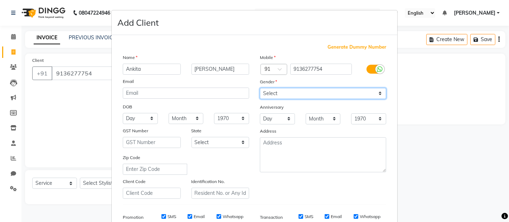
click at [376, 93] on select "Select [DEMOGRAPHIC_DATA] [DEMOGRAPHIC_DATA] Other Prefer Not To Say" at bounding box center [323, 93] width 126 height 11
select select "[DEMOGRAPHIC_DATA]"
click at [260, 88] on select "Select [DEMOGRAPHIC_DATA] [DEMOGRAPHIC_DATA] Other Prefer Not To Say" at bounding box center [323, 93] width 126 height 11
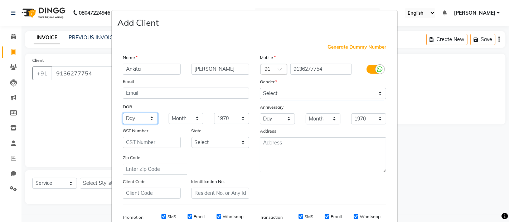
click at [146, 116] on select "Day 01 02 03 04 05 06 07 08 09 10 11 12 13 14 15 16 17 18 19 20 21 22 23 24 25 …" at bounding box center [140, 118] width 35 height 11
select select "08"
click at [123, 113] on select "Day 01 02 03 04 05 06 07 08 09 10 11 12 13 14 15 16 17 18 19 20 21 22 23 24 25 …" at bounding box center [140, 118] width 35 height 11
click at [194, 117] on select "Month January February March April May June July August September October Novem…" at bounding box center [186, 118] width 35 height 11
select select "02"
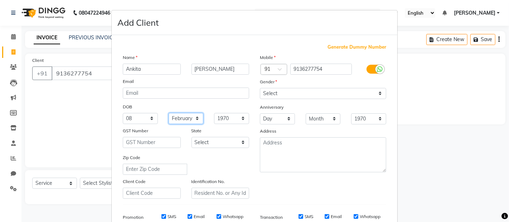
click at [169, 113] on select "Month January February March April May June July August September October Novem…" at bounding box center [186, 118] width 35 height 11
drag, startPoint x: 241, startPoint y: 120, endPoint x: 239, endPoint y: 115, distance: 5.1
click at [241, 120] on select "1940 1941 1942 1943 1944 1945 1946 1947 1948 1949 1950 1951 1952 1953 1954 1955…" at bounding box center [231, 118] width 35 height 11
select select "1996"
click at [214, 113] on select "1940 1941 1942 1943 1944 1945 1946 1947 1948 1949 1950 1951 1952 1953 1954 1955…" at bounding box center [231, 118] width 35 height 11
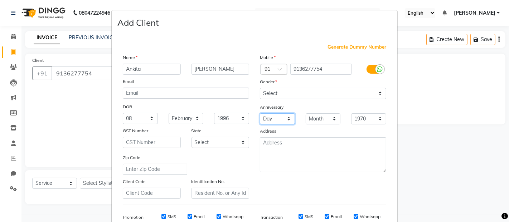
click at [284, 122] on select "Day 01 02 03 04 05 06 07 08 09 10 11 12 13 14 15 16 17 18 19 20 21 22 23 24 25 …" at bounding box center [277, 119] width 35 height 11
select select "16"
click at [260, 114] on select "Day 01 02 03 04 05 06 07 08 09 10 11 12 13 14 15 16 17 18 19 20 21 22 23 24 25 …" at bounding box center [277, 119] width 35 height 11
click at [323, 120] on select "Month January February March April May June July August September October Novem…" at bounding box center [323, 119] width 35 height 11
select select "12"
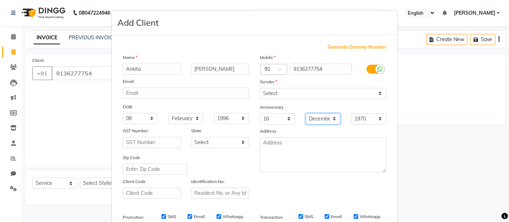
click at [306, 114] on select "Month January February March April May June July August September October Novem…" at bounding box center [323, 119] width 35 height 11
click at [375, 119] on select "1970 1971 1972 1973 1974 1975 1976 1977 1978 1979 1980 1981 1982 1983 1984 1985…" at bounding box center [368, 119] width 35 height 11
select select "2019"
click at [351, 114] on select "1970 1971 1972 1973 1974 1975 1976 1977 1978 1979 1980 1981 1982 1983 1984 1985…" at bounding box center [368, 119] width 35 height 11
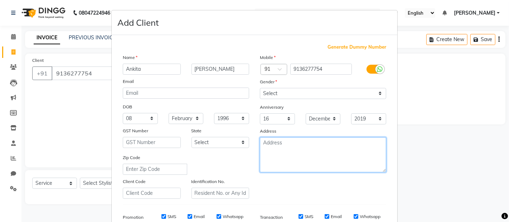
click at [306, 146] on textarea at bounding box center [323, 155] width 126 height 35
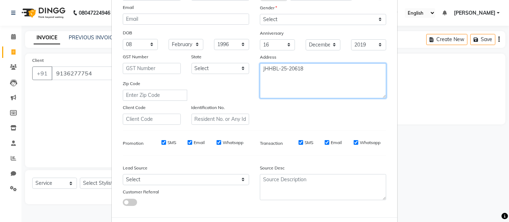
scroll to position [80, 0]
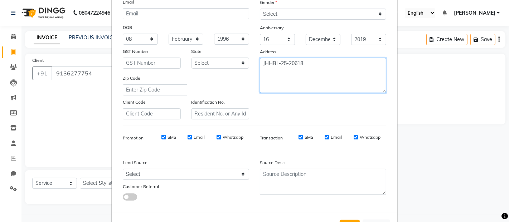
type textarea "JHHBL-25-20618"
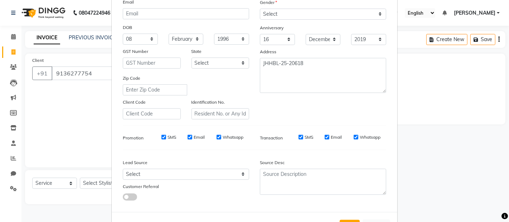
click at [168, 136] on label "SMS" at bounding box center [172, 137] width 9 height 6
click at [165, 136] on input "SMS" at bounding box center [164, 137] width 5 height 5
checkbox input "false"
click at [190, 135] on div "Email" at bounding box center [196, 137] width 17 height 6
click at [227, 137] on label "Whatsapp" at bounding box center [233, 137] width 21 height 6
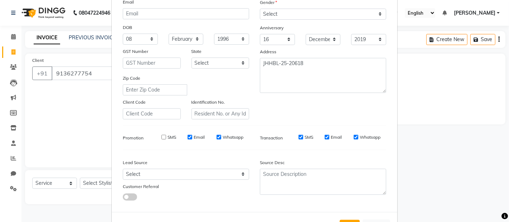
click at [221, 137] on input "Whatsapp" at bounding box center [219, 137] width 5 height 5
checkbox input "false"
click at [198, 138] on label "Email" at bounding box center [199, 137] width 11 height 6
click at [192, 138] on input "Email" at bounding box center [190, 137] width 5 height 5
checkbox input "false"
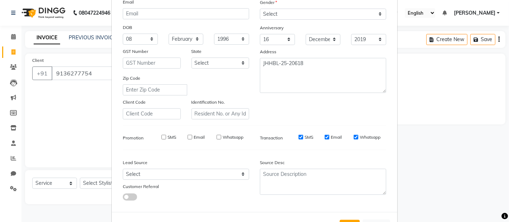
click at [307, 137] on label "SMS" at bounding box center [309, 137] width 9 height 6
click at [303, 137] on input "SMS" at bounding box center [301, 137] width 5 height 5
checkbox input "false"
drag, startPoint x: 332, startPoint y: 136, endPoint x: 357, endPoint y: 145, distance: 25.8
click at [332, 136] on label "Email" at bounding box center [336, 137] width 11 height 6
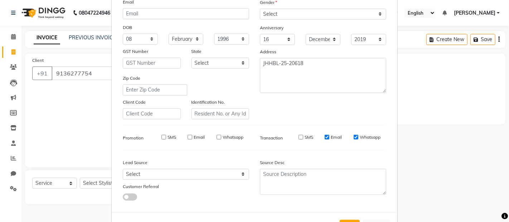
click at [330, 136] on input "Email" at bounding box center [327, 137] width 5 height 5
checkbox input "false"
click at [361, 138] on label "Whatsapp" at bounding box center [370, 137] width 21 height 6
click at [359, 138] on input "Whatsapp" at bounding box center [356, 137] width 5 height 5
checkbox input "false"
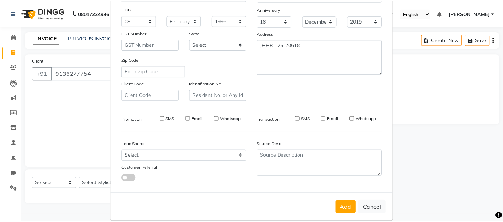
scroll to position [109, 0]
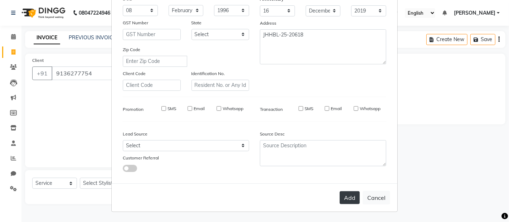
click at [348, 200] on button "Add" at bounding box center [350, 198] width 20 height 13
select select
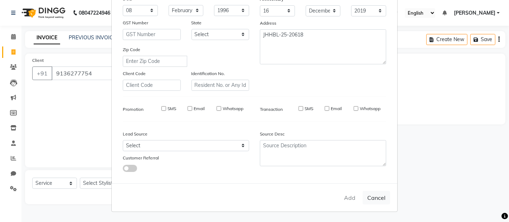
select select
checkbox input "false"
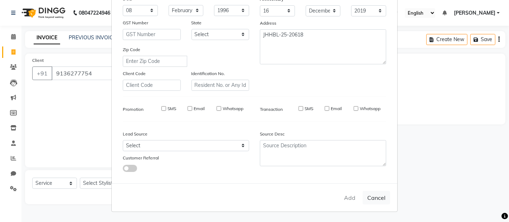
checkbox input "false"
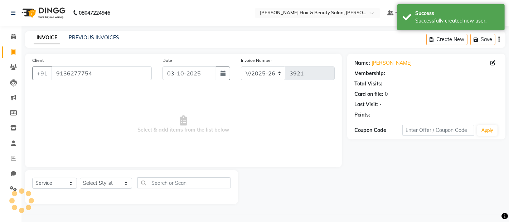
select select "1: Object"
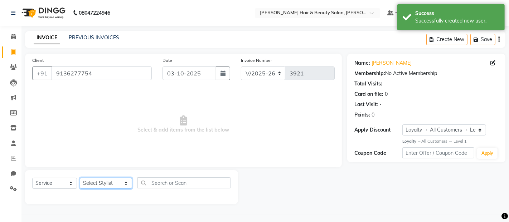
click at [121, 181] on select "Select Stylist [PERSON_NAME] Zibral [PERSON_NAME] [PERSON_NAME] [PERSON_NAME] […" at bounding box center [106, 183] width 52 height 11
click at [80, 178] on select "Select Stylist [PERSON_NAME] Zibral [PERSON_NAME] [PERSON_NAME] [PERSON_NAME] […" at bounding box center [106, 183] width 52 height 11
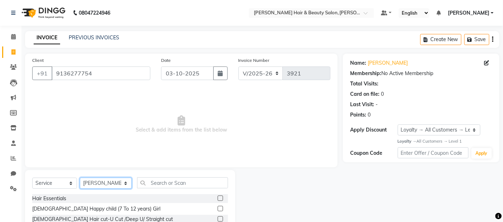
select select "72245"
click at [80, 178] on select "Select Stylist [PERSON_NAME] Zibral [PERSON_NAME] [PERSON_NAME] [PERSON_NAME] […" at bounding box center [106, 183] width 52 height 11
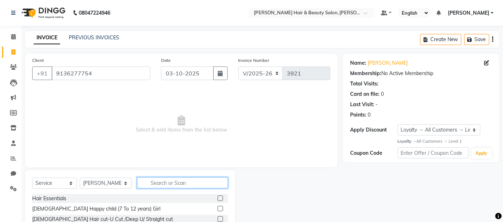
click at [169, 187] on input "text" at bounding box center [182, 183] width 91 height 11
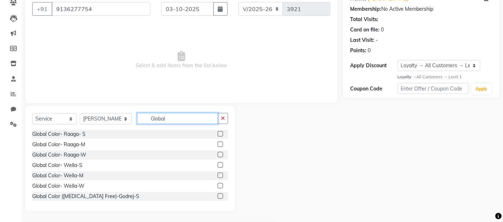
scroll to position [80, 0]
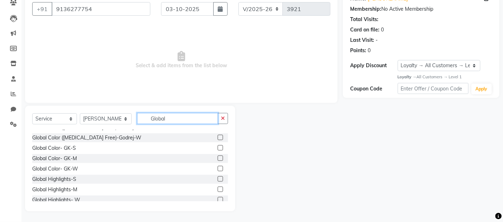
type input "Global"
click at [218, 157] on label at bounding box center [220, 158] width 5 height 5
click at [218, 157] on input "checkbox" at bounding box center [220, 159] width 5 height 5
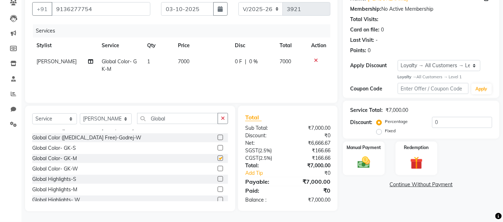
checkbox input "false"
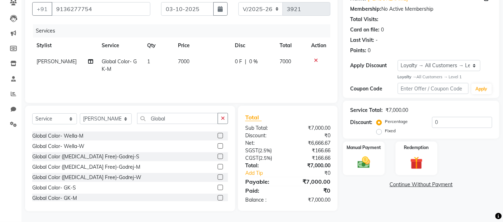
click at [314, 59] on icon at bounding box center [316, 60] width 4 height 5
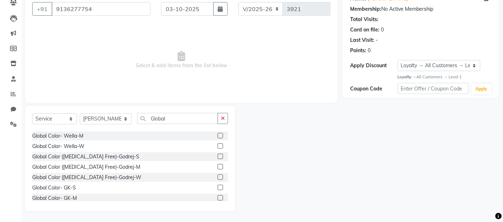
click at [218, 165] on label at bounding box center [220, 166] width 5 height 5
click at [218, 165] on input "checkbox" at bounding box center [220, 167] width 5 height 5
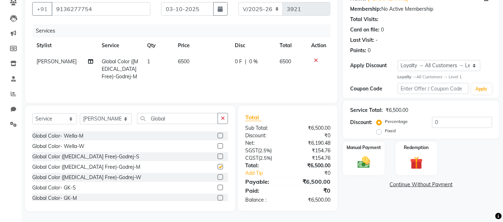
checkbox input "false"
click at [196, 57] on td "6500" at bounding box center [202, 69] width 57 height 31
select select "72245"
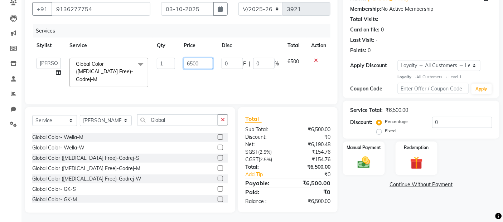
click at [192, 63] on input "6500" at bounding box center [198, 63] width 29 height 11
type input "6000"
click at [269, 72] on td "0 F | 0 %" at bounding box center [250, 73] width 66 height 38
select select "72245"
click at [70, 119] on select "Select Service Product Membership Package Voucher Prepaid Gift Card" at bounding box center [54, 120] width 45 height 11
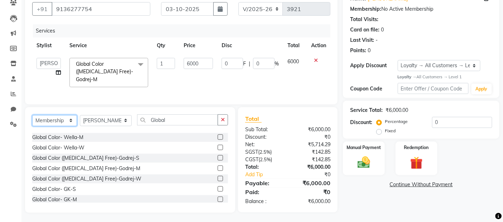
click at [32, 115] on select "Select Service Product Membership Package Voucher Prepaid Gift Card" at bounding box center [54, 120] width 45 height 11
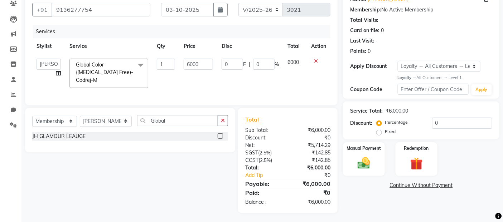
click at [220, 135] on label at bounding box center [220, 136] width 5 height 5
click at [220, 135] on input "checkbox" at bounding box center [220, 136] width 5 height 5
select select "select"
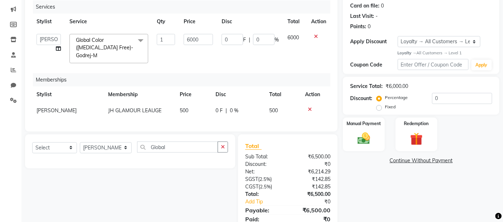
scroll to position [115, 0]
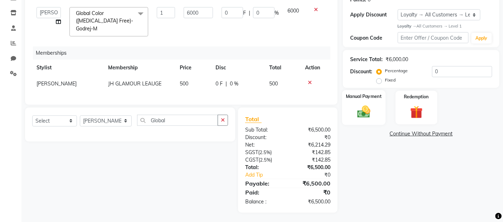
click at [364, 114] on img at bounding box center [364, 112] width 21 height 15
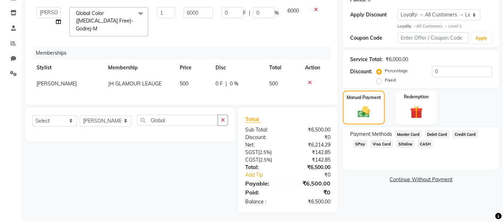
click at [431, 135] on span "Debit Card" at bounding box center [437, 134] width 25 height 8
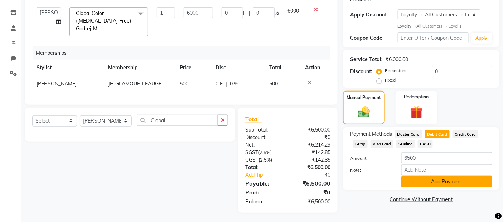
click at [421, 179] on button "Add Payment" at bounding box center [447, 182] width 91 height 11
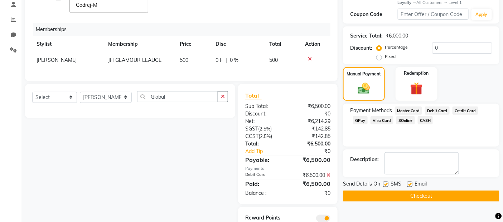
scroll to position [165, 0]
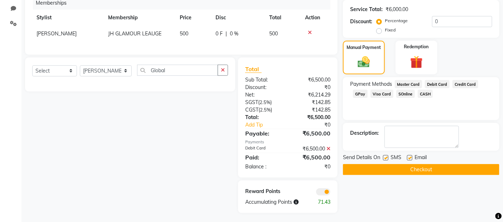
click at [387, 157] on label at bounding box center [385, 157] width 5 height 5
click at [387, 157] on input "checkbox" at bounding box center [385, 158] width 5 height 5
checkbox input "false"
click at [409, 157] on label at bounding box center [409, 157] width 5 height 5
click at [409, 157] on input "checkbox" at bounding box center [409, 158] width 5 height 5
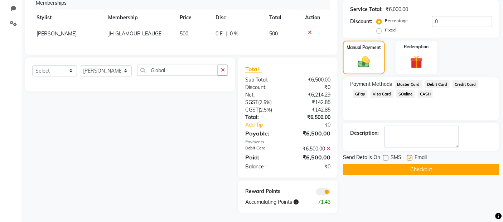
checkbox input "false"
click at [411, 173] on button "Checkout" at bounding box center [421, 169] width 157 height 11
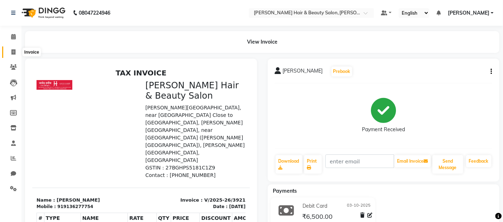
click at [12, 51] on icon at bounding box center [13, 51] width 4 height 5
select select "service"
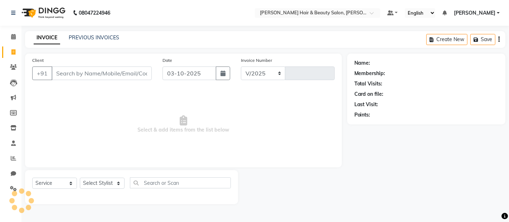
select select "7927"
type input "3922"
click at [98, 73] on input "Client" at bounding box center [102, 74] width 100 height 14
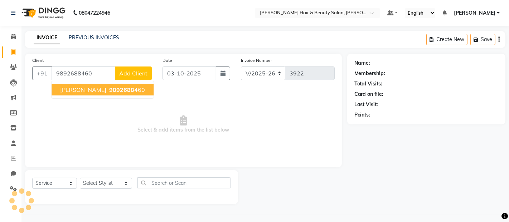
type input "9892688460"
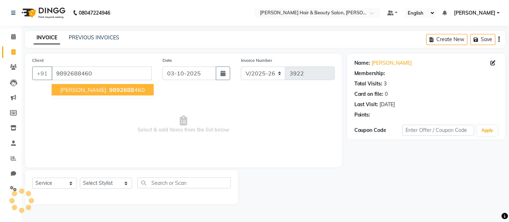
select select "2: Object"
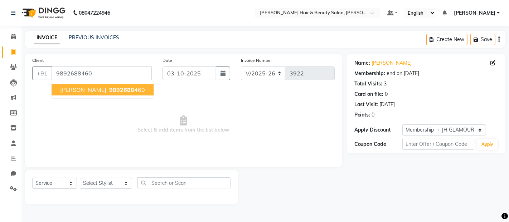
click at [98, 89] on button "Gayatri Yadav 9892688 460" at bounding box center [103, 89] width 102 height 11
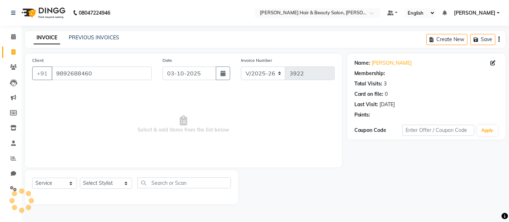
select select "2: Object"
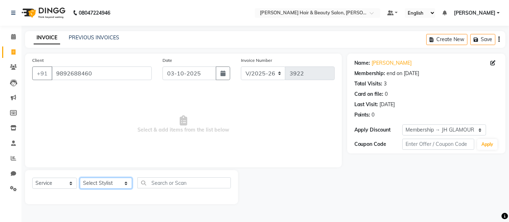
click at [119, 183] on select "Select Stylist [PERSON_NAME] Zibral [PERSON_NAME] [PERSON_NAME] [PERSON_NAME] […" at bounding box center [106, 183] width 52 height 11
select select "72242"
click at [80, 178] on select "Select Stylist [PERSON_NAME] Zibral [PERSON_NAME] [PERSON_NAME] [PERSON_NAME] […" at bounding box center [106, 183] width 52 height 11
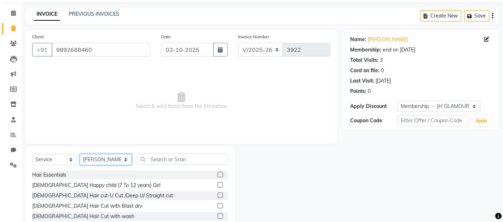
scroll to position [64, 0]
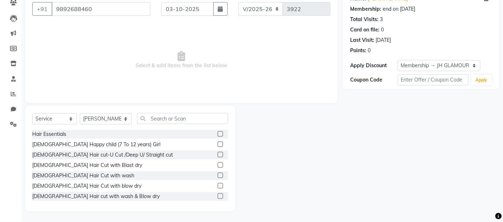
click at [218, 195] on label at bounding box center [220, 196] width 5 height 5
click at [218, 195] on input "checkbox" at bounding box center [220, 197] width 5 height 5
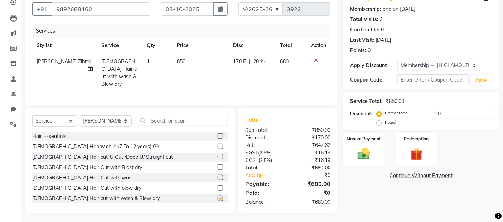
checkbox input "false"
click at [364, 158] on img at bounding box center [364, 154] width 21 height 15
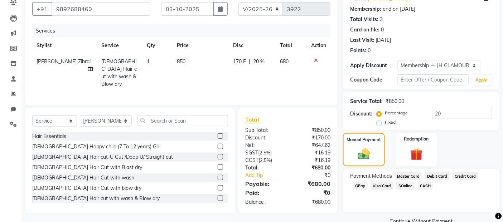
click at [431, 176] on span "Debit Card" at bounding box center [437, 176] width 25 height 8
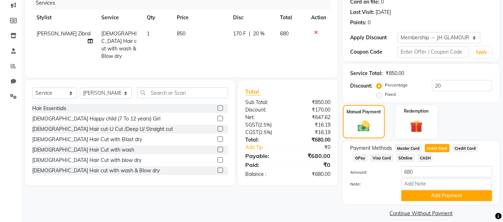
scroll to position [101, 0]
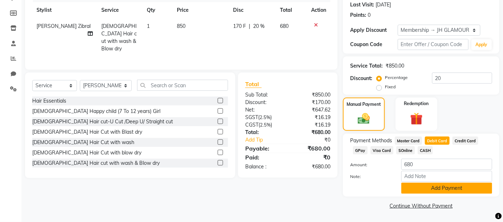
click at [433, 188] on button "Add Payment" at bounding box center [447, 188] width 91 height 11
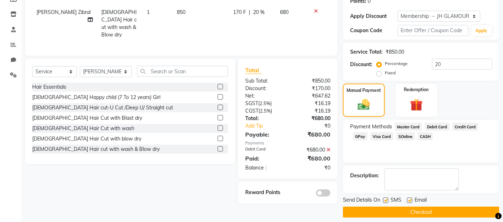
scroll to position [120, 0]
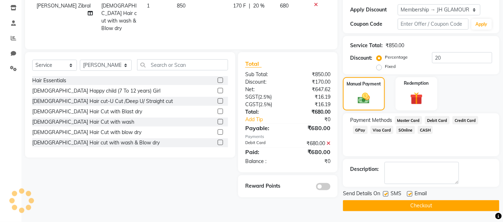
click at [385, 194] on label at bounding box center [385, 194] width 5 height 5
click at [385, 194] on input "checkbox" at bounding box center [385, 194] width 5 height 5
checkbox input "false"
click at [408, 195] on label at bounding box center [409, 194] width 5 height 5
click at [408, 195] on input "checkbox" at bounding box center [409, 194] width 5 height 5
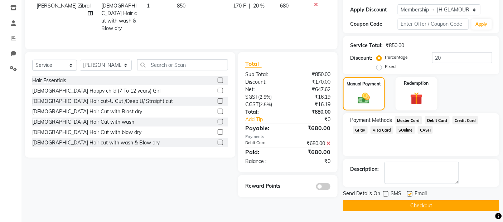
checkbox input "false"
click at [412, 203] on button "Checkout" at bounding box center [421, 206] width 157 height 11
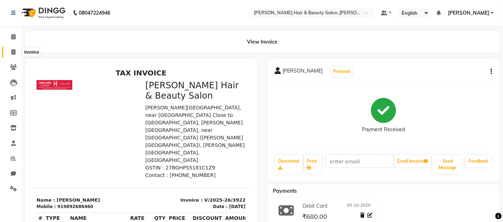
click at [13, 52] on icon at bounding box center [13, 51] width 4 height 5
select select "service"
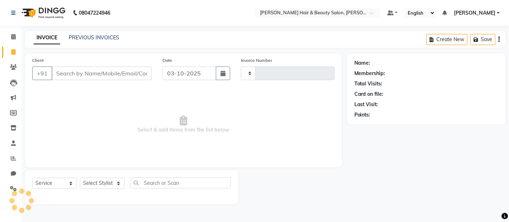
type input "3923"
select select "7927"
click at [64, 72] on input "Client" at bounding box center [102, 74] width 100 height 14
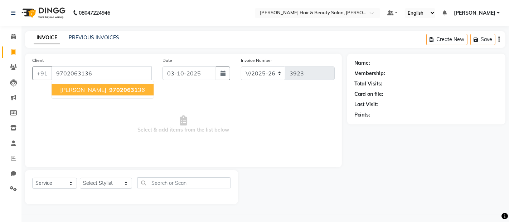
type input "9702063136"
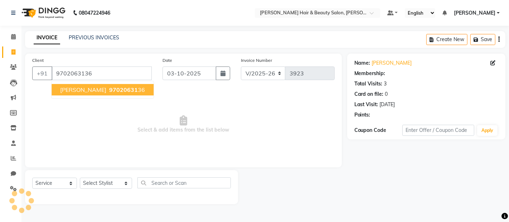
select select "1: Object"
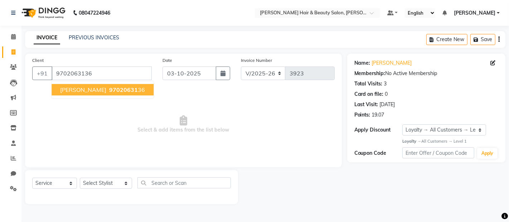
click at [109, 87] on span "97020631" at bounding box center [123, 89] width 29 height 7
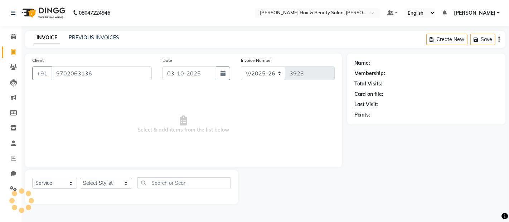
select select "1: Object"
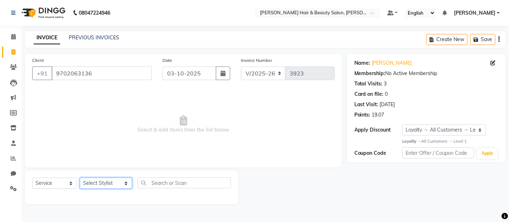
click at [120, 183] on select "Select Stylist [PERSON_NAME] Zibral [PERSON_NAME] [PERSON_NAME] [PERSON_NAME] […" at bounding box center [106, 183] width 52 height 11
select select "86784"
click at [80, 178] on select "Select Stylist [PERSON_NAME] Zibral [PERSON_NAME] [PERSON_NAME] [PERSON_NAME] […" at bounding box center [106, 183] width 52 height 11
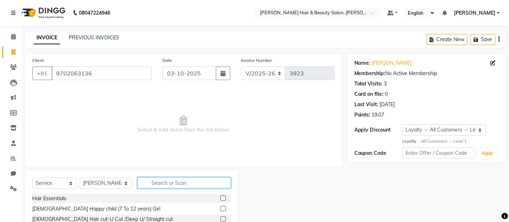
click at [205, 183] on input "text" at bounding box center [184, 183] width 93 height 11
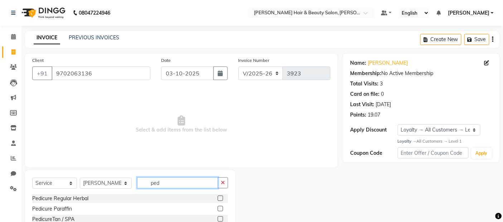
type input "ped"
click at [218, 217] on label at bounding box center [220, 219] width 5 height 5
click at [218, 217] on input "checkbox" at bounding box center [220, 219] width 5 height 5
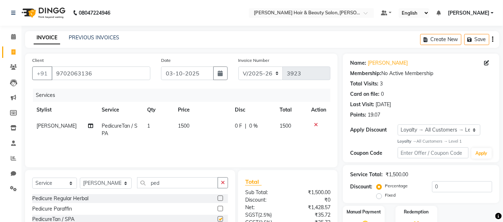
checkbox input "false"
click at [189, 126] on td "1500" at bounding box center [202, 130] width 57 height 24
select select "86784"
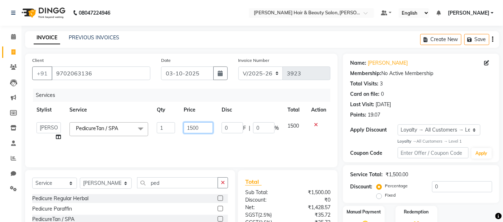
click at [192, 126] on input "1500" at bounding box center [198, 128] width 29 height 11
type input "1200"
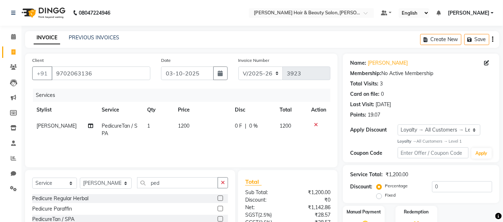
click at [195, 140] on td "1200" at bounding box center [202, 130] width 57 height 24
select select "86784"
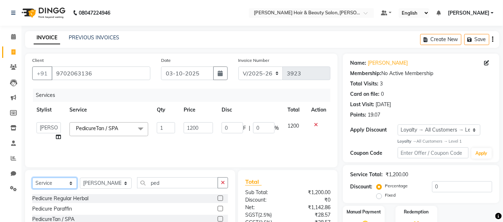
click at [68, 183] on select "Select Service Product Membership Package Voucher Prepaid Gift Card" at bounding box center [54, 183] width 45 height 11
click at [32, 178] on select "Select Service Product Membership Package Voucher Prepaid Gift Card" at bounding box center [54, 183] width 45 height 11
click at [219, 200] on label at bounding box center [220, 198] width 5 height 5
click at [219, 200] on input "checkbox" at bounding box center [220, 199] width 5 height 5
select select "select"
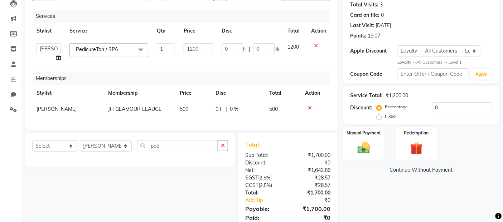
scroll to position [80, 0]
click at [364, 147] on img at bounding box center [364, 147] width 21 height 15
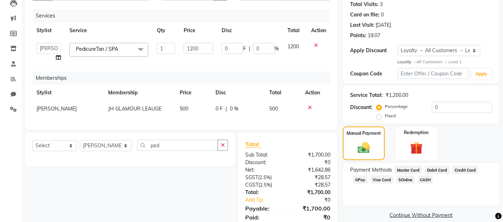
click at [359, 178] on span "GPay" at bounding box center [360, 180] width 15 height 8
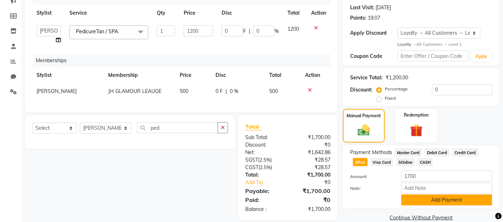
scroll to position [112, 0]
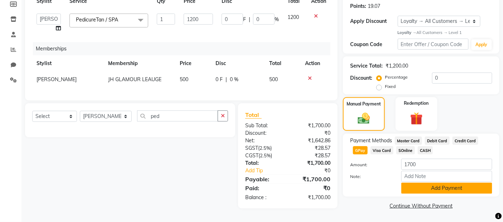
click at [413, 183] on button "Add Payment" at bounding box center [447, 188] width 91 height 11
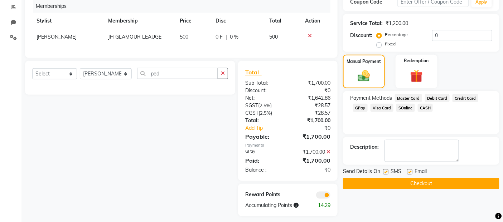
scroll to position [152, 0]
click at [386, 171] on label at bounding box center [385, 171] width 5 height 5
click at [386, 171] on input "checkbox" at bounding box center [385, 172] width 5 height 5
checkbox input "false"
click at [409, 171] on label at bounding box center [409, 171] width 5 height 5
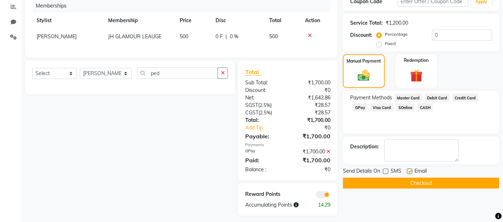
click at [409, 171] on input "checkbox" at bounding box center [409, 172] width 5 height 5
checkbox input "false"
click at [404, 181] on button "Checkout" at bounding box center [421, 183] width 157 height 11
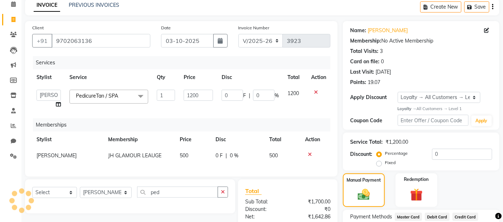
scroll to position [38, 0]
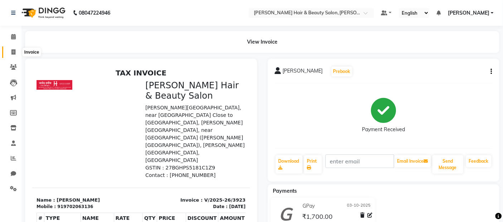
click at [11, 52] on icon at bounding box center [13, 51] width 4 height 5
select select "service"
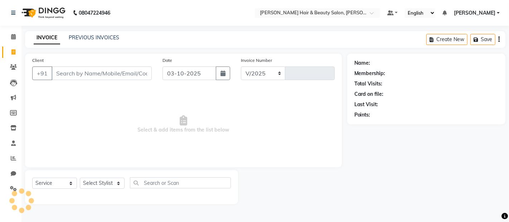
select select "7927"
type input "3924"
click at [119, 72] on input "Client" at bounding box center [102, 74] width 100 height 14
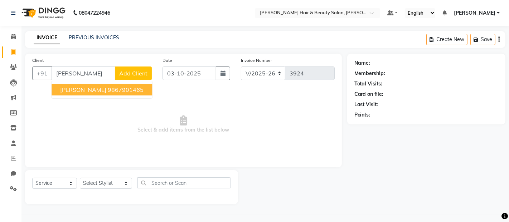
click at [108, 92] on ngb-highlight "9867901465" at bounding box center [126, 89] width 36 height 7
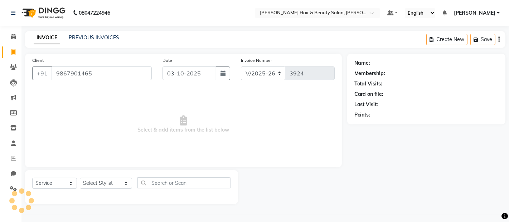
type input "9867901465"
select select "1: Object"
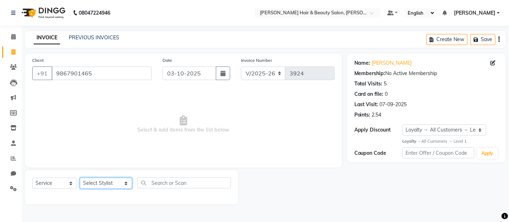
click at [117, 184] on select "Select Stylist [PERSON_NAME] Zibral [PERSON_NAME] [PERSON_NAME] [PERSON_NAME] […" at bounding box center [106, 183] width 52 height 11
select select "72241"
click at [80, 178] on select "Select Stylist [PERSON_NAME] Zibral [PERSON_NAME] [PERSON_NAME] [PERSON_NAME] […" at bounding box center [106, 183] width 52 height 11
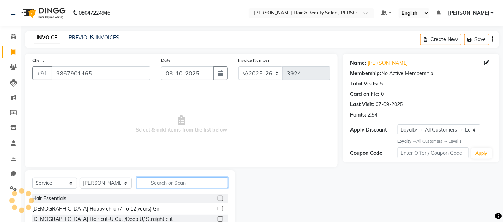
click at [158, 183] on input "text" at bounding box center [182, 183] width 91 height 11
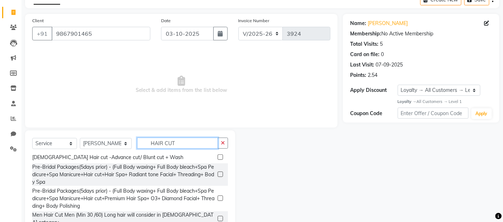
scroll to position [144, 0]
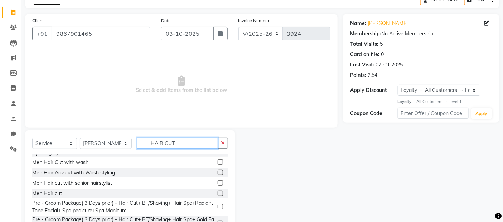
type input "HAIR CUT"
click at [218, 191] on label at bounding box center [220, 193] width 5 height 5
click at [218, 192] on input "checkbox" at bounding box center [220, 194] width 5 height 5
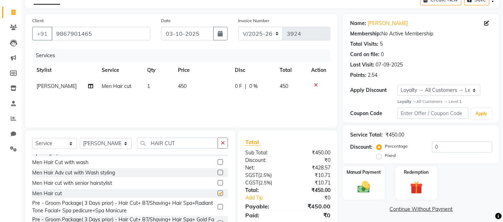
checkbox input "false"
click at [177, 145] on input "HAIR CUT" at bounding box center [177, 143] width 81 height 11
type input "H"
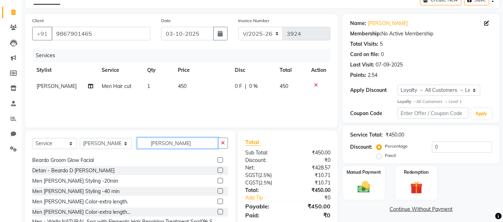
scroll to position [0, 0]
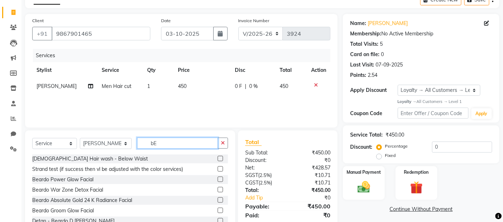
type input "b"
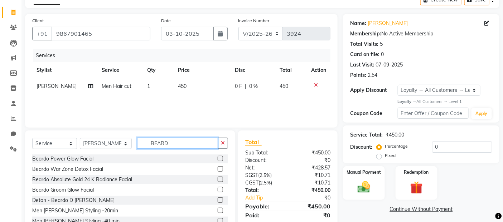
type input "BEARD"
click at [218, 208] on label at bounding box center [220, 210] width 5 height 5
click at [218, 209] on input "checkbox" at bounding box center [220, 211] width 5 height 5
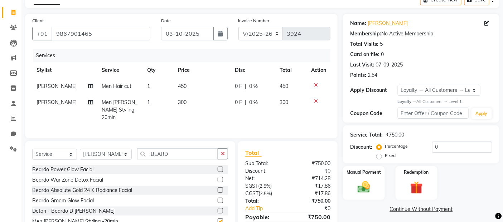
checkbox input "false"
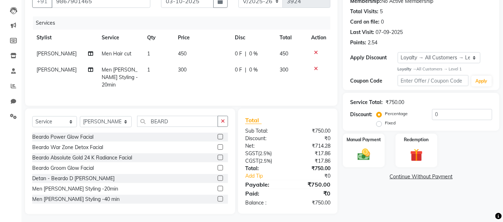
scroll to position [73, 0]
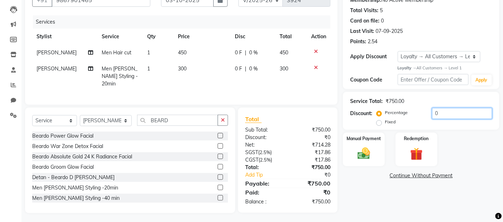
click at [449, 111] on input "0" at bounding box center [462, 113] width 60 height 11
type input "20"
click at [365, 157] on img at bounding box center [364, 154] width 21 height 15
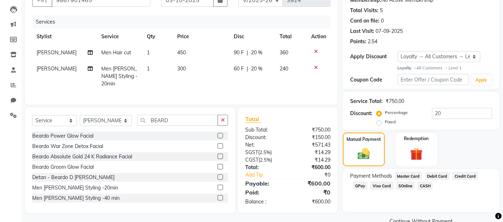
click at [360, 186] on span "GPay" at bounding box center [360, 186] width 15 height 8
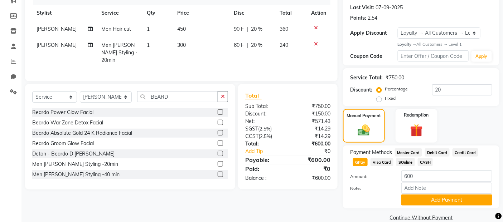
scroll to position [109, 0]
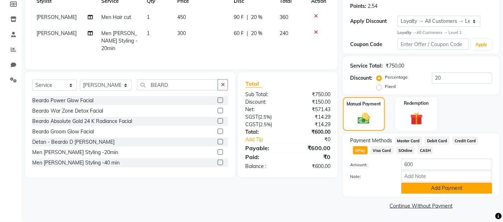
click at [435, 190] on button "Add Payment" at bounding box center [447, 188] width 91 height 11
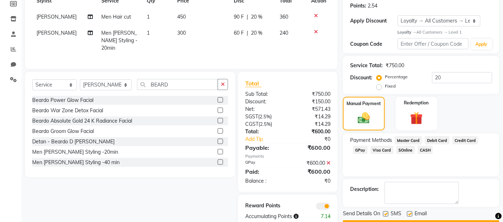
scroll to position [129, 0]
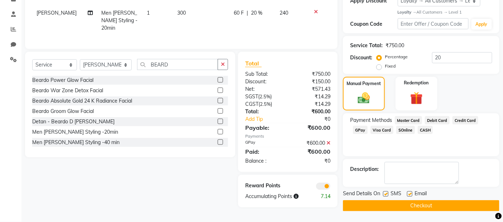
click at [386, 195] on label at bounding box center [385, 194] width 5 height 5
click at [386, 195] on input "checkbox" at bounding box center [385, 194] width 5 height 5
checkbox input "false"
click at [409, 194] on label at bounding box center [409, 194] width 5 height 5
click at [409, 194] on input "checkbox" at bounding box center [409, 194] width 5 height 5
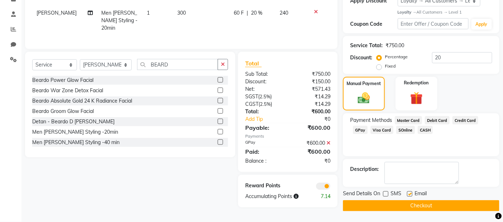
checkbox input "false"
click at [388, 206] on button "Checkout" at bounding box center [421, 206] width 157 height 11
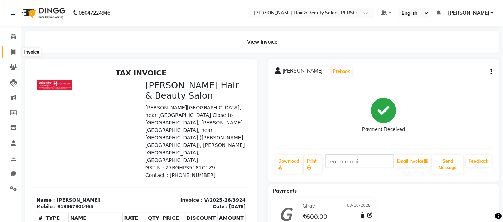
click at [13, 52] on icon at bounding box center [13, 51] width 4 height 5
select select "service"
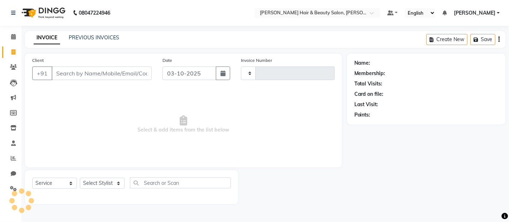
click at [97, 73] on input "Client" at bounding box center [102, 74] width 100 height 14
type input "3925"
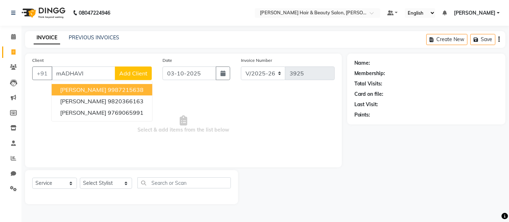
click at [94, 91] on span "[PERSON_NAME]" at bounding box center [83, 89] width 46 height 7
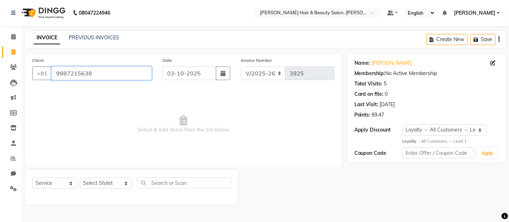
click at [100, 77] on input "9987215638" at bounding box center [102, 74] width 100 height 14
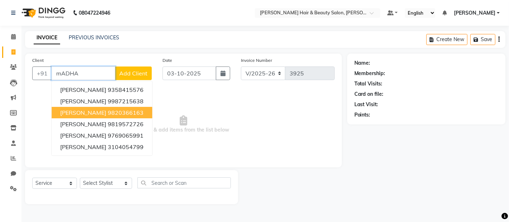
click at [92, 112] on span "[PERSON_NAME]" at bounding box center [83, 112] width 46 height 7
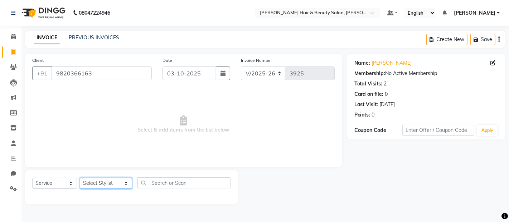
click at [119, 185] on select "Select Stylist [PERSON_NAME] Zibral [PERSON_NAME] [PERSON_NAME] [PERSON_NAME] […" at bounding box center [106, 183] width 52 height 11
click at [80, 178] on select "Select Stylist [PERSON_NAME] Zibral [PERSON_NAME] [PERSON_NAME] [PERSON_NAME] […" at bounding box center [106, 183] width 52 height 11
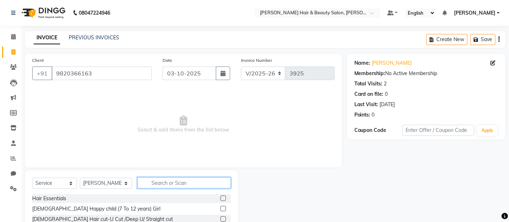
click at [180, 181] on input "text" at bounding box center [184, 183] width 93 height 11
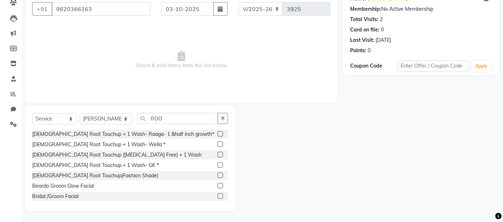
click at [218, 167] on label at bounding box center [220, 165] width 5 height 5
click at [218, 167] on input "checkbox" at bounding box center [220, 165] width 5 height 5
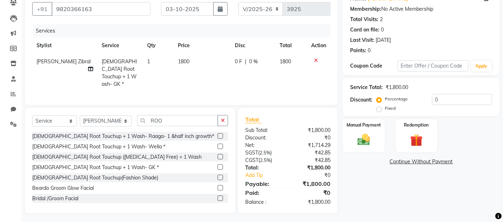
click at [194, 61] on td "1800" at bounding box center [202, 73] width 57 height 39
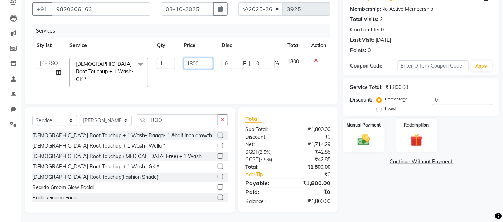
click at [199, 62] on input "1800" at bounding box center [198, 63] width 29 height 11
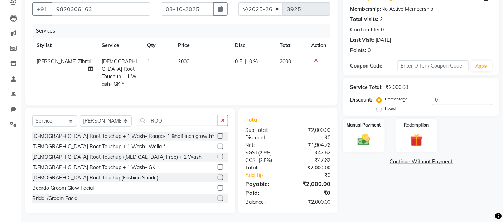
click at [218, 84] on div "Services Stylist Service Qty Price Disc Total Action Altaf Zibral Female Root T…" at bounding box center [181, 61] width 298 height 74
click at [120, 119] on select "Select Stylist [PERSON_NAME] Zibral [PERSON_NAME] [PERSON_NAME] [PERSON_NAME] […" at bounding box center [106, 121] width 52 height 11
click at [80, 116] on select "Select Stylist [PERSON_NAME] Zibral [PERSON_NAME] [PERSON_NAME] [PERSON_NAME] […" at bounding box center [106, 121] width 52 height 11
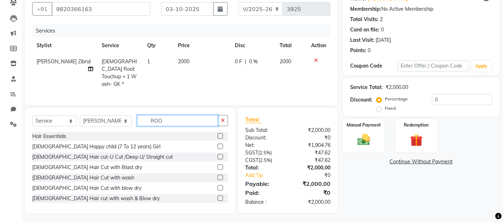
click at [173, 117] on input "ROO" at bounding box center [177, 120] width 81 height 11
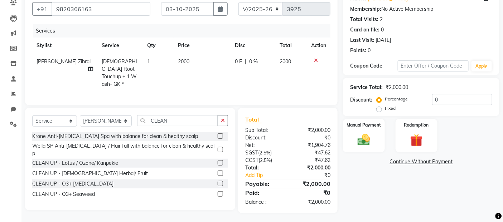
click at [218, 160] on label at bounding box center [220, 162] width 5 height 5
click at [218, 161] on input "checkbox" at bounding box center [220, 163] width 5 height 5
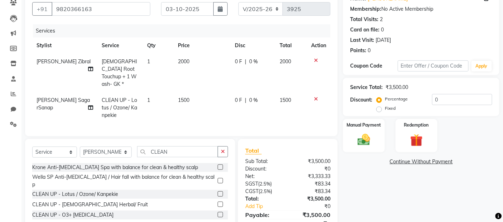
click at [200, 99] on td "1500" at bounding box center [202, 107] width 57 height 31
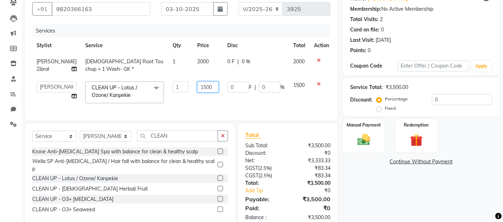
click at [201, 87] on input "1500" at bounding box center [207, 87] width 21 height 11
click at [205, 100] on td "999" at bounding box center [208, 92] width 30 height 30
click at [177, 142] on input "CLEAN" at bounding box center [177, 136] width 81 height 11
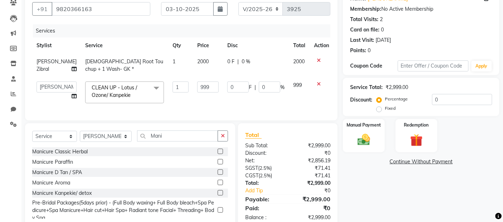
click at [218, 154] on label at bounding box center [220, 151] width 5 height 5
click at [218, 154] on input "checkbox" at bounding box center [220, 152] width 5 height 5
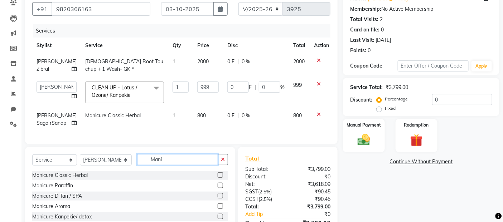
click at [159, 165] on input "Mani" at bounding box center [177, 159] width 81 height 11
click at [218, 178] on label at bounding box center [220, 175] width 5 height 5
click at [218, 178] on input "checkbox" at bounding box center [220, 175] width 5 height 5
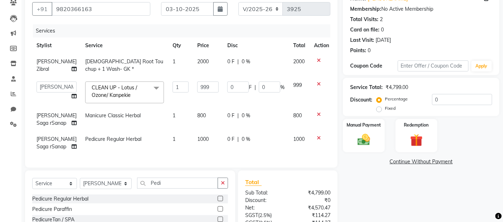
click at [259, 51] on th "Disc" at bounding box center [256, 46] width 66 height 16
click at [254, 62] on div "0 F | 0 %" at bounding box center [255, 62] width 57 height 8
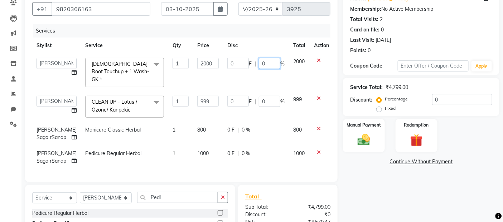
click at [263, 61] on input "0" at bounding box center [269, 63] width 21 height 11
click at [261, 137] on td "0 F | 0 %" at bounding box center [256, 134] width 66 height 24
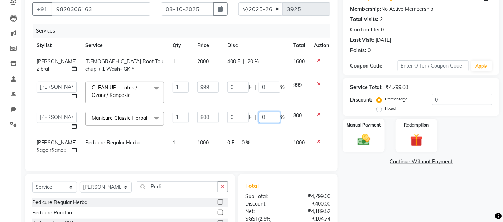
click at [264, 117] on input "0" at bounding box center [269, 117] width 21 height 11
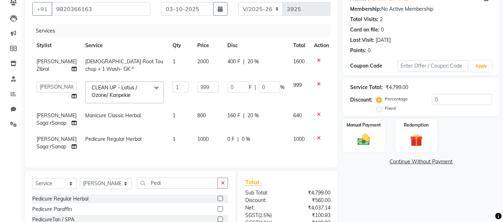
click at [266, 141] on td "0 F | 0 %" at bounding box center [256, 143] width 66 height 24
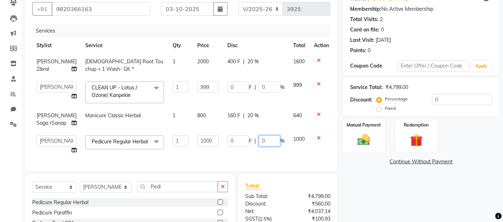
click at [260, 147] on input "0" at bounding box center [269, 141] width 21 height 11
drag, startPoint x: 273, startPoint y: 133, endPoint x: 273, endPoint y: 129, distance: 3.6
click at [273, 131] on td "160 F | 20 %" at bounding box center [256, 120] width 66 height 24
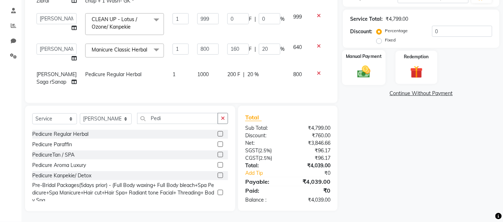
scroll to position [149, 0]
click at [367, 64] on img at bounding box center [364, 71] width 21 height 15
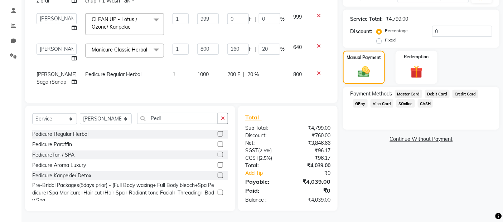
click at [358, 100] on span "GPay" at bounding box center [360, 104] width 15 height 8
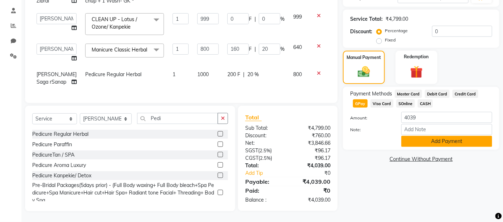
click at [419, 136] on button "Add Payment" at bounding box center [447, 141] width 91 height 11
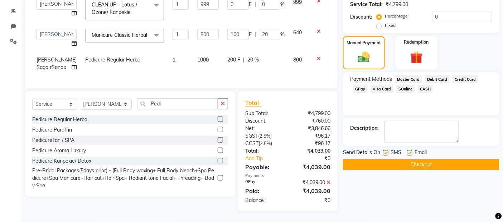
scroll to position [164, 0]
drag, startPoint x: 387, startPoint y: 135, endPoint x: 398, endPoint y: 136, distance: 11.5
click at [386, 150] on label at bounding box center [385, 152] width 5 height 5
click at [386, 151] on input "checkbox" at bounding box center [385, 153] width 5 height 5
click at [407, 150] on label at bounding box center [409, 152] width 5 height 5
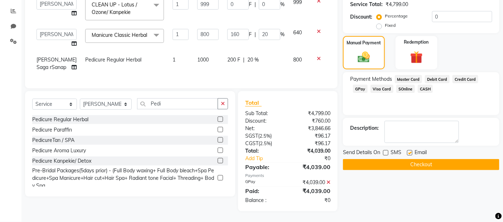
click at [407, 151] on input "checkbox" at bounding box center [409, 153] width 5 height 5
click at [411, 159] on button "Checkout" at bounding box center [421, 164] width 157 height 11
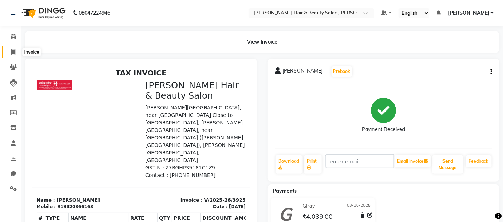
click at [13, 50] on icon at bounding box center [13, 51] width 4 height 5
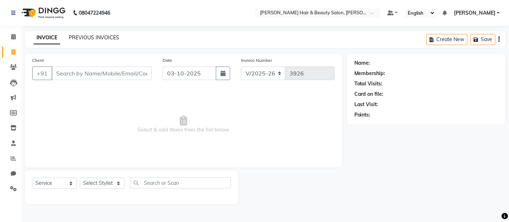
click at [99, 39] on link "PREVIOUS INVOICES" at bounding box center [94, 37] width 51 height 6
